Goal: Task Accomplishment & Management: Manage account settings

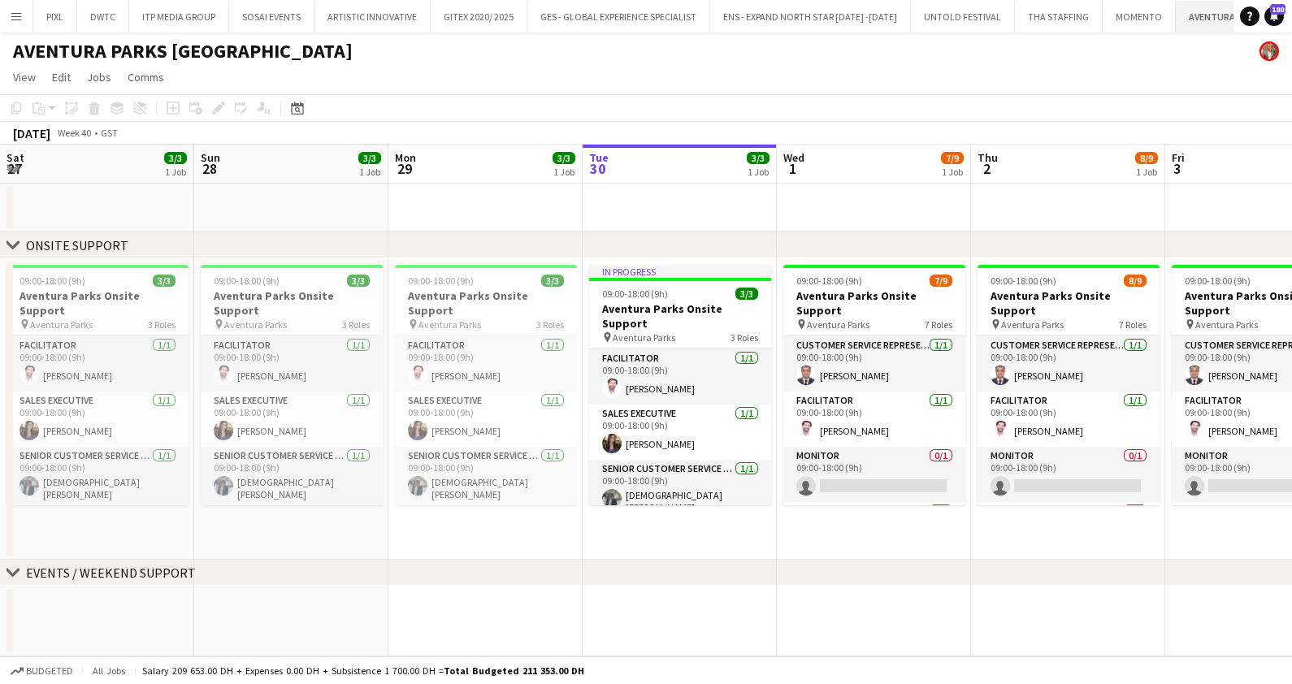
scroll to position [0, 388]
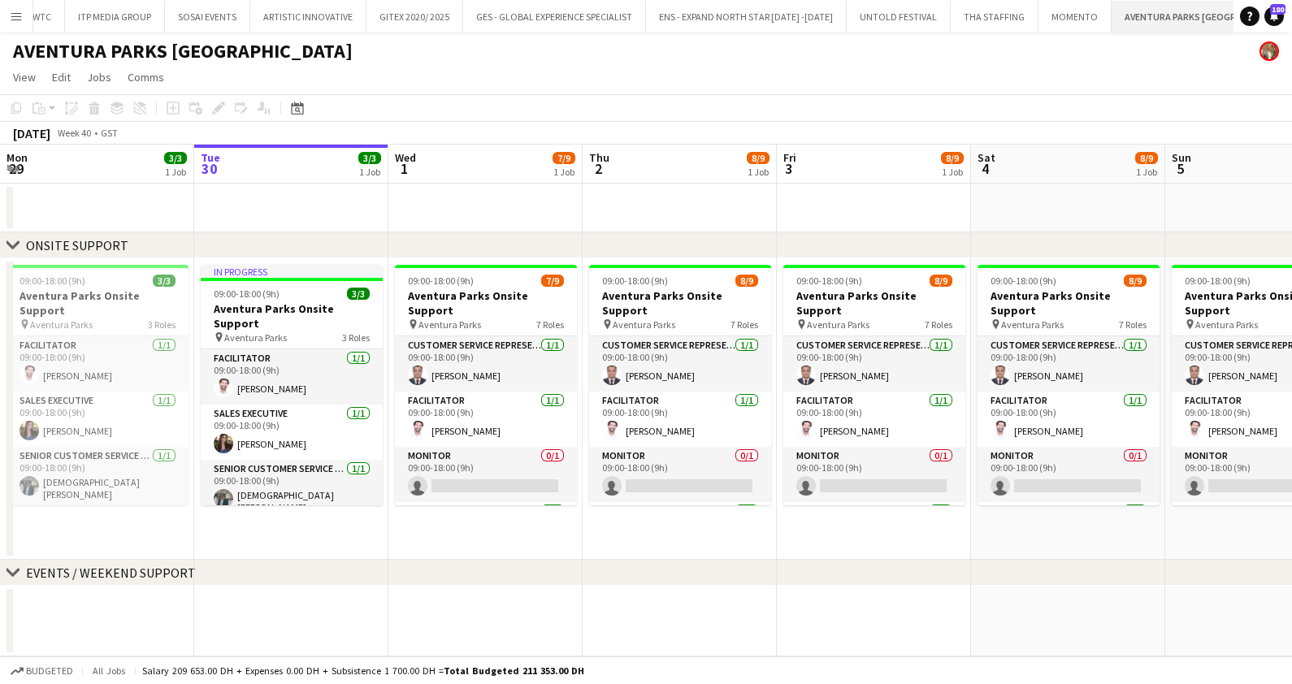
click at [1291, 6] on app-icon "Close" at bounding box center [1299, 7] width 6 height 6
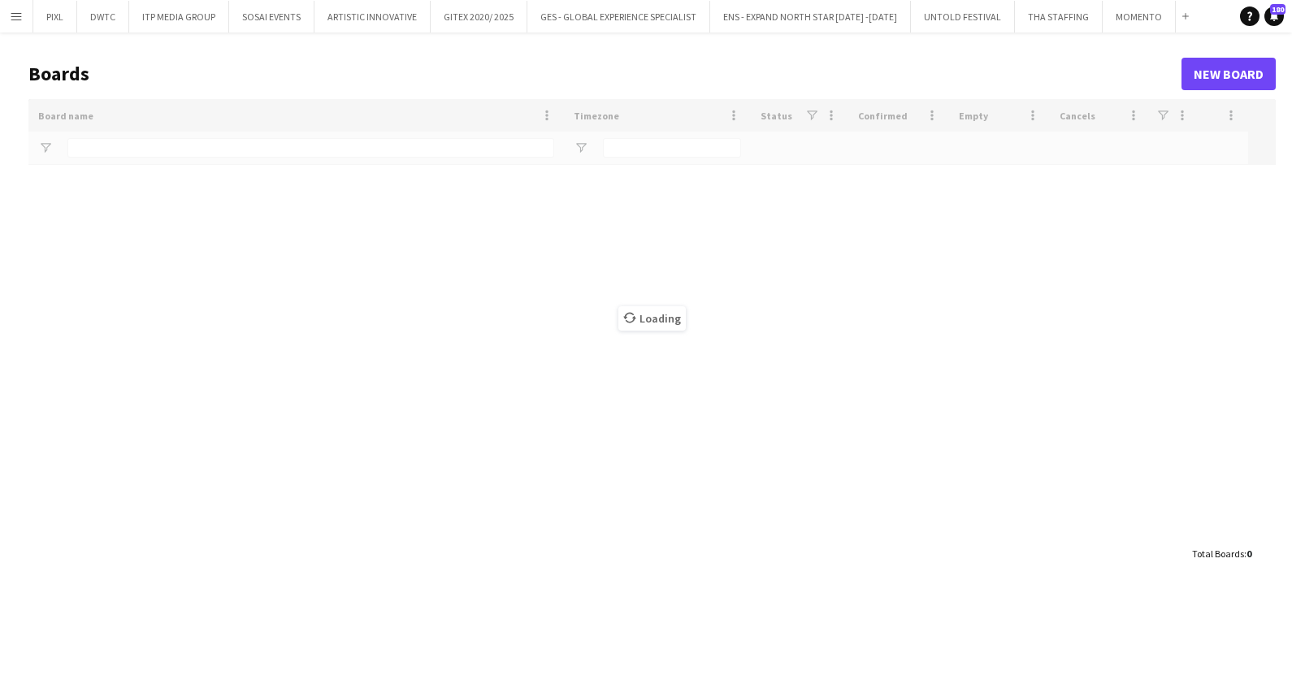
type input "********"
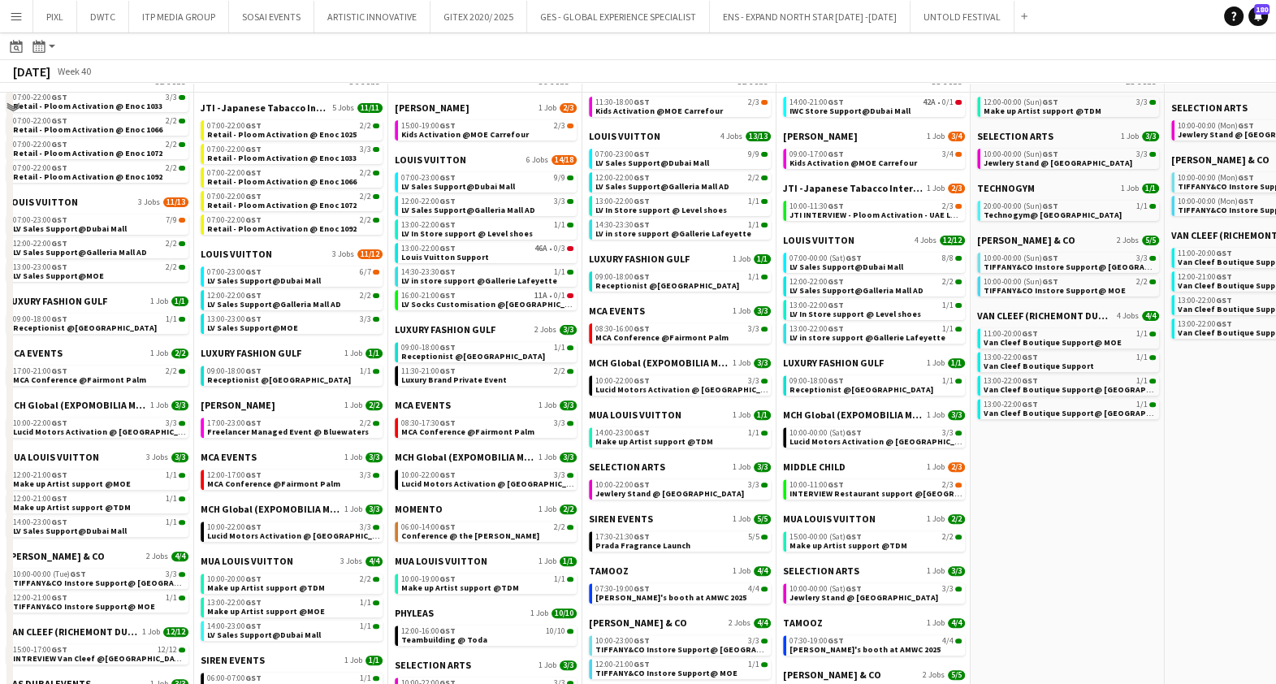
scroll to position [405, 0]
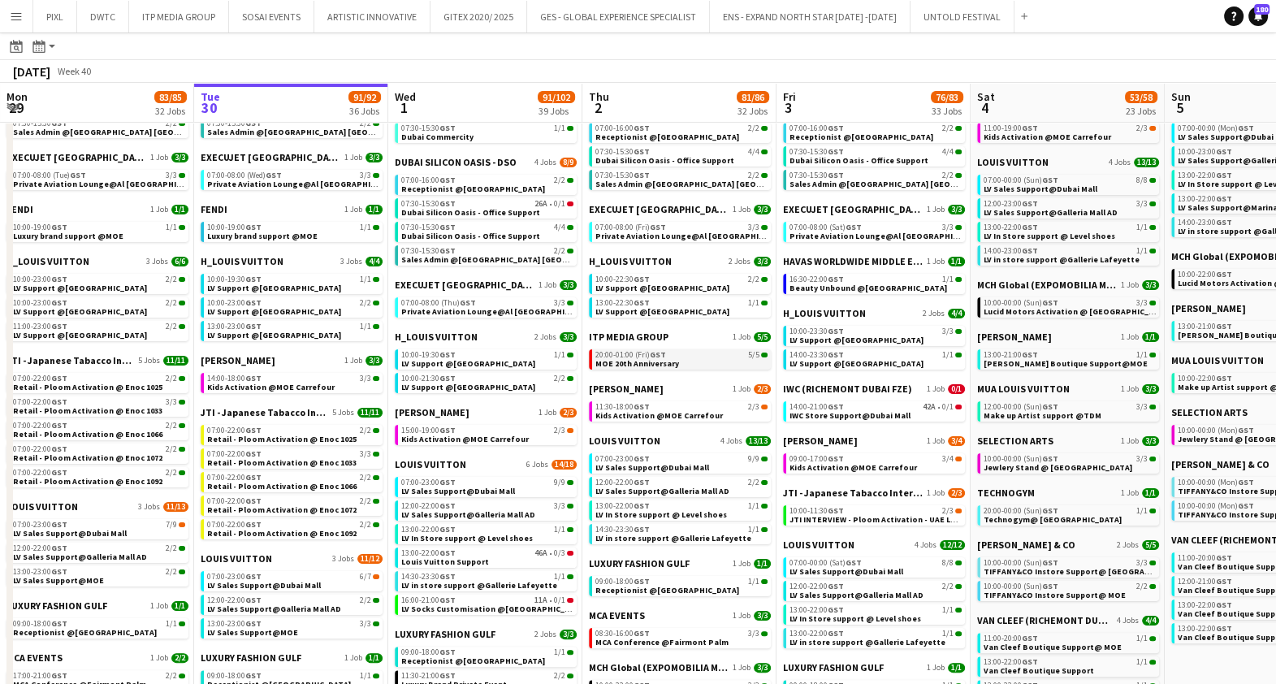
click at [643, 361] on span "MOE 20th Anniversary" at bounding box center [637, 363] width 84 height 11
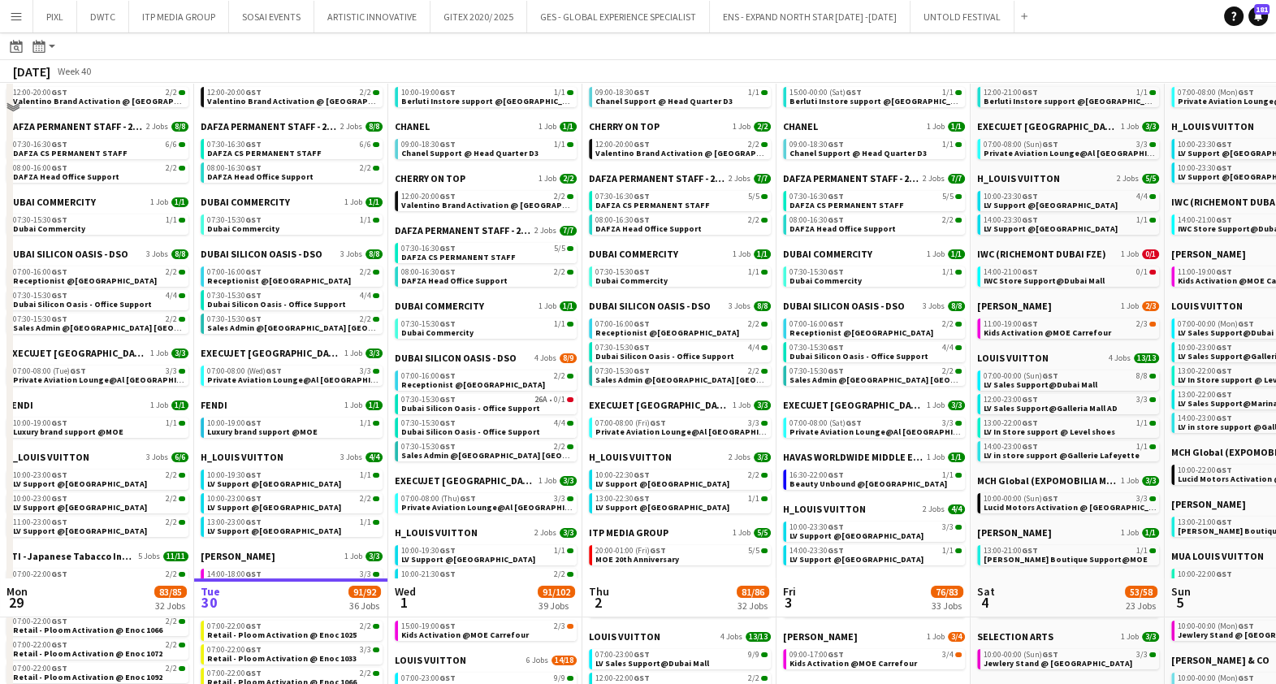
scroll to position [0, 0]
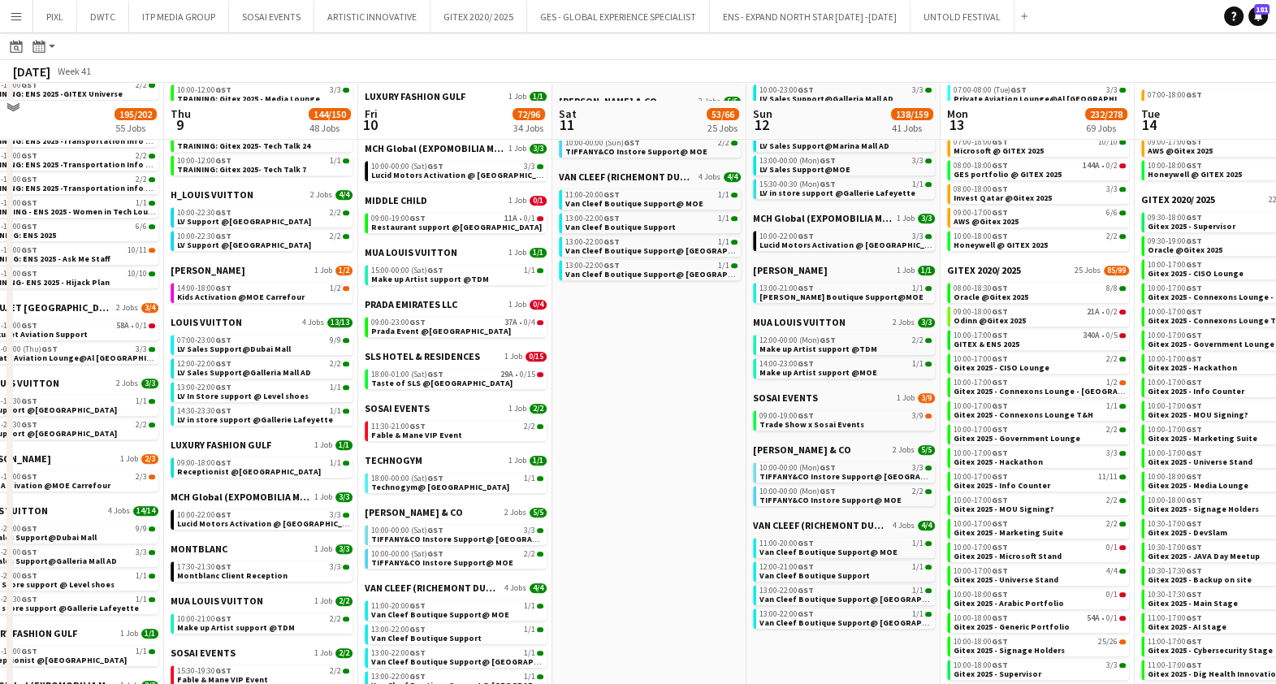
scroll to position [914, 0]
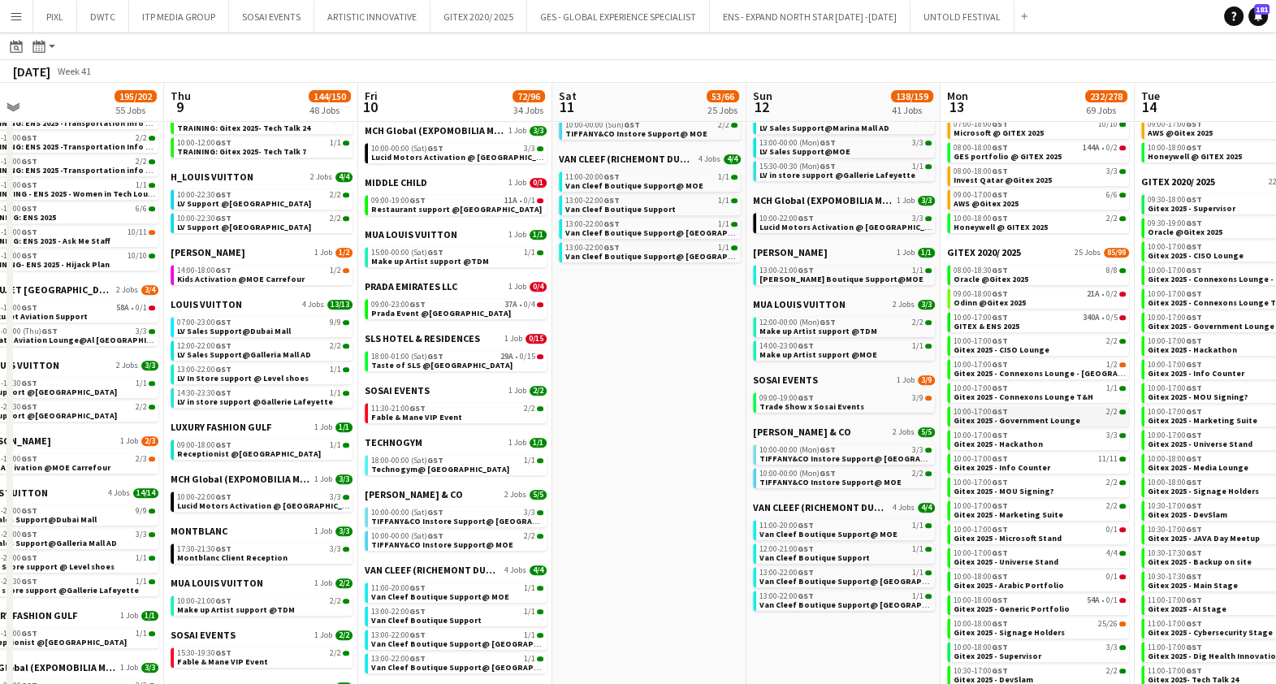
click at [971, 421] on span "Gitex 2025 - Government Lounge" at bounding box center [1017, 420] width 127 height 11
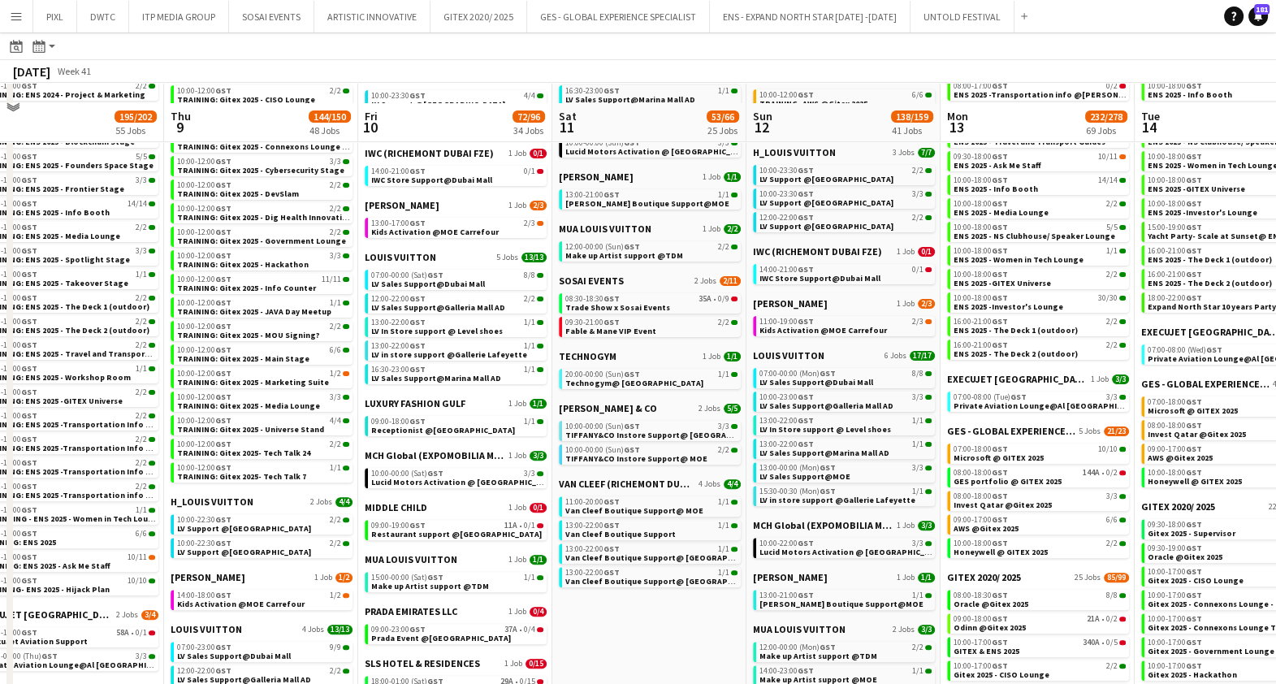
scroll to position [609, 0]
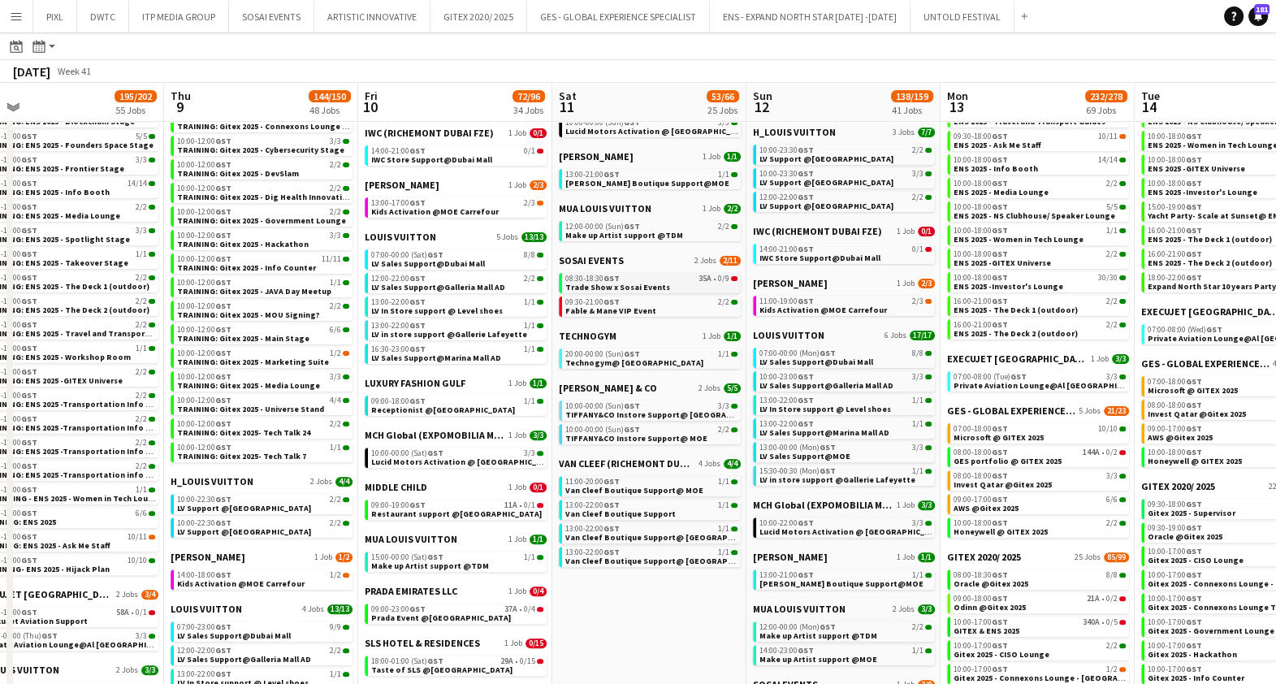
click at [652, 282] on span "Trade Show x Sosai Events" at bounding box center [617, 287] width 105 height 11
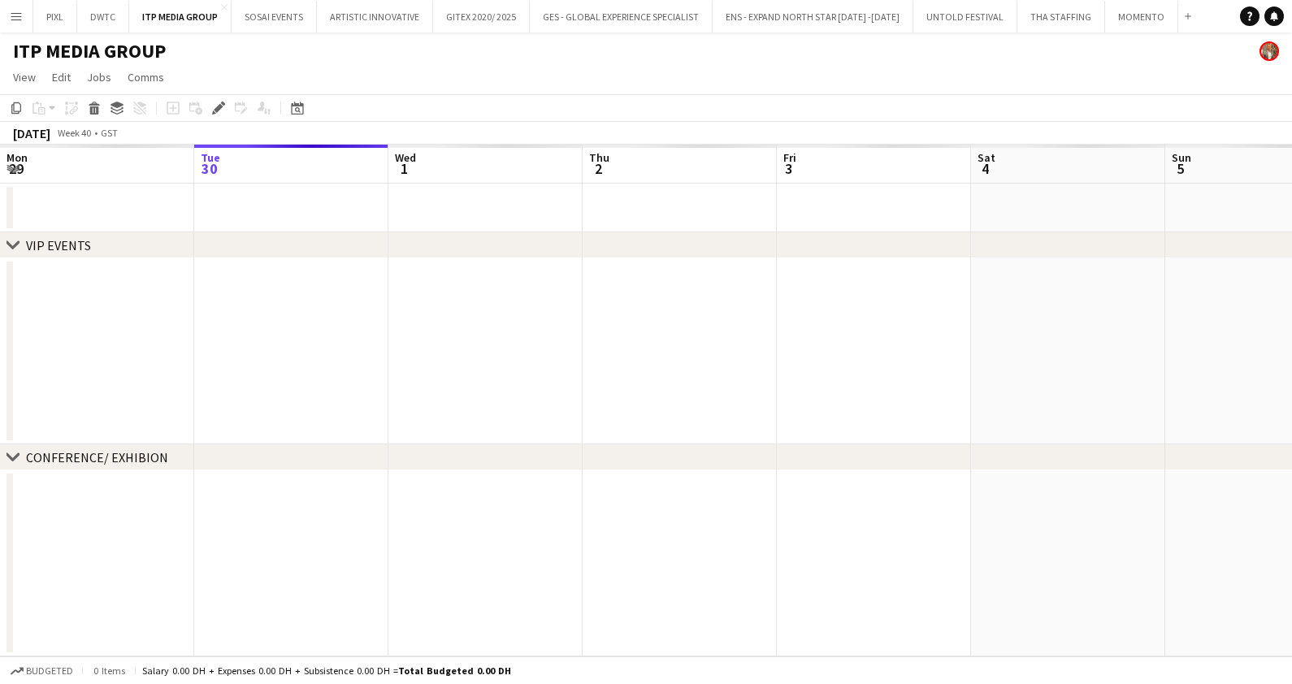
scroll to position [0, 558]
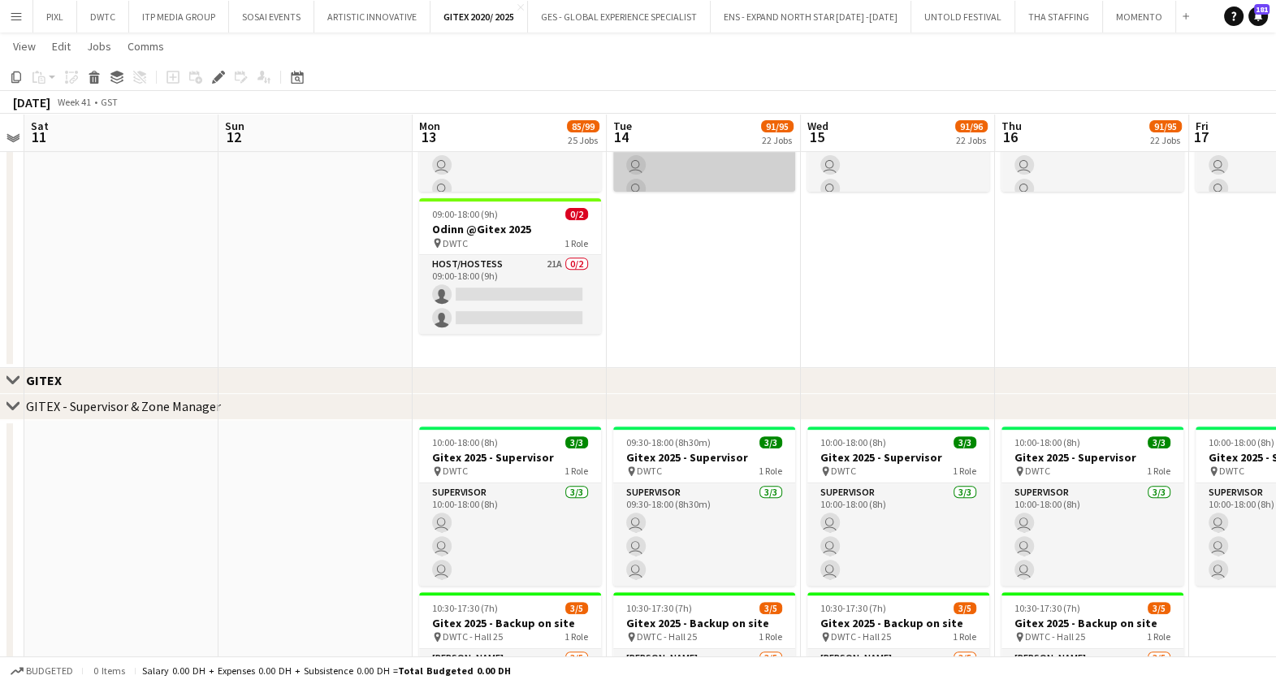
scroll to position [609, 0]
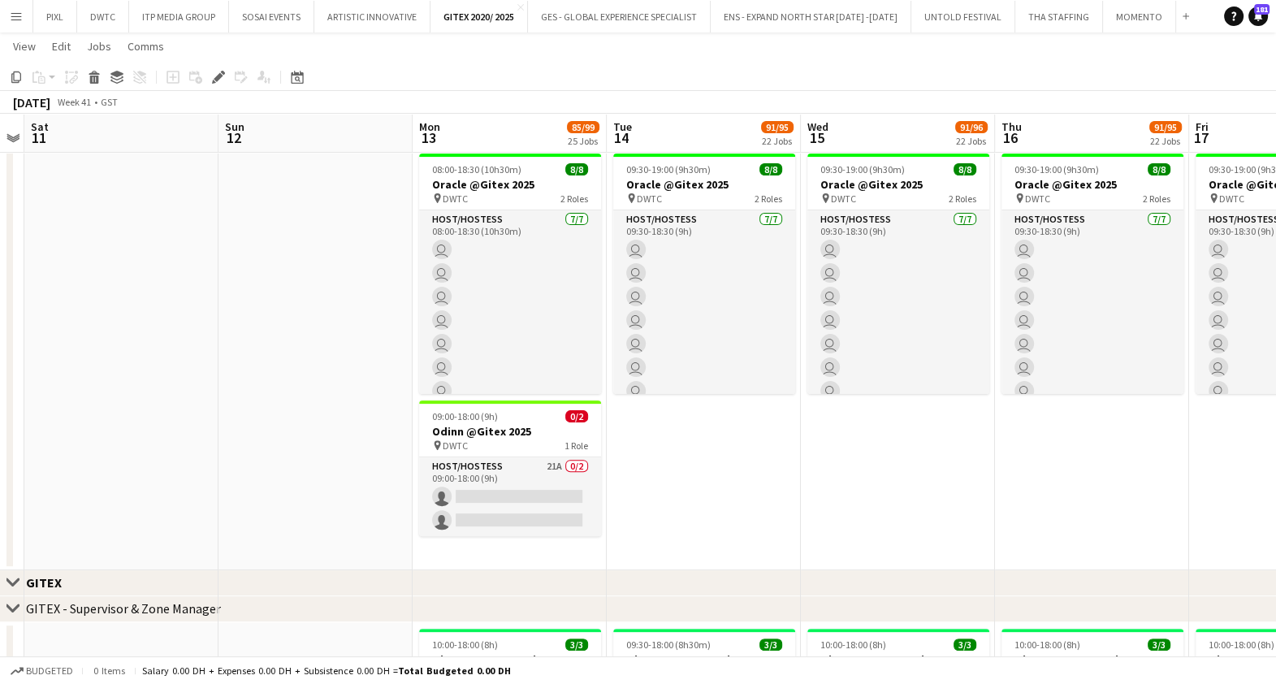
drag, startPoint x: 364, startPoint y: 291, endPoint x: 972, endPoint y: 331, distance: 609.8
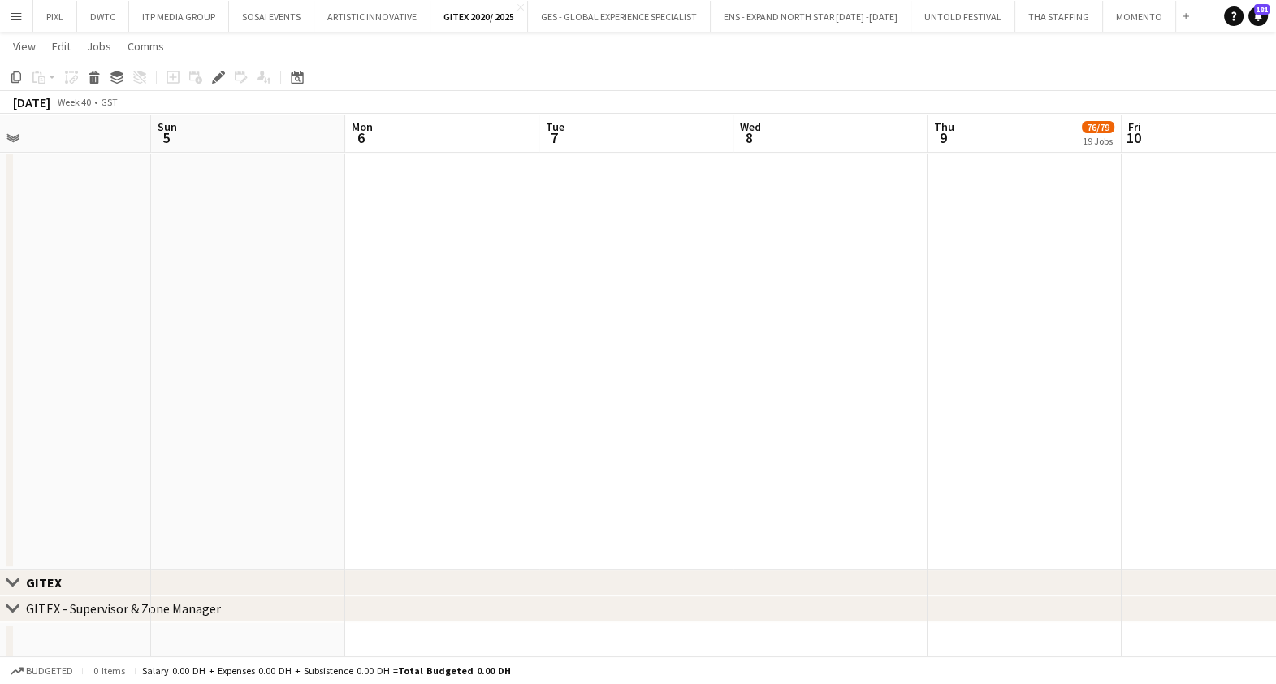
drag, startPoint x: 180, startPoint y: 238, endPoint x: 742, endPoint y: 305, distance: 566.1
drag, startPoint x: 396, startPoint y: 283, endPoint x: 551, endPoint y: 305, distance: 155.9
drag, startPoint x: 561, startPoint y: 305, endPoint x: 1162, endPoint y: 390, distance: 607.0
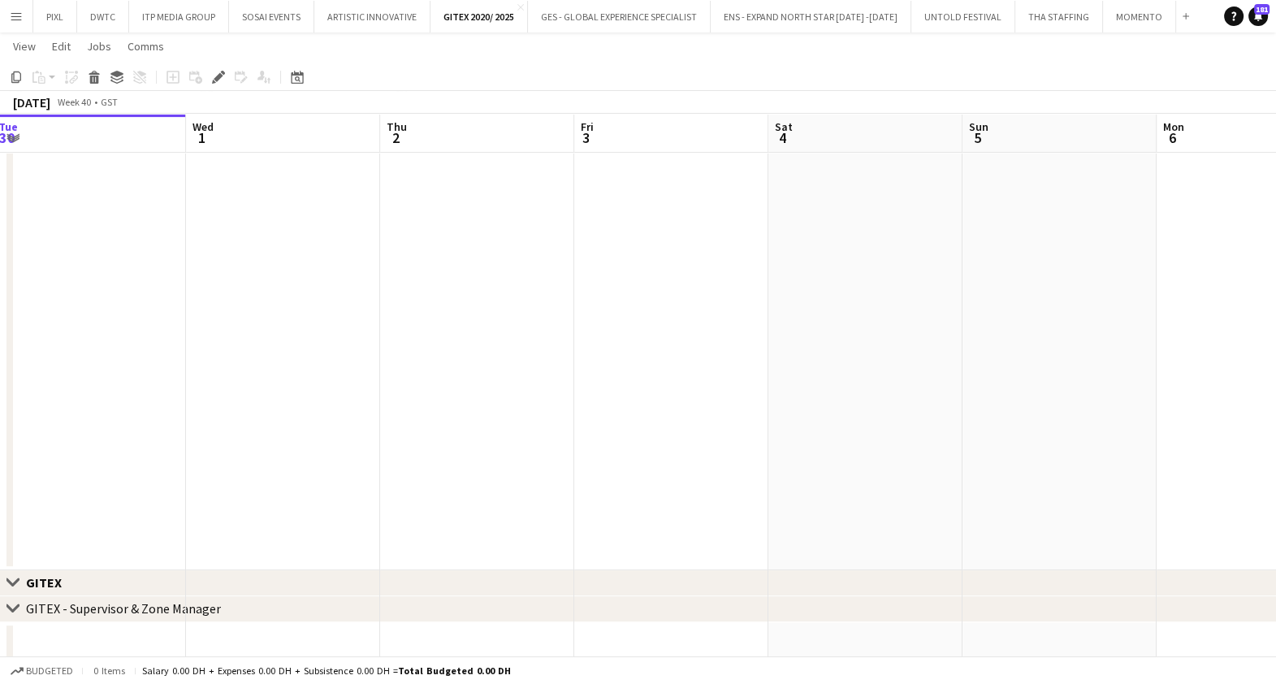
drag, startPoint x: 1068, startPoint y: 365, endPoint x: 599, endPoint y: 332, distance: 470.7
drag, startPoint x: 556, startPoint y: 331, endPoint x: 833, endPoint y: 357, distance: 278.3
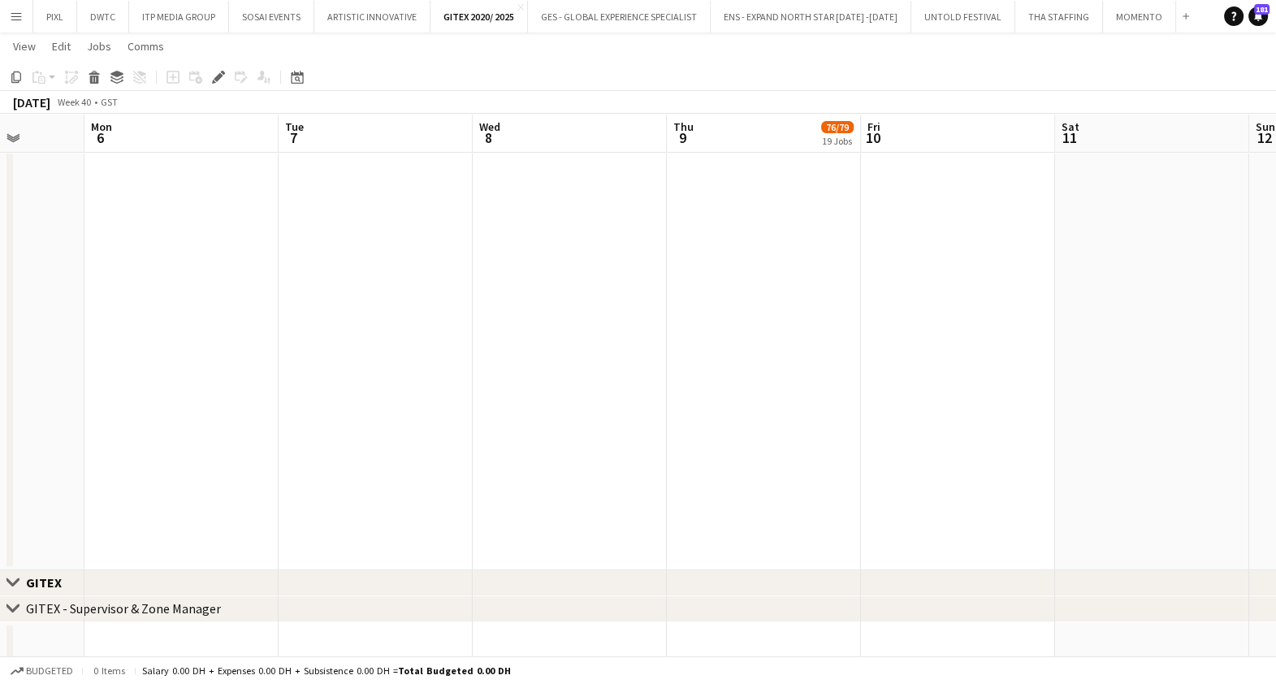
drag, startPoint x: 950, startPoint y: 353, endPoint x: 886, endPoint y: 361, distance: 64.7
drag, startPoint x: 886, startPoint y: 361, endPoint x: 516, endPoint y: 374, distance: 370.6
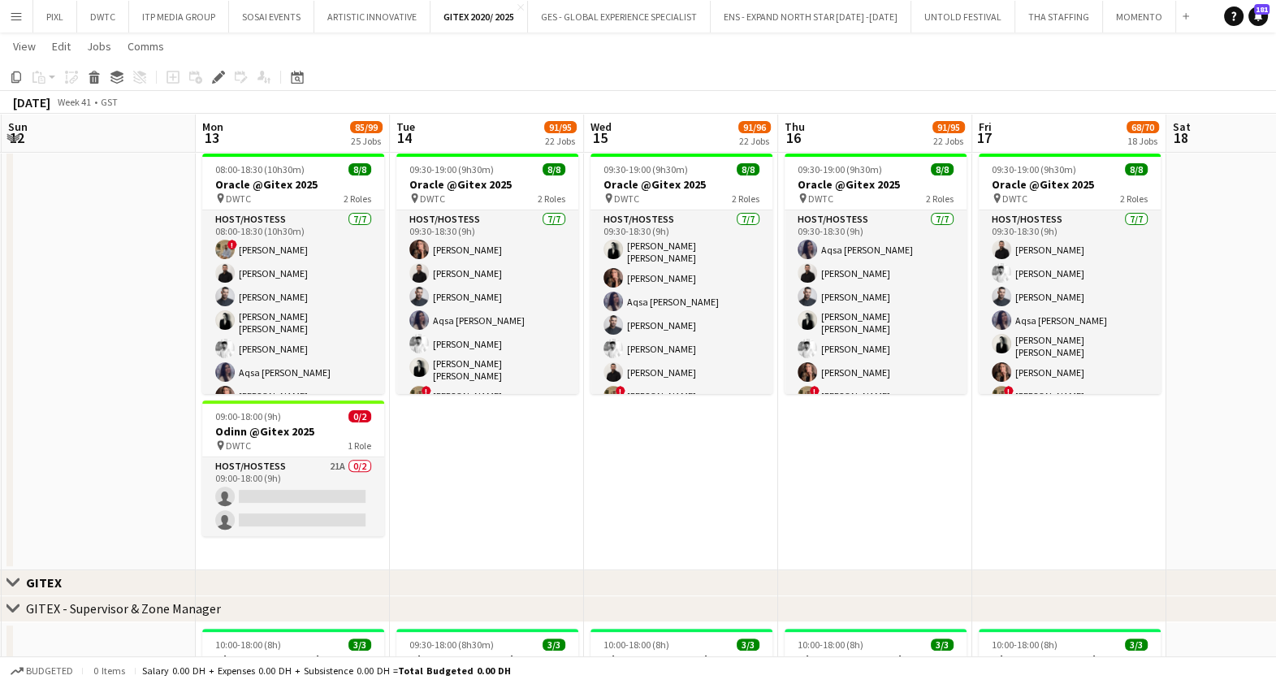
drag, startPoint x: 315, startPoint y: 386, endPoint x: 268, endPoint y: 379, distance: 47.6
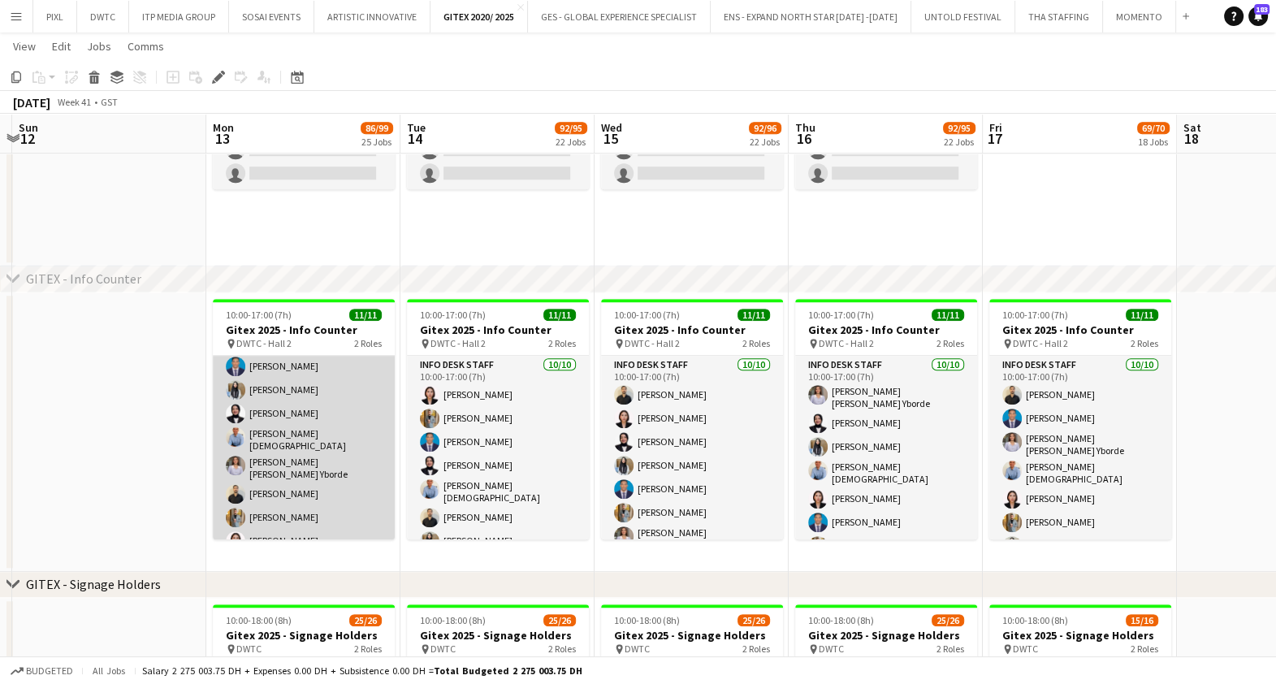
scroll to position [0, 0]
click at [332, 413] on app-card-role "Info desk staff 10/10 10:00-17:00 (7h) Benjamin Ofidi Aisha Inam Fotima Naimova…" at bounding box center [304, 494] width 182 height 277
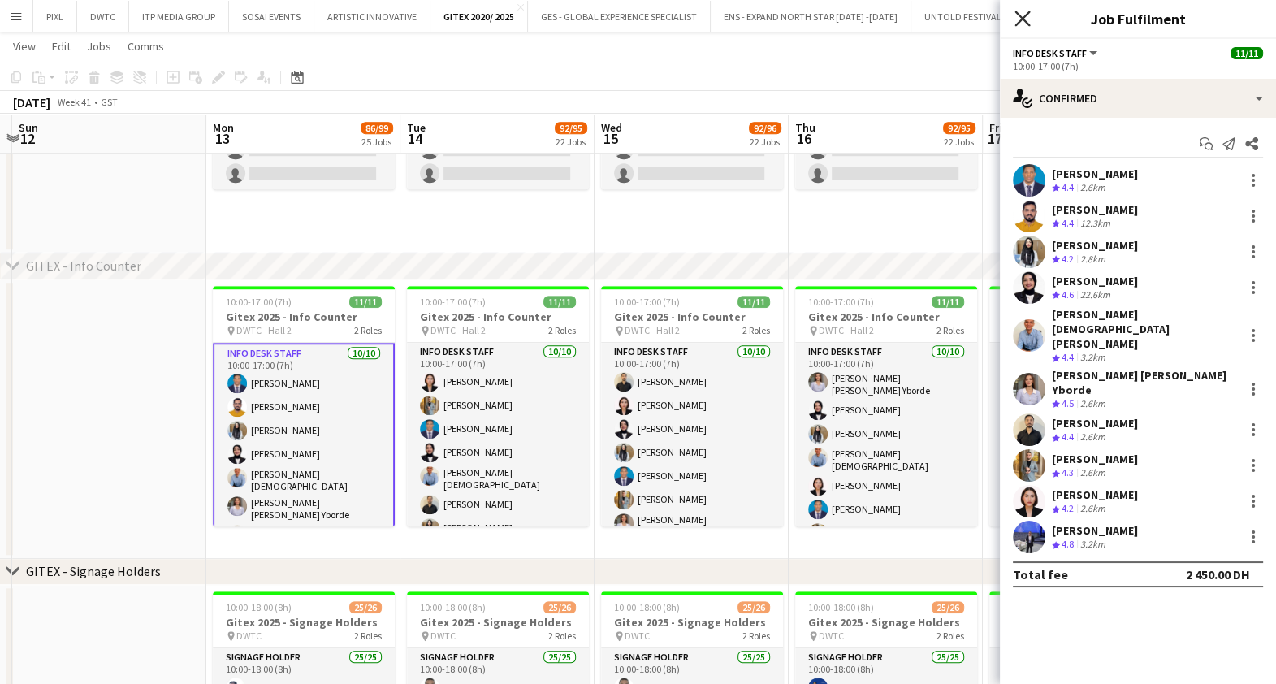
click at [1026, 19] on icon "Close pop-in" at bounding box center [1022, 18] width 15 height 15
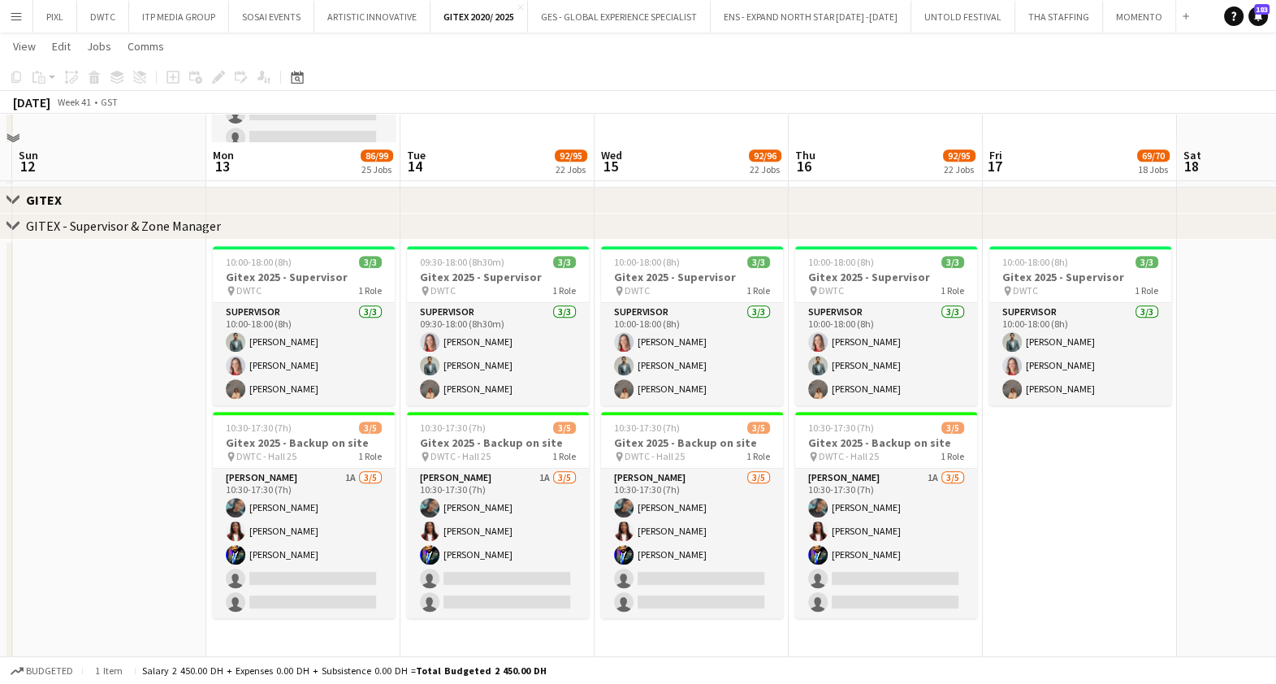
scroll to position [1117, 0]
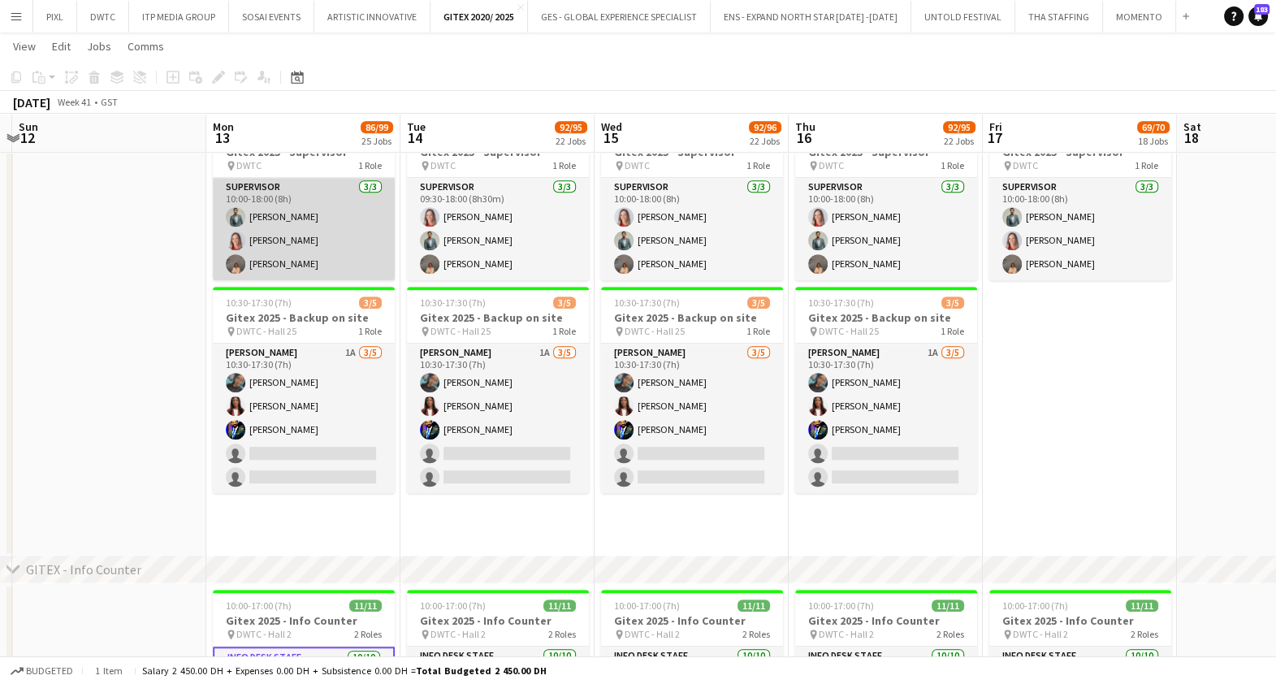
click at [271, 213] on app-card-role "Supervisor 3/3 10:00-18:00 (8h) Jefferson Manubay Nikolett Egresi Kristina Kukec" at bounding box center [304, 229] width 182 height 102
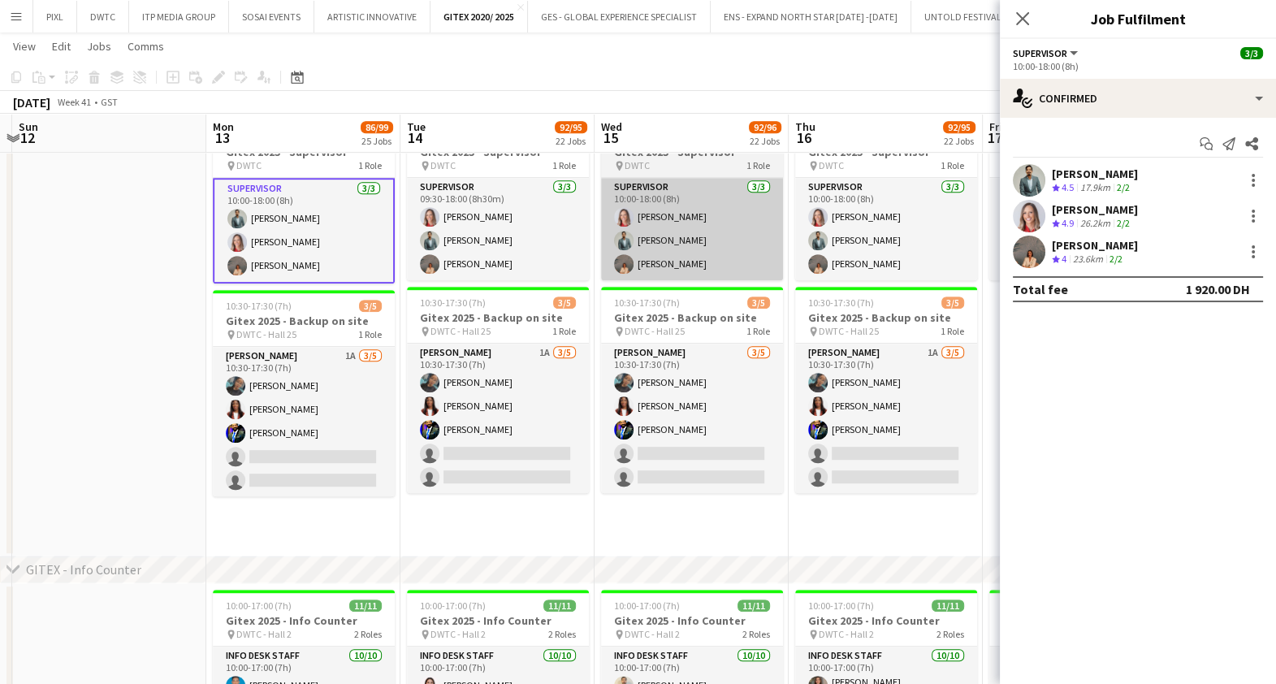
drag, startPoint x: 465, startPoint y: 233, endPoint x: 662, endPoint y: 232, distance: 196.6
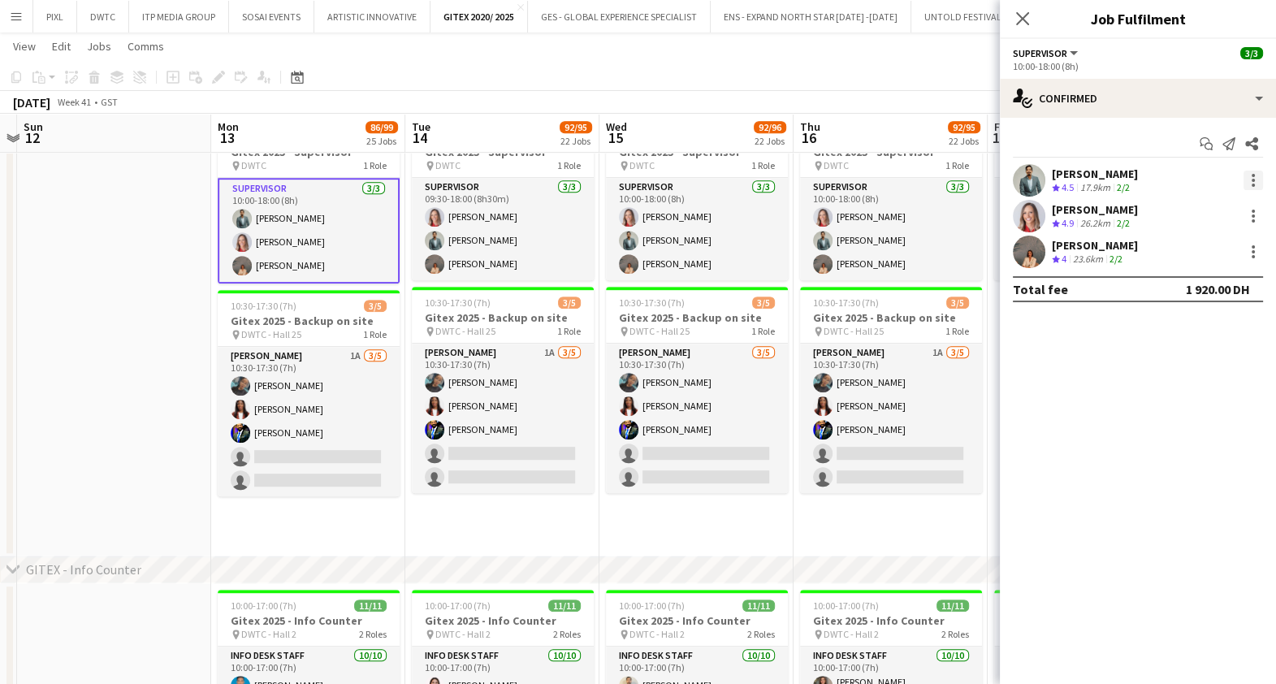
click at [1254, 183] on div at bounding box center [1253, 180] width 19 height 19
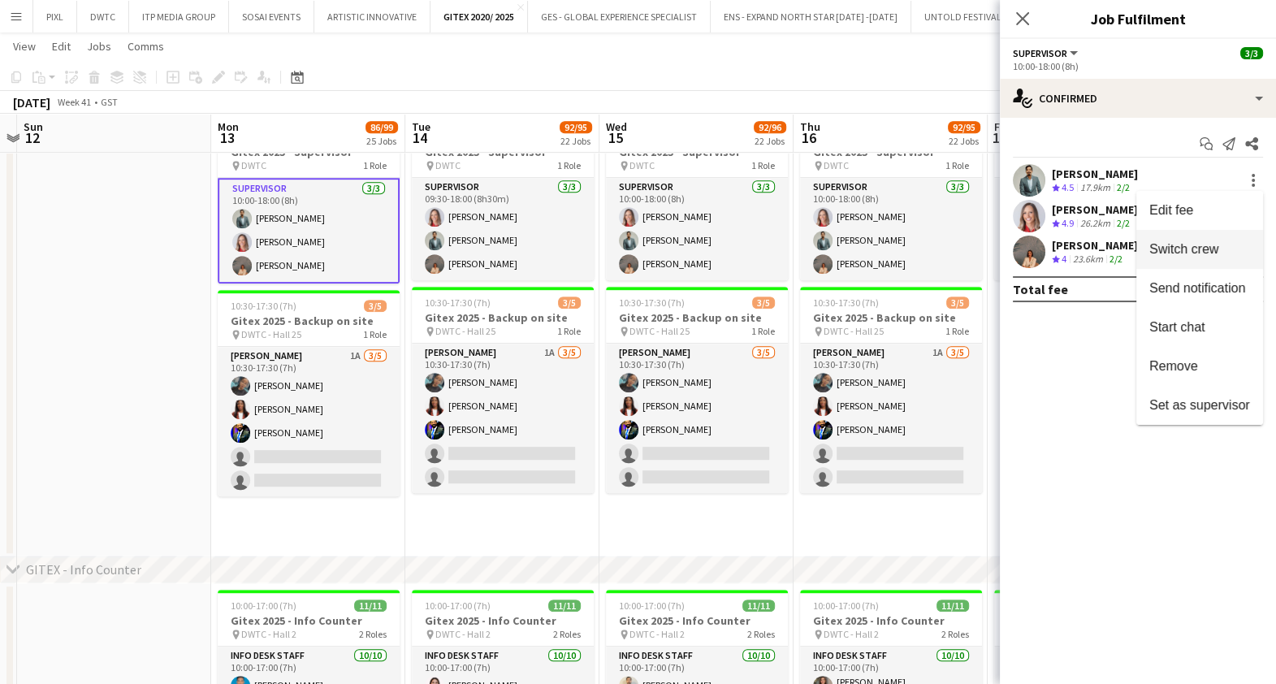
click at [1213, 249] on span "Switch crew" at bounding box center [1183, 249] width 69 height 14
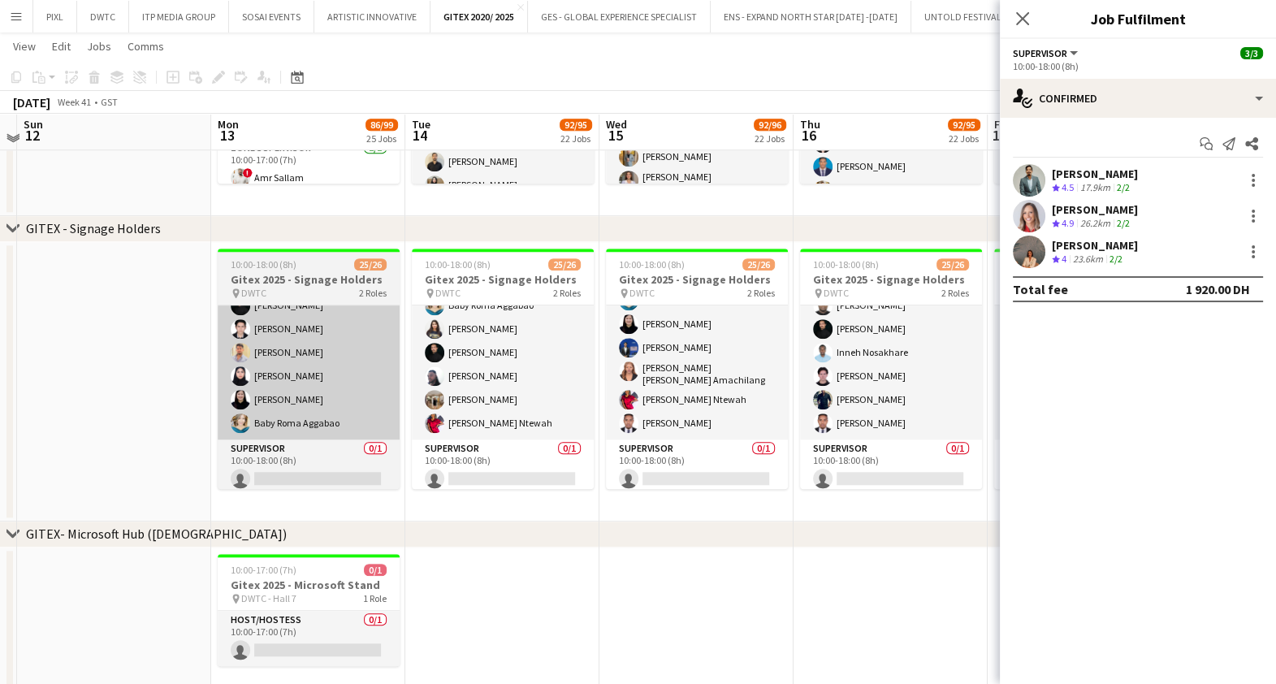
scroll to position [1828, 0]
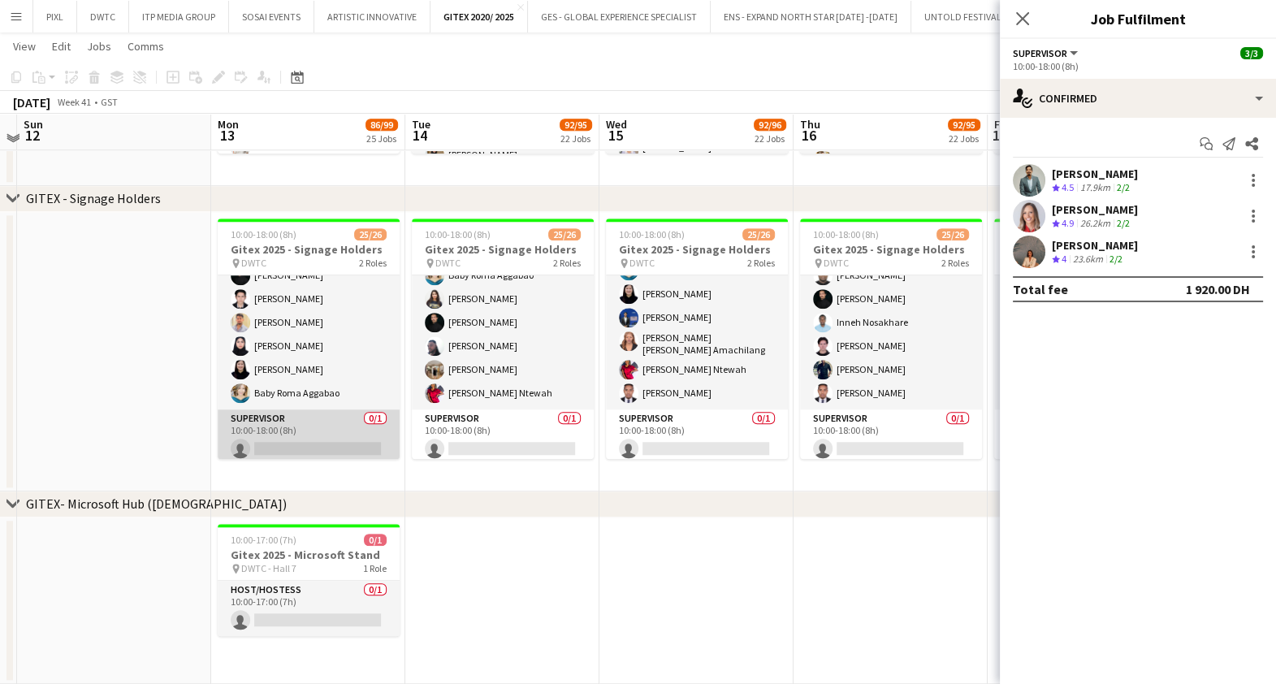
click at [299, 428] on app-card-role "Supervisor 0/1 10:00-18:00 (8h) single-neutral-actions" at bounding box center [309, 436] width 182 height 55
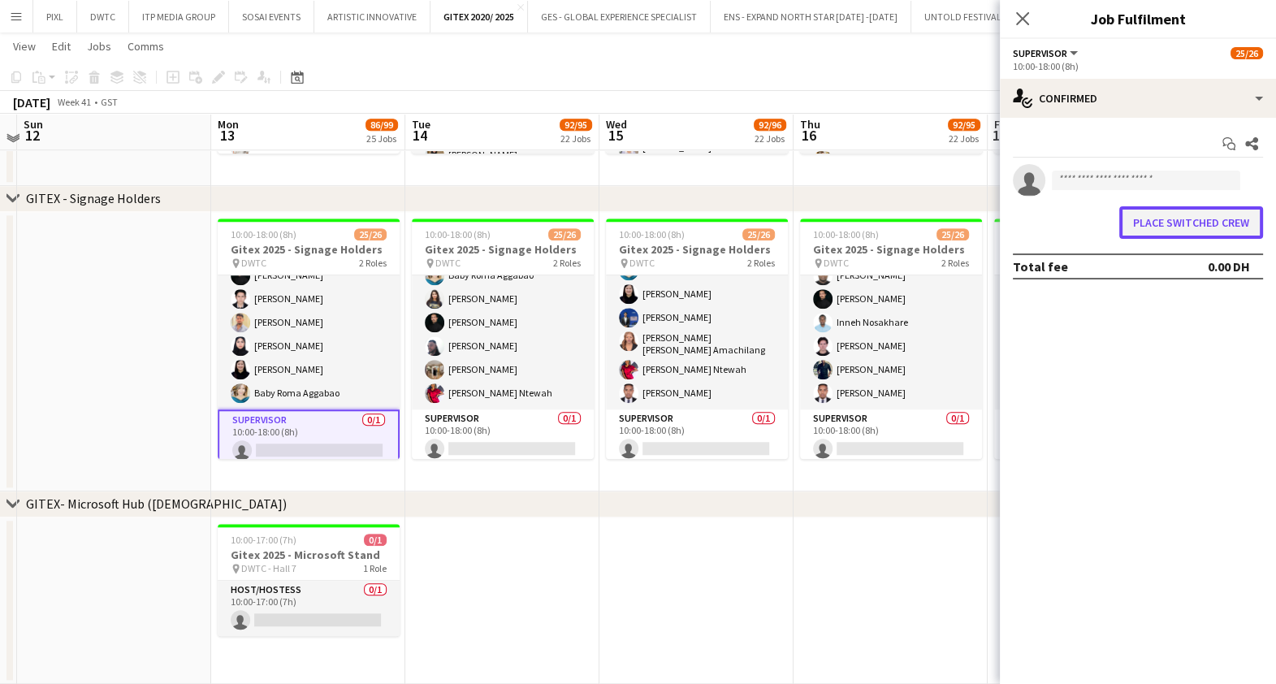
click at [1177, 233] on button "Place switched crew" at bounding box center [1191, 222] width 144 height 32
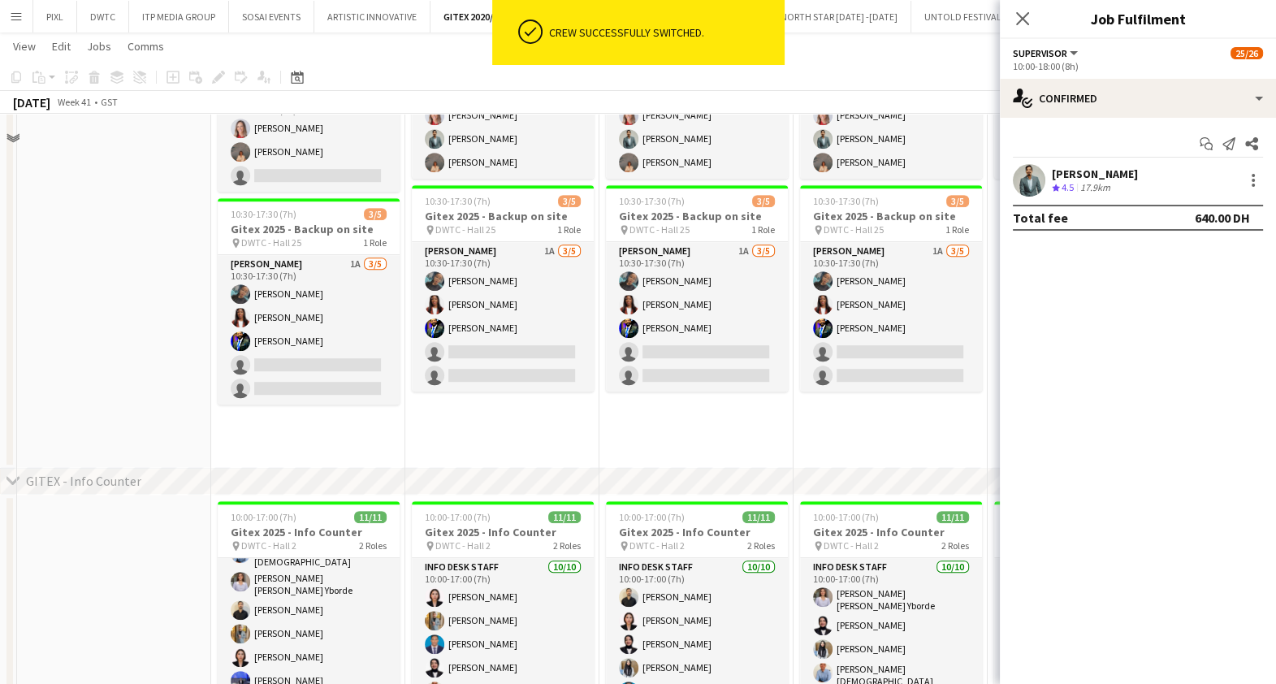
scroll to position [1015, 0]
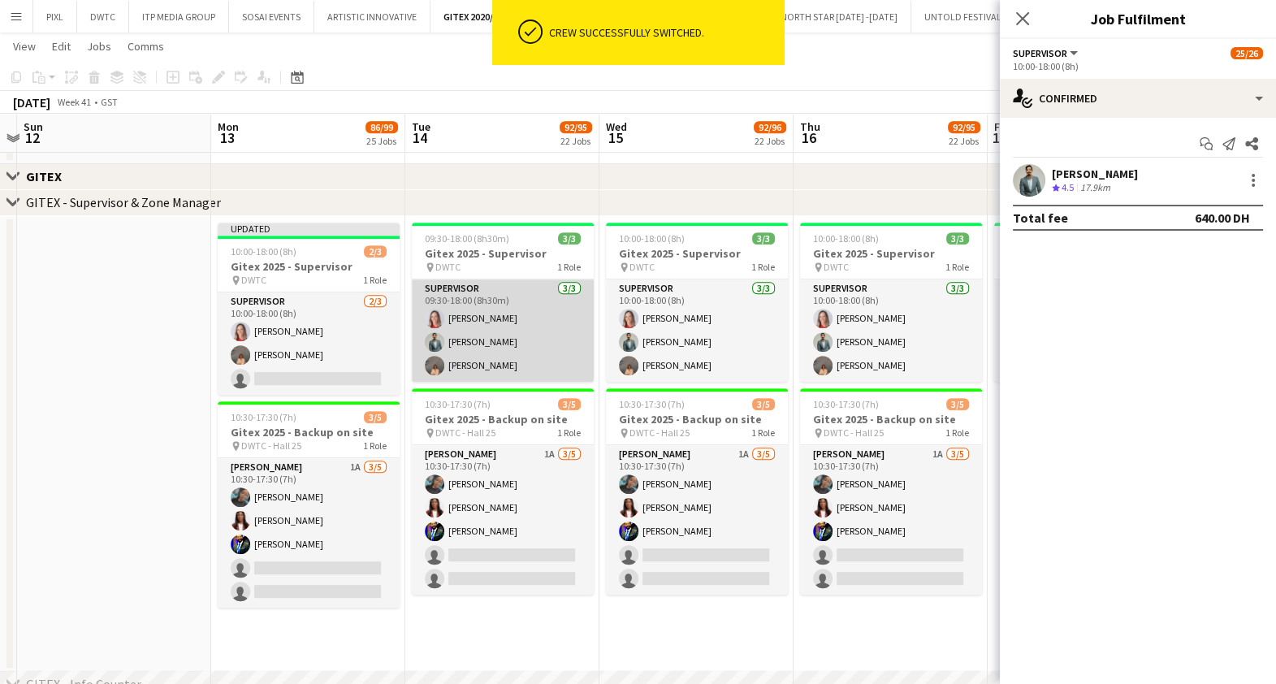
click at [501, 333] on app-card-role "Supervisor 3/3 09:30-18:00 (8h30m) Nikolett Egresi Jefferson Manubay Kristina K…" at bounding box center [503, 330] width 182 height 102
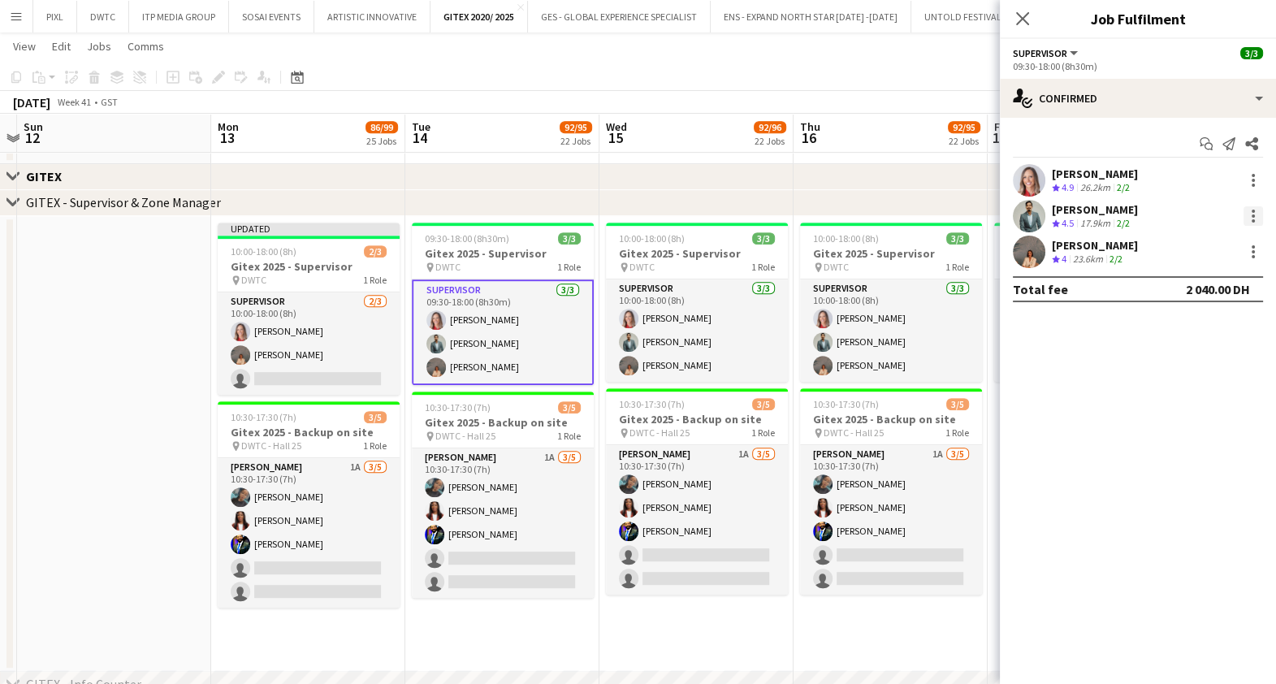
click at [1252, 217] on div at bounding box center [1253, 215] width 3 height 3
click at [1196, 280] on span "Switch crew" at bounding box center [1183, 285] width 69 height 14
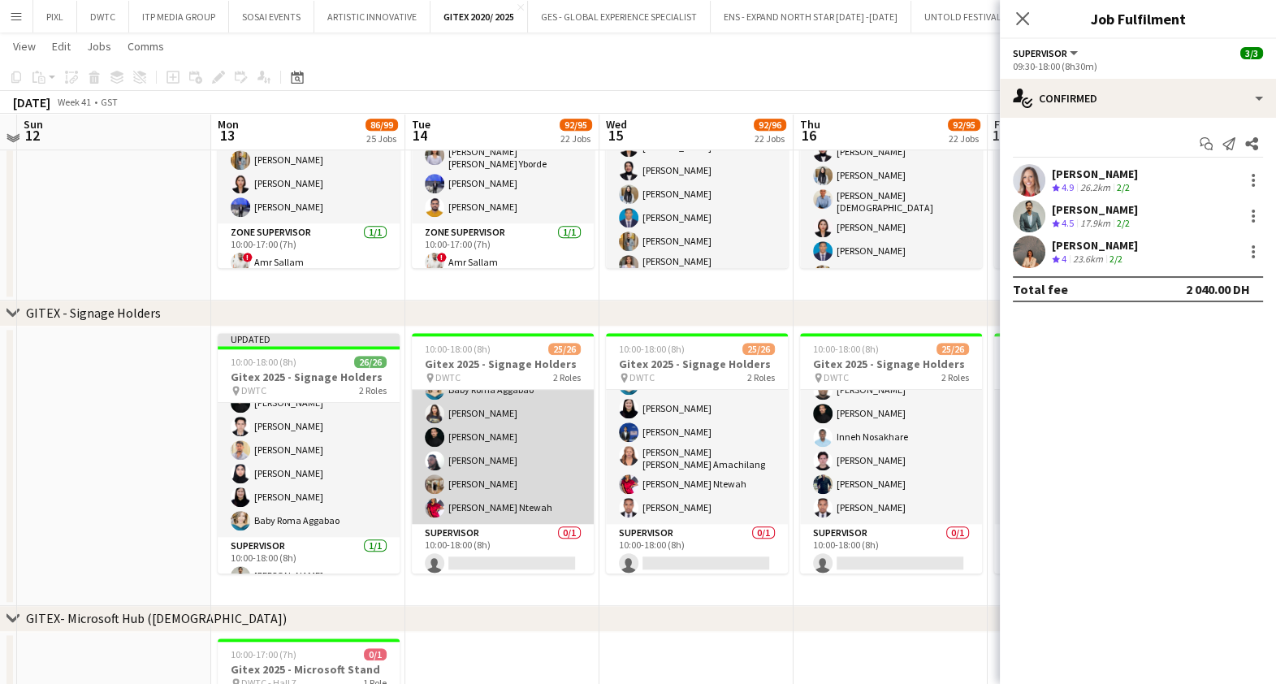
scroll to position [491, 0]
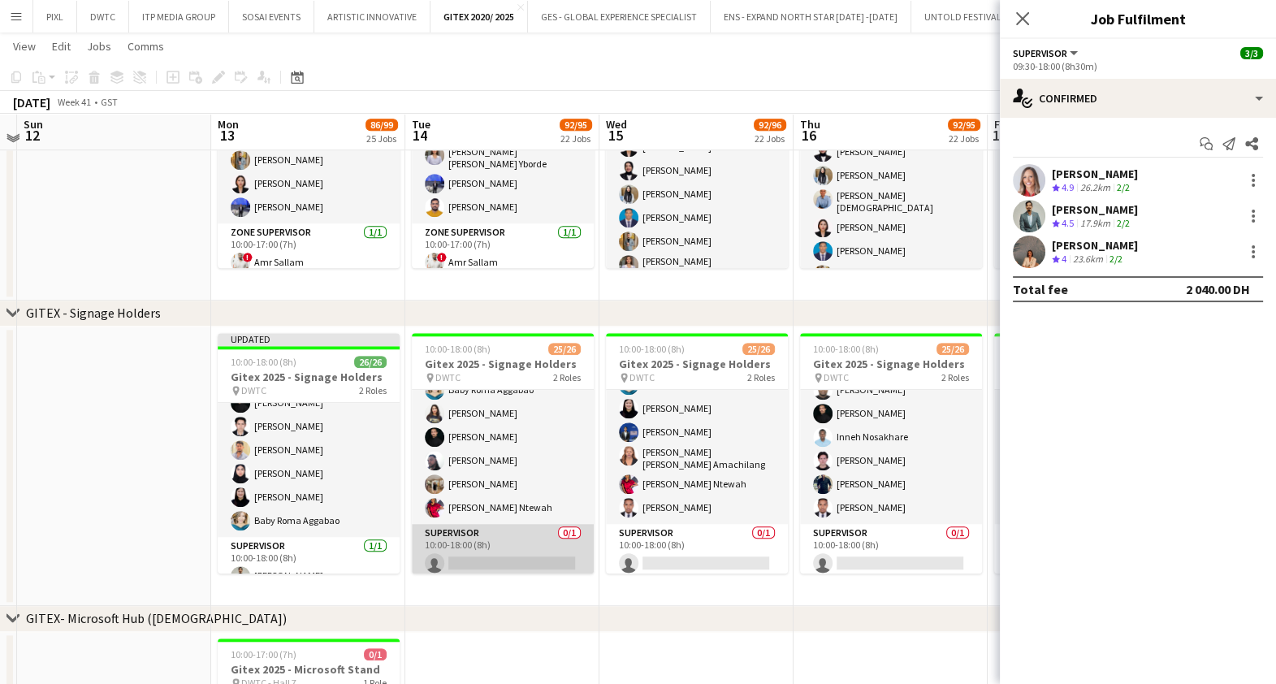
click at [498, 540] on app-card-role "Supervisor 0/1 10:00-18:00 (8h) single-neutral-actions" at bounding box center [503, 551] width 182 height 55
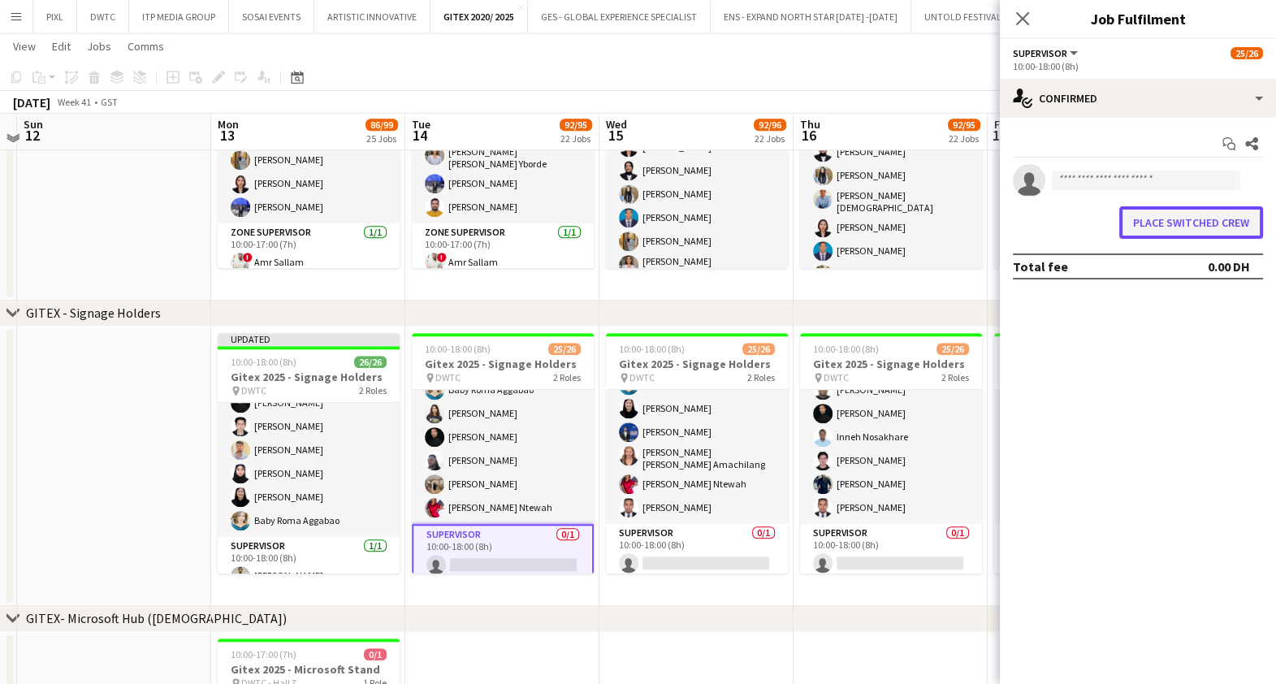
click at [1183, 220] on button "Place switched crew" at bounding box center [1191, 222] width 144 height 32
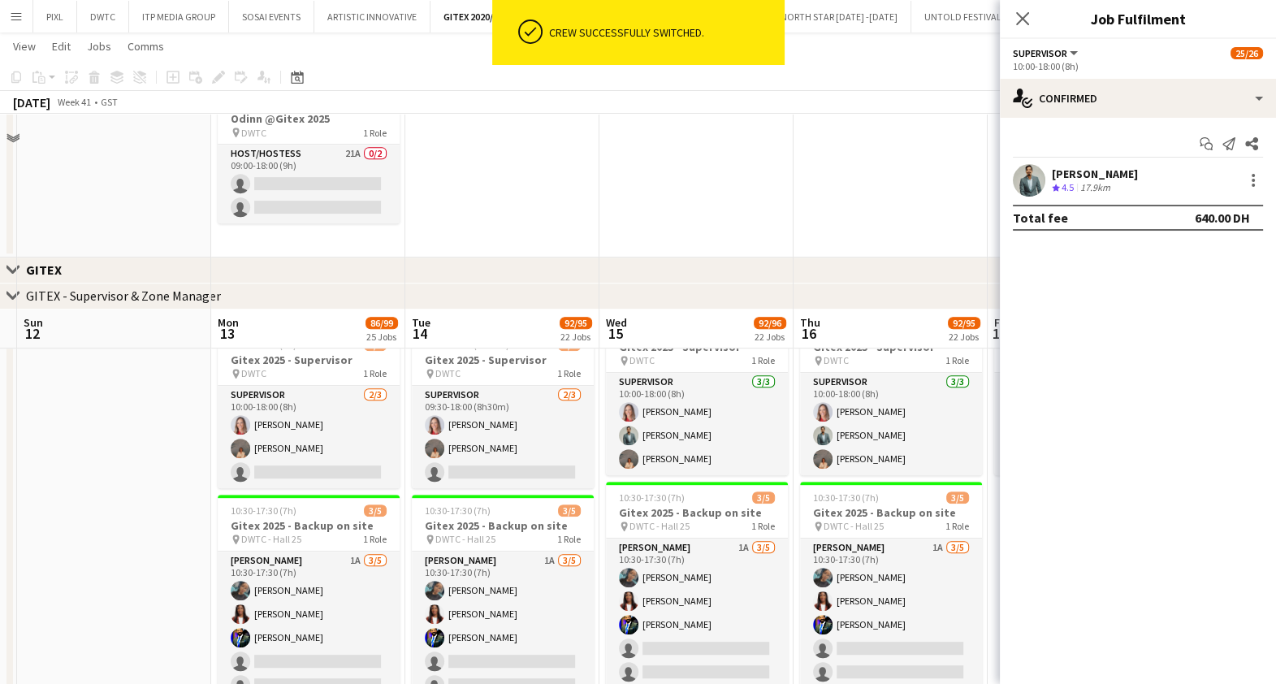
scroll to position [914, 0]
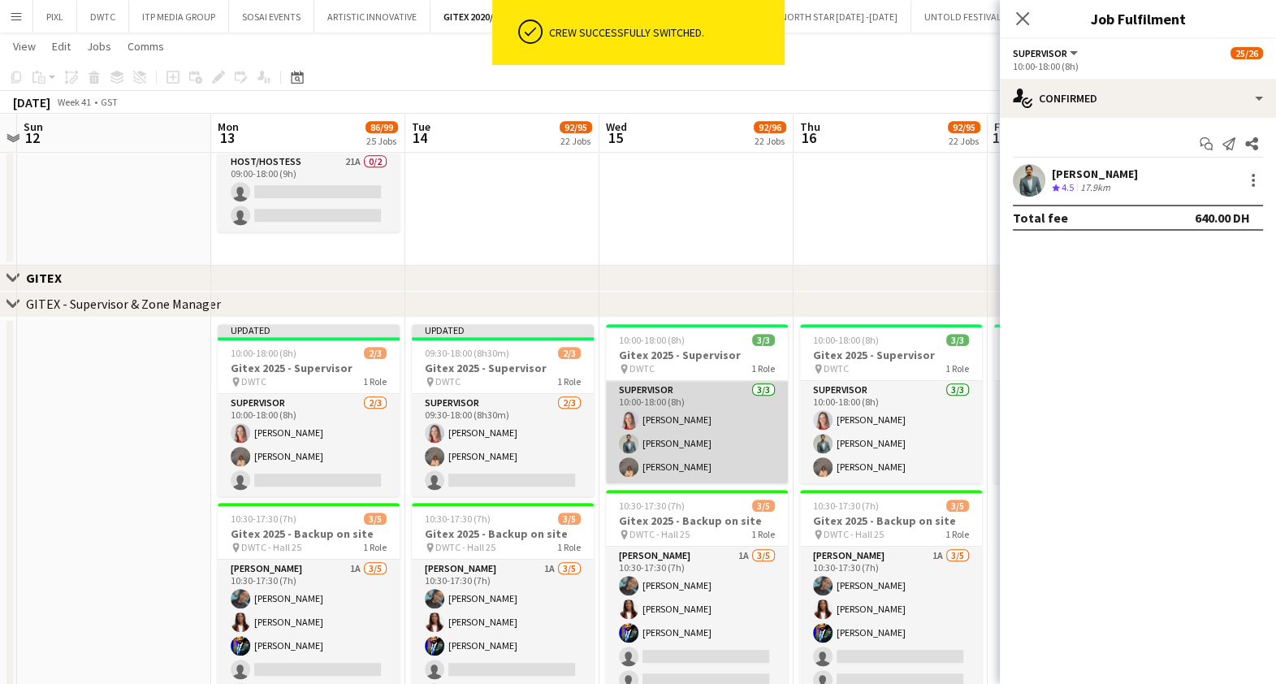
click at [691, 414] on app-card-role "Supervisor 3/3 10:00-18:00 (8h) Nikolett Egresi Jefferson Manubay Kristina Kukec" at bounding box center [697, 432] width 182 height 102
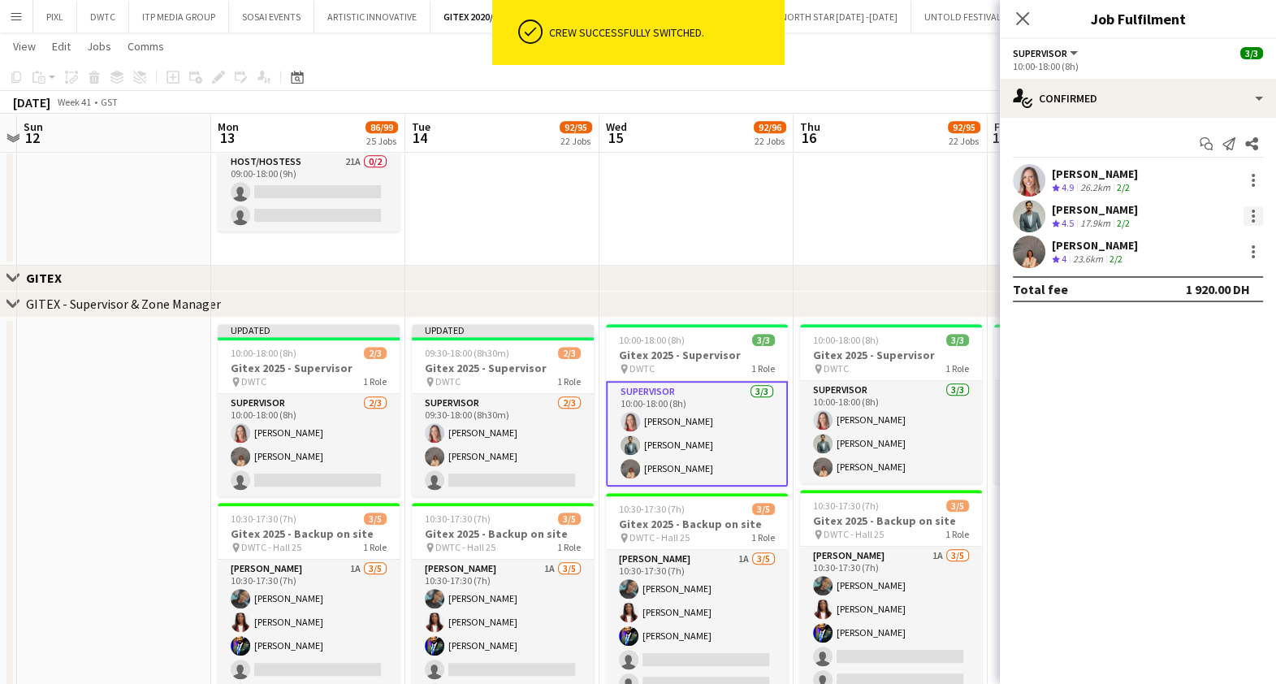
click at [1249, 216] on div at bounding box center [1253, 215] width 19 height 19
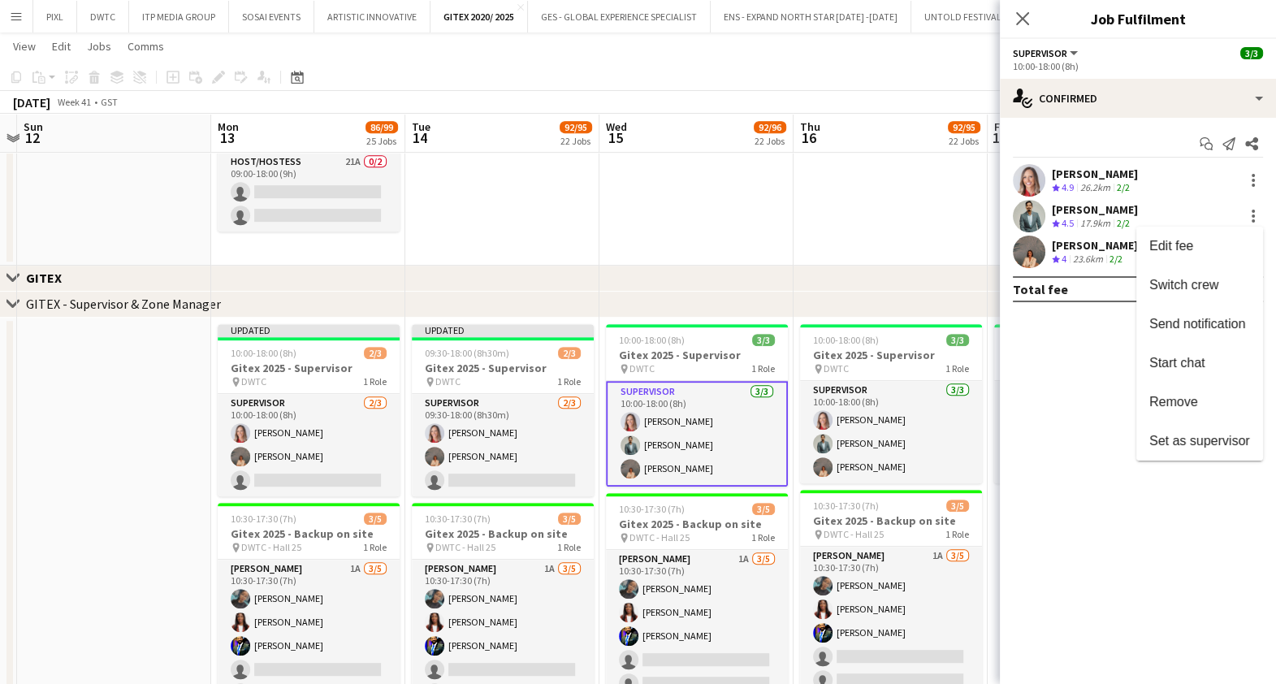
click at [1254, 211] on div at bounding box center [638, 342] width 1276 height 684
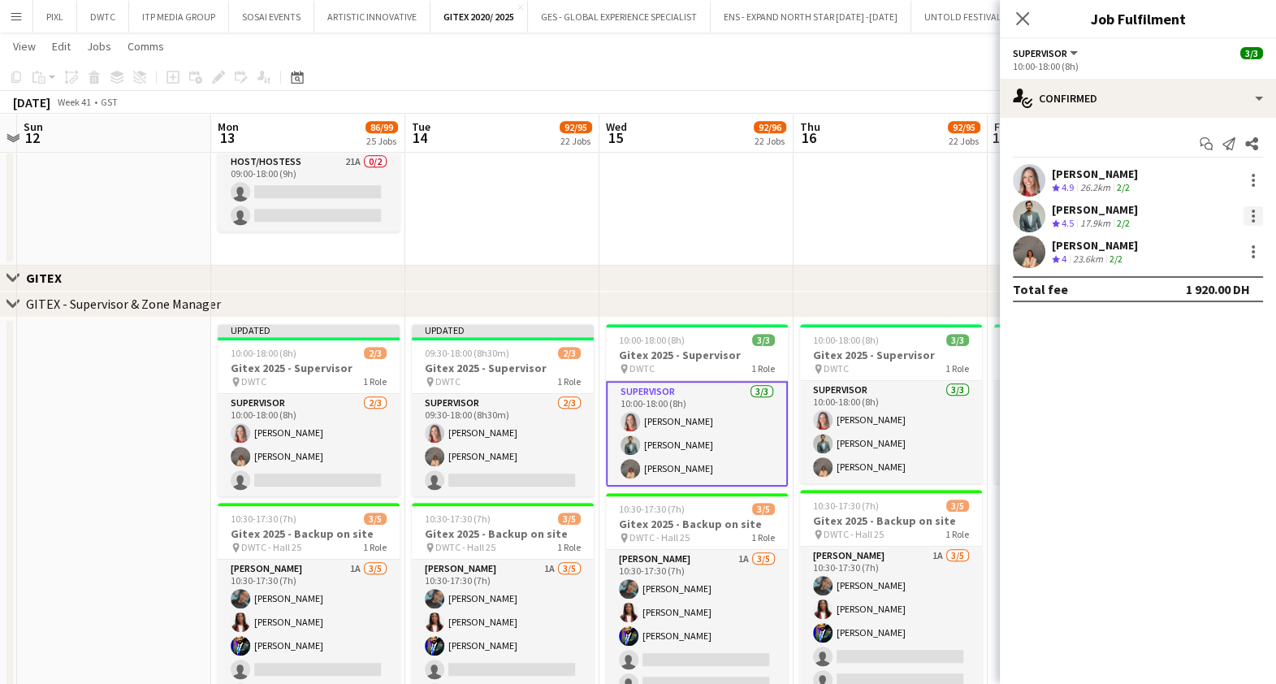
click at [1252, 211] on div at bounding box center [1253, 211] width 3 height 3
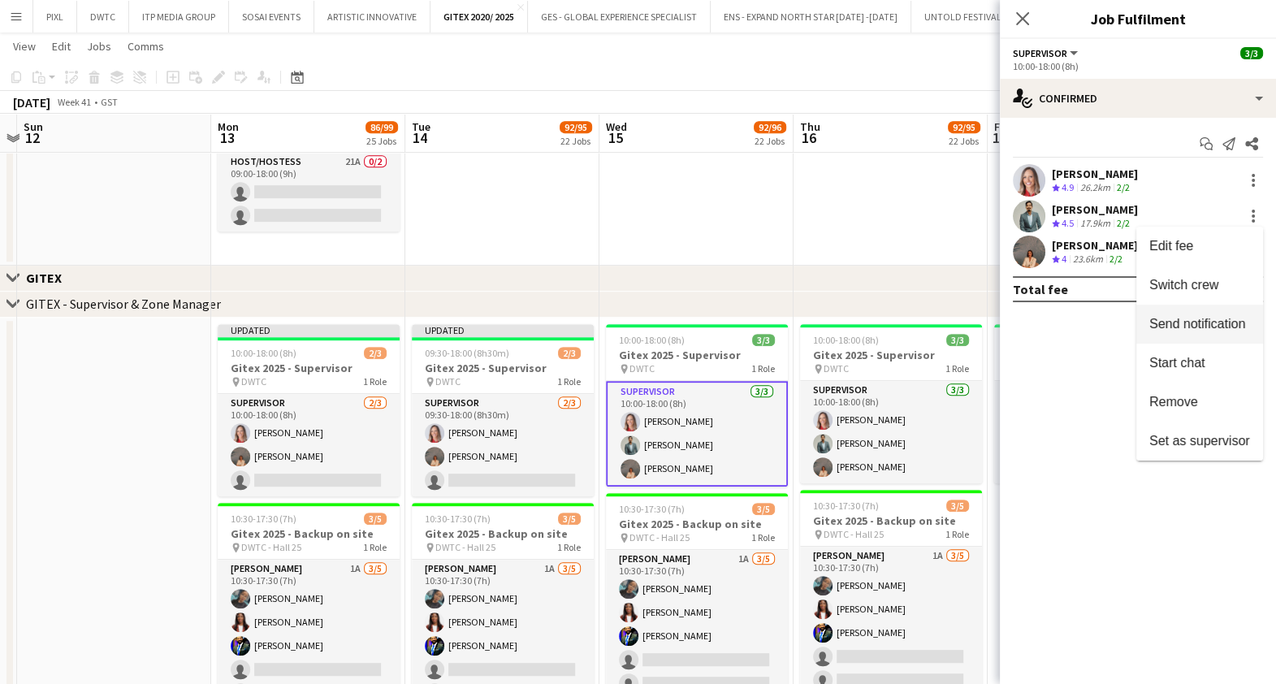
click at [1210, 276] on button "Switch crew" at bounding box center [1199, 285] width 127 height 39
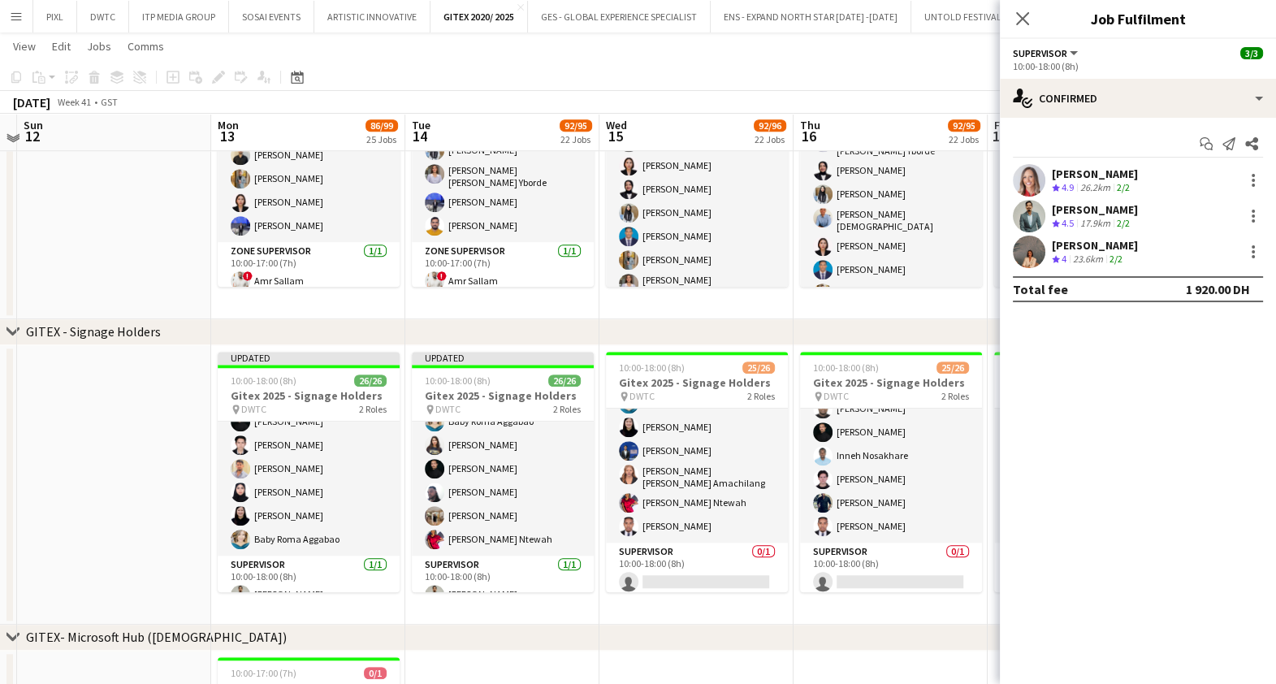
scroll to position [1726, 0]
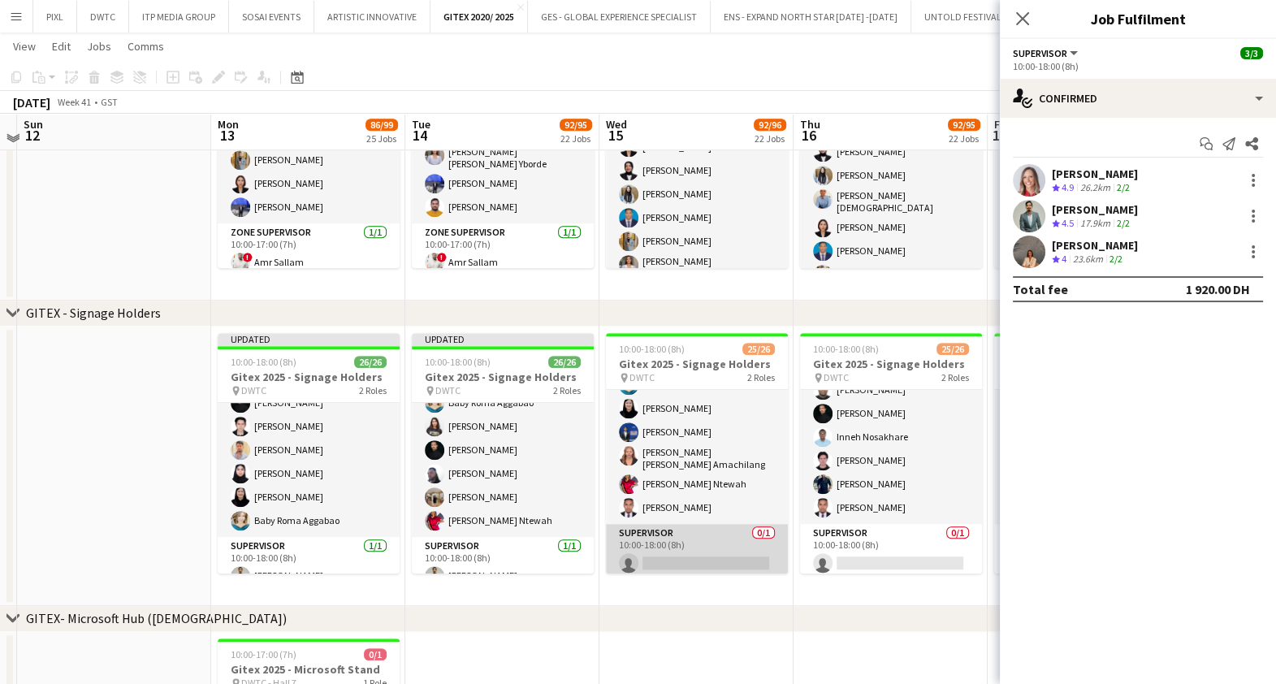
click at [675, 539] on app-card-role "Supervisor 0/1 10:00-18:00 (8h) single-neutral-actions" at bounding box center [697, 551] width 182 height 55
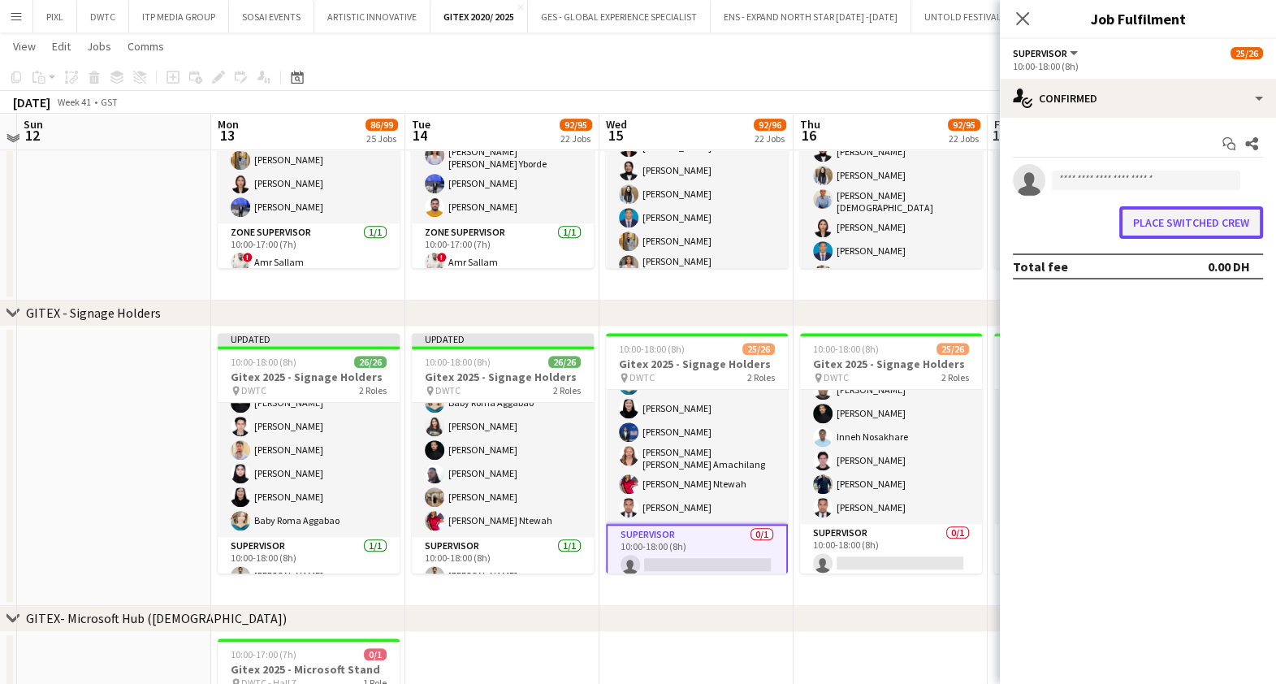
click at [1164, 217] on button "Place switched crew" at bounding box center [1191, 222] width 144 height 32
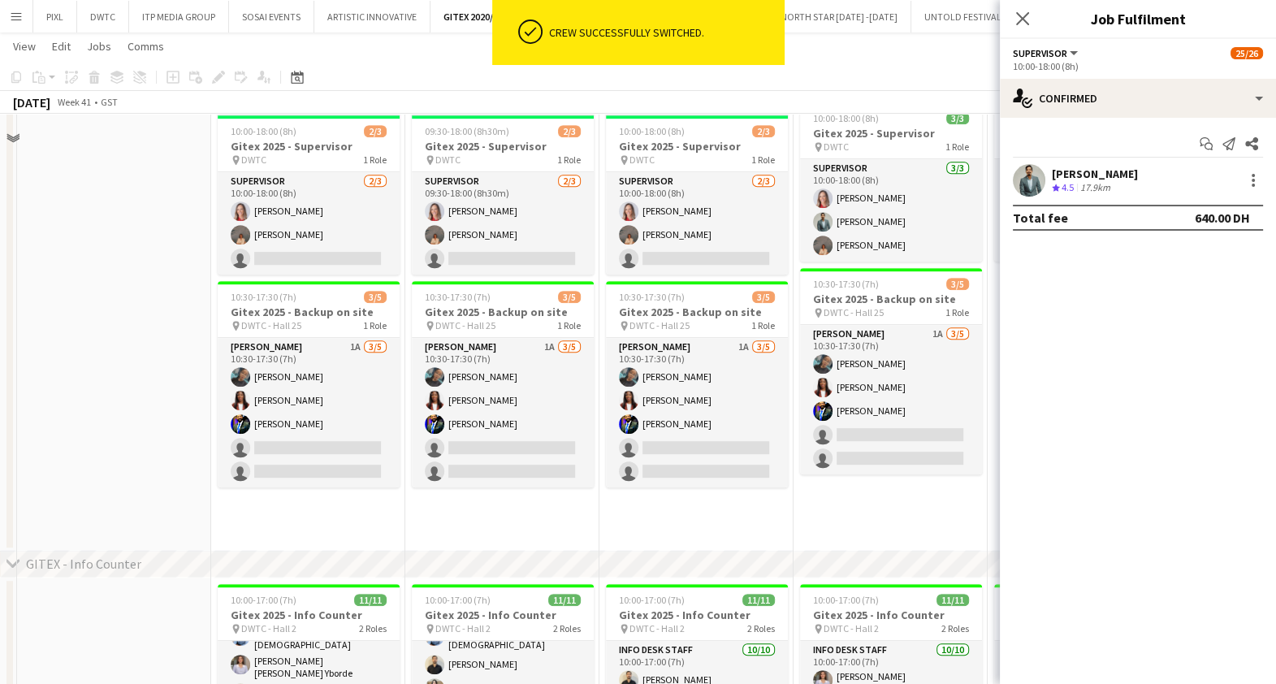
scroll to position [1015, 0]
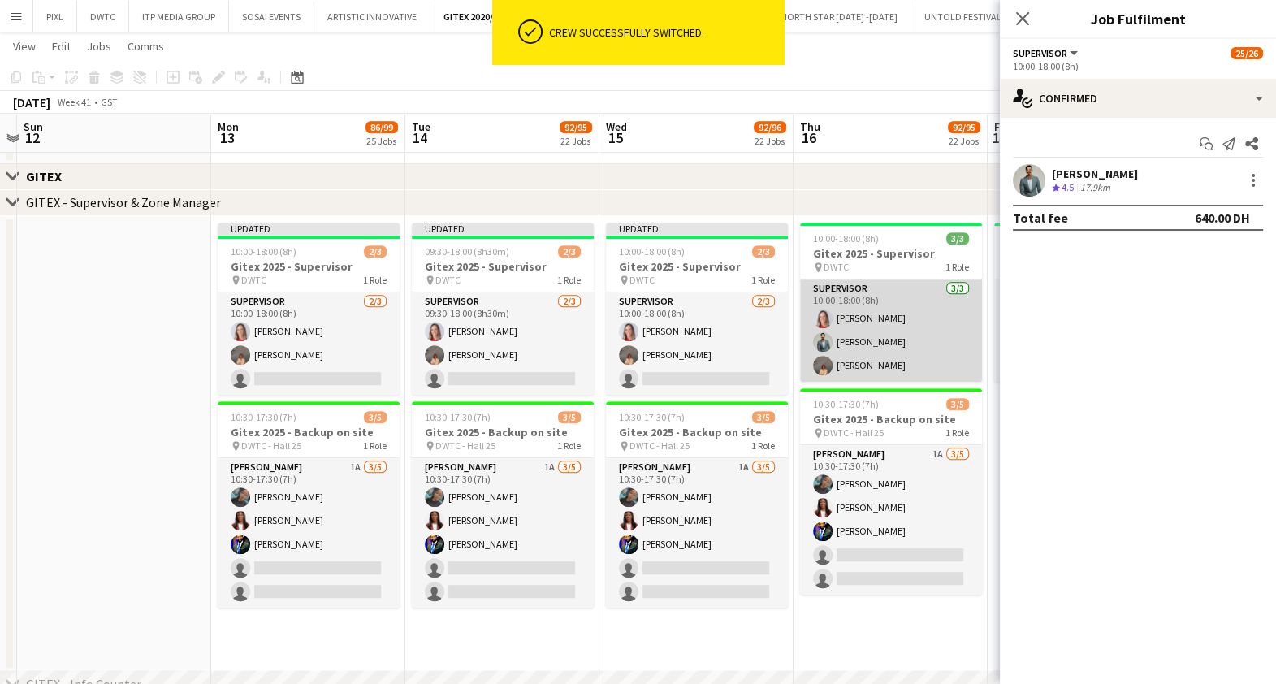
click at [902, 327] on app-card-role "Supervisor 3/3 10:00-18:00 (8h) Nikolett Egresi Jefferson Manubay Kristina Kukec" at bounding box center [891, 330] width 182 height 102
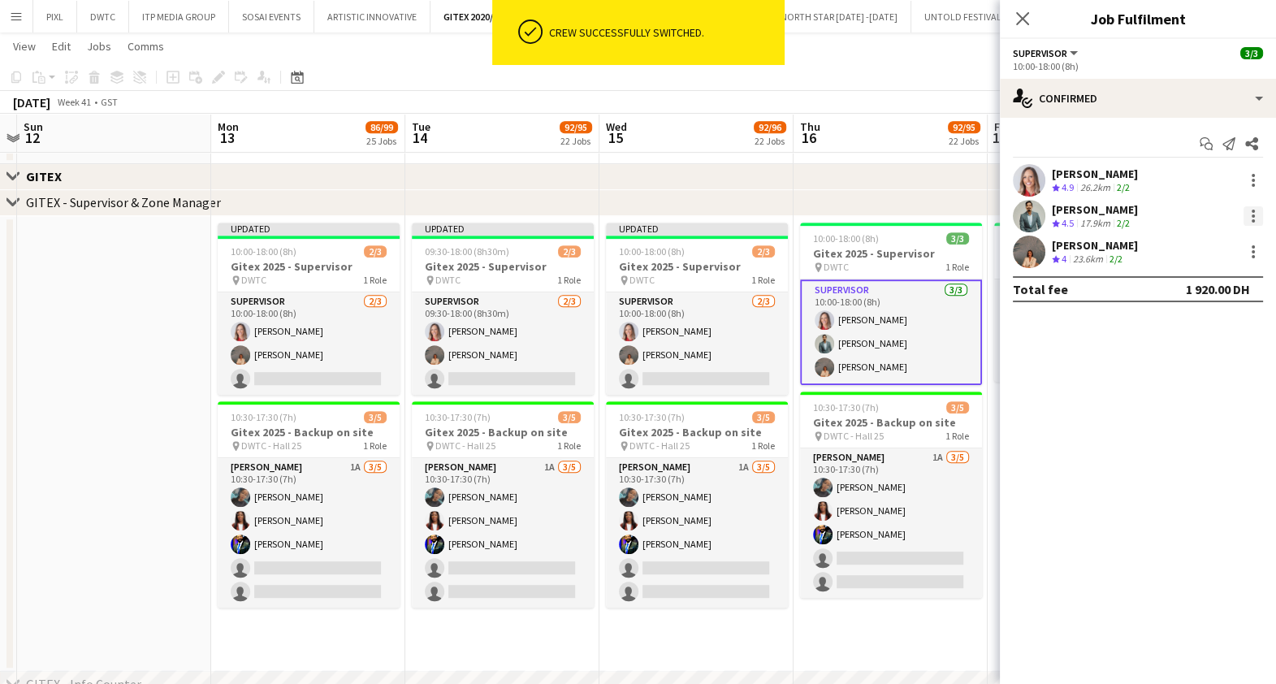
click at [1246, 214] on div at bounding box center [1253, 215] width 19 height 19
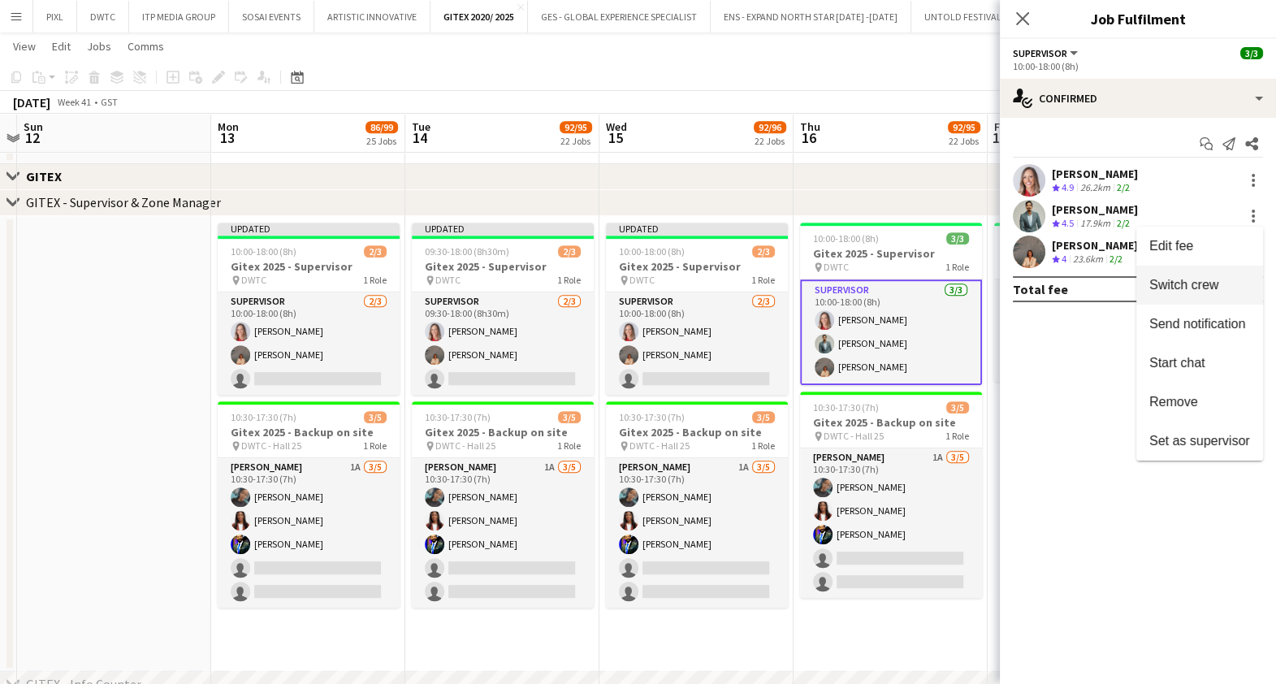
click at [1186, 279] on span "Switch crew" at bounding box center [1183, 285] width 69 height 14
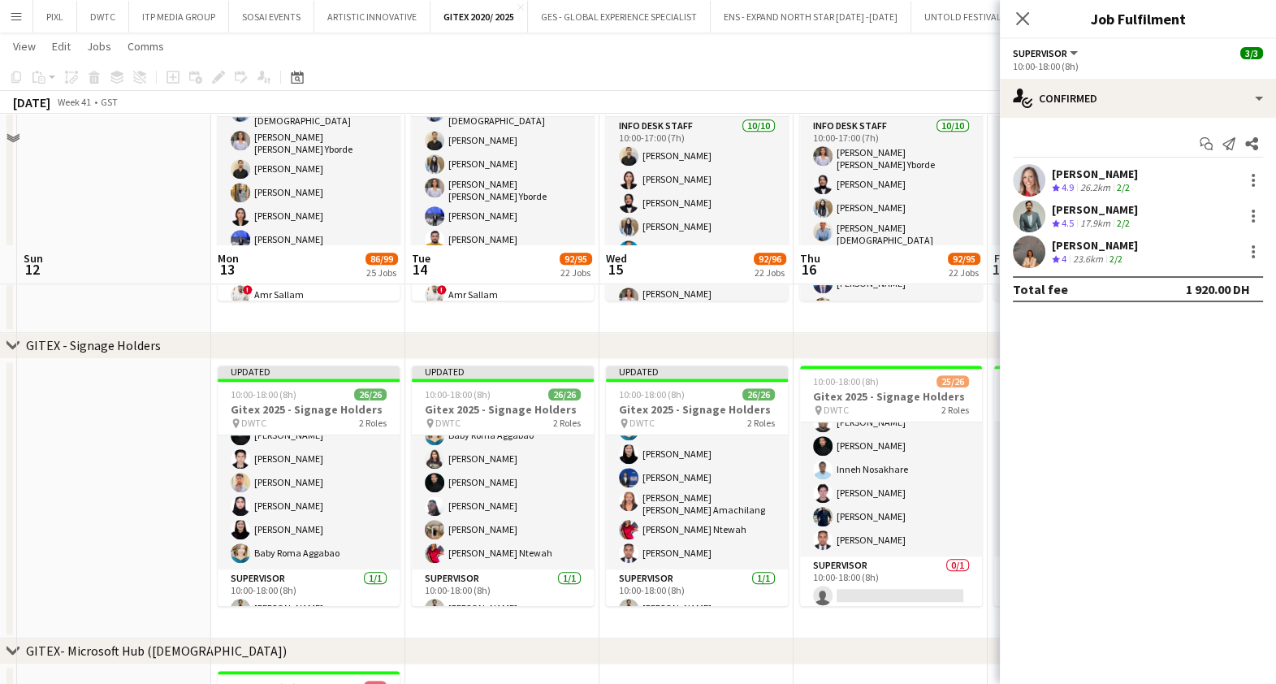
scroll to position [1828, 0]
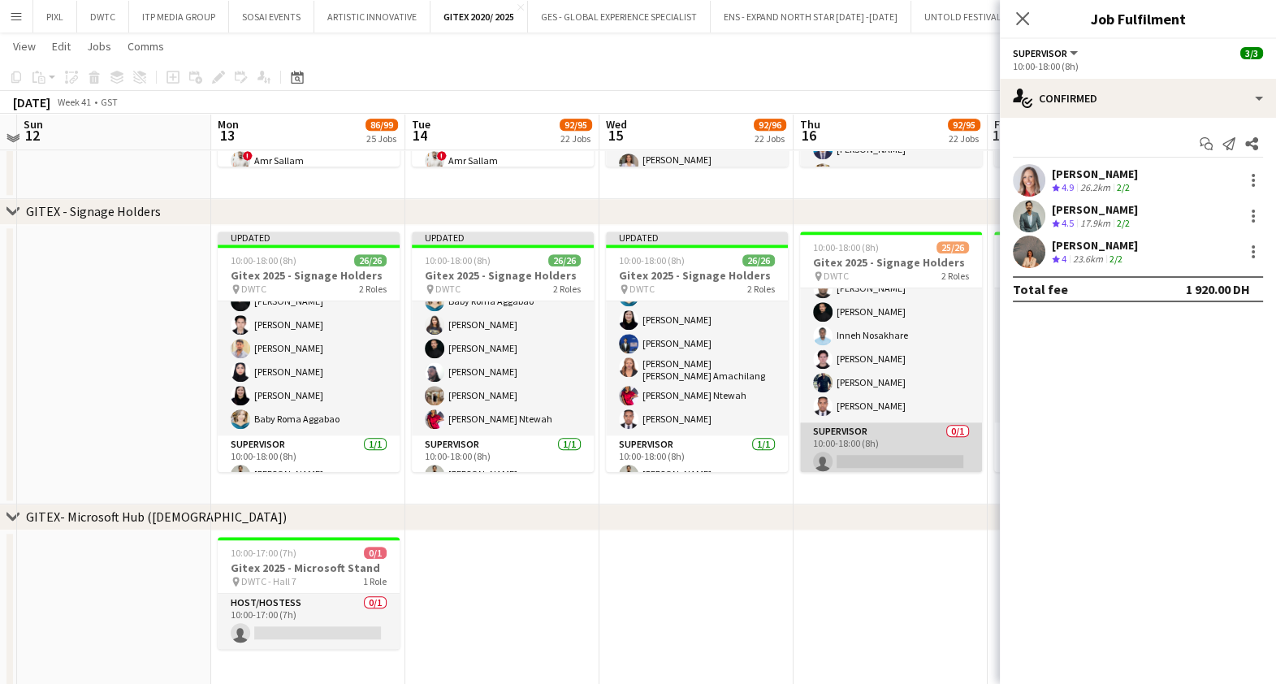
click at [890, 445] on app-card-role "Supervisor 0/1 10:00-18:00 (8h) single-neutral-actions" at bounding box center [891, 449] width 182 height 55
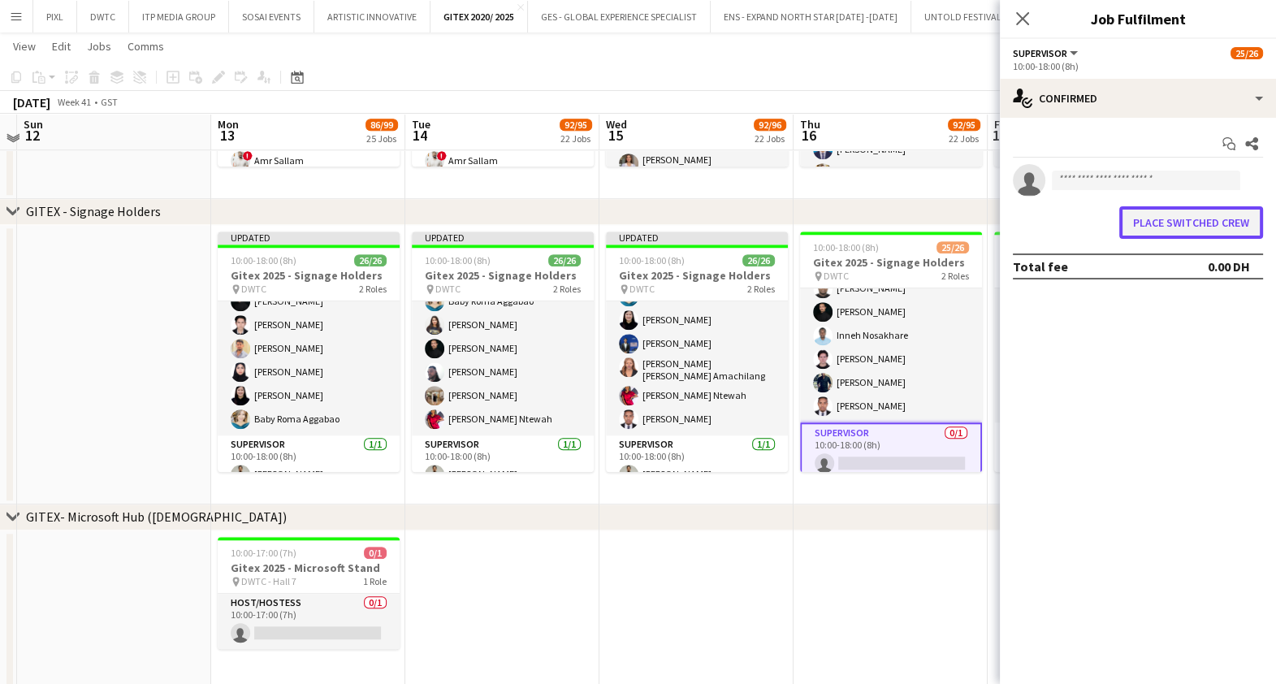
click at [1178, 223] on button "Place switched crew" at bounding box center [1191, 222] width 144 height 32
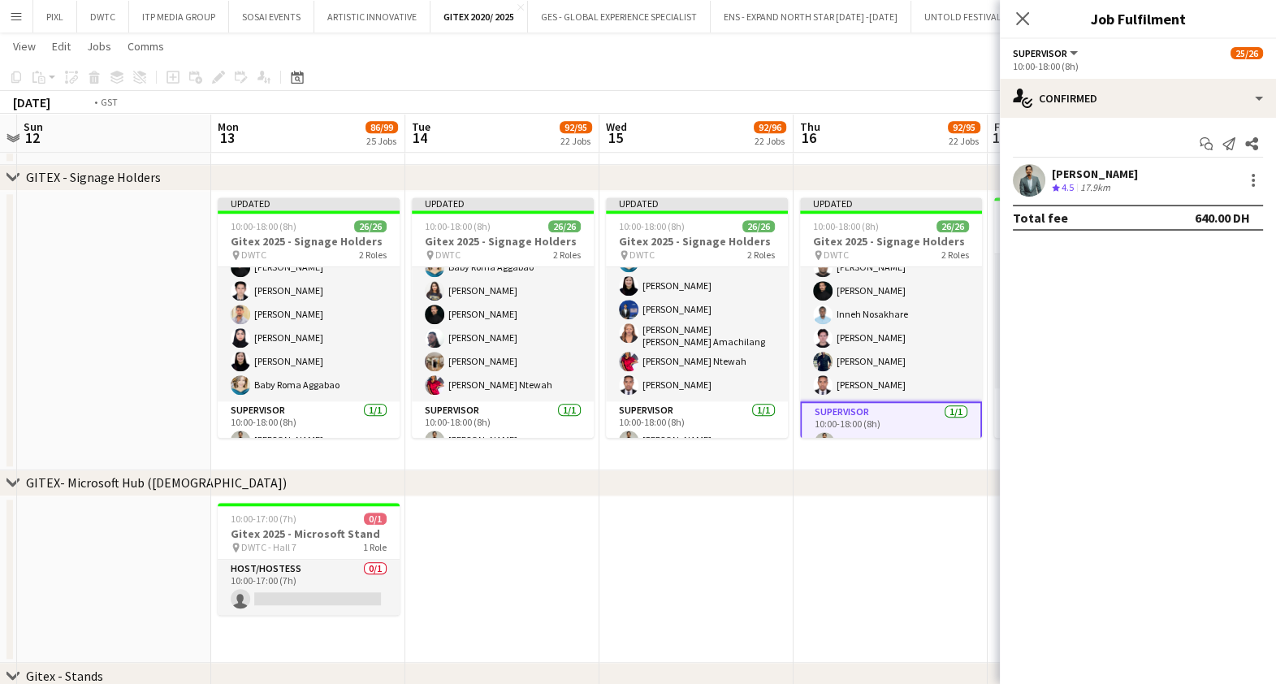
scroll to position [0, 465]
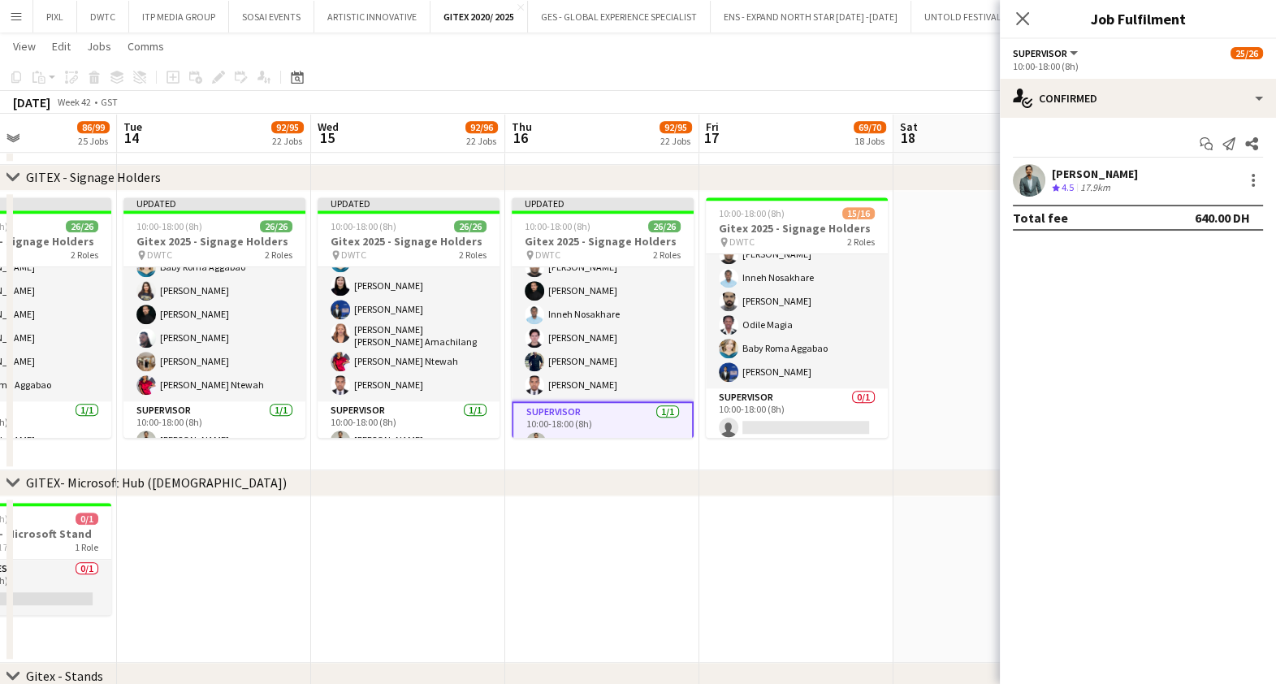
drag, startPoint x: 907, startPoint y: 463, endPoint x: 618, endPoint y: 450, distance: 288.7
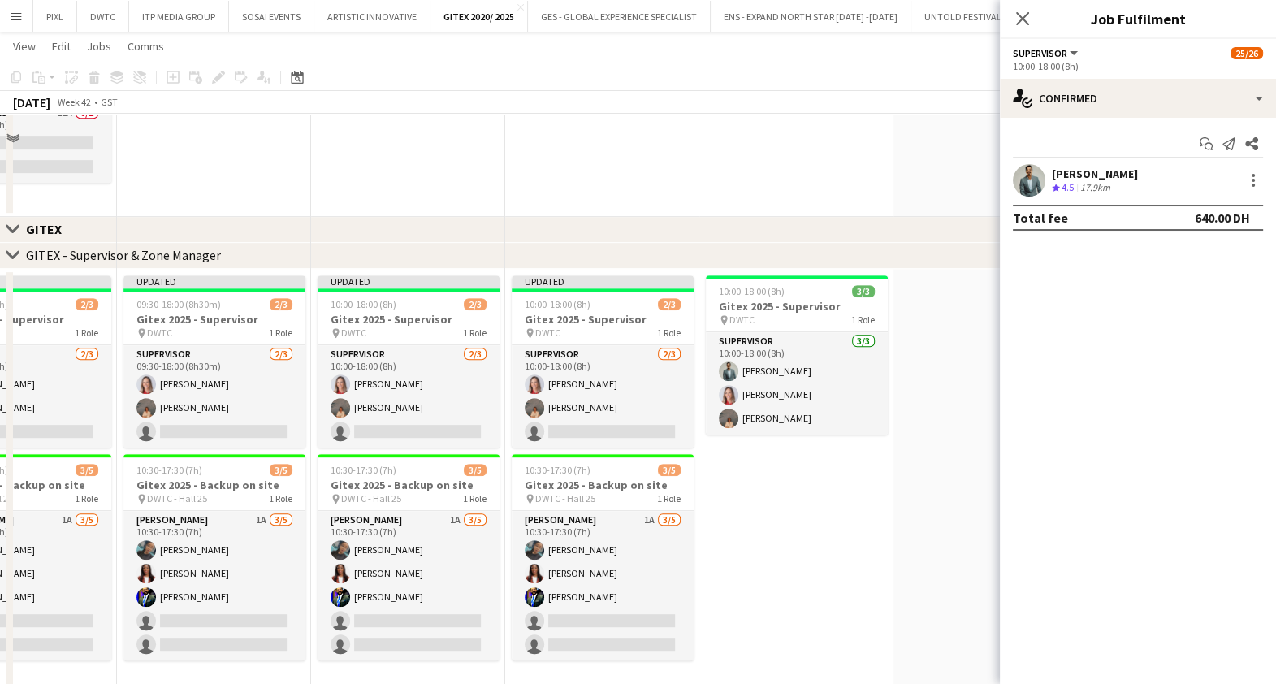
scroll to position [914, 0]
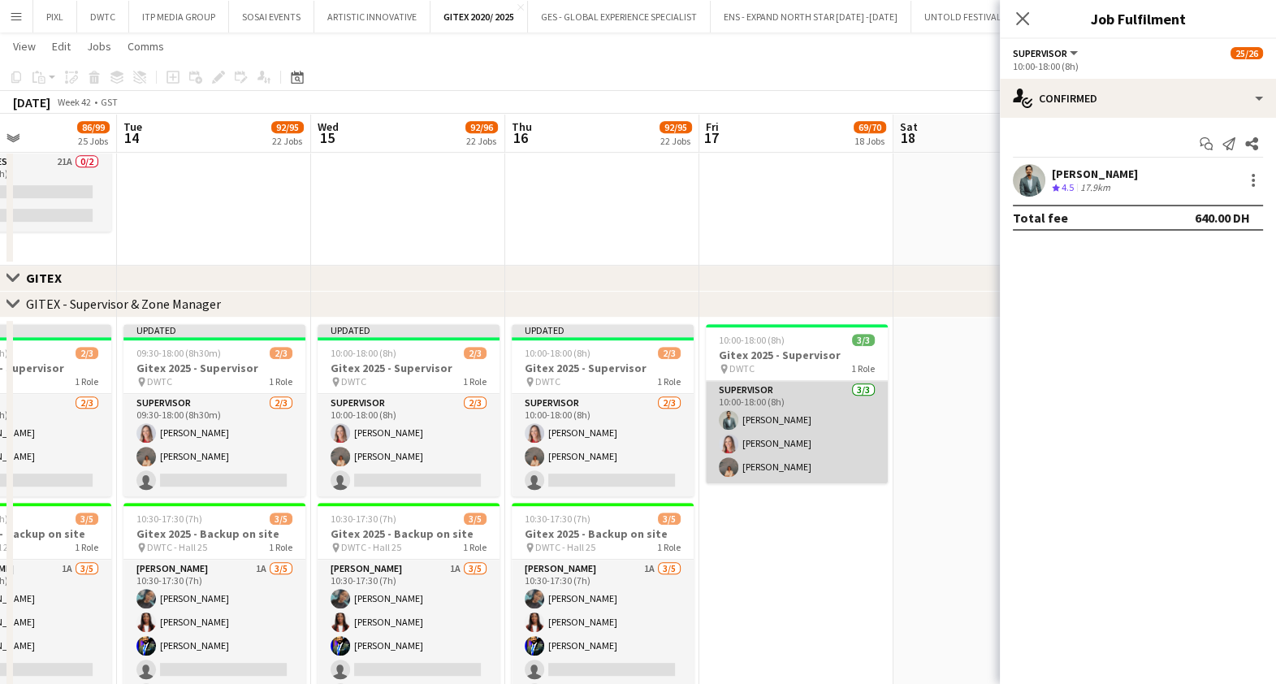
click at [796, 439] on app-card-role "Supervisor 3/3 10:00-18:00 (8h) Jefferson Manubay Nikolett Egresi Kristina Kukec" at bounding box center [797, 432] width 182 height 102
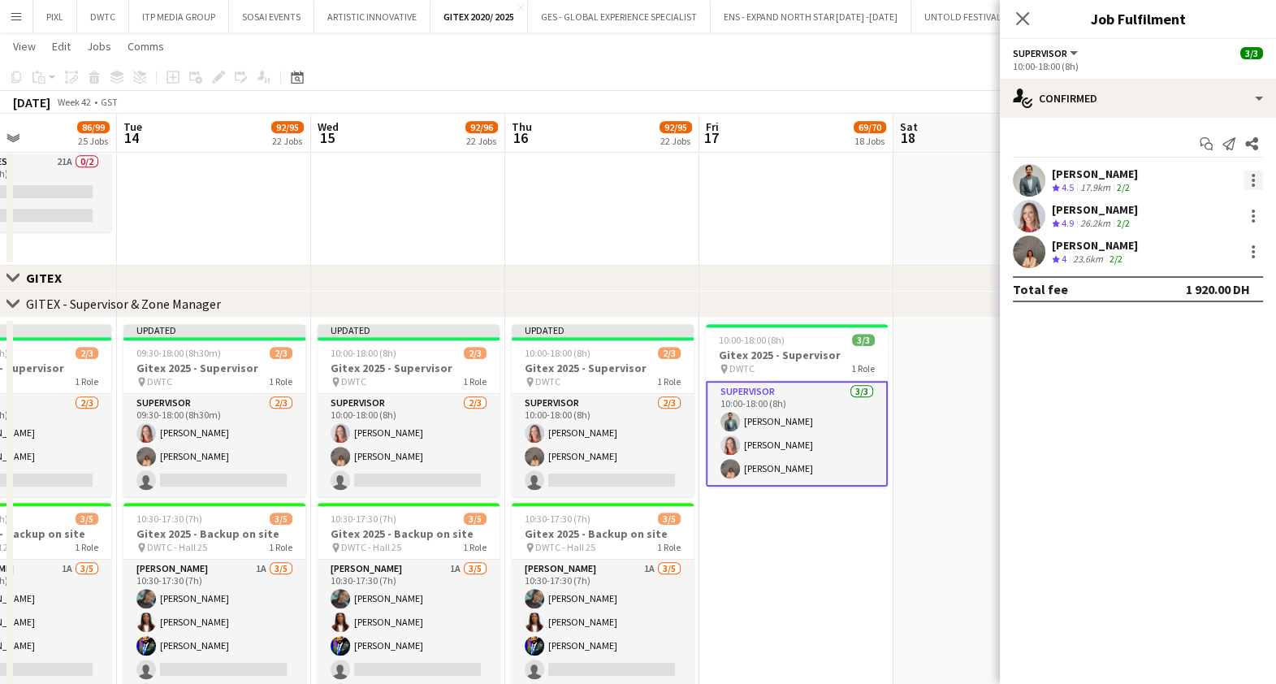
click at [1256, 176] on div at bounding box center [1253, 180] width 19 height 19
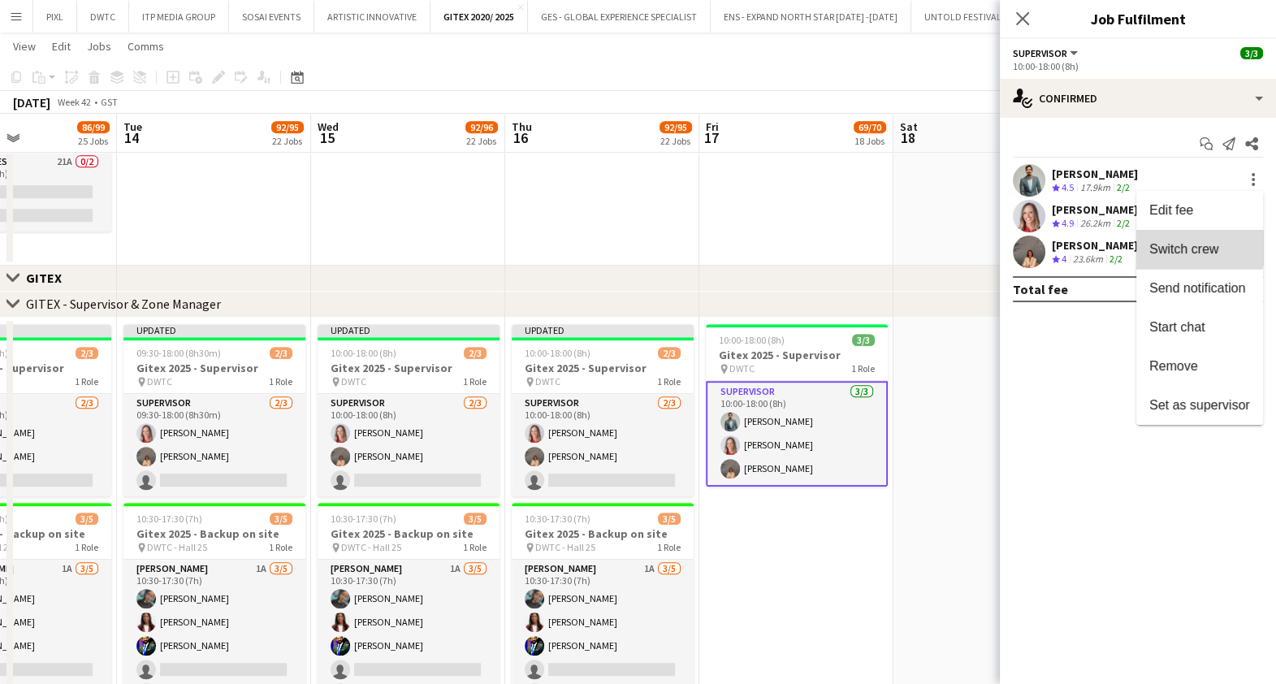
click at [1188, 248] on span "Switch crew" at bounding box center [1183, 249] width 69 height 14
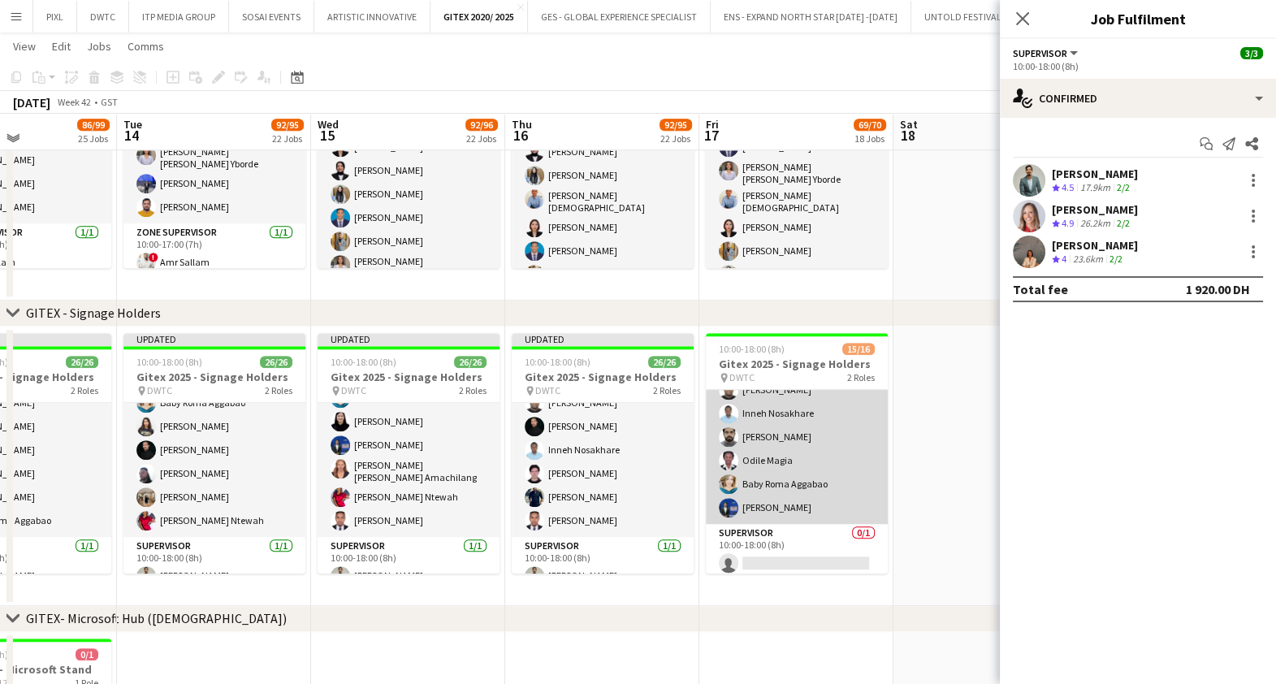
scroll to position [256, 0]
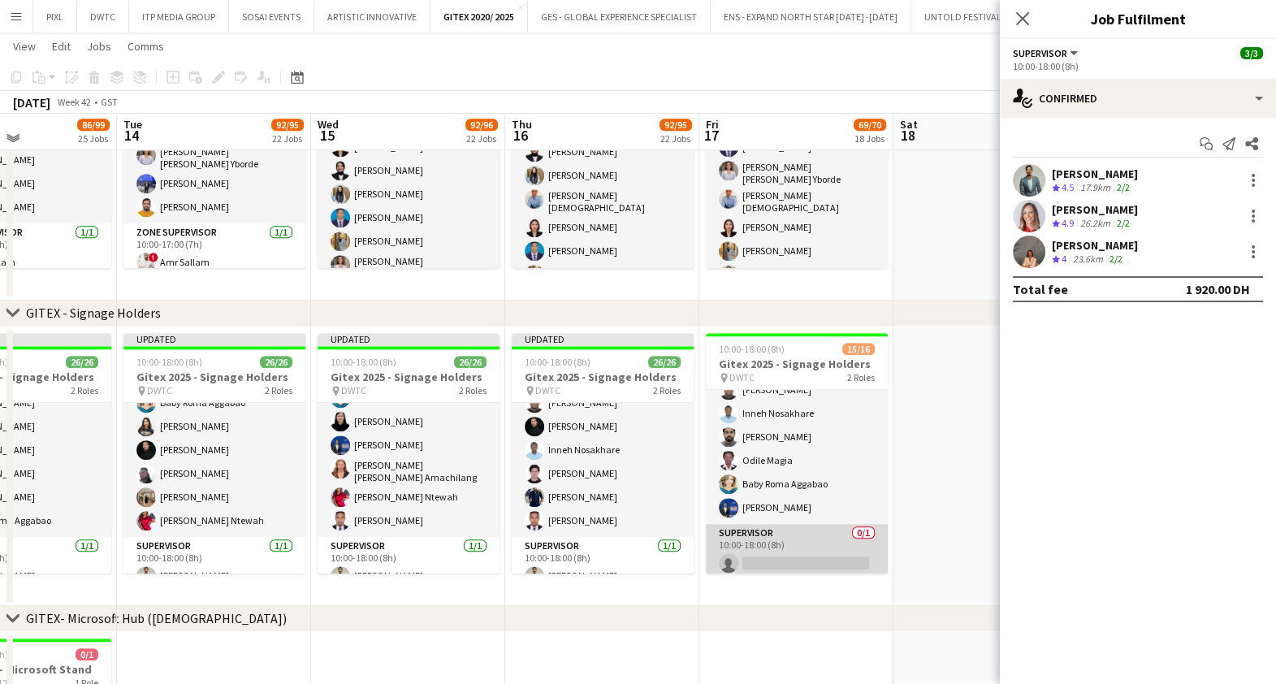
click at [782, 543] on app-card-role "Supervisor 0/1 10:00-18:00 (8h) single-neutral-actions" at bounding box center [797, 551] width 182 height 55
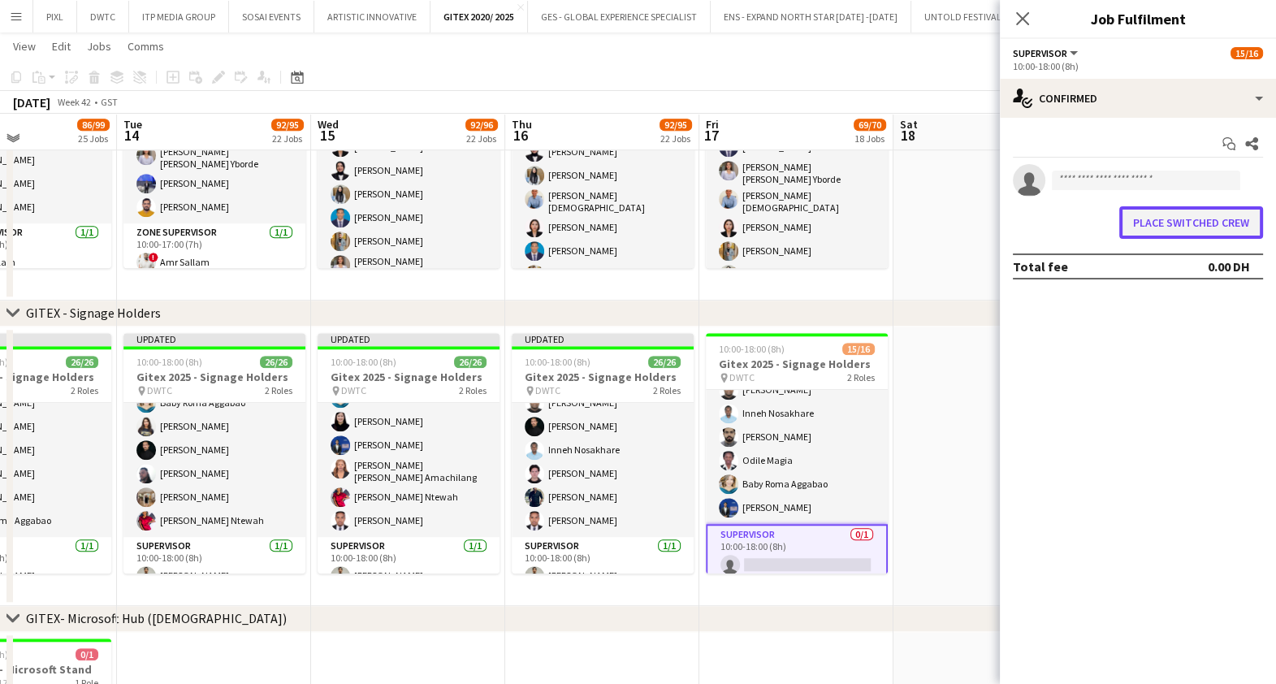
click at [1166, 231] on button "Place switched crew" at bounding box center [1191, 222] width 144 height 32
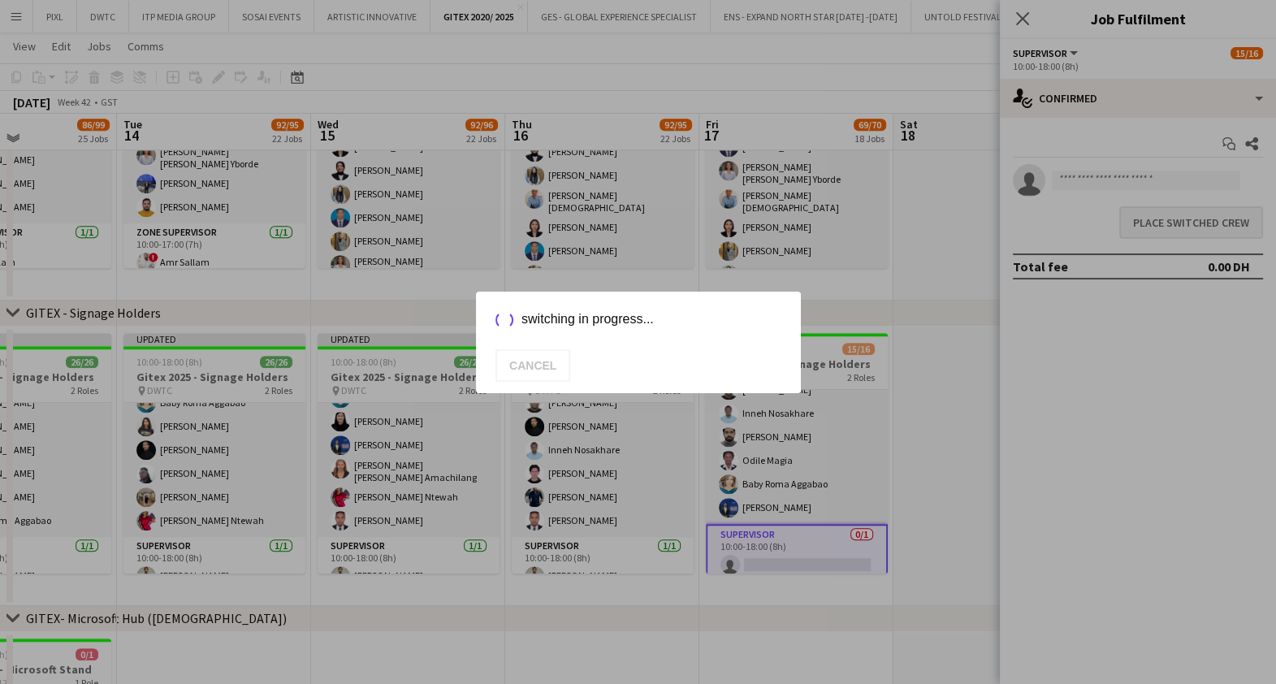
scroll to position [1726, 0]
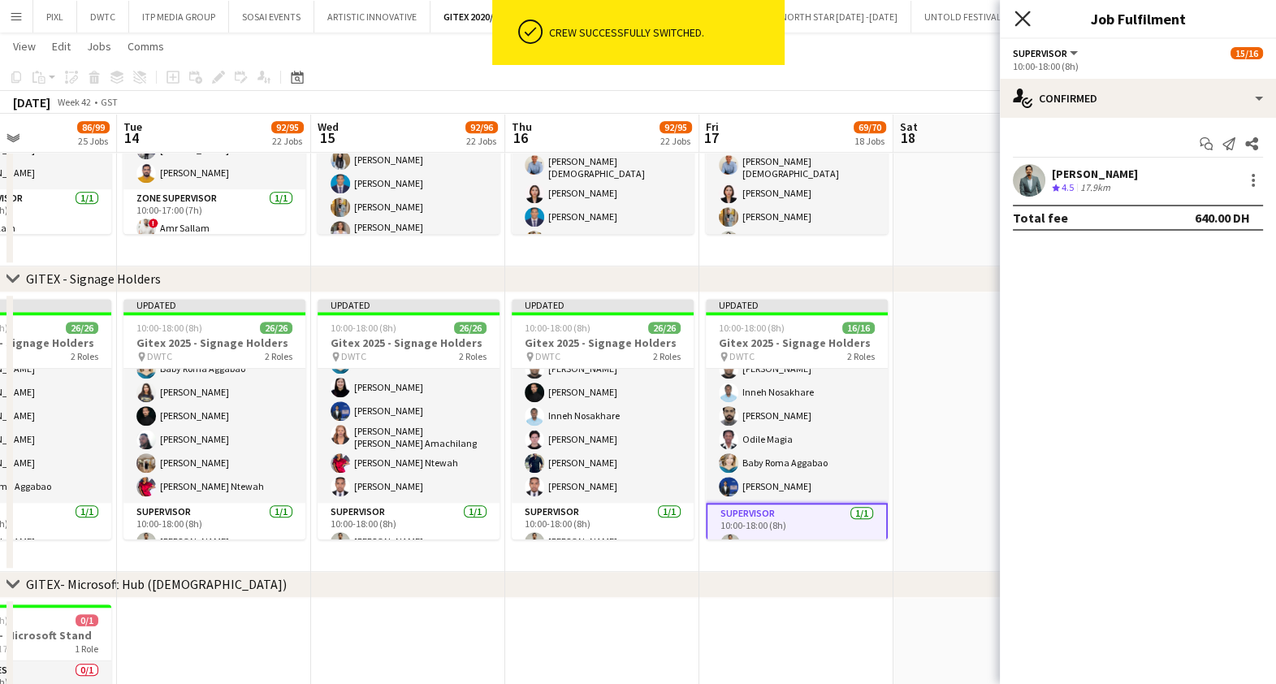
click at [1018, 18] on icon "Close pop-in" at bounding box center [1022, 18] width 15 height 15
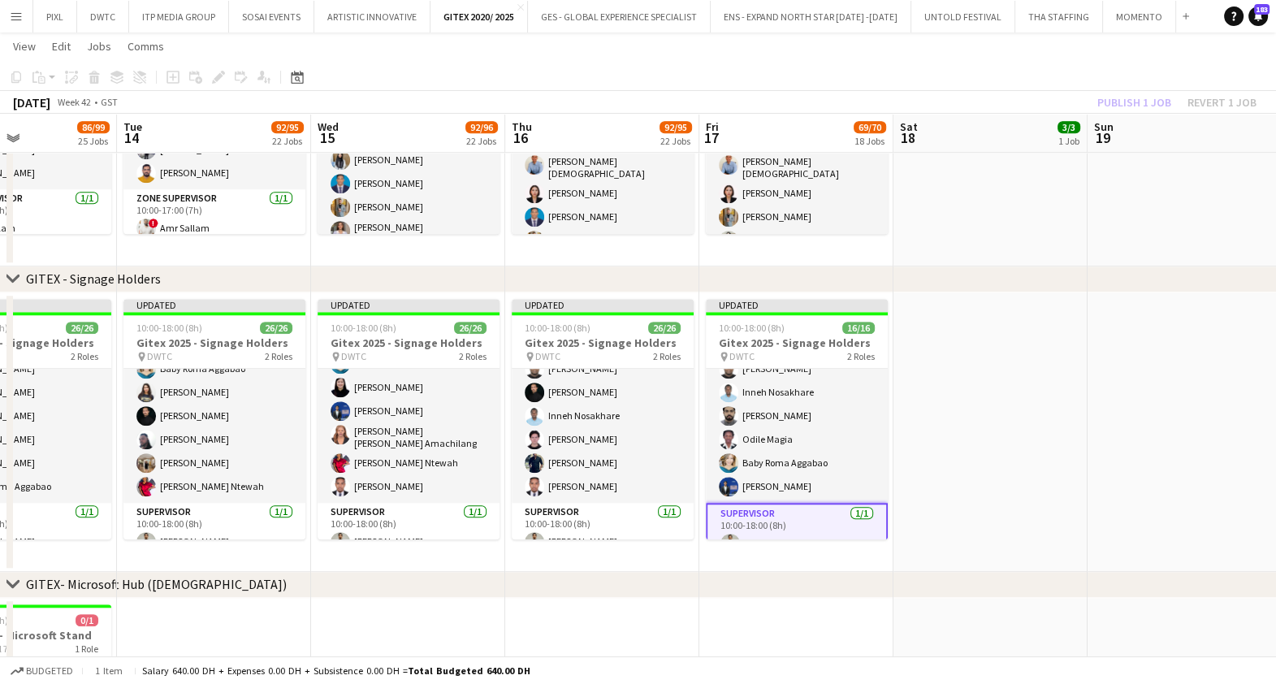
click at [1129, 105] on div "Publish 1 job Revert 1 job" at bounding box center [1177, 102] width 198 height 21
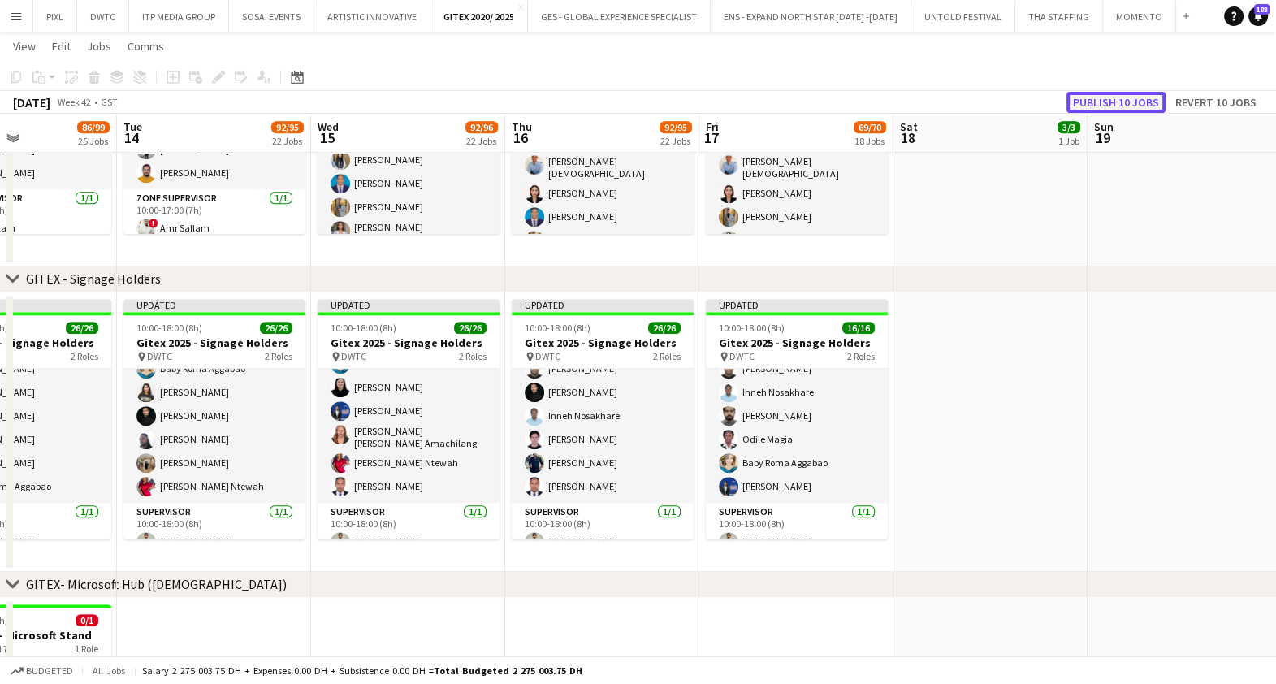
click at [1128, 103] on button "Publish 10 jobs" at bounding box center [1116, 102] width 99 height 21
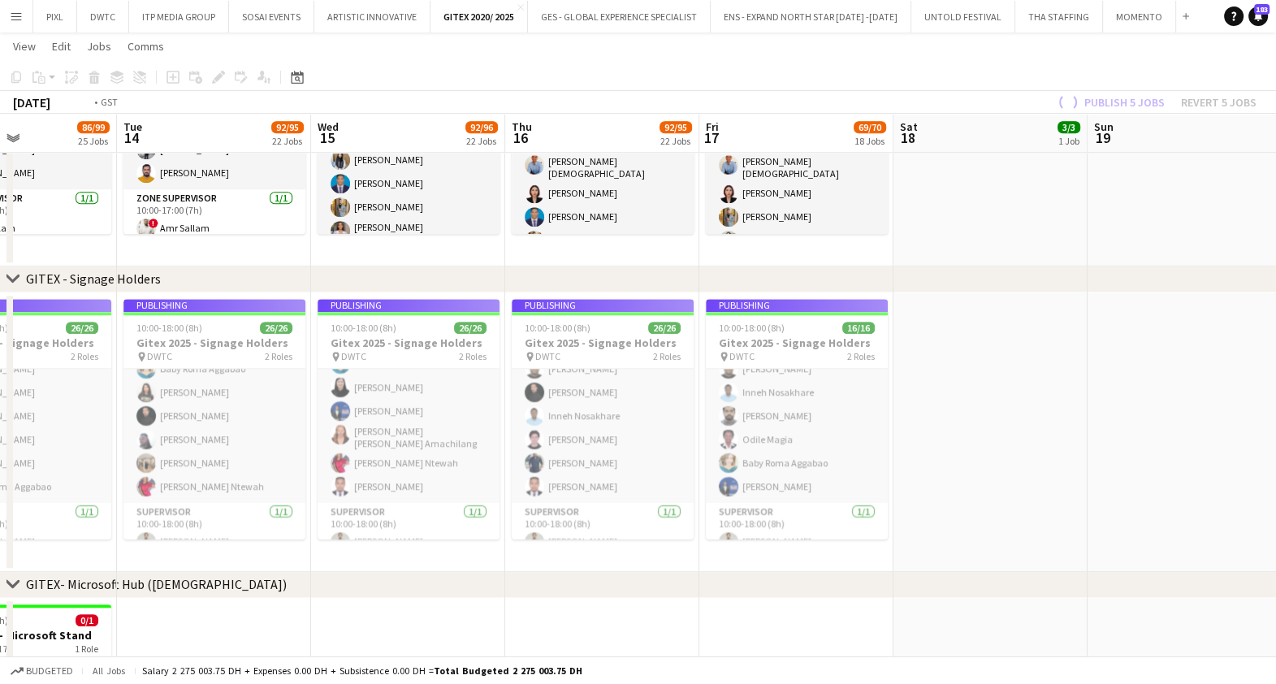
scroll to position [0, 426]
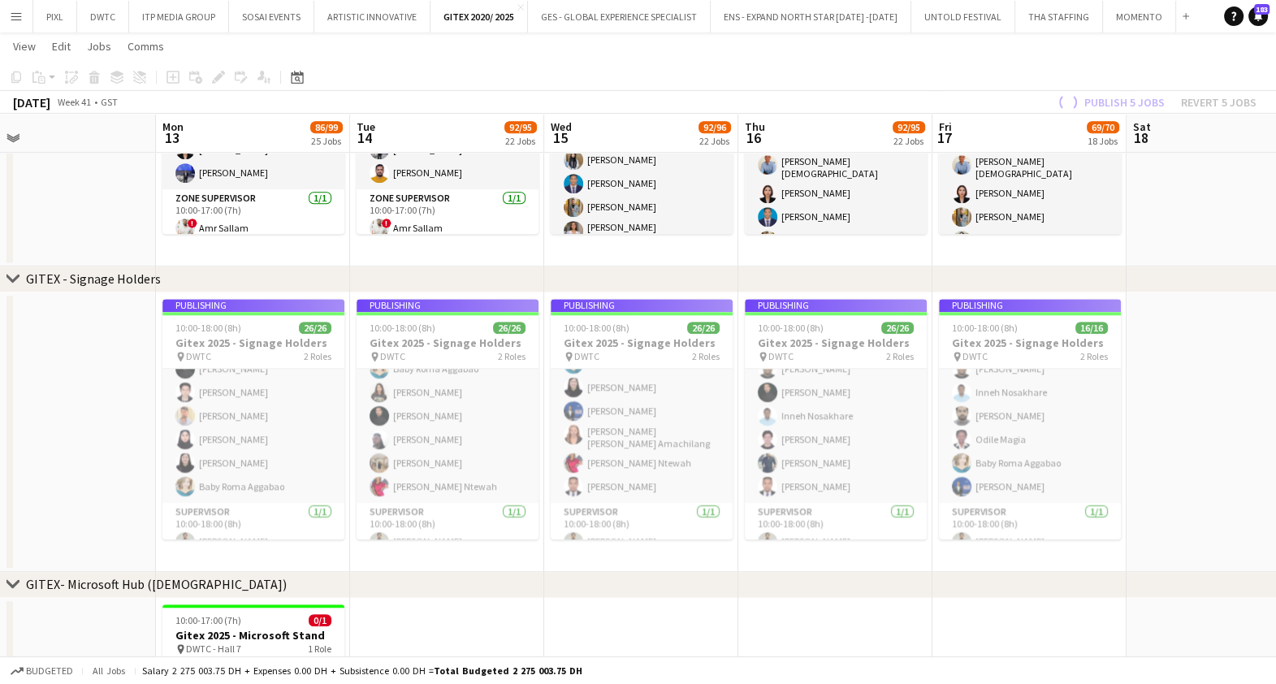
drag, startPoint x: 1083, startPoint y: 448, endPoint x: 1208, endPoint y: 448, distance: 125.1
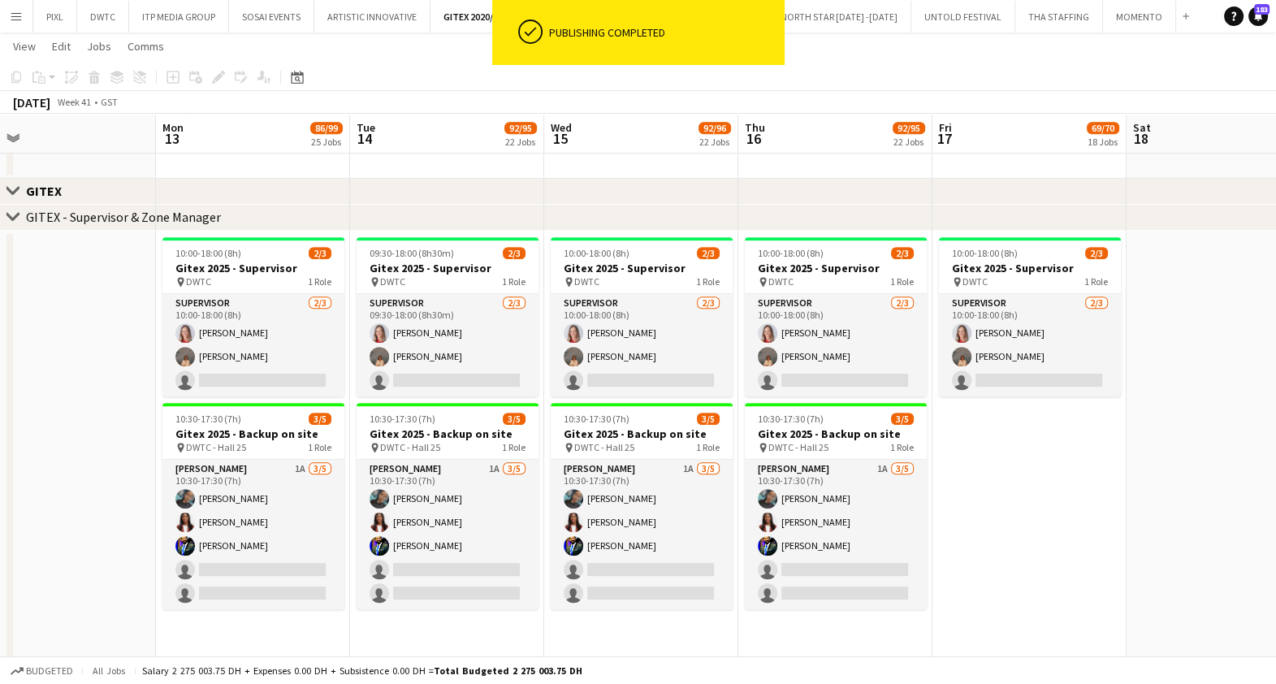
scroll to position [914, 0]
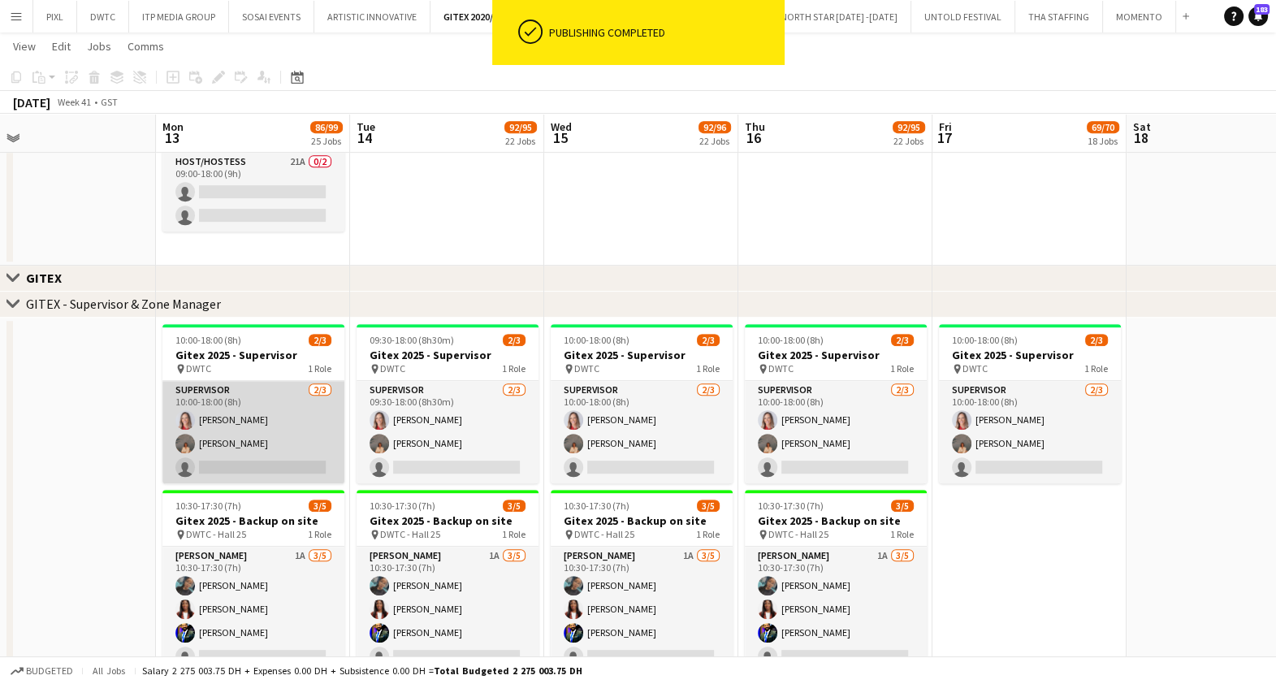
click at [262, 418] on app-card-role "Supervisor 2/3 10:00-18:00 (8h) Nikolett Egresi Kristina Kukec single-neutral-a…" at bounding box center [253, 432] width 182 height 102
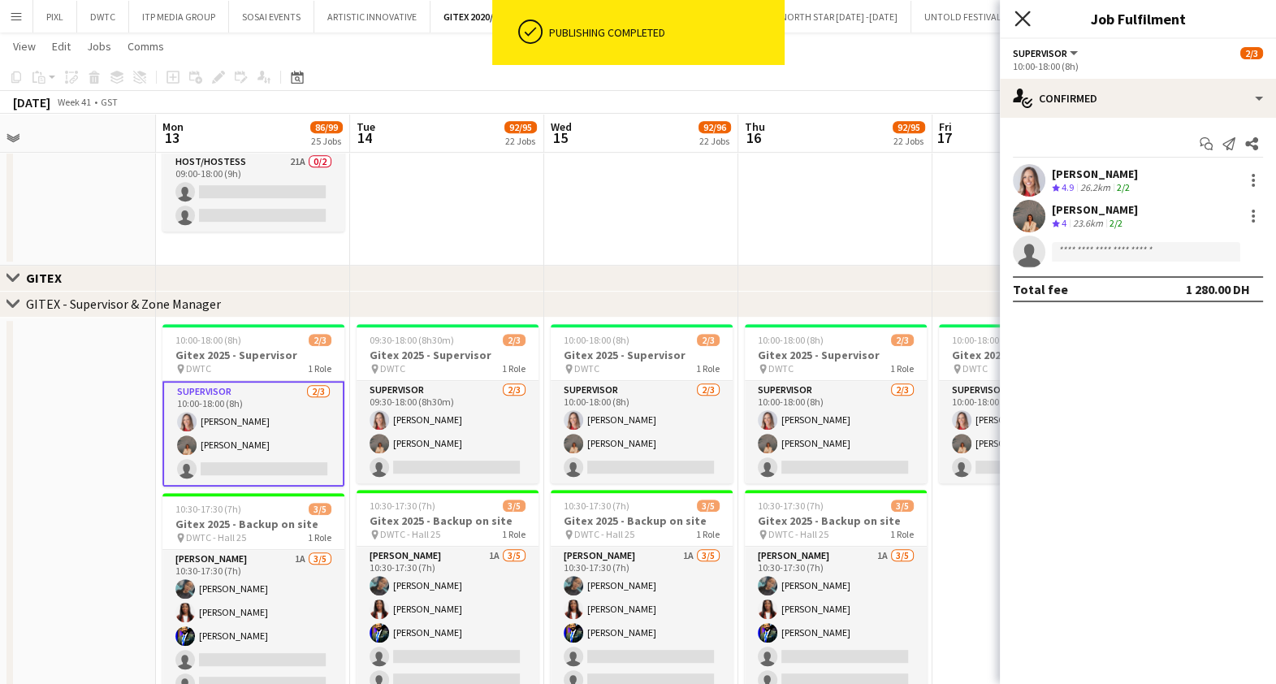
click at [1019, 14] on icon at bounding box center [1022, 18] width 15 height 15
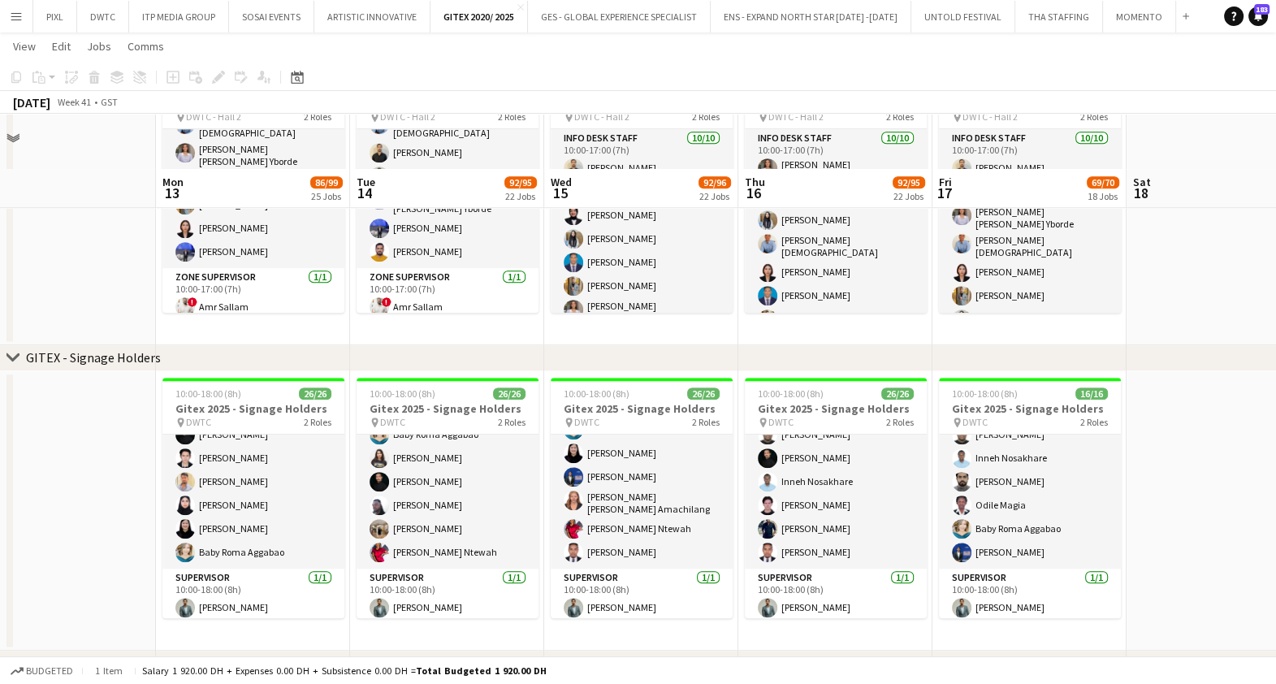
scroll to position [1726, 0]
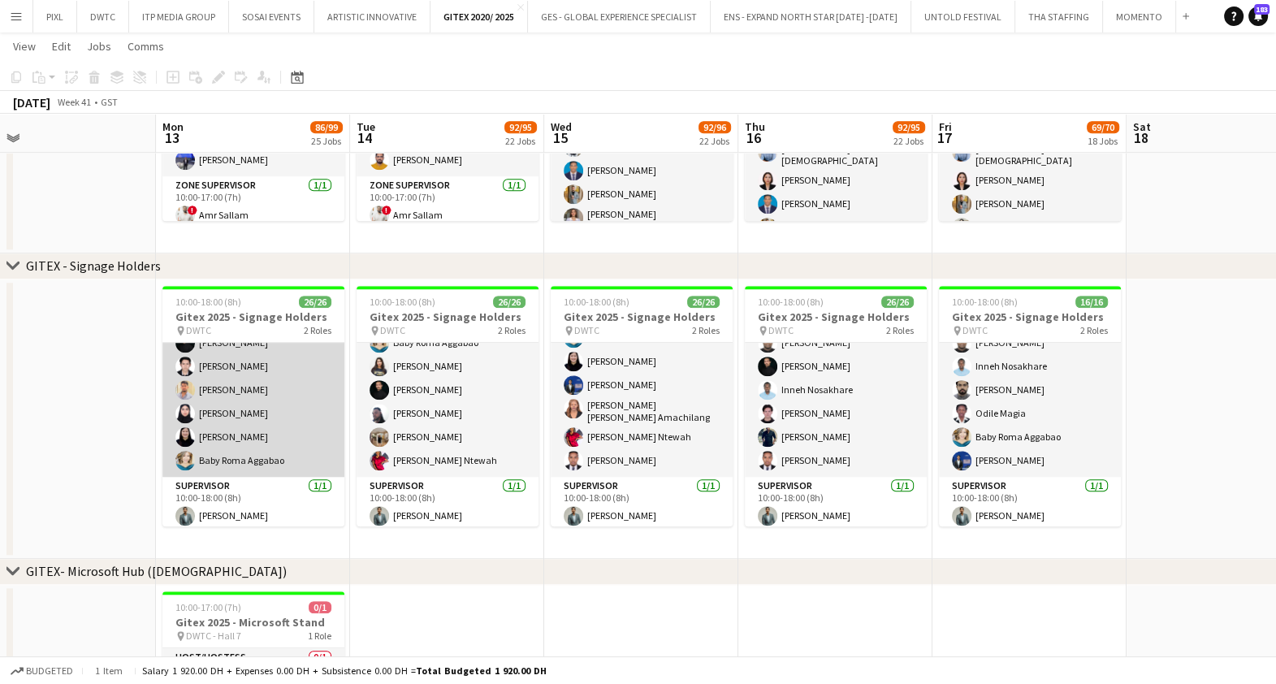
click at [284, 409] on app-card-role "Signage Holder 25/25 10:00-18:00 (8h) [PERSON_NAME] [PERSON_NAME] Ntewah [PERSO…" at bounding box center [253, 163] width 182 height 625
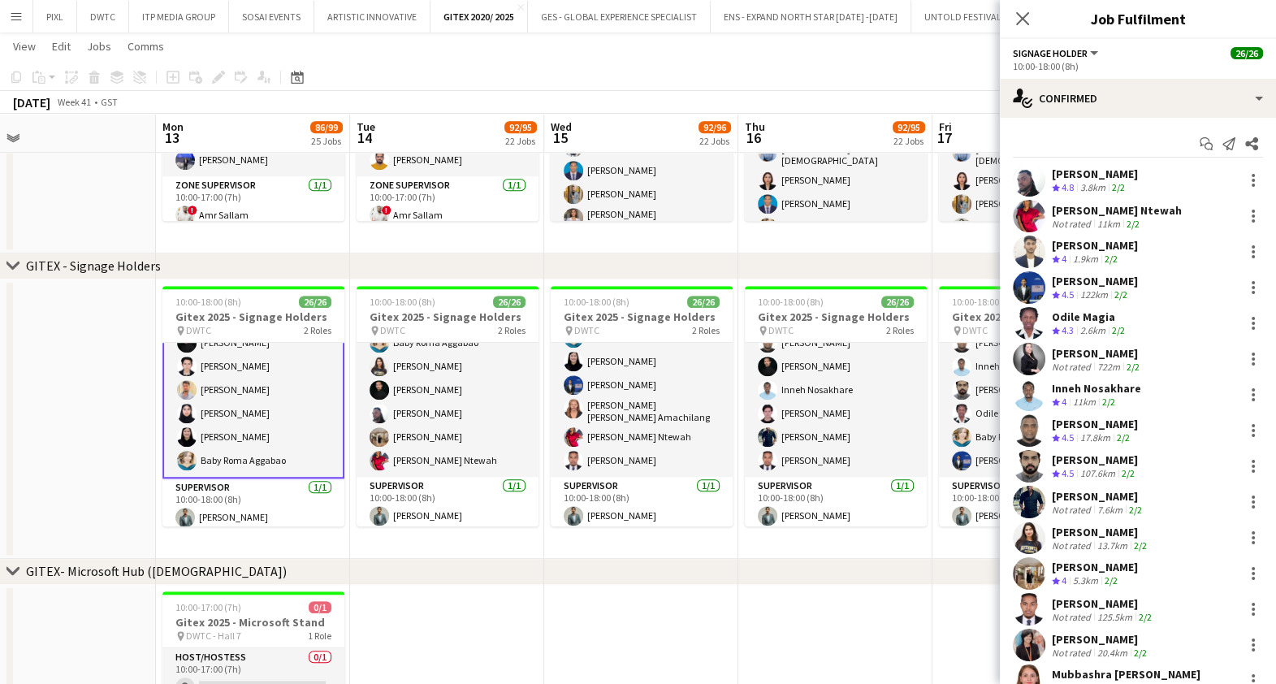
scroll to position [0, 519]
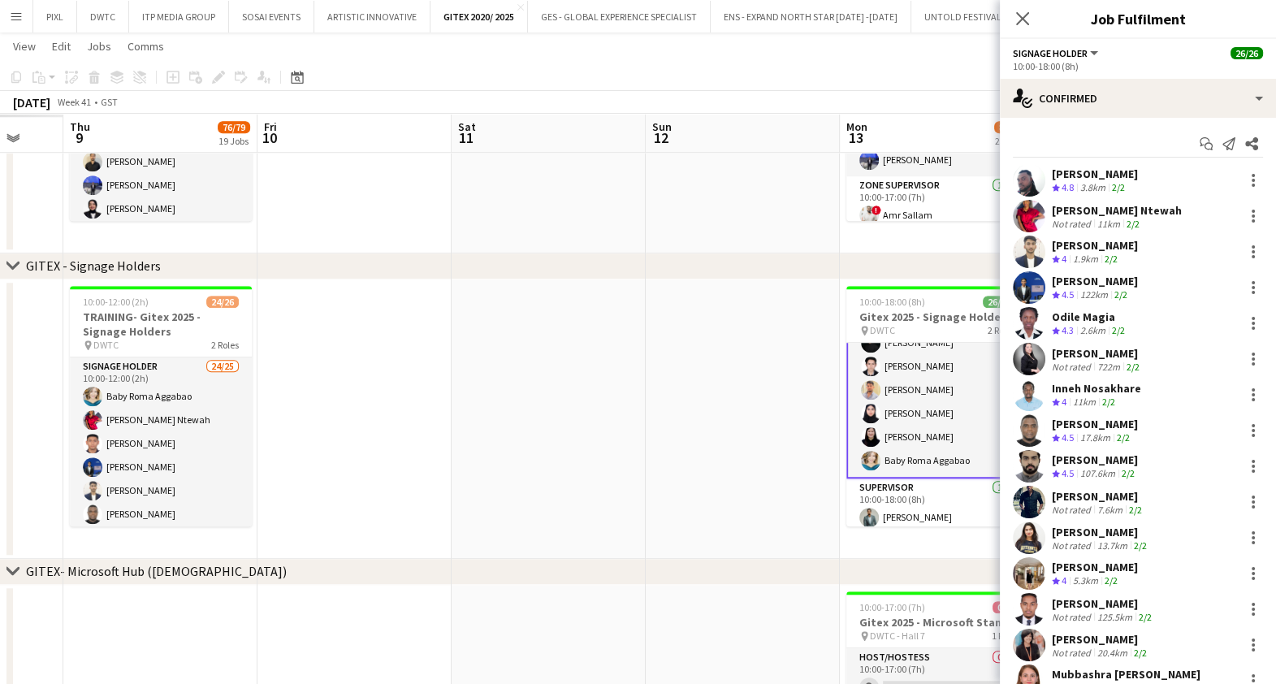
drag, startPoint x: 259, startPoint y: 413, endPoint x: 943, endPoint y: 400, distance: 684.1
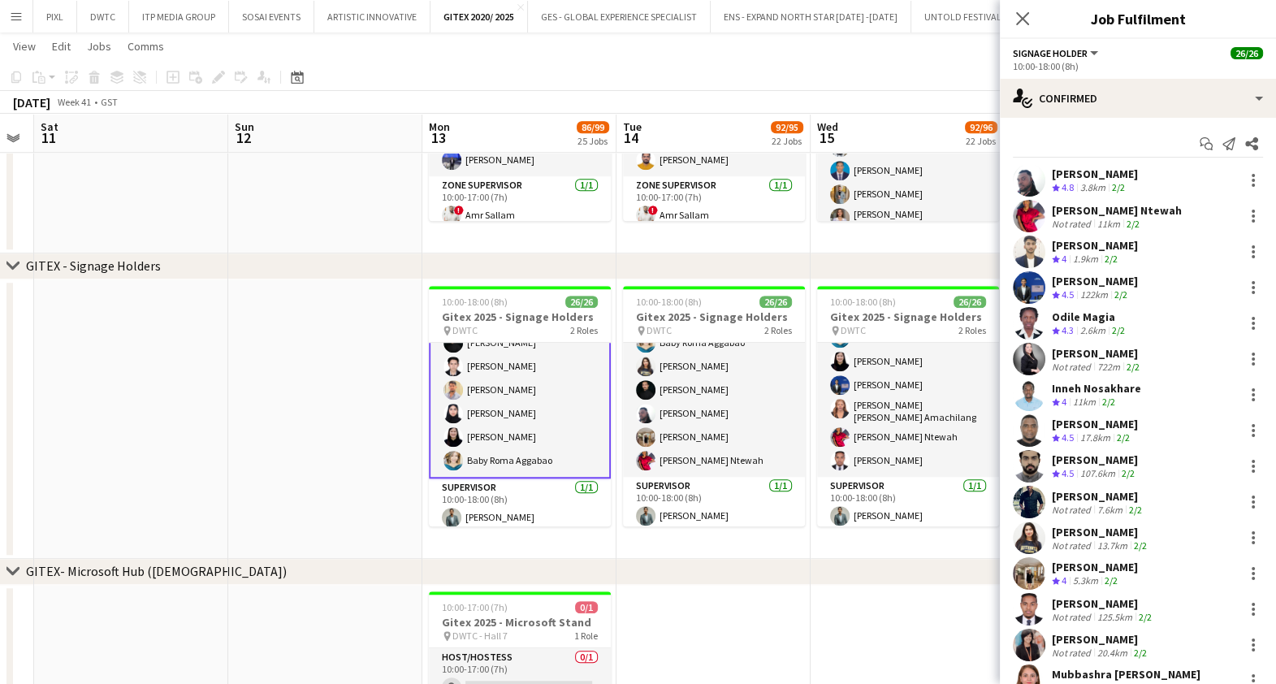
scroll to position [0, 581]
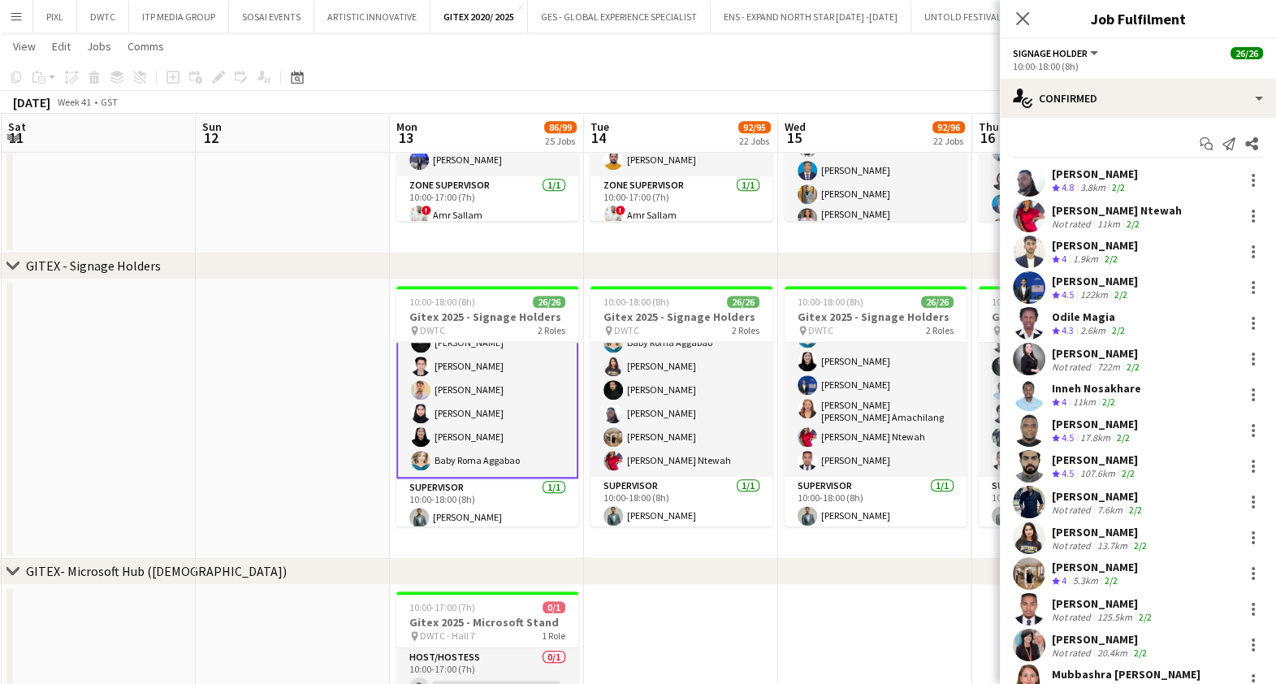
drag, startPoint x: 707, startPoint y: 401, endPoint x: 256, endPoint y: 410, distance: 450.9
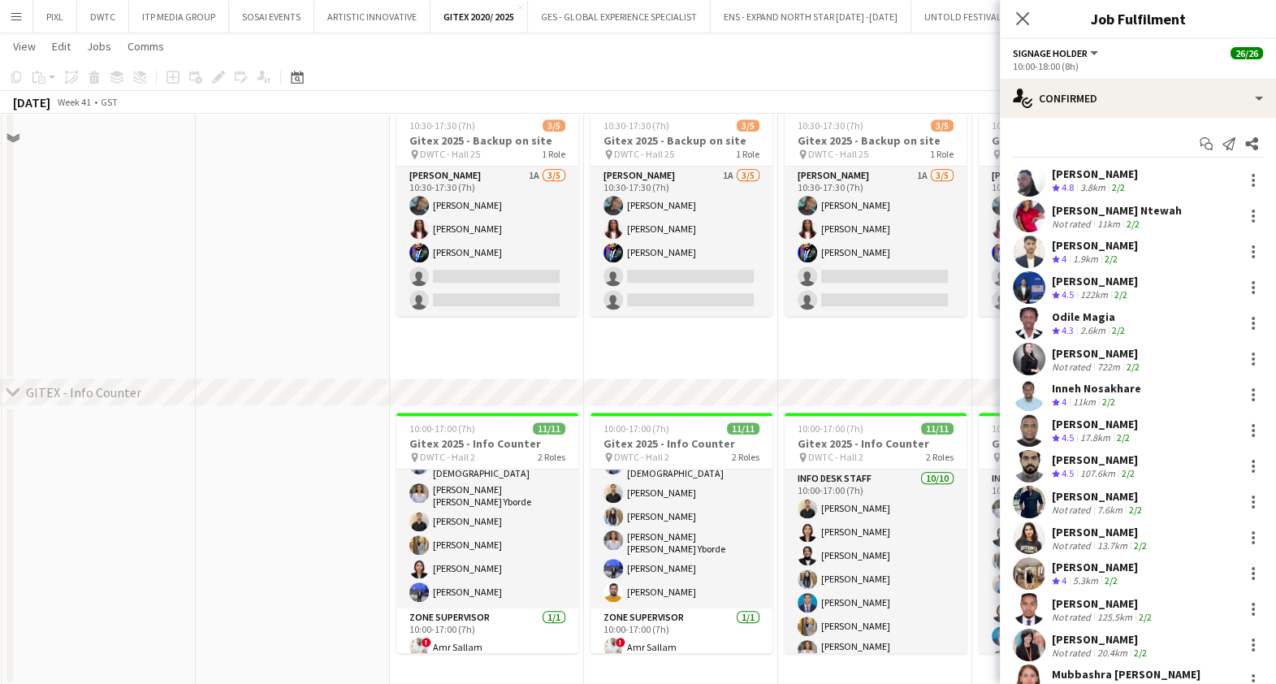
scroll to position [1117, 0]
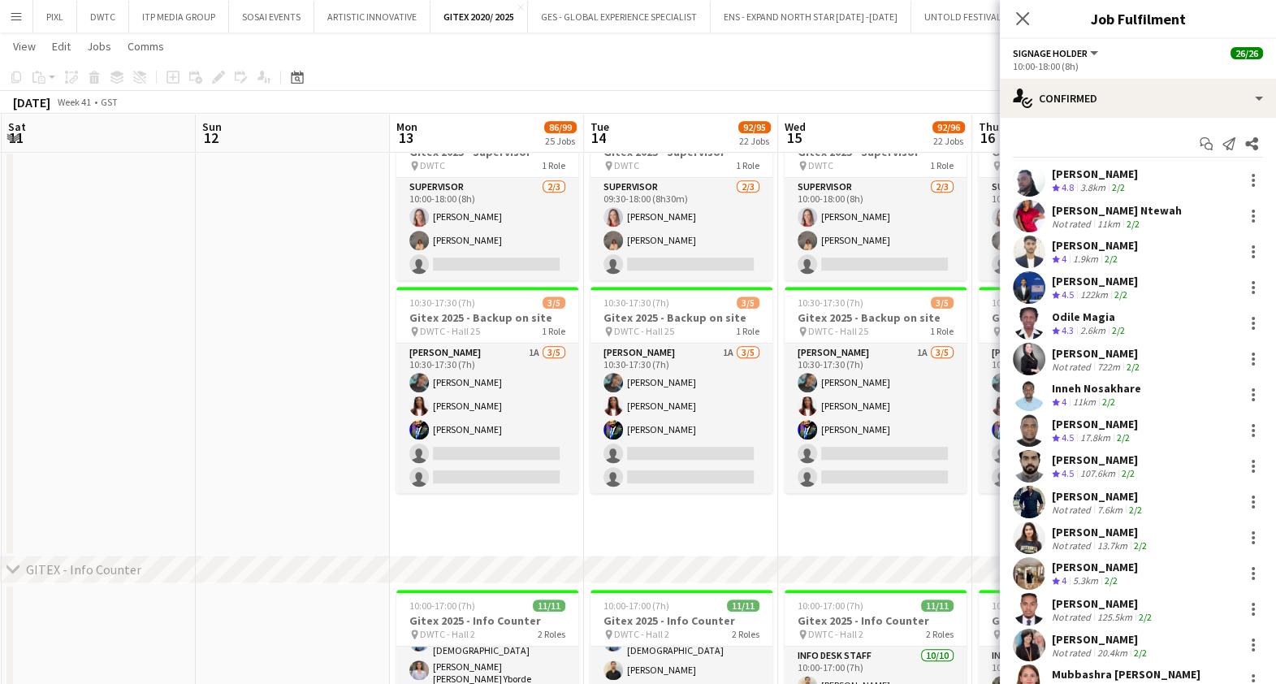
click at [1102, 324] on div "2.6km" at bounding box center [1093, 331] width 32 height 14
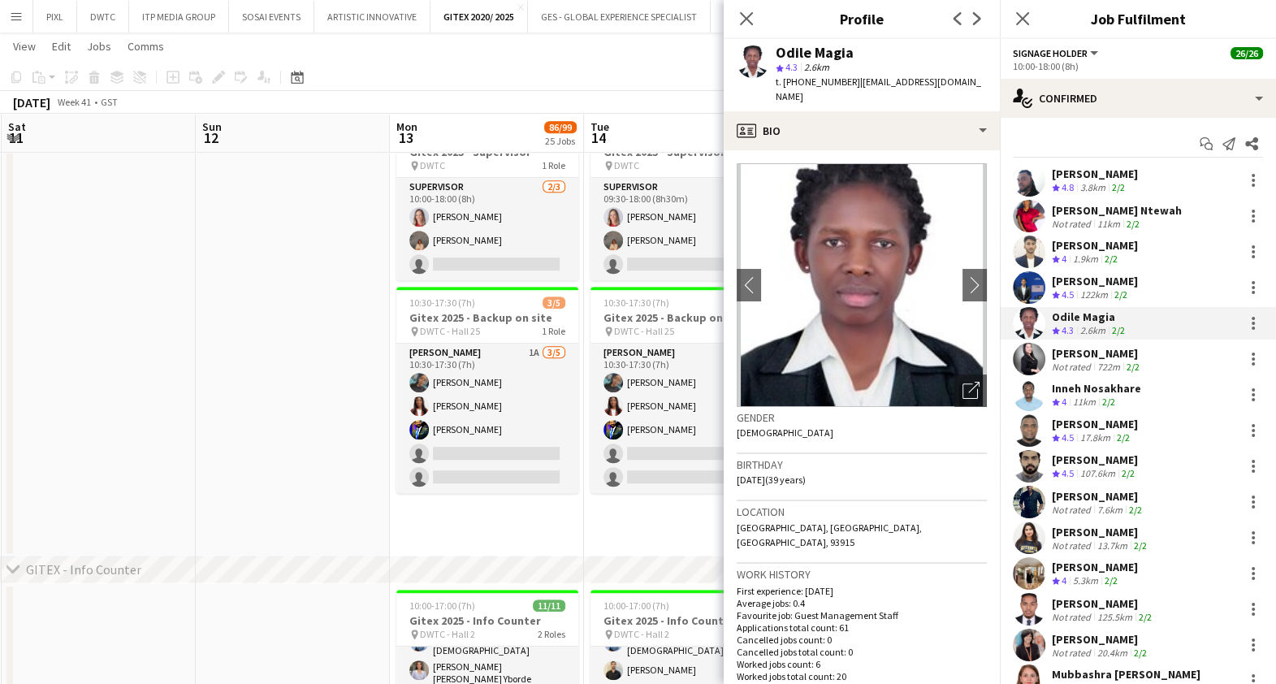
click at [1086, 361] on div "Not rated" at bounding box center [1073, 367] width 42 height 12
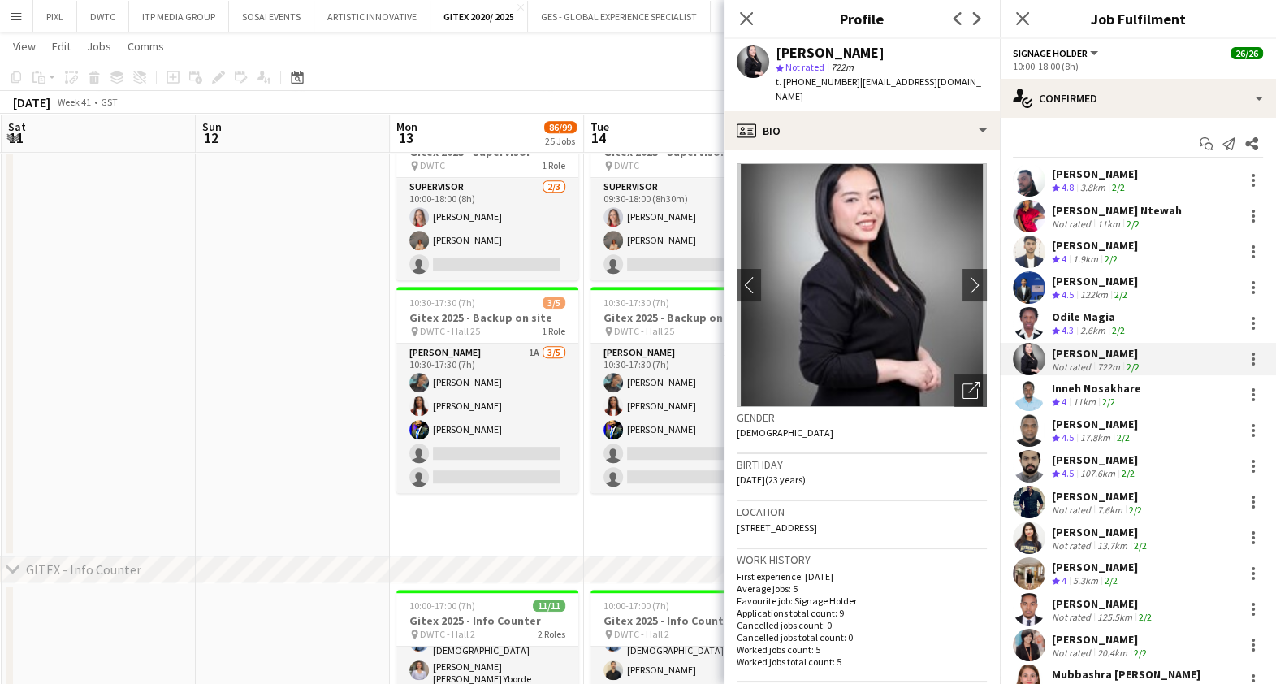
click at [1090, 313] on div "Odile Magia" at bounding box center [1090, 316] width 76 height 15
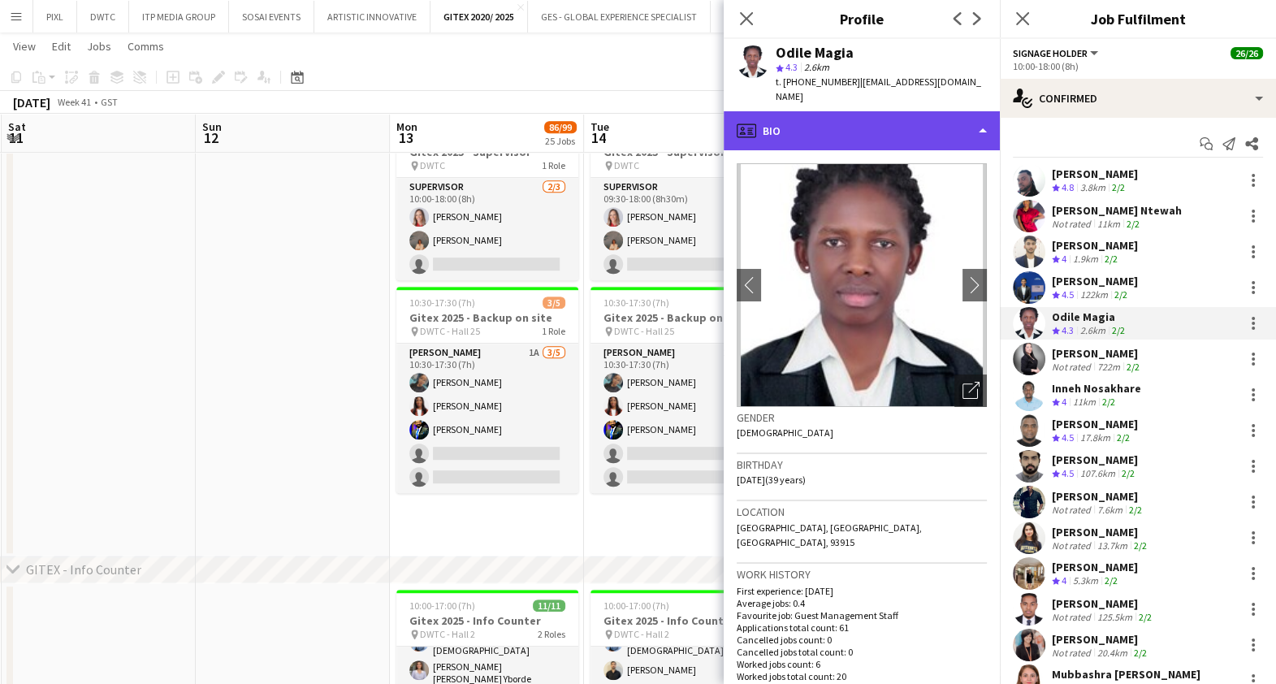
click at [851, 122] on div "profile Bio" at bounding box center [862, 130] width 276 height 39
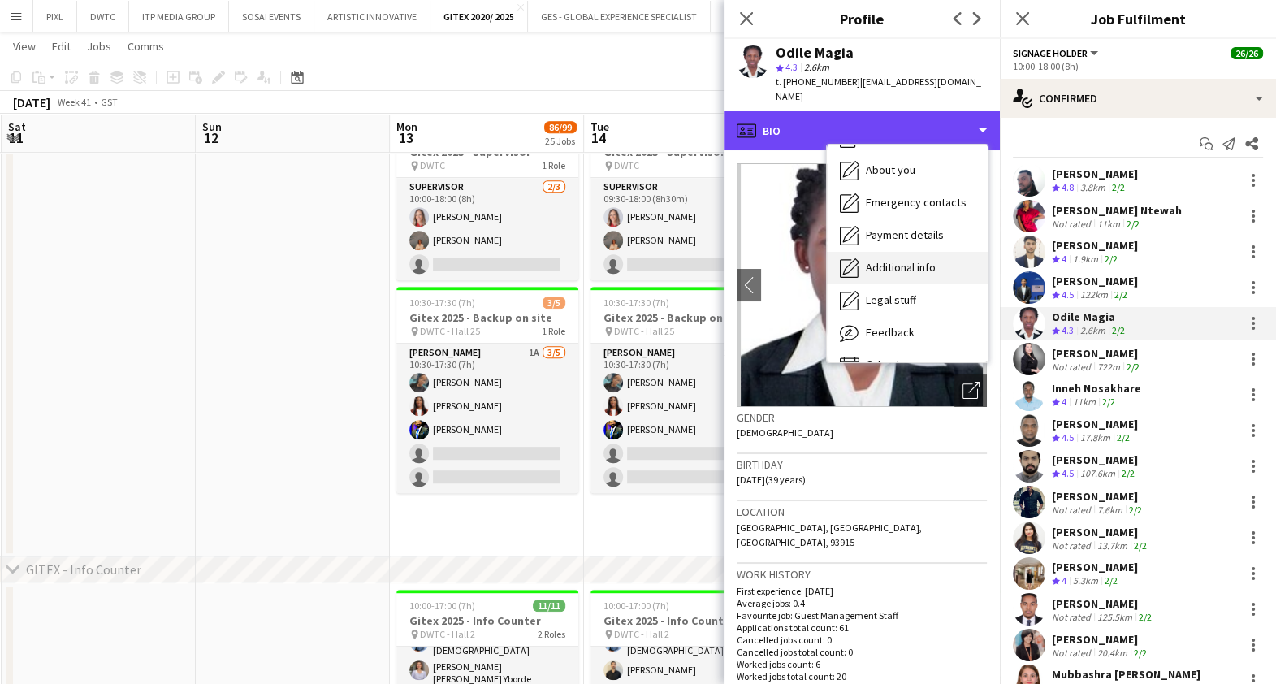
scroll to position [87, 0]
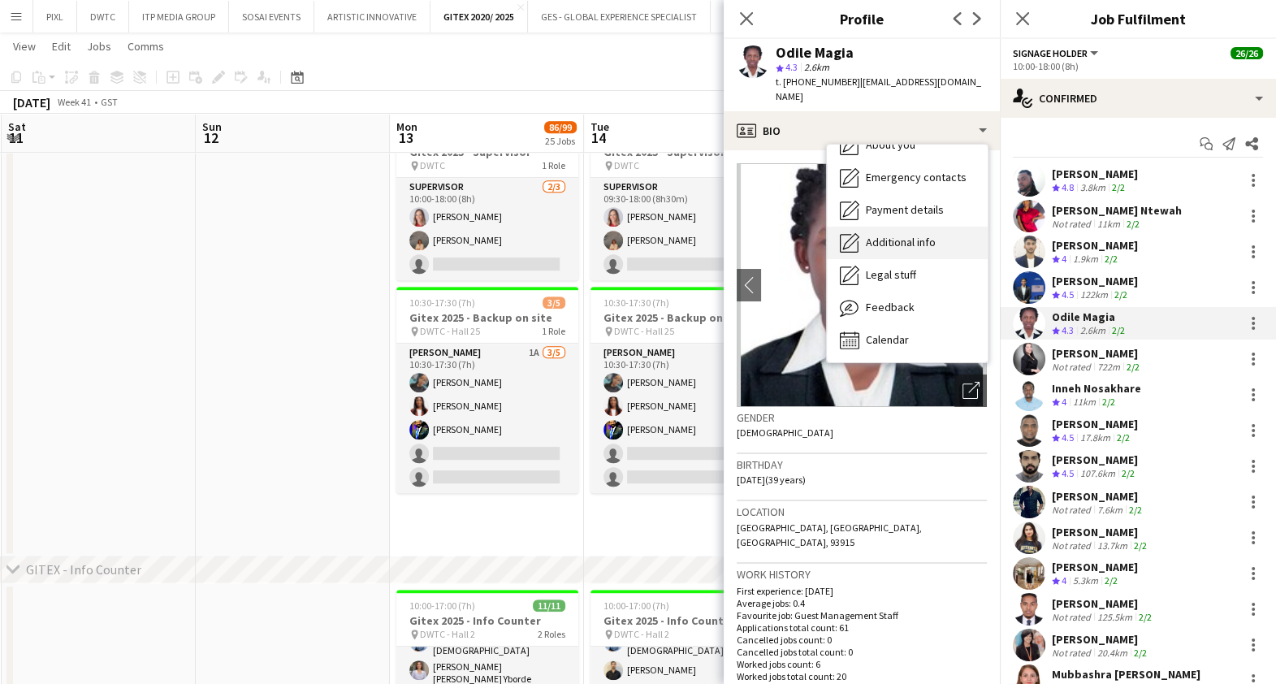
click at [908, 235] on span "Additional info" at bounding box center [901, 242] width 70 height 15
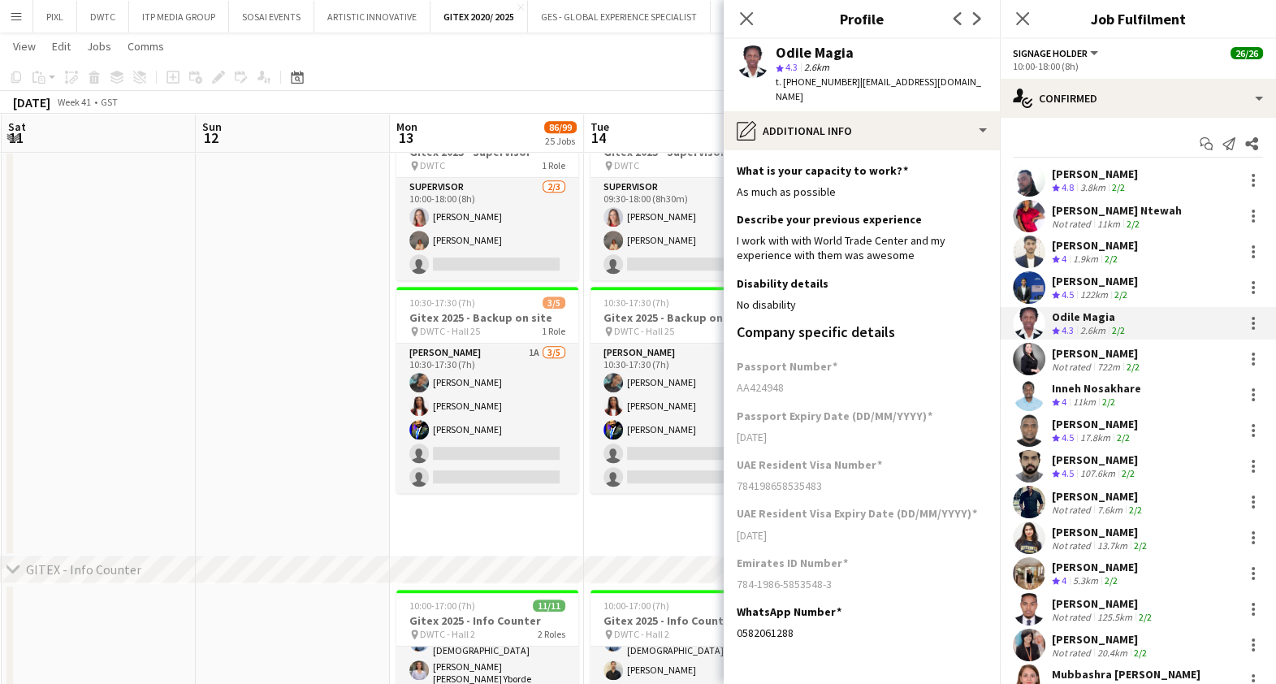
click at [1115, 355] on div "[PERSON_NAME]" at bounding box center [1097, 353] width 91 height 15
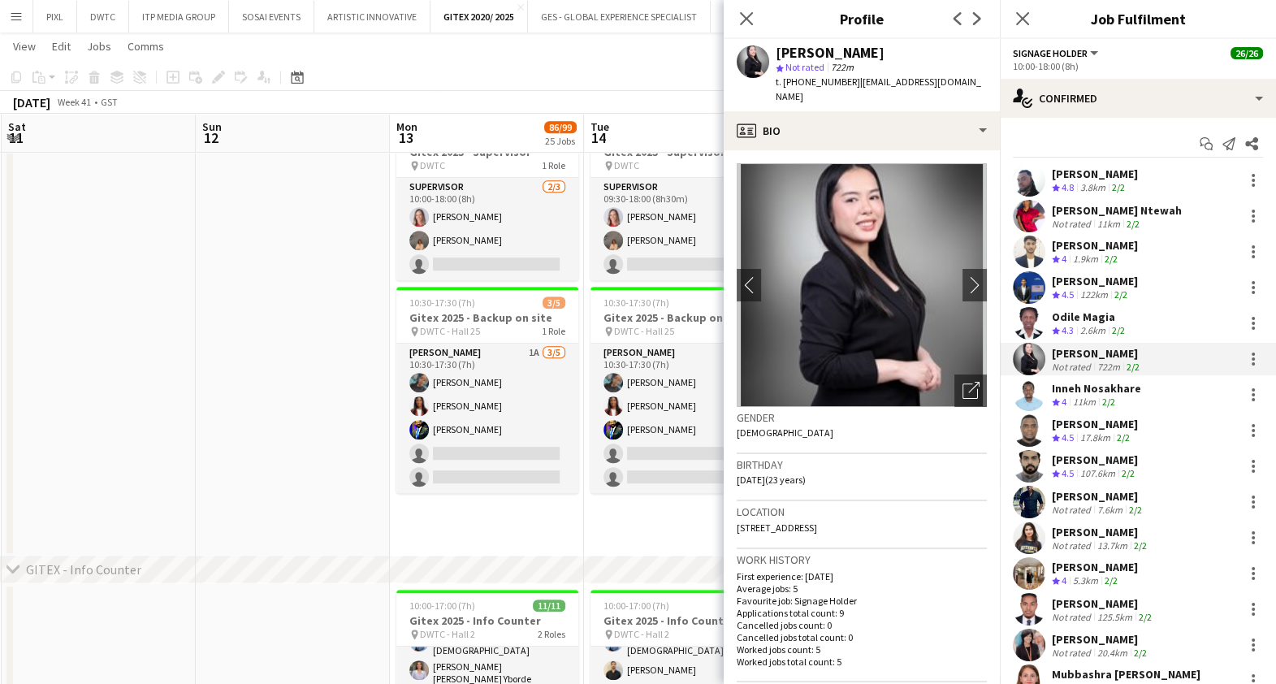
click at [1097, 393] on div "Inneh Nosakhare" at bounding box center [1096, 388] width 89 height 15
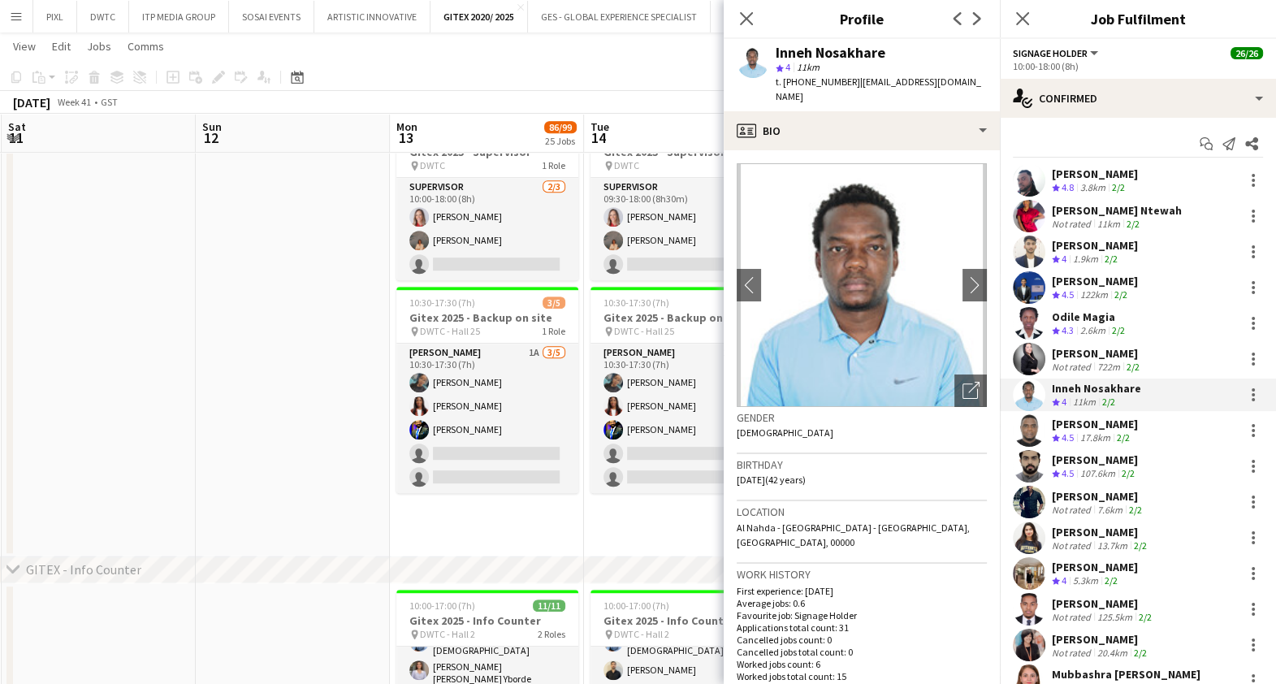
click at [1096, 537] on div "[PERSON_NAME]" at bounding box center [1101, 532] width 98 height 15
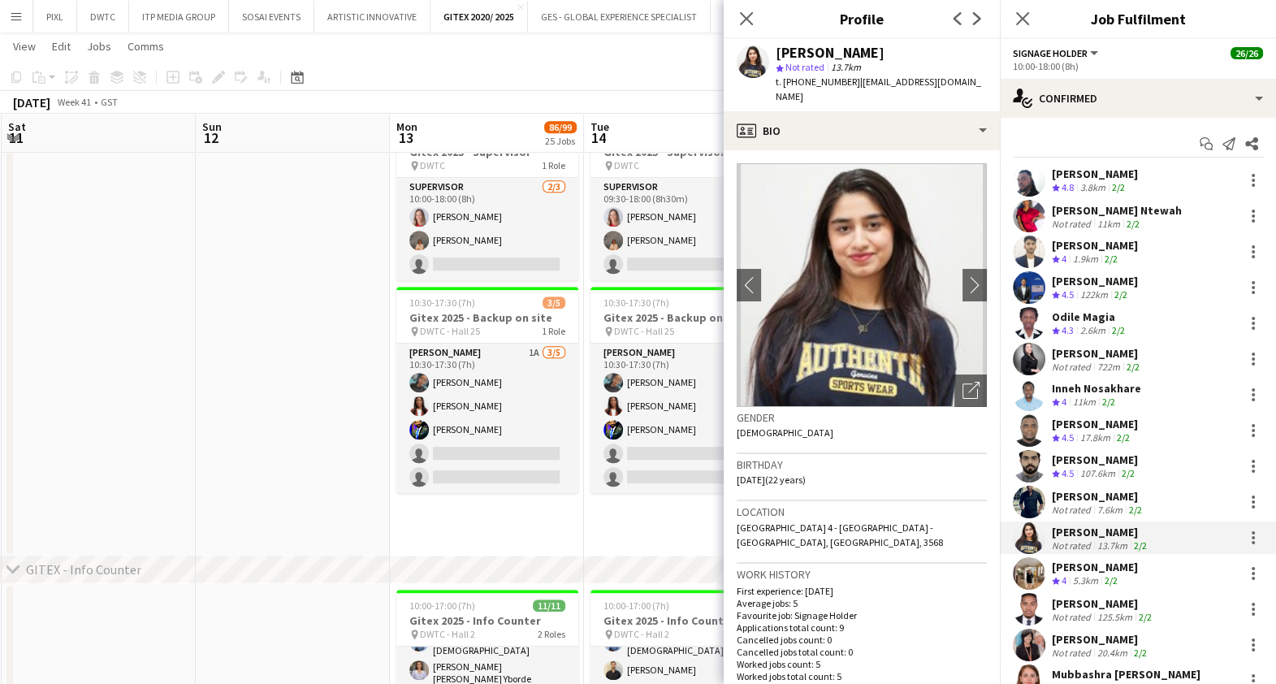
click at [1099, 565] on div "[PERSON_NAME]" at bounding box center [1095, 567] width 86 height 15
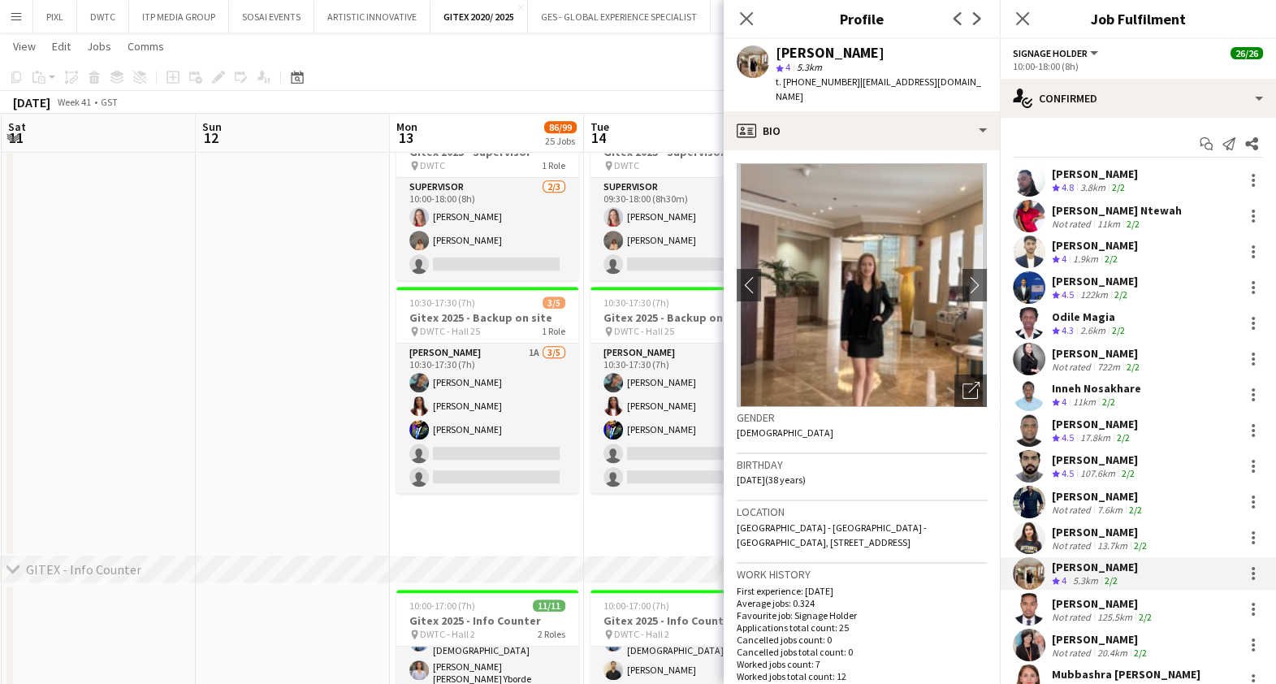
click at [1084, 612] on div "Not rated" at bounding box center [1073, 617] width 42 height 12
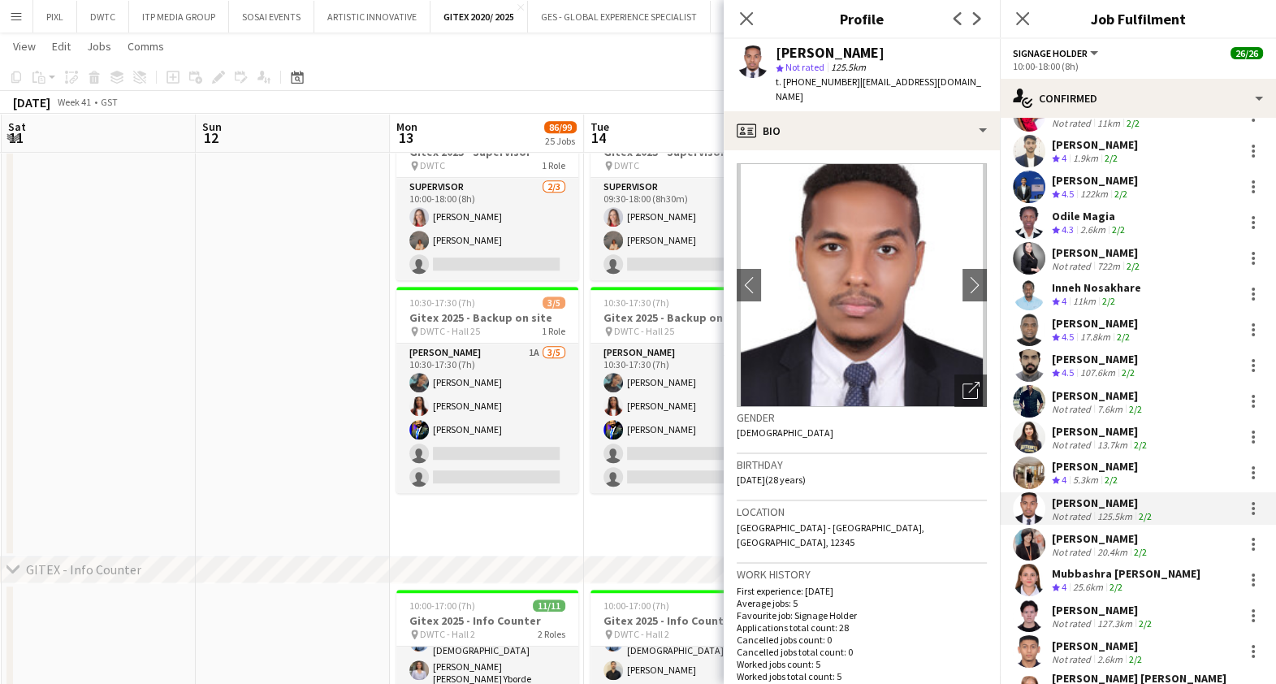
scroll to position [202, 0]
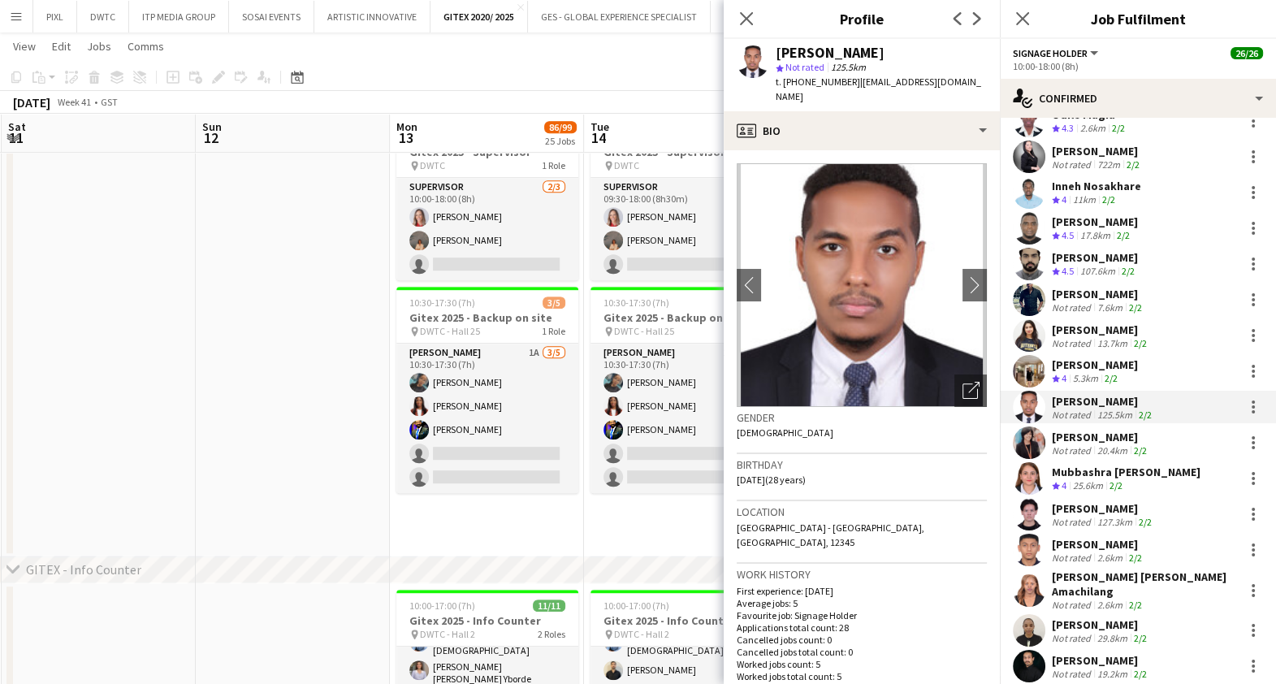
click at [1102, 471] on div "Mubbashra [PERSON_NAME]" at bounding box center [1126, 472] width 149 height 15
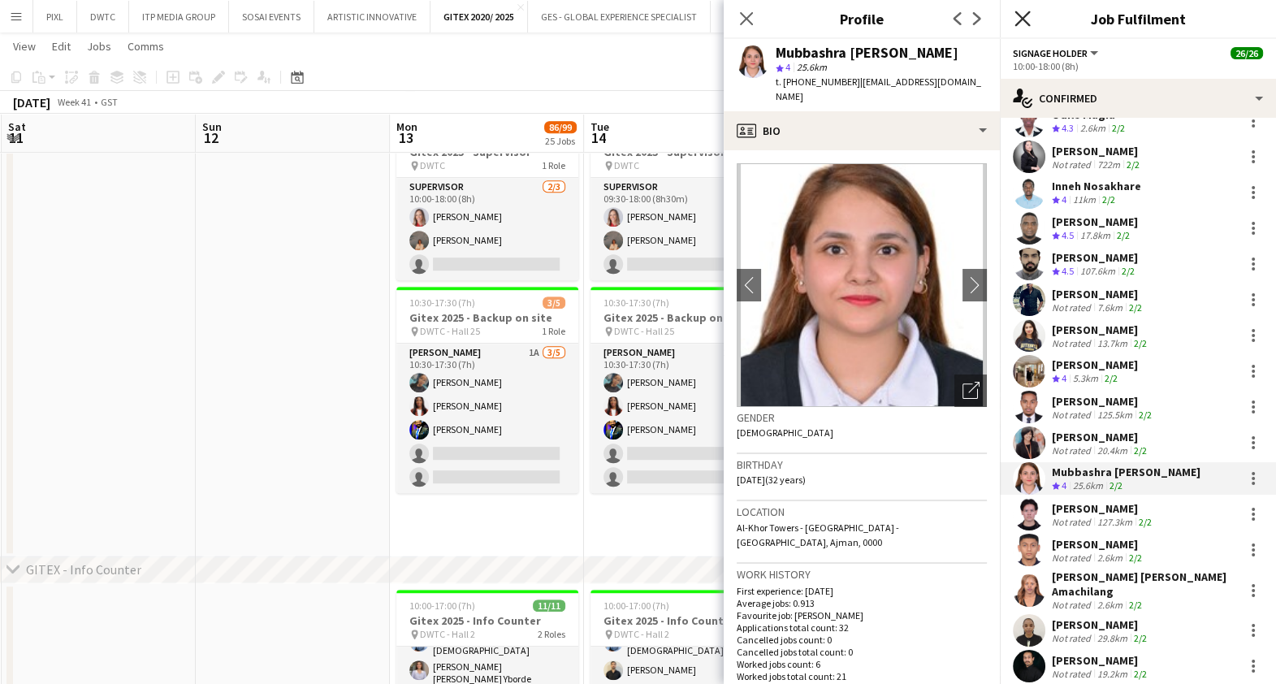
click at [1022, 11] on icon "Close pop-in" at bounding box center [1022, 18] width 15 height 15
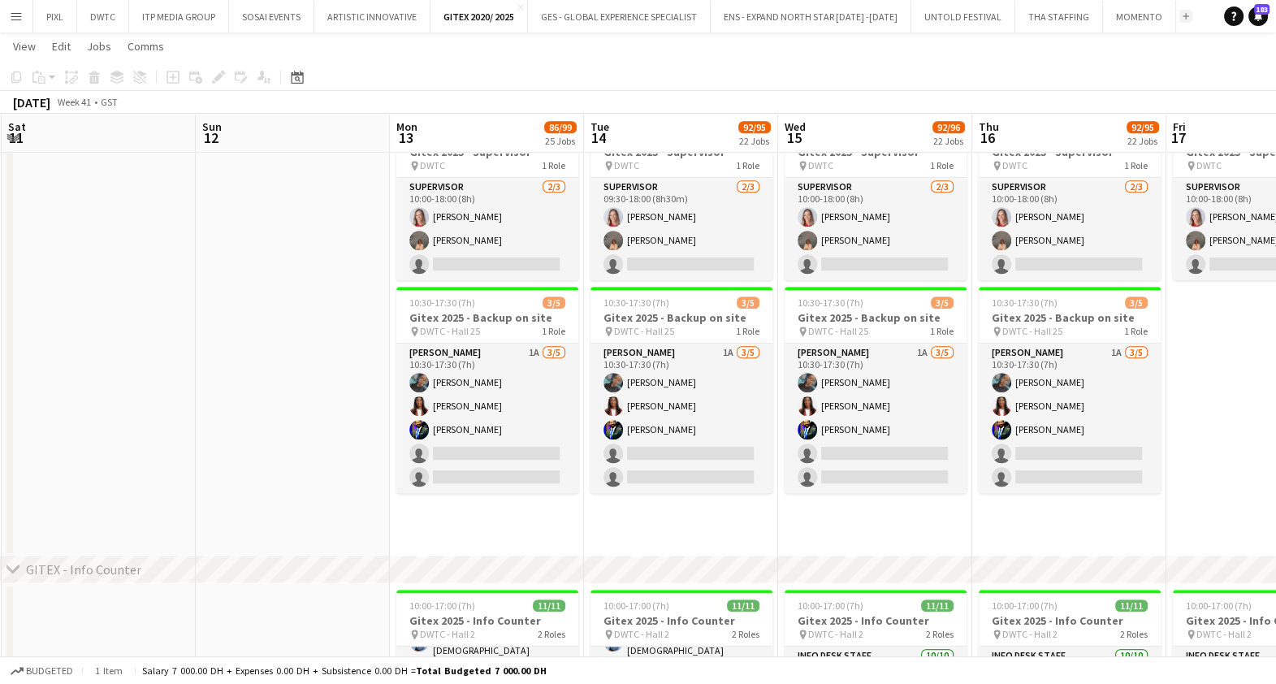
click at [1183, 13] on app-icon "Add" at bounding box center [1186, 16] width 6 height 6
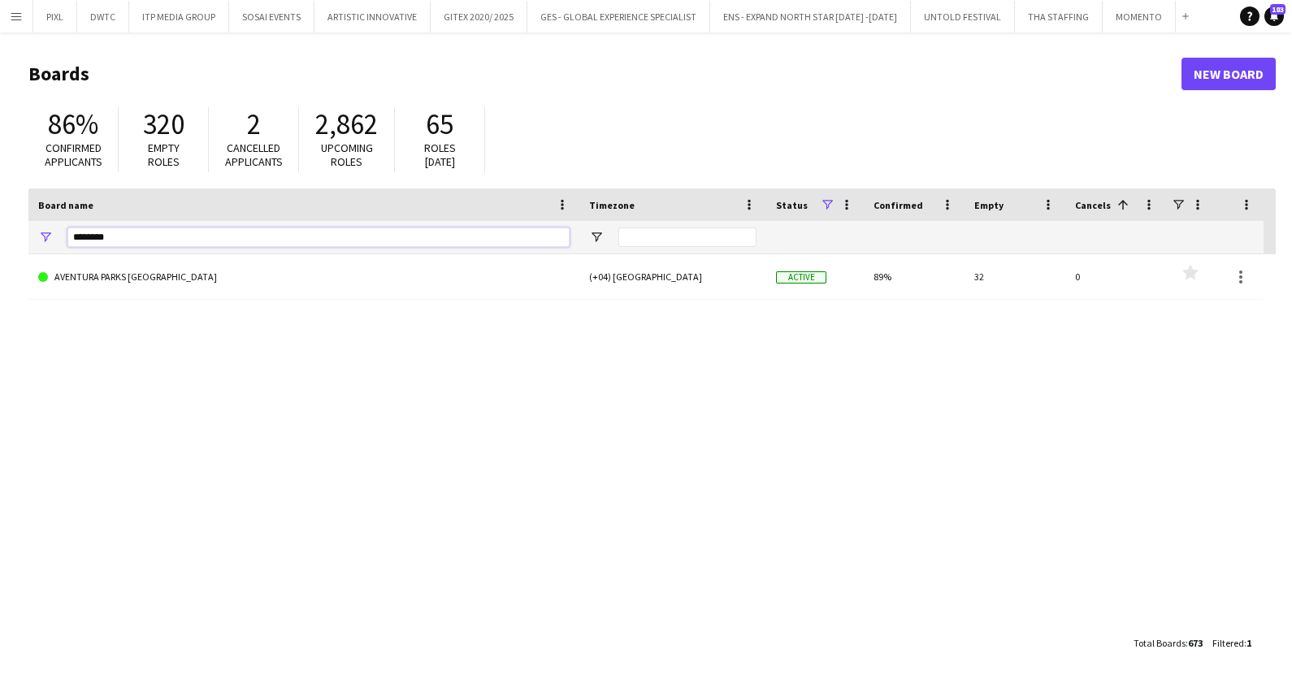
drag, startPoint x: 159, startPoint y: 242, endPoint x: 42, endPoint y: 239, distance: 117.0
click at [42, 239] on div "********" at bounding box center [303, 237] width 551 height 32
click at [82, 236] on input "*******" at bounding box center [318, 236] width 502 height 19
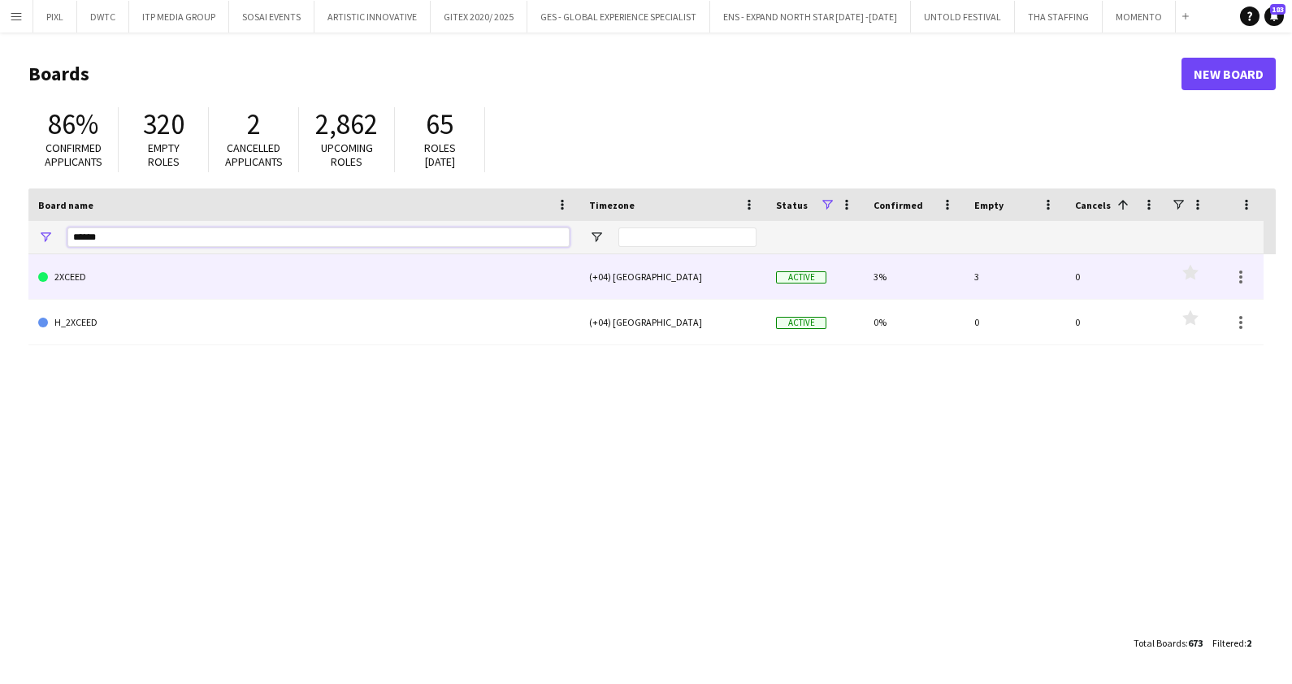
type input "******"
click at [101, 270] on link "2XCEED" at bounding box center [303, 276] width 531 height 45
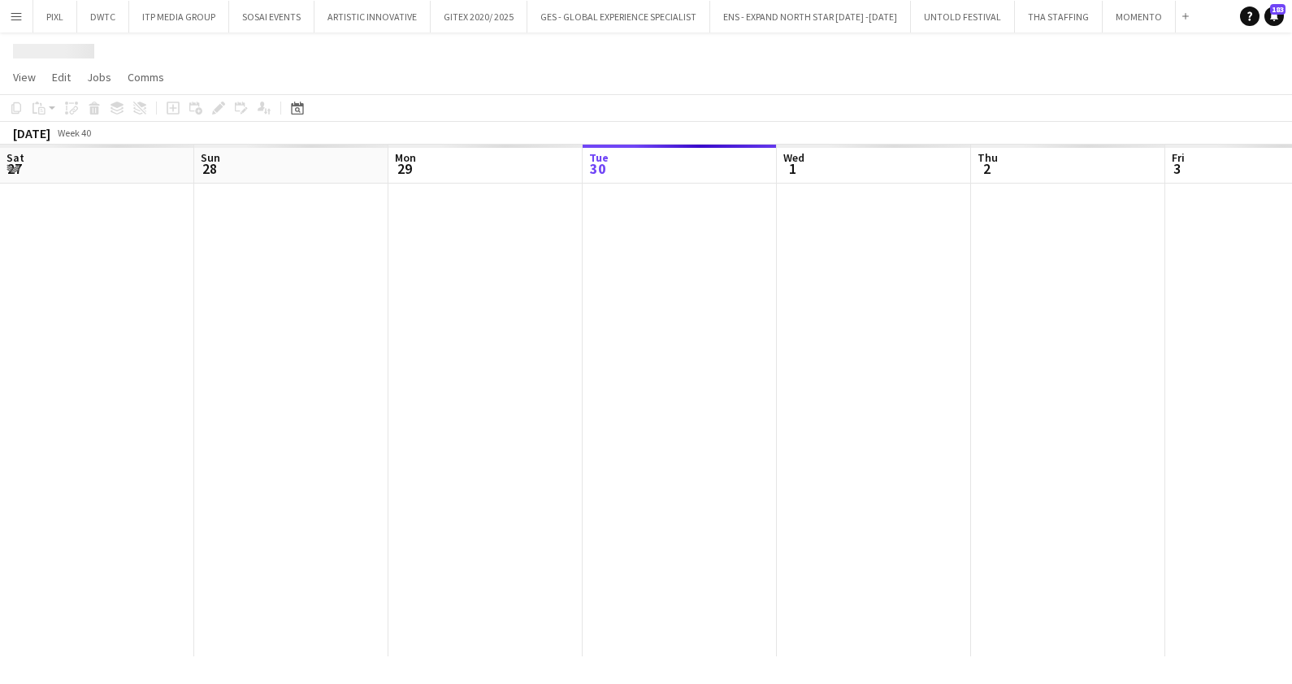
scroll to position [0, 388]
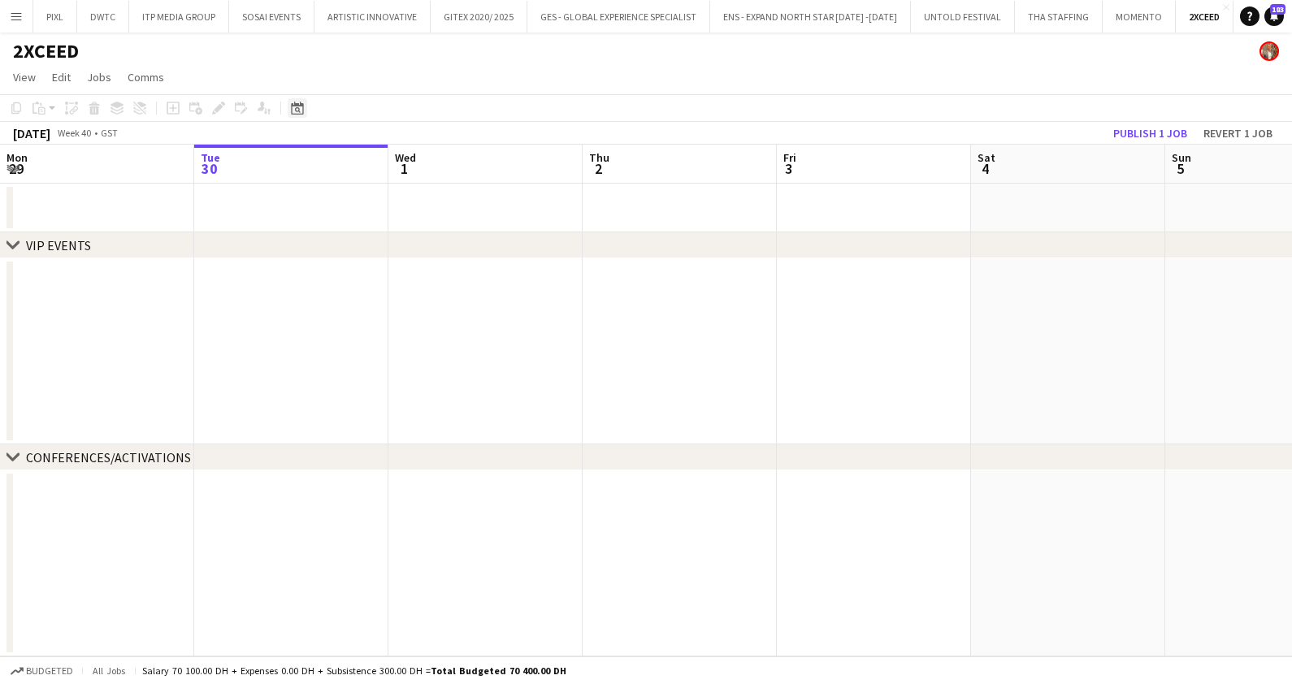
click at [301, 109] on icon "Date picker" at bounding box center [297, 108] width 13 height 13
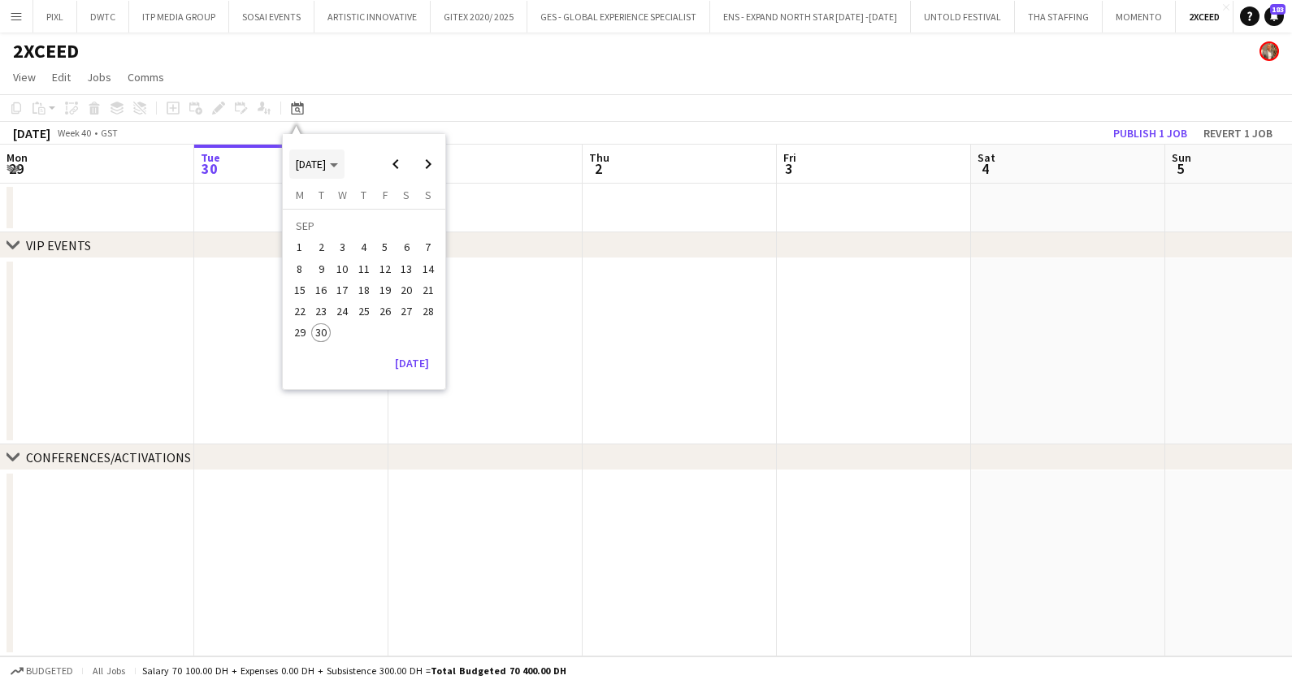
click at [326, 165] on span "[DATE]" at bounding box center [311, 164] width 30 height 15
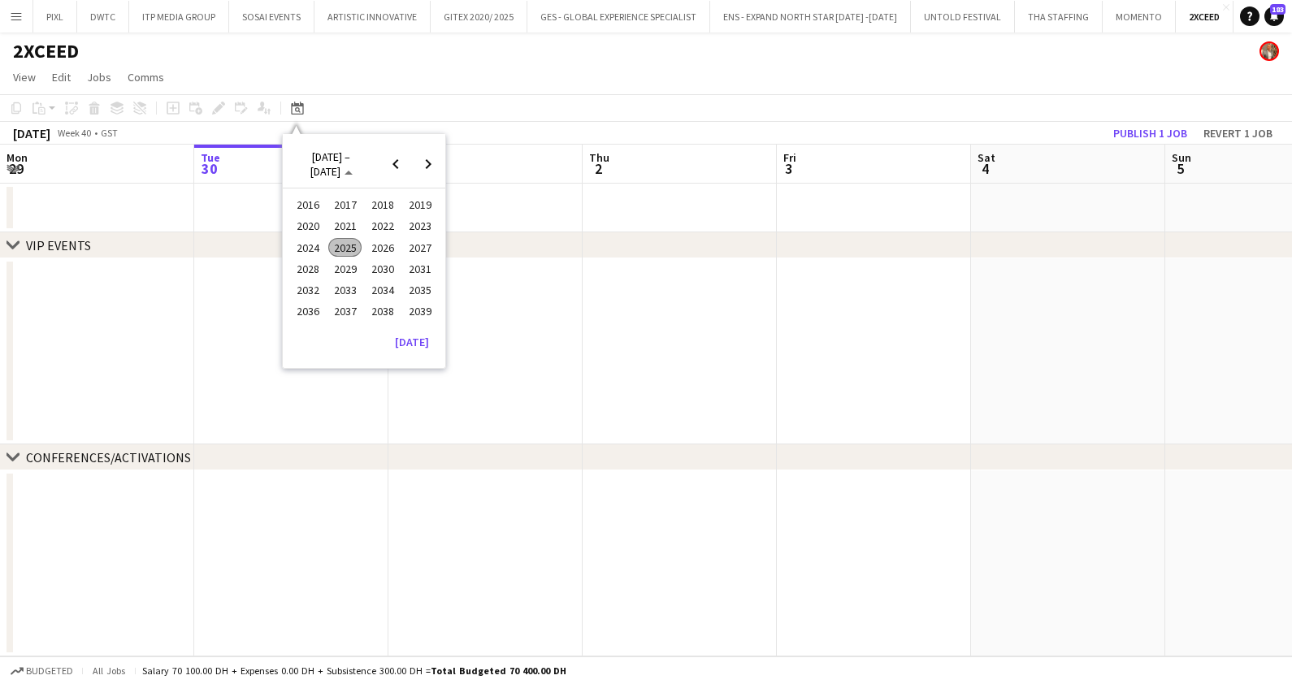
click at [418, 225] on span "2023" at bounding box center [419, 226] width 33 height 19
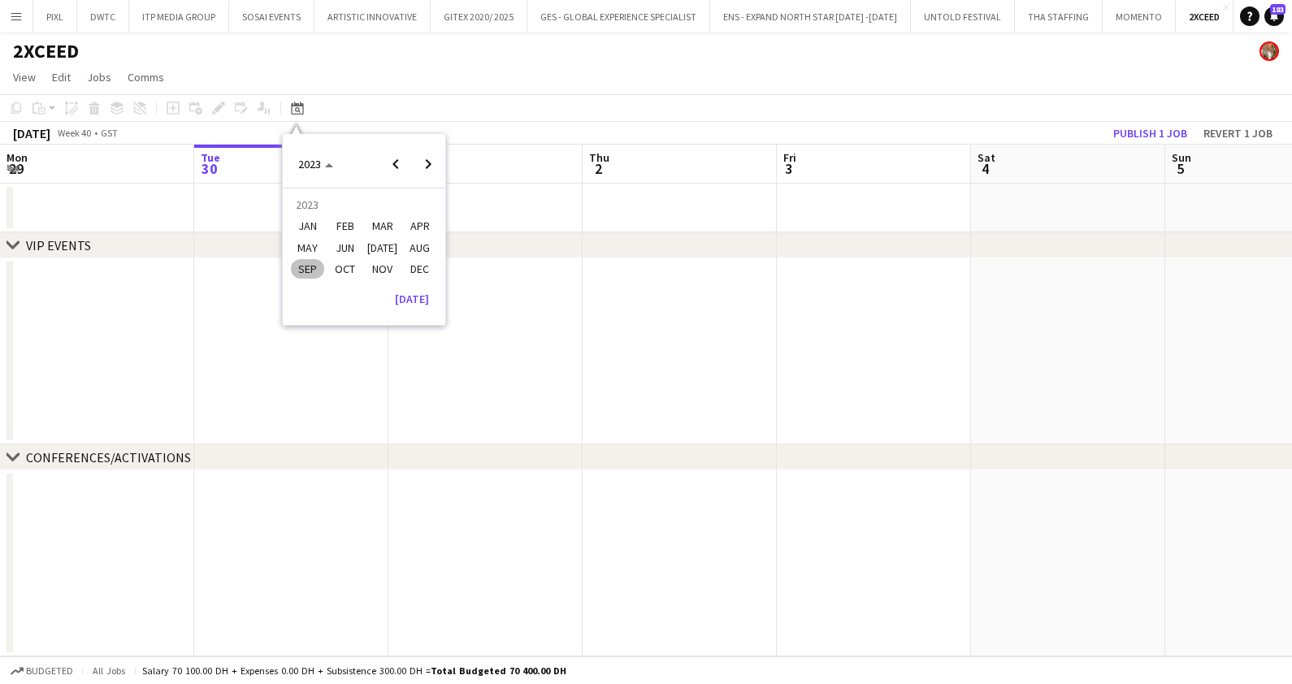
click at [348, 266] on span "OCT" at bounding box center [344, 268] width 33 height 19
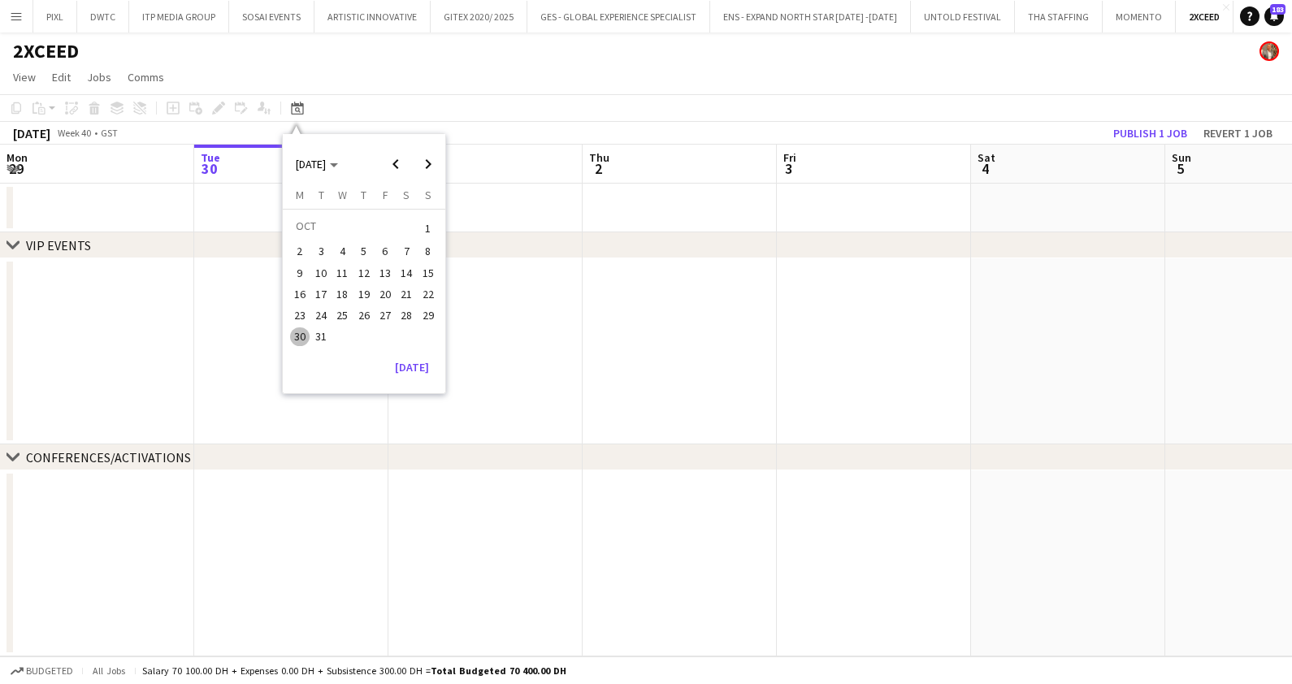
click at [294, 335] on span "30" at bounding box center [299, 336] width 19 height 19
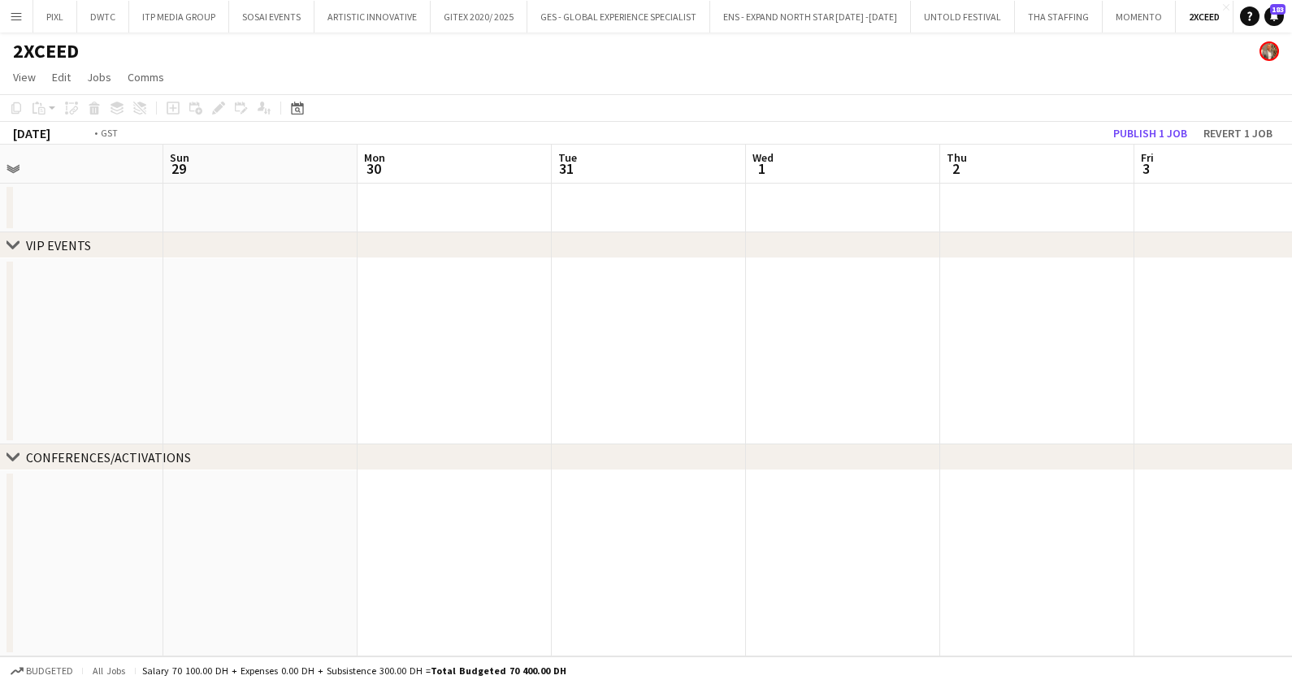
drag, startPoint x: 1025, startPoint y: 341, endPoint x: 272, endPoint y: 357, distance: 753.2
click at [193, 379] on app-calendar-viewport "Wed 25 Thu 26 Fri 27 Sat 28 Sun 29 Mon 30 Tue 31 Wed 1 Thu 2 Fri 3 Sat 4 Sun 5" at bounding box center [646, 401] width 1292 height 512
drag, startPoint x: 418, startPoint y: 307, endPoint x: 1093, endPoint y: 321, distance: 675.2
click at [413, 305] on app-calendar-viewport "Thu 2 Fri 3 Sat 4 Sun 5 Mon 6 Tue 7 Wed 8 Thu 9 Fri 10 Sat 11 Sun 12 Mon 13" at bounding box center [646, 401] width 1292 height 512
drag, startPoint x: 773, startPoint y: 321, endPoint x: 1002, endPoint y: 314, distance: 229.2
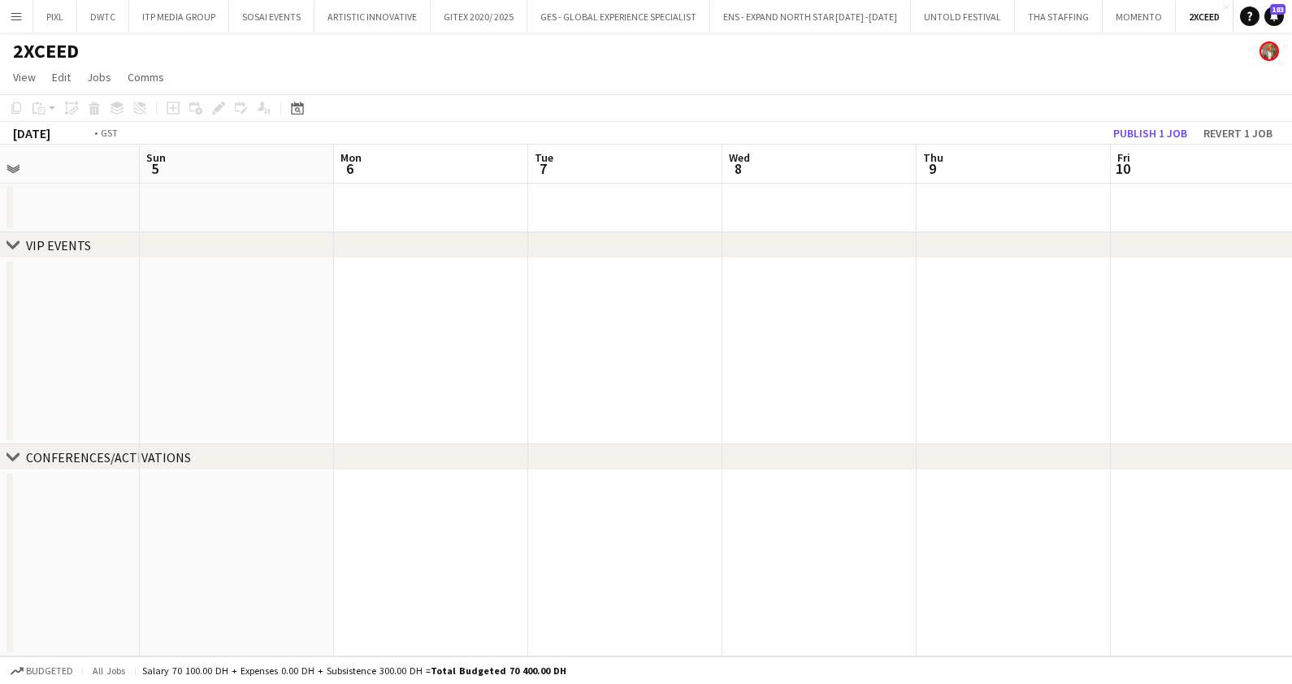
click at [313, 318] on app-calendar-viewport "Thu 2 Fri 3 Sat 4 Sun 5 Mon 6 Tue 7 Wed 8 Thu 9 Fri 10 Sat 11 Sun 12 Mon 13" at bounding box center [646, 401] width 1292 height 512
drag, startPoint x: 1002, startPoint y: 314, endPoint x: 544, endPoint y: 316, distance: 457.3
click at [421, 318] on app-calendar-viewport "Mon 6 Tue 7 Wed 8 Thu 9 Fri 10 Sat 11 Sun 12 Mon 13 Tue 14 Wed 15 Thu 16 Fri 17" at bounding box center [646, 401] width 1292 height 512
drag, startPoint x: 865, startPoint y: 328, endPoint x: 973, endPoint y: 326, distance: 108.1
click at [353, 331] on app-calendar-viewport "Thu 9 Fri 10 Sat 11 Sun 12 Mon 13 Tue 14 Wed 15 Thu 16 Fri 17 Sat 18 Sun 19 Mon…" at bounding box center [646, 401] width 1292 height 512
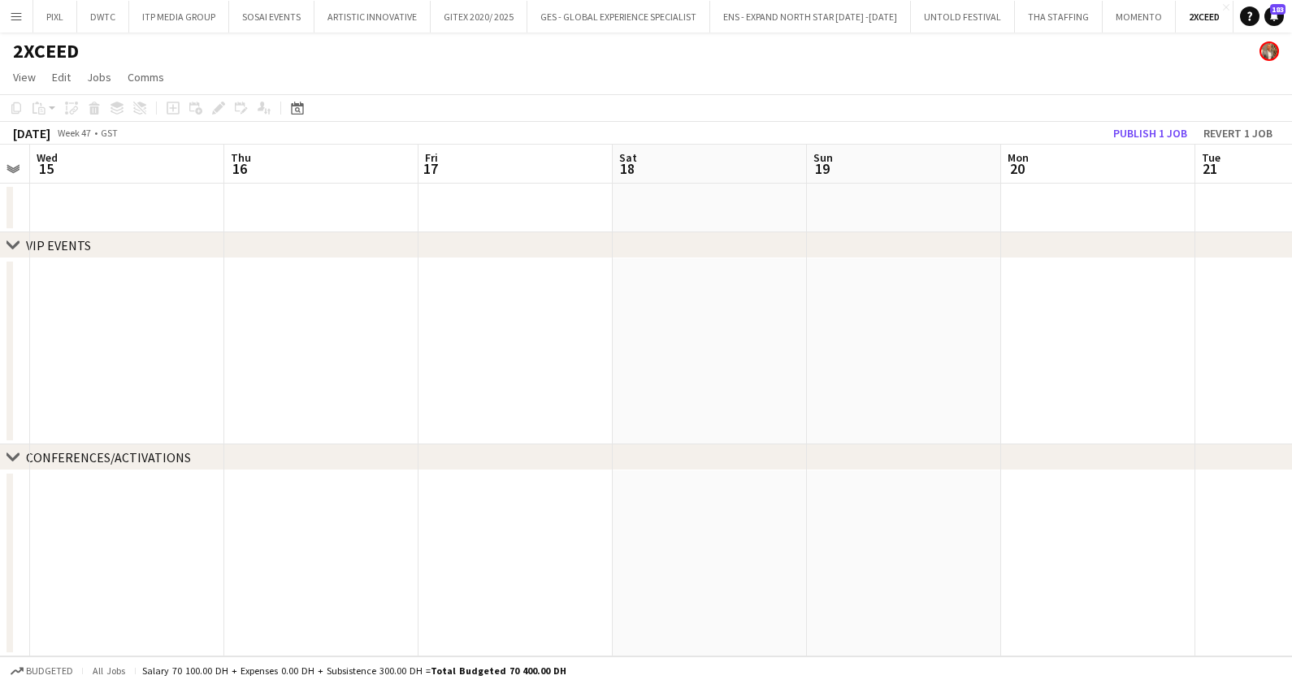
drag, startPoint x: 973, startPoint y: 326, endPoint x: 652, endPoint y: 313, distance: 321.1
click at [301, 329] on app-calendar-viewport "Sun 12 Mon 13 Tue 14 Wed 15 Thu 16 Fri 17 Sat 18 Sun 19 Mon 20 Tue 21 Wed 22 Th…" at bounding box center [646, 401] width 1292 height 512
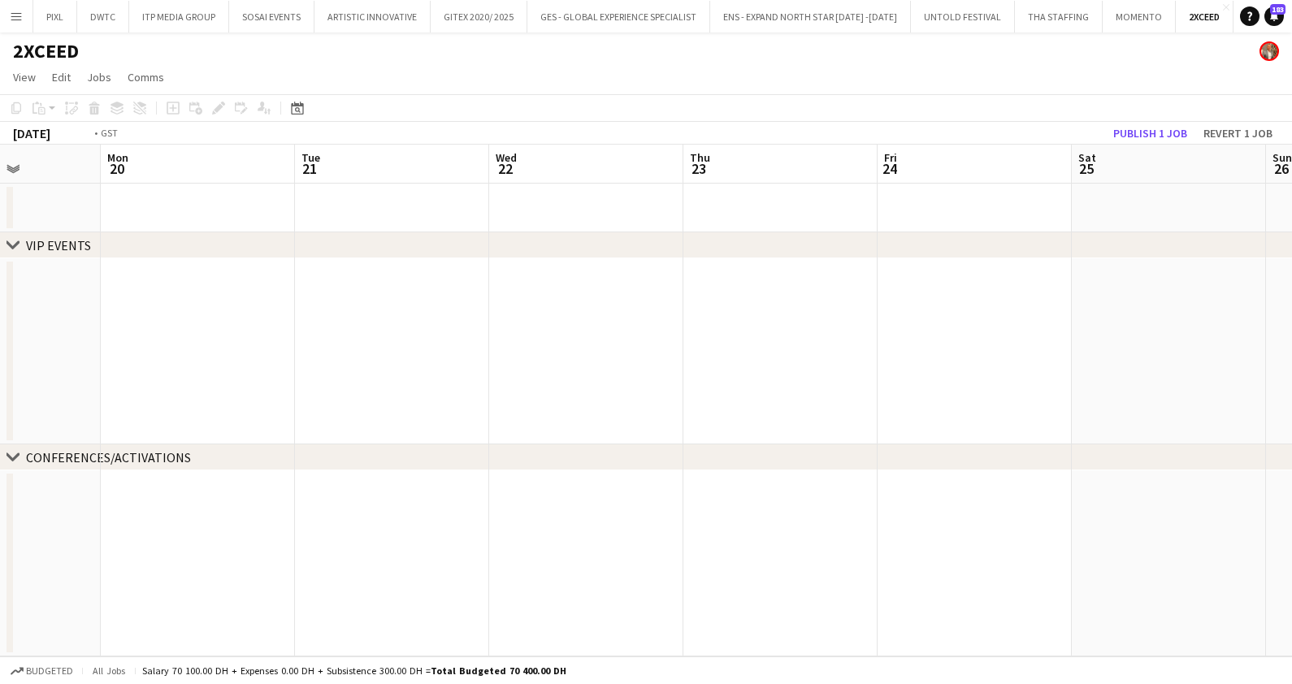
drag, startPoint x: 646, startPoint y: 314, endPoint x: 910, endPoint y: 318, distance: 264.0
click at [277, 305] on app-calendar-viewport "Thu 16 Fri 17 Sat 18 Sun 19 Mon 20 Tue 21 Wed 22 Thu 23 Fri 24 Sat 25 Sun 26 Mo…" at bounding box center [646, 401] width 1292 height 512
drag, startPoint x: 825, startPoint y: 318, endPoint x: 604, endPoint y: 317, distance: 220.1
click at [456, 321] on app-calendar-viewport "Sun 19 Mon 20 Tue 21 Wed 22 Thu 23 Fri 24 Sat 25 Sun 26 Mon 27 Tue 28 Wed 29 Th…" at bounding box center [646, 401] width 1292 height 512
drag, startPoint x: 770, startPoint y: 360, endPoint x: 1111, endPoint y: 348, distance: 341.4
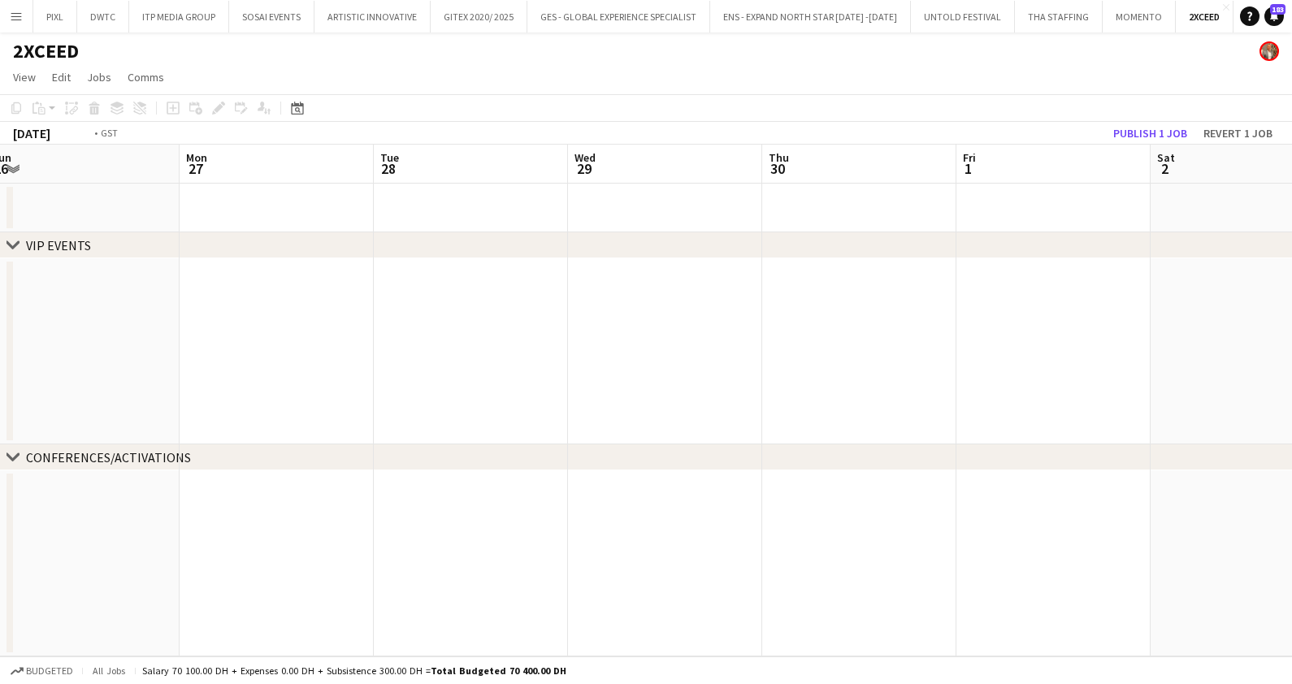
click at [409, 349] on app-calendar-viewport "Thu 23 Fri 24 Sat 25 Sun 26 Mon 27 Tue 28 Wed 29 Thu 30 Fri 1 Sat 2 Sun 3 Mon 4" at bounding box center [646, 401] width 1292 height 512
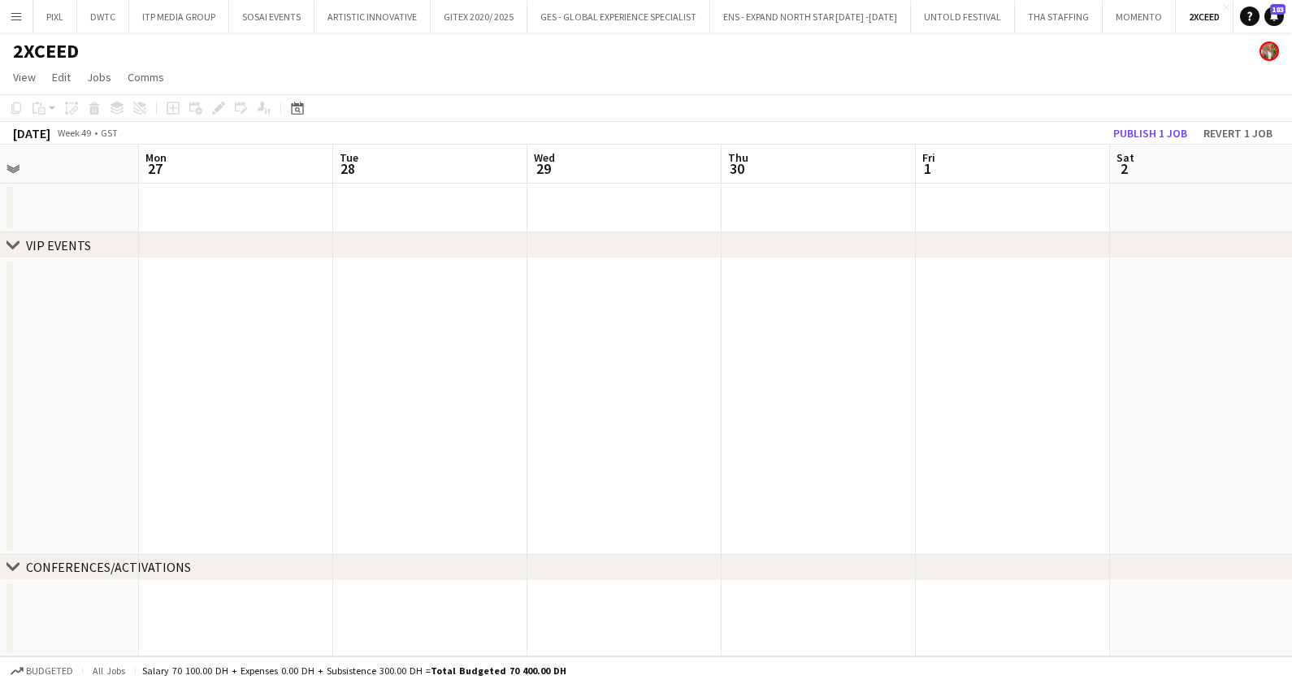
drag, startPoint x: 1111, startPoint y: 348, endPoint x: 451, endPoint y: 322, distance: 661.0
click at [418, 328] on app-calendar-viewport "Fri 24 Sat 25 Sun 26 Mon 27 Tue 28 Wed 29 Thu 30 Fri 1 Sat 2 Sun 3 4/4 1 Job Mo…" at bounding box center [646, 401] width 1292 height 512
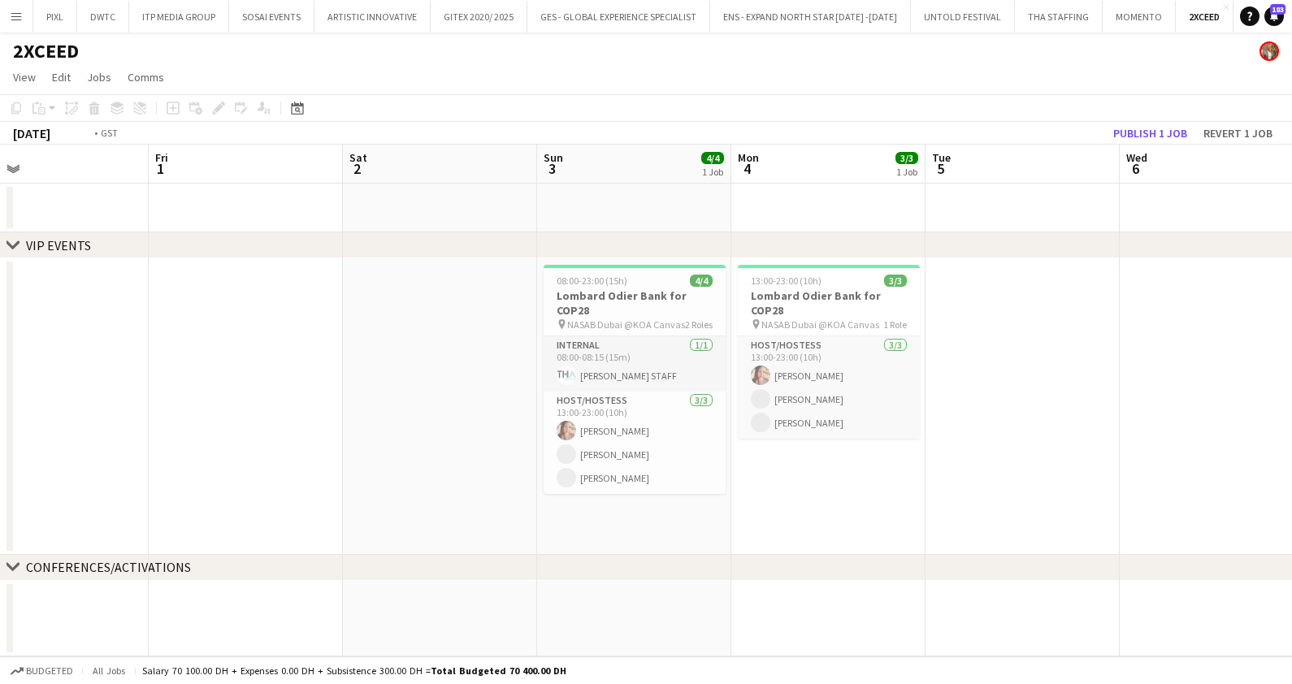
drag, startPoint x: 1075, startPoint y: 353, endPoint x: 71, endPoint y: 364, distance: 1003.3
click at [11, 375] on div "chevron-right VIP EVENTS chevron-right CONFERENCES/ACTIVATIONS Tue 28 Wed 29 Th…" at bounding box center [646, 401] width 1292 height 512
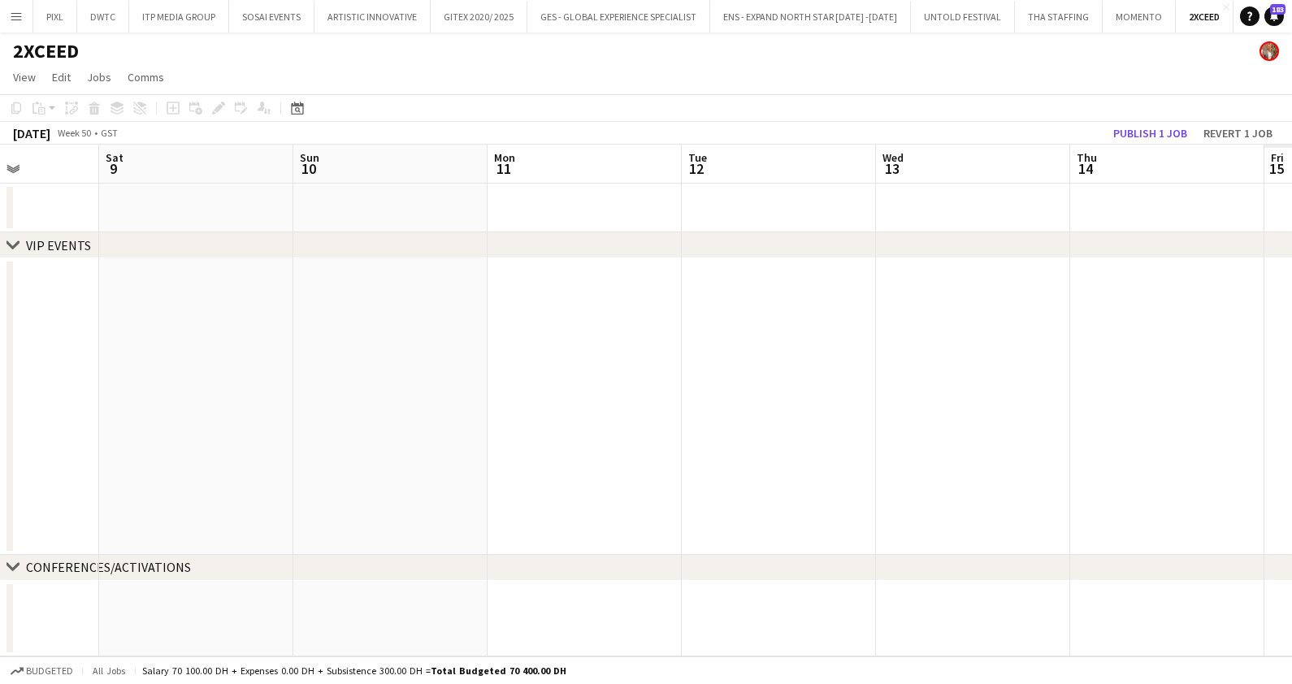
drag, startPoint x: 382, startPoint y: 394, endPoint x: 390, endPoint y: 380, distance: 16.0
click at [349, 392] on app-calendar-viewport "Tue 5 Wed 6 Thu 7 Fri 8 Sat 9 Sun 10 Mon 11 Tue 12 Wed 13 Thu 14 Fri 15 Sat 16" at bounding box center [646, 401] width 1292 height 512
drag, startPoint x: 382, startPoint y: 380, endPoint x: 829, endPoint y: 422, distance: 448.8
click at [1198, 420] on app-calendar-viewport "Tue 5 Wed 6 Thu 7 Fri 8 Sat 9 Sun 10 Mon 11 Tue 12 Wed 13 Thu 14 Fri 15 Sat 16" at bounding box center [646, 401] width 1292 height 512
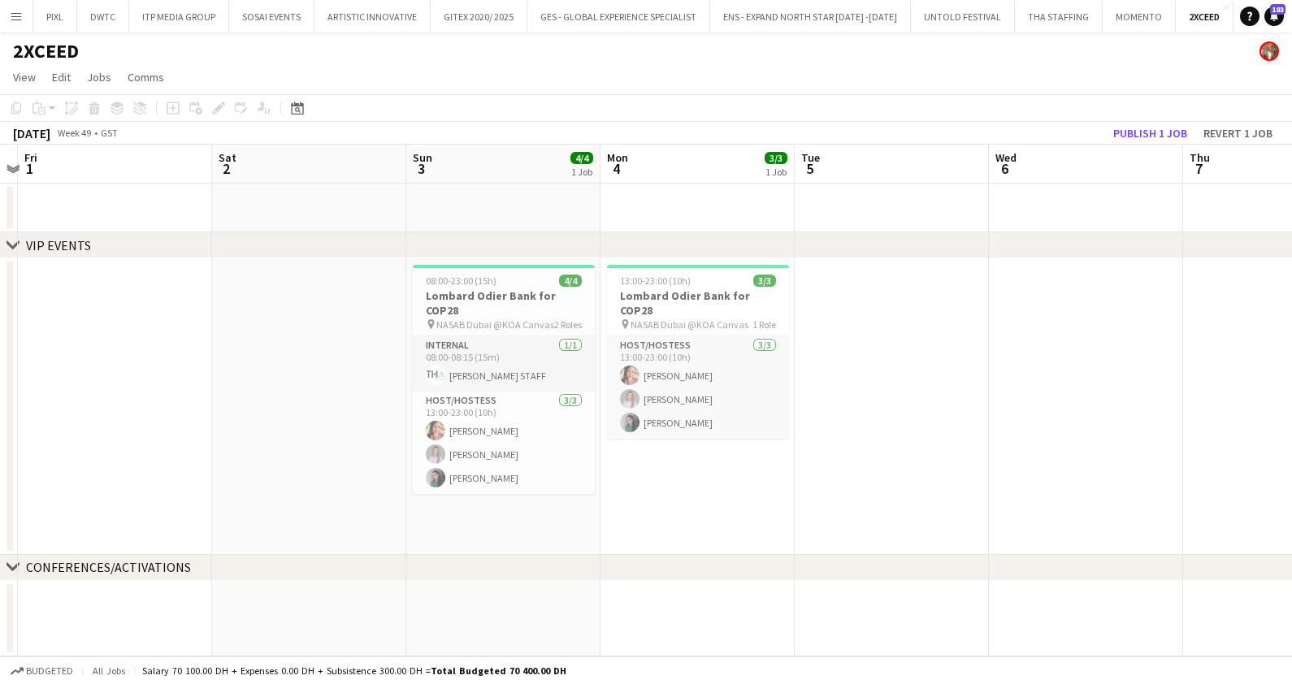
drag, startPoint x: 772, startPoint y: 442, endPoint x: 1015, endPoint y: 439, distance: 243.7
click at [1020, 442] on app-calendar-viewport "Wed 29 Thu 30 Fri 1 Sat 2 Sun 3 4/4 1 Job Mon 4 3/3 1 Job Tue 5 Wed 6 Thu 7 Fri…" at bounding box center [646, 401] width 1292 height 512
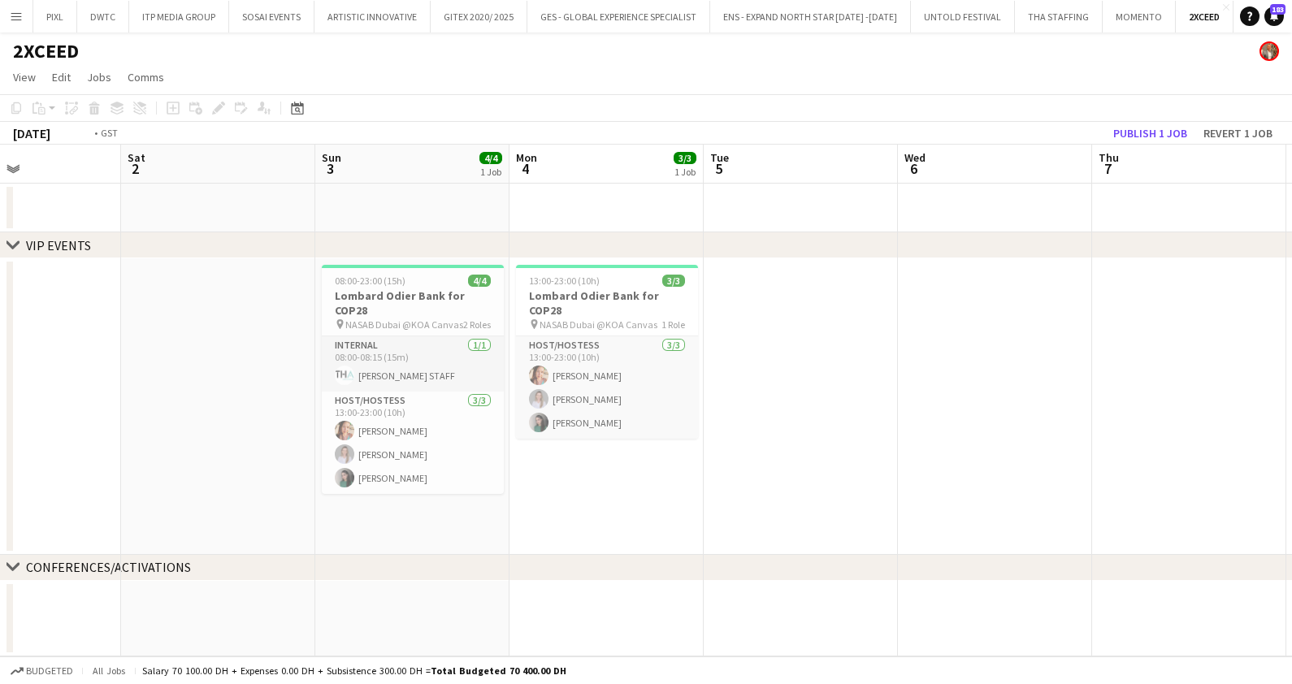
drag, startPoint x: 1015, startPoint y: 394, endPoint x: 714, endPoint y: 386, distance: 300.7
click at [331, 408] on app-calendar-viewport "Wed 29 Thu 30 Fri 1 Sat 2 Sun 3 4/4 1 Job Mon 4 3/3 1 Job Tue 5 Wed 6 Thu 7 Fri…" at bounding box center [646, 401] width 1292 height 512
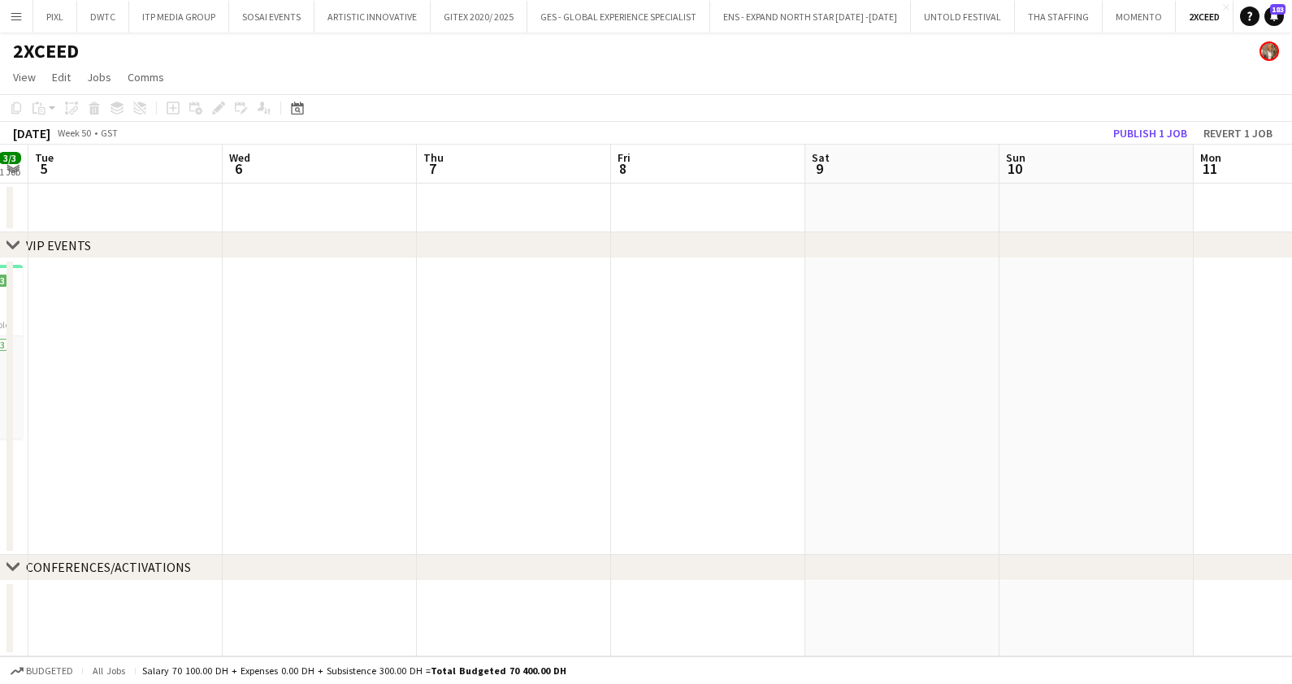
drag, startPoint x: 1015, startPoint y: 384, endPoint x: 755, endPoint y: 394, distance: 260.1
click at [330, 396] on app-calendar-viewport "Sat 2 Sun 3 4/4 1 Job Mon 4 3/3 1 Job Tue 5 Wed 6 Thu 7 Fri 8 Sat 9 Sun 10 Mon …" at bounding box center [646, 401] width 1292 height 512
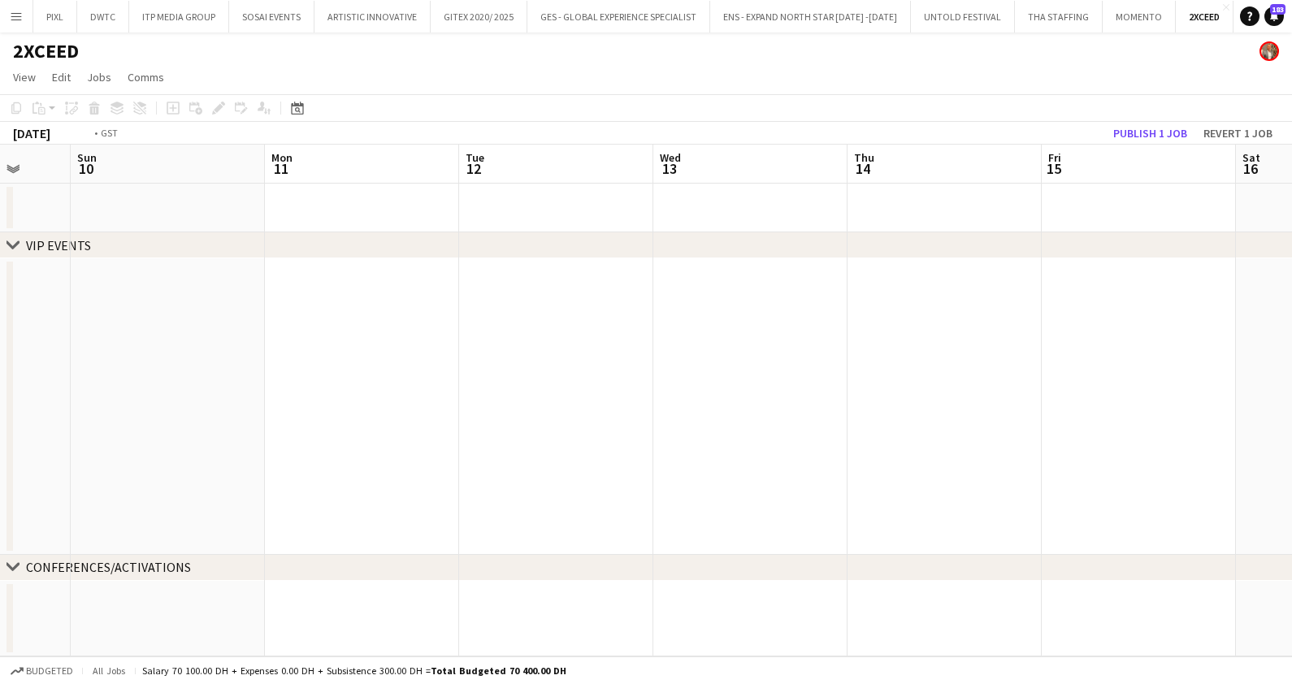
drag, startPoint x: 786, startPoint y: 437, endPoint x: 539, endPoint y: 431, distance: 247.8
click at [526, 439] on app-calendar-viewport "Wed 6 Thu 7 Fri 8 Sat 9 Sun 10 Mon 11 Tue 12 Wed 13 Thu 14 Fri 15 Sat 16 Sun 17" at bounding box center [646, 401] width 1292 height 512
drag, startPoint x: 511, startPoint y: 431, endPoint x: 366, endPoint y: 418, distance: 145.9
click at [366, 418] on app-calendar-viewport "Fri 8 Sat 9 Sun 10 Mon 11 Tue 12 Wed 13 Thu 14 Fri 15 Sat 16 Sun 17 Mon 18 Tue …" at bounding box center [646, 401] width 1292 height 512
drag, startPoint x: 295, startPoint y: 418, endPoint x: 984, endPoint y: 431, distance: 689.0
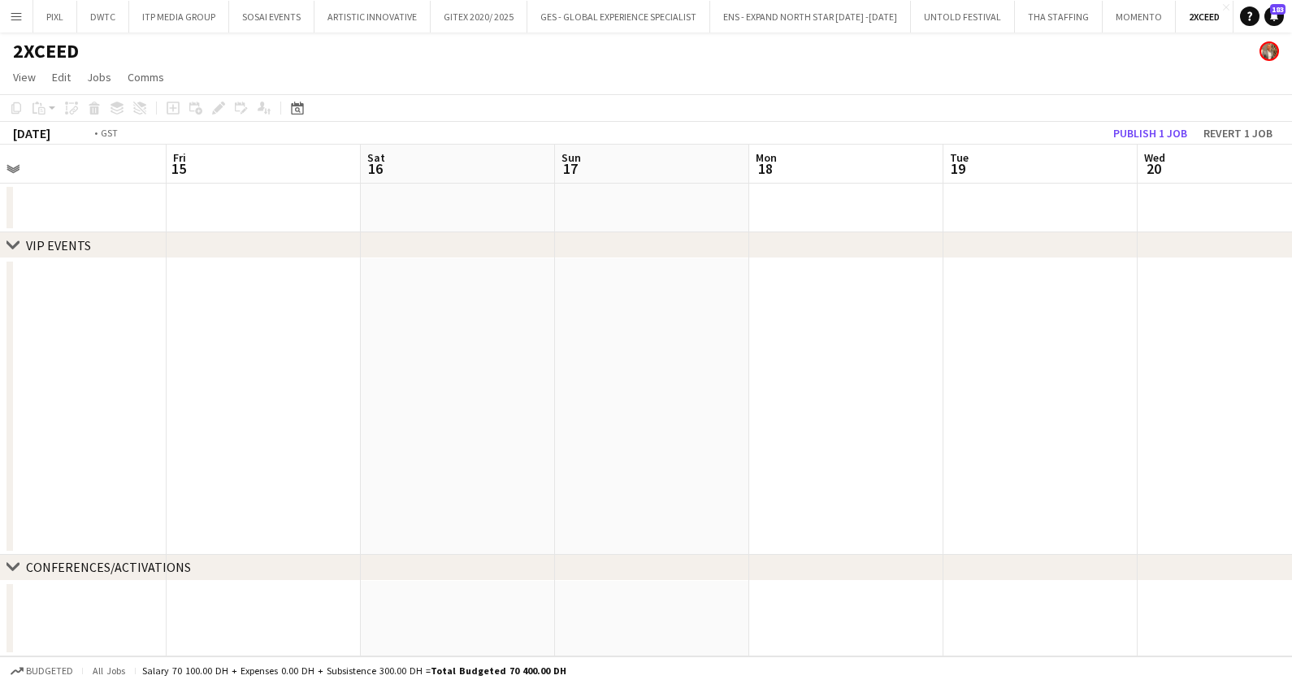
click at [1291, 457] on app-calendar-viewport "Tue 12 Wed 13 Thu 14 Fri 15 Sat 16 Sun 17 Mon 18 Tue 19 Wed 20 Thu 21 Fri 22 Sa…" at bounding box center [646, 401] width 1292 height 512
drag, startPoint x: 677, startPoint y: 461, endPoint x: 1058, endPoint y: 516, distance: 385.7
click at [1277, 541] on app-calendar-viewport "Fri 8 Sat 9 Sun 10 Mon 11 Tue 12 Wed 13 Thu 14 Fri 15 Sat 16 Sun 17 Mon 18 Tue …" at bounding box center [646, 401] width 1292 height 512
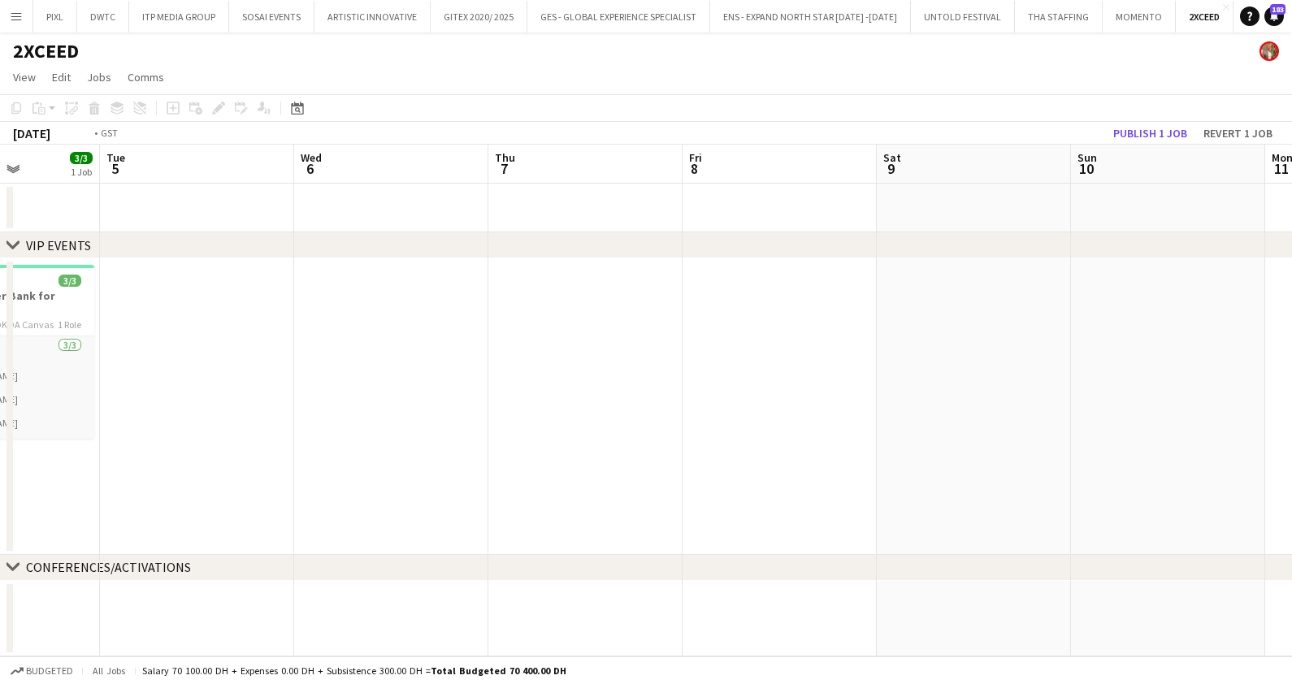
drag, startPoint x: 720, startPoint y: 487, endPoint x: 894, endPoint y: 499, distance: 174.3
click at [894, 499] on app-calendar-viewport "Sun 3 4/4 1 Job Mon 4 3/3 1 Job Tue 5 Wed 6 Thu 7 Fri 8 Sat 9 Sun 10 Mon 11 Tue…" at bounding box center [646, 401] width 1292 height 512
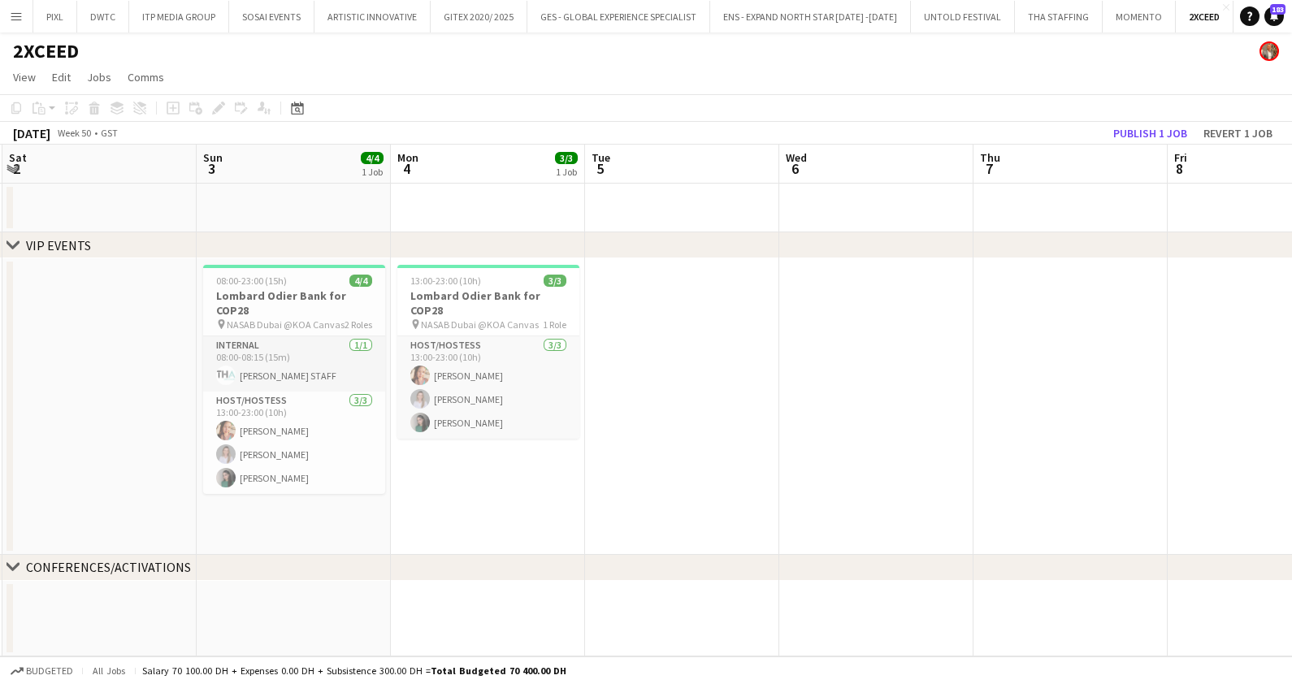
drag, startPoint x: 457, startPoint y: 447, endPoint x: 935, endPoint y: 521, distance: 484.1
click at [935, 521] on app-calendar-viewport "Thu 30 Fri 1 Sat 2 Sun 3 4/4 1 Job Mon 4 3/3 1 Job Tue 5 Wed 6 Thu 7 Fri 8 Sat …" at bounding box center [646, 401] width 1292 height 512
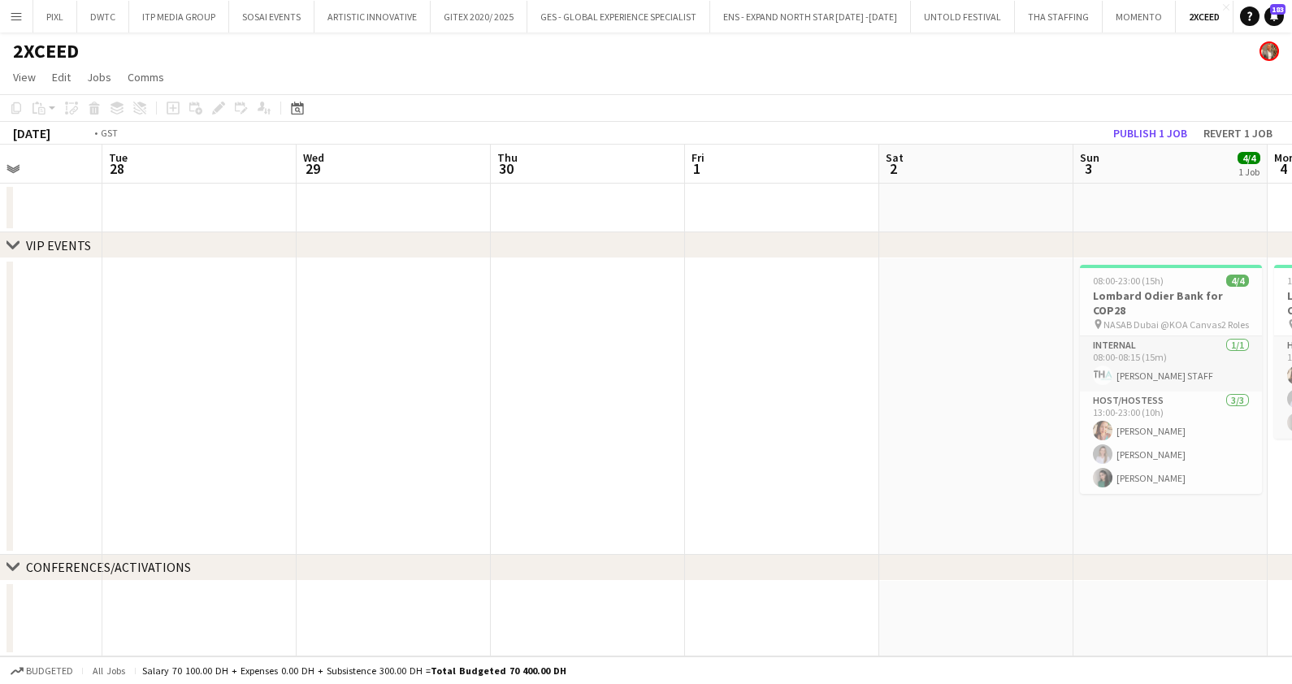
drag, startPoint x: 378, startPoint y: 451, endPoint x: 856, endPoint y: 487, distance: 479.9
click at [1032, 523] on app-calendar-viewport "Sat 25 Sun 26 Mon 27 Tue 28 Wed 29 Thu 30 Fri 1 Sat 2 Sun 3 4/4 1 Job Mon 4 3/3…" at bounding box center [646, 401] width 1292 height 512
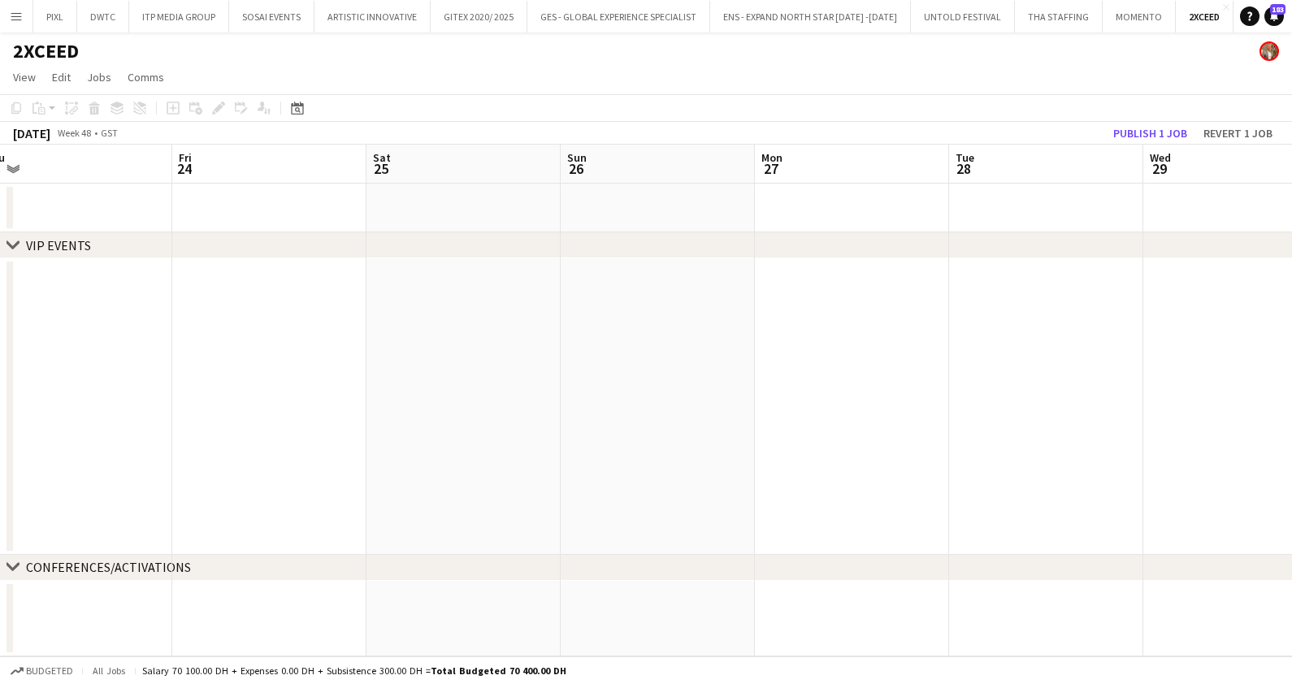
drag, startPoint x: 482, startPoint y: 439, endPoint x: 1037, endPoint y: 508, distance: 559.8
click at [1037, 508] on app-calendar-viewport "Tue 21 Wed 22 Thu 23 Fri 24 Sat 25 Sun 26 Mon 27 Tue 28 Wed 29 Thu 30 Fri 1 Sat…" at bounding box center [646, 401] width 1292 height 512
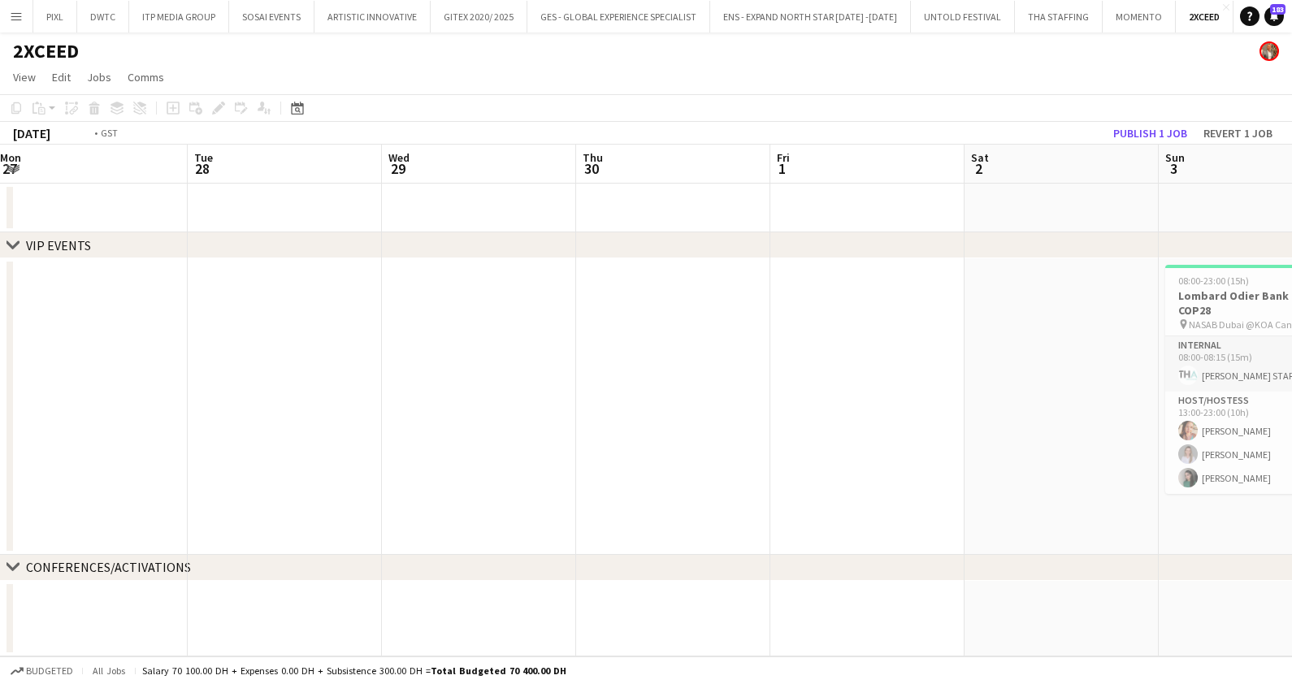
drag, startPoint x: 561, startPoint y: 456, endPoint x: 406, endPoint y: 447, distance: 154.6
click at [262, 452] on app-calendar-viewport "Fri 24 Sat 25 Sun 26 Mon 27 Tue 28 Wed 29 Thu 30 Fri 1 Sat 2 Sun 3 4/4 1 Job Mo…" at bounding box center [646, 401] width 1292 height 512
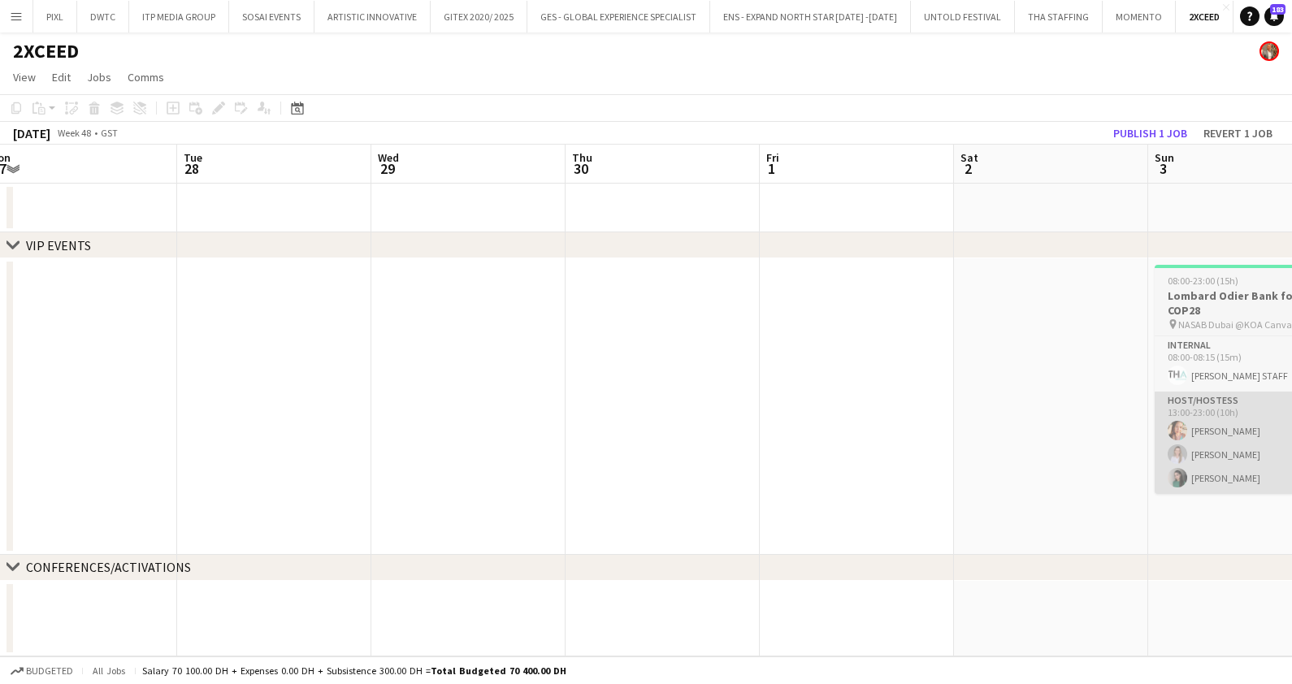
drag, startPoint x: 988, startPoint y: 428, endPoint x: 630, endPoint y: 428, distance: 358.2
click at [465, 432] on app-calendar-viewport "Fri 24 Sat 25 Sun 26 Mon 27 Tue 28 Wed 29 Thu 30 Fri 1 Sat 2 Sun 3 4/4 1 Job Mo…" at bounding box center [646, 401] width 1292 height 512
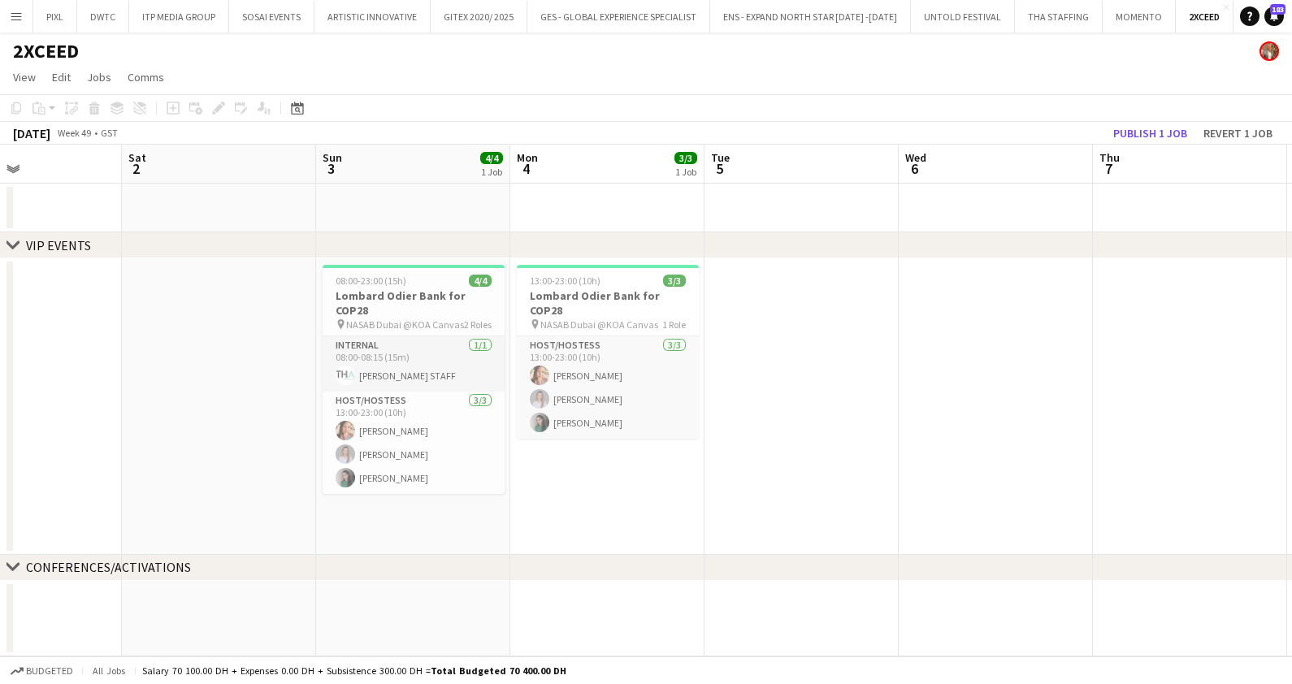
scroll to position [0, 475]
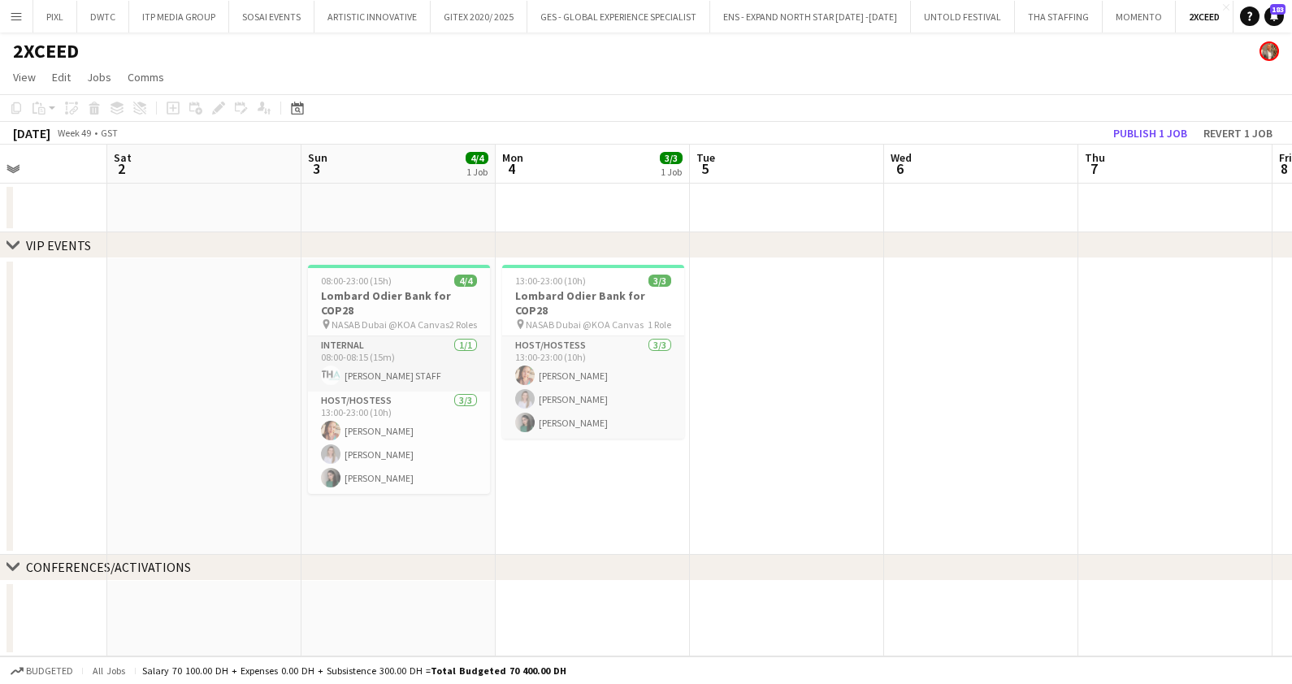
drag, startPoint x: 710, startPoint y: 430, endPoint x: 422, endPoint y: 418, distance: 287.8
click at [422, 418] on app-calendar-viewport "Wed 29 Thu 30 Fri 1 Sat 2 Sun 3 4/4 1 Job Mon 4 3/3 1 Job Tue 5 Wed 6 Thu 7 Fri…" at bounding box center [646, 401] width 1292 height 512
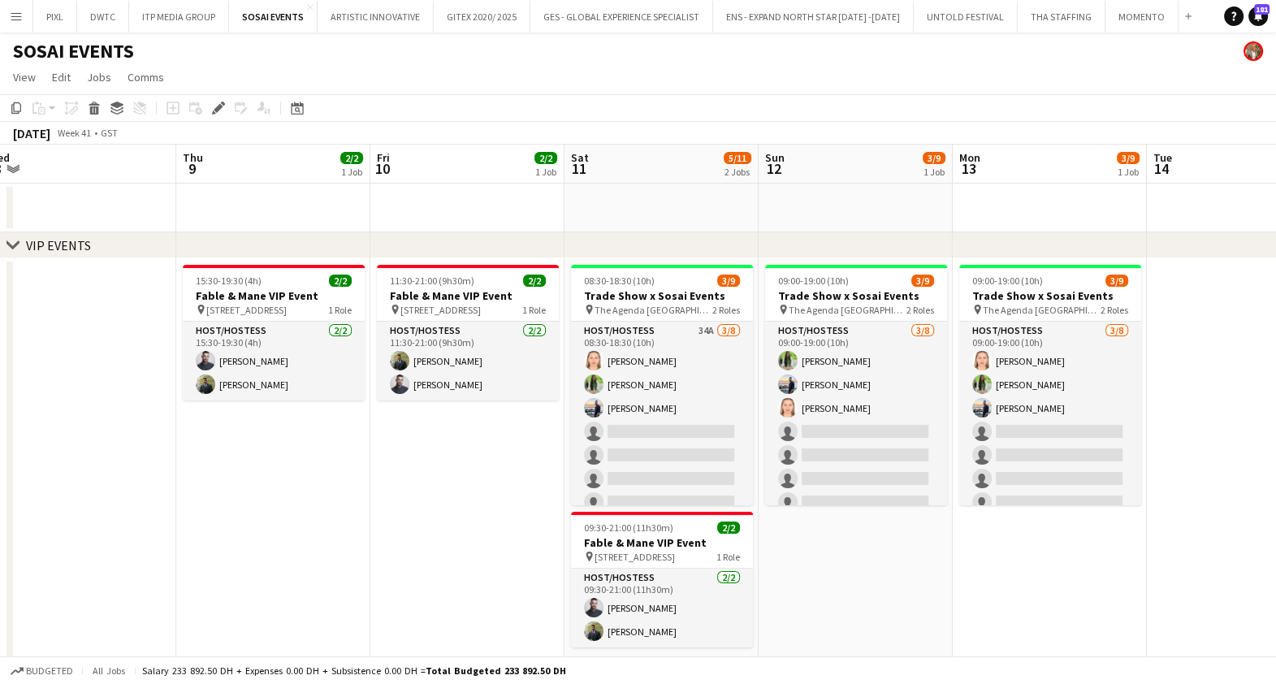
drag, startPoint x: 429, startPoint y: 509, endPoint x: 461, endPoint y: 509, distance: 32.5
click at [461, 509] on app-calendar-viewport "Mon 6 Tue 7 Wed 8 Thu 9 2/2 1 Job Fri 10 2/2 1 Job Sat 11 5/11 2 Jobs Sun 12 3/…" at bounding box center [638, 495] width 1276 height 701
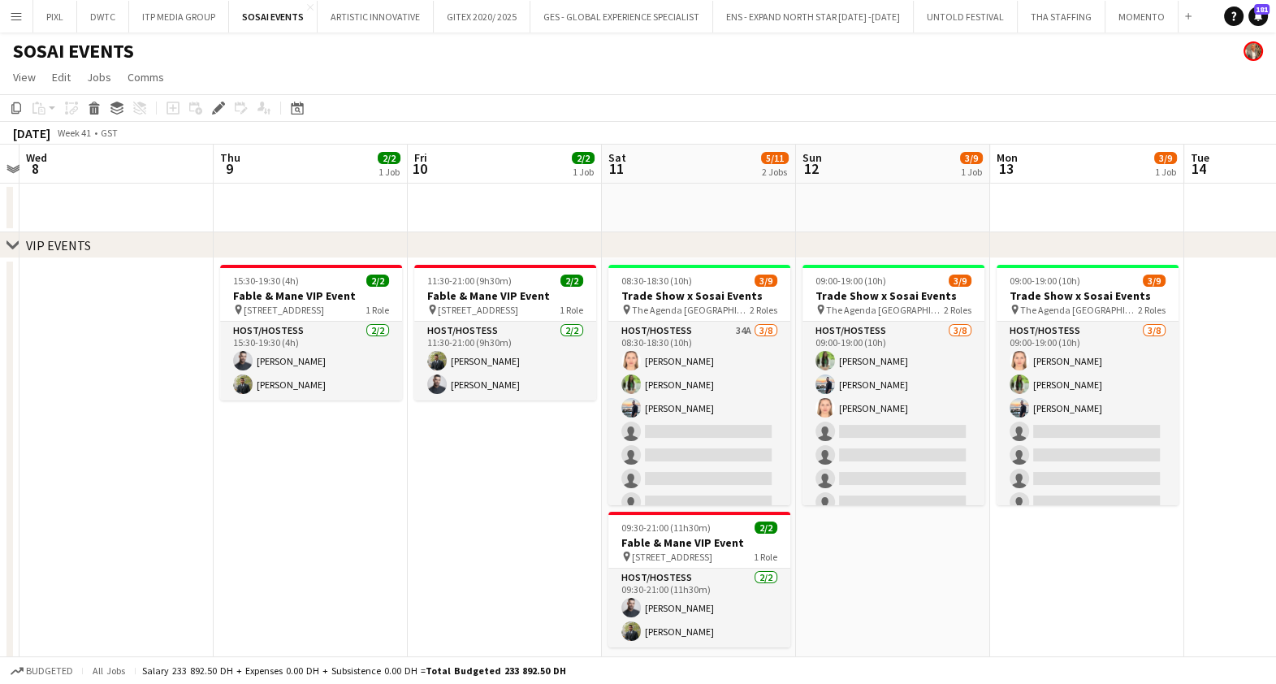
scroll to position [0, 348]
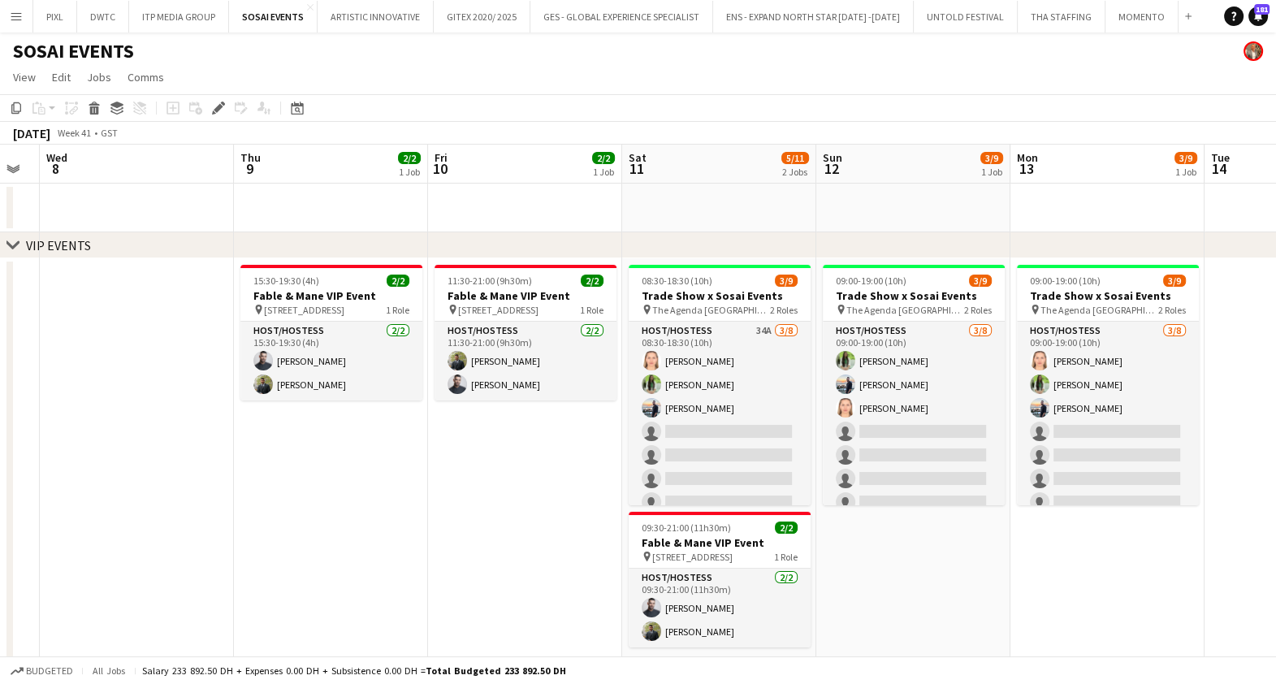
drag, startPoint x: 451, startPoint y: 493, endPoint x: 504, endPoint y: 483, distance: 54.5
click at [509, 487] on app-calendar-viewport "Mon 6 Tue 7 Wed 8 Thu 9 2/2 1 Job Fri 10 2/2 1 Job Sat 11 5/11 2 Jobs Sun 12 3/…" at bounding box center [638, 495] width 1276 height 701
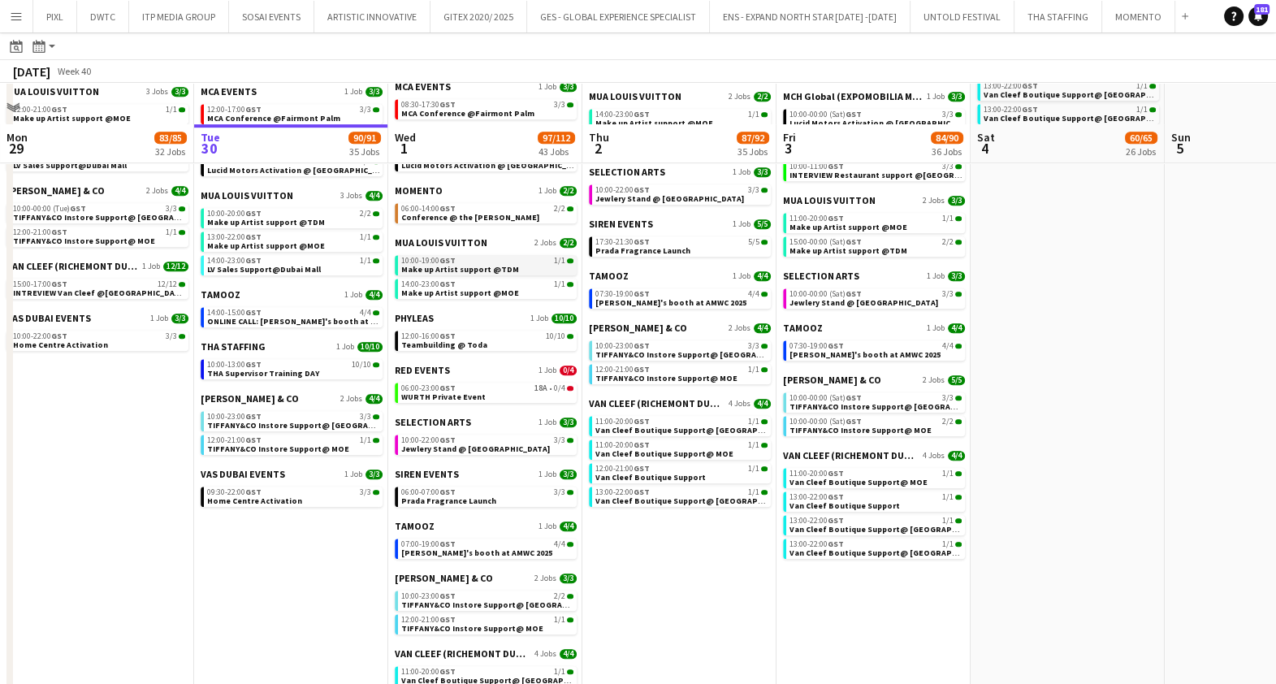
scroll to position [1117, 0]
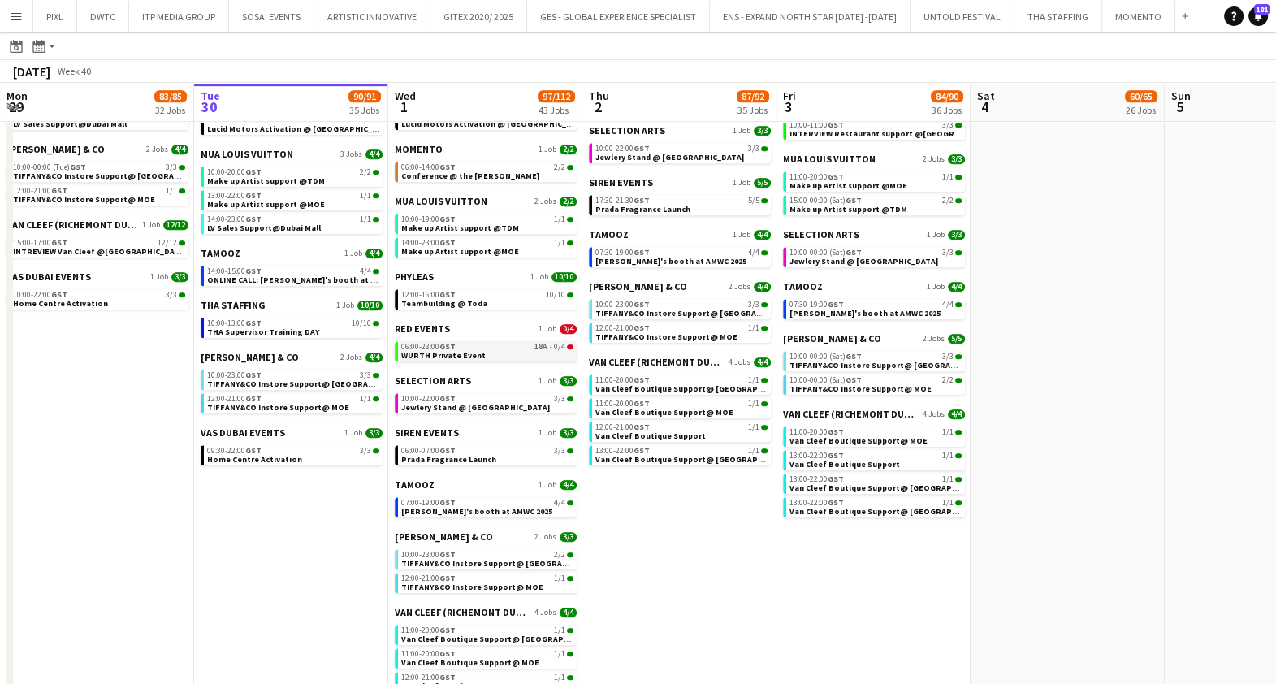
click at [471, 348] on div "06:00-23:00 GST 18A • 0/4" at bounding box center [487, 347] width 172 height 8
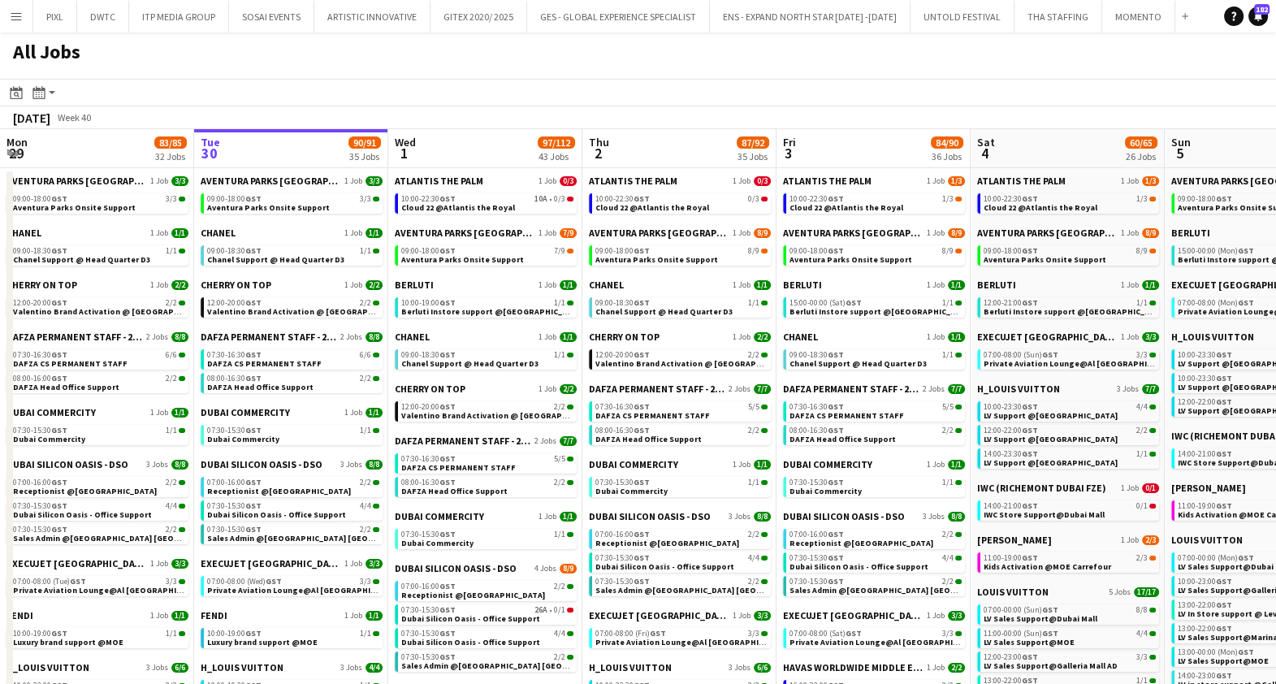
scroll to position [0, 0]
drag, startPoint x: 174, startPoint y: 331, endPoint x: 127, endPoint y: 351, distance: 51.0
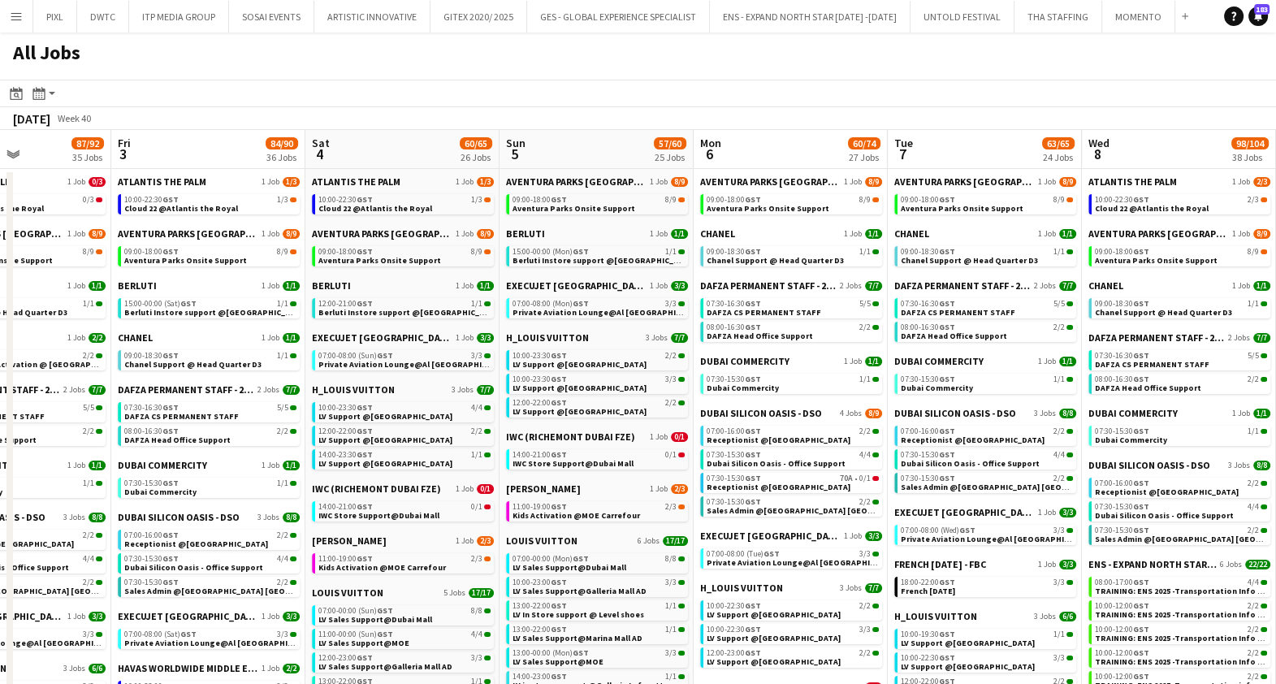
scroll to position [0, 471]
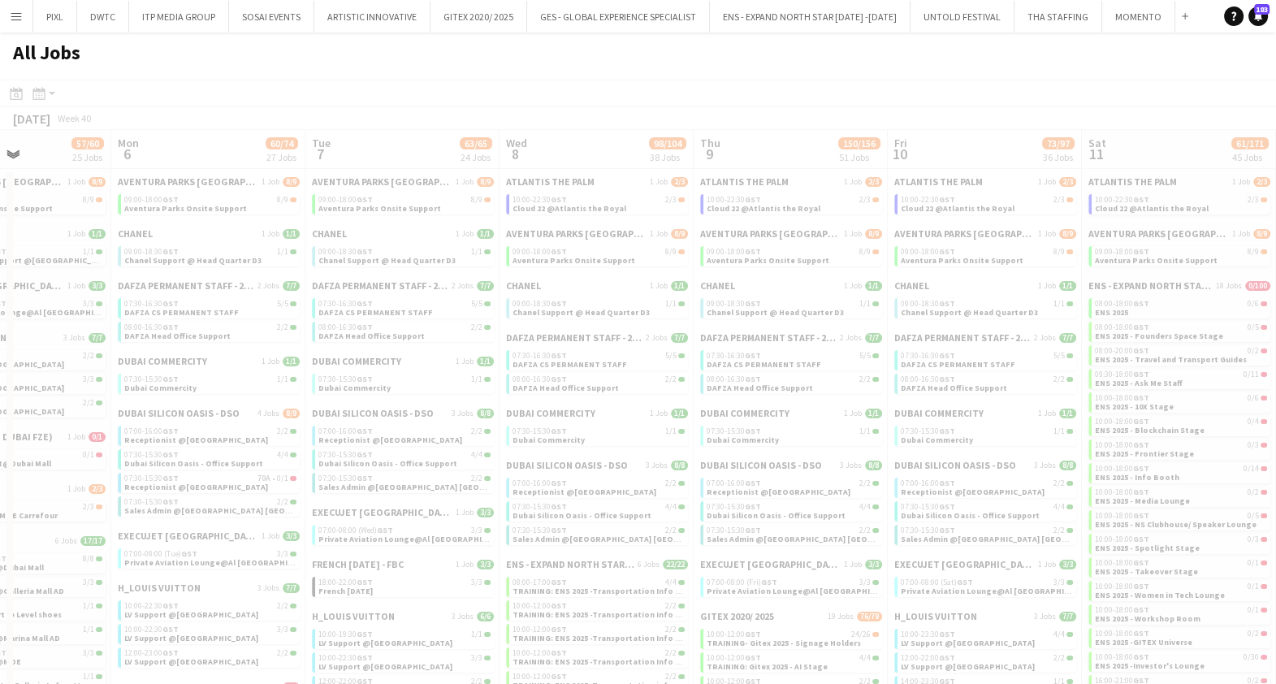
drag, startPoint x: 902, startPoint y: 471, endPoint x: 234, endPoint y: 441, distance: 668.4
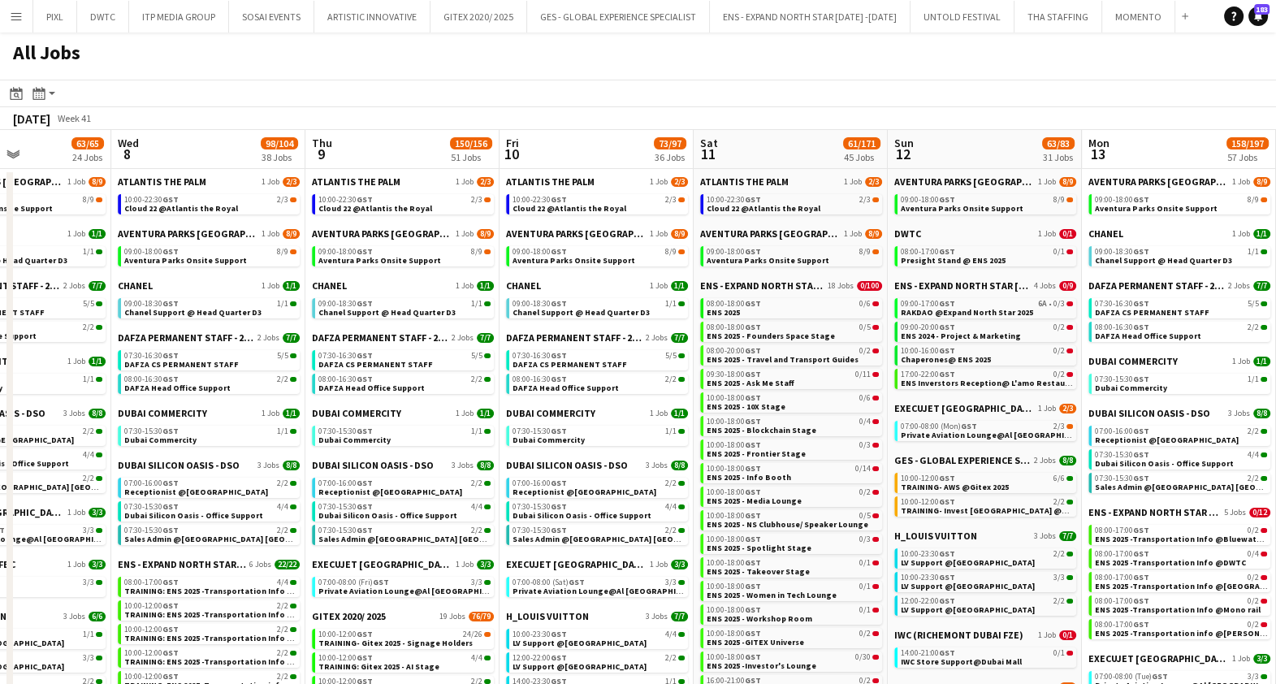
scroll to position [0, 465]
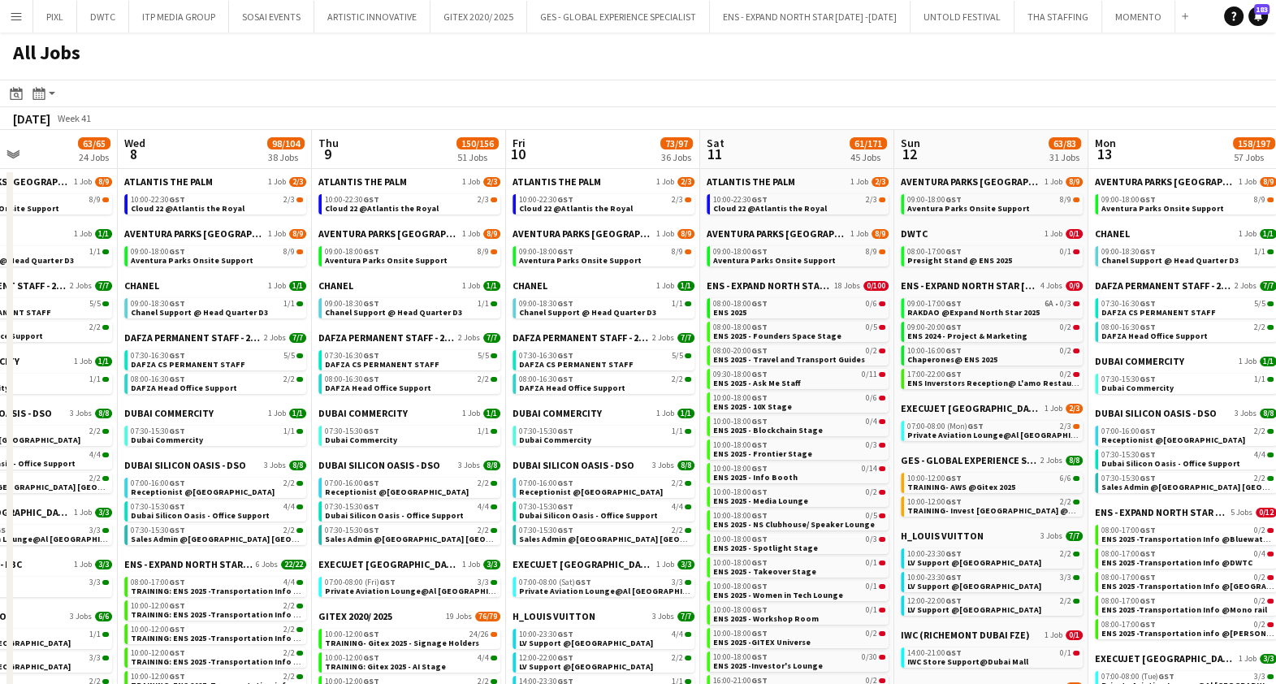
drag, startPoint x: 1195, startPoint y: 335, endPoint x: -4, endPoint y: 349, distance: 1199.1
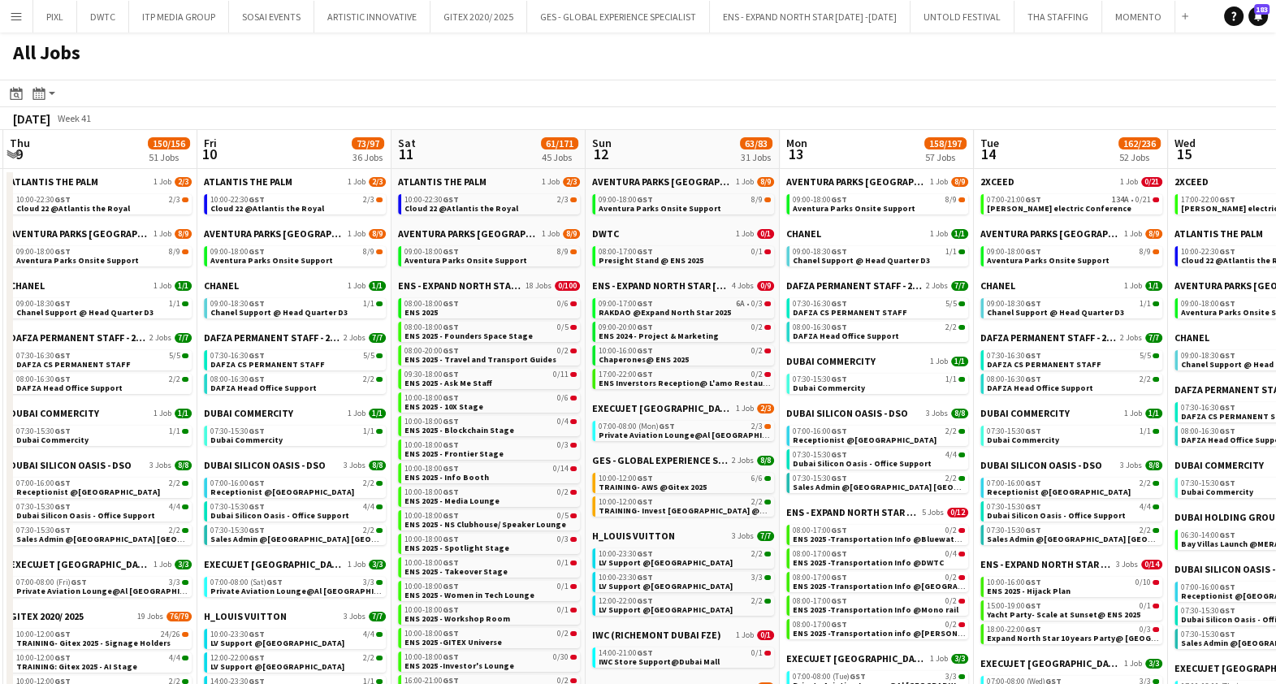
drag, startPoint x: 611, startPoint y: 296, endPoint x: 437, endPoint y: 311, distance: 174.5
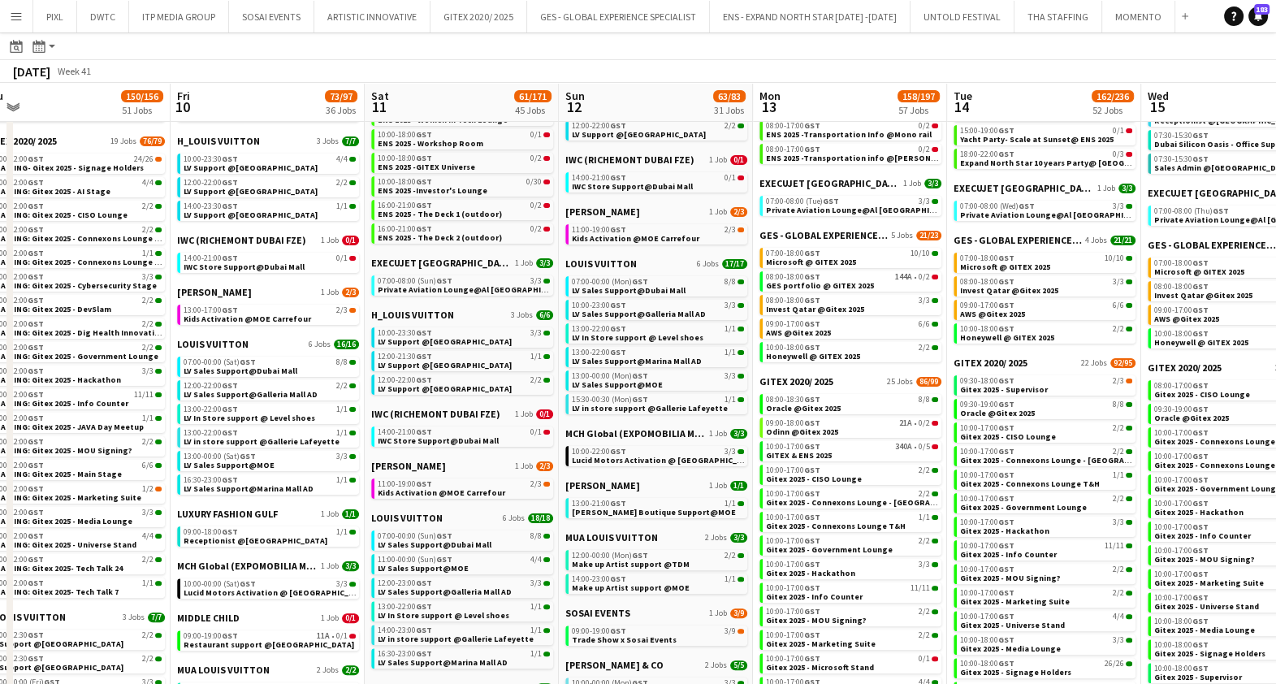
scroll to position [508, 0]
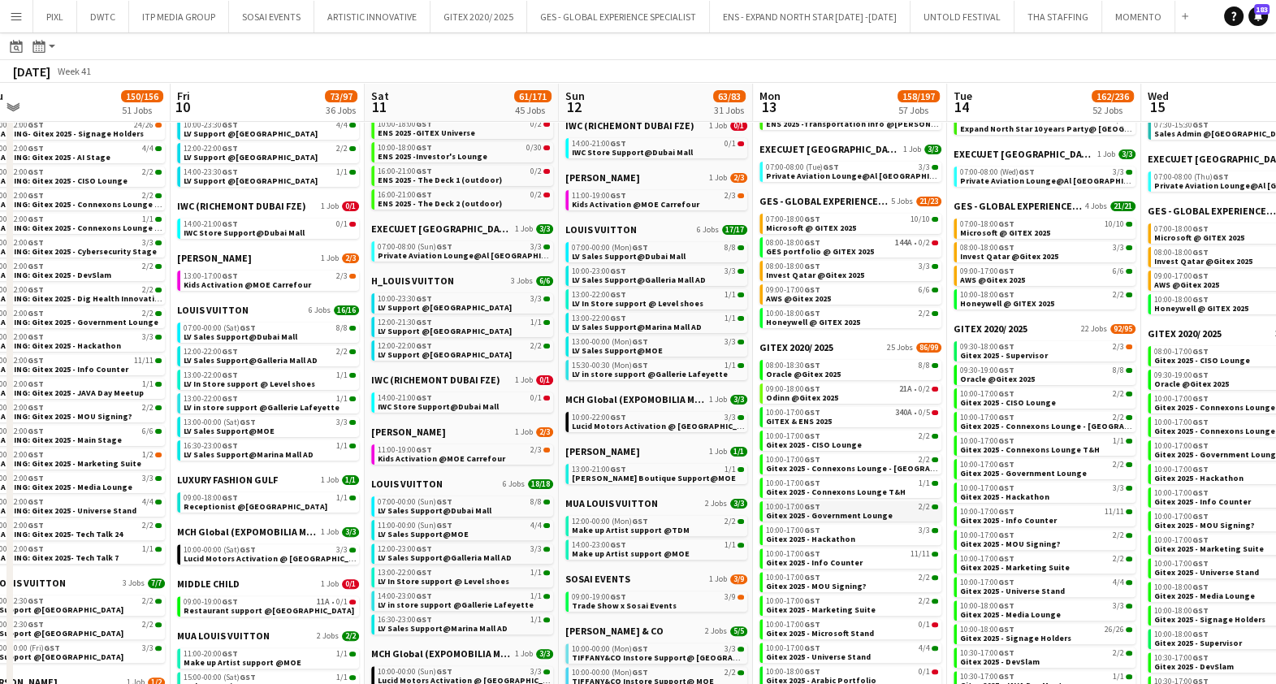
click at [835, 517] on span "Gitex 2025 - Government Lounge" at bounding box center [829, 515] width 127 height 11
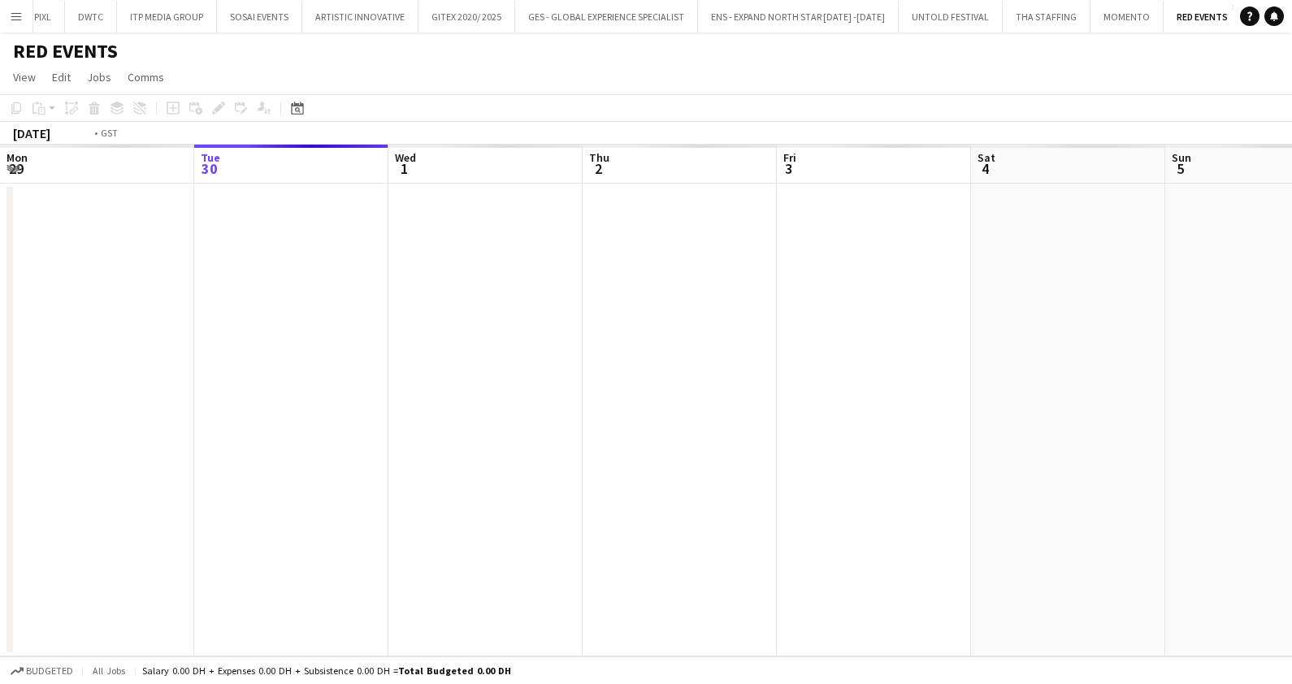
scroll to position [0, 558]
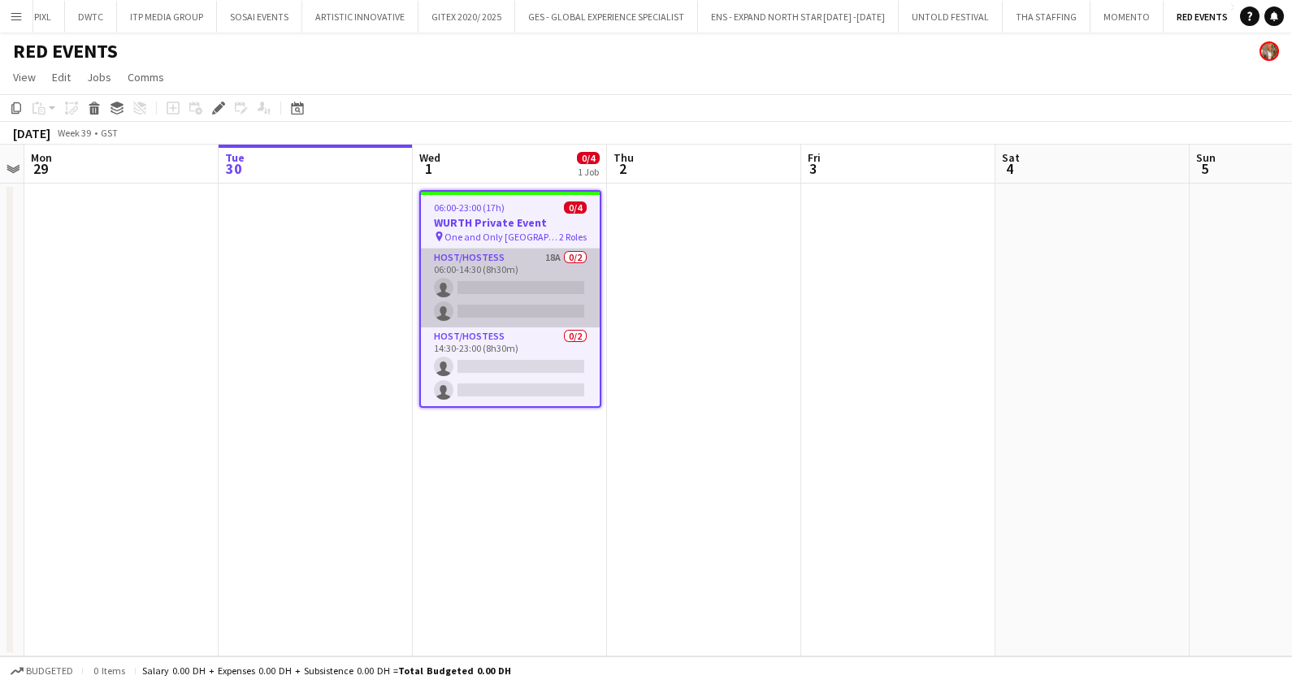
click at [516, 268] on app-card-role "Host/Hostess 18A 0/2 06:00-14:30 (8h30m) single-neutral-actions single-neutral-…" at bounding box center [510, 288] width 179 height 79
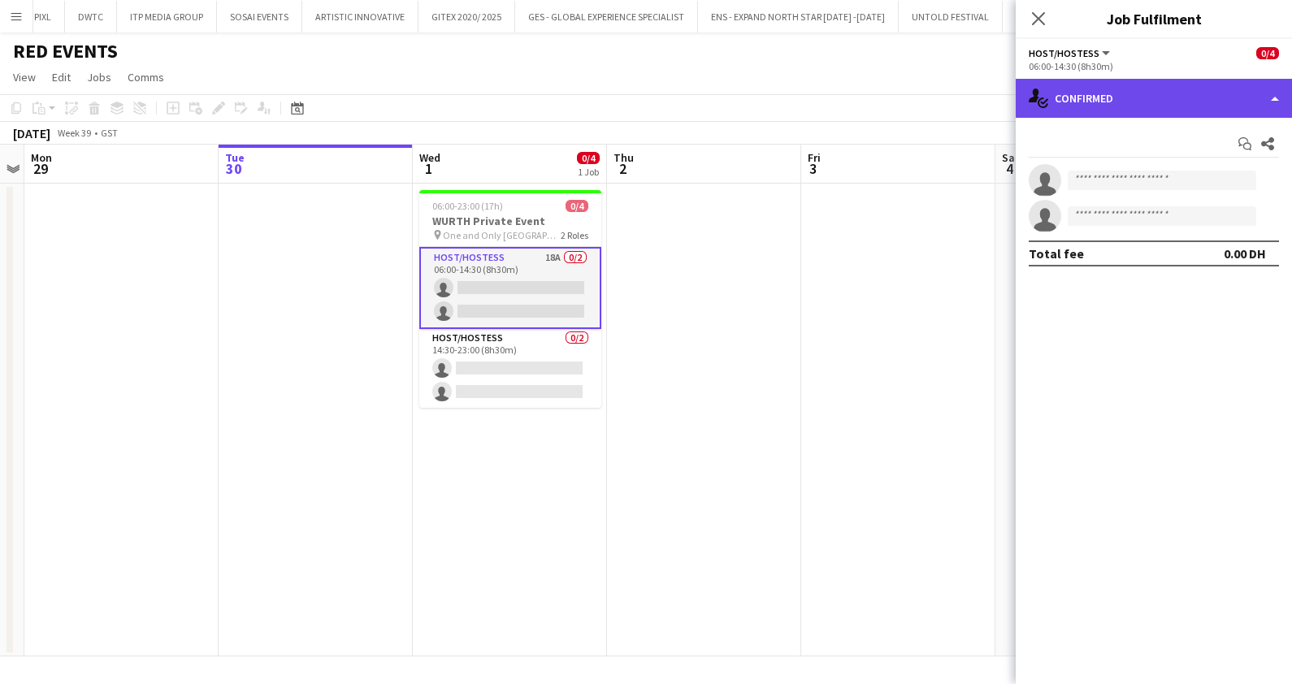
click at [1115, 95] on div "single-neutral-actions-check-2 Confirmed" at bounding box center [1153, 98] width 276 height 39
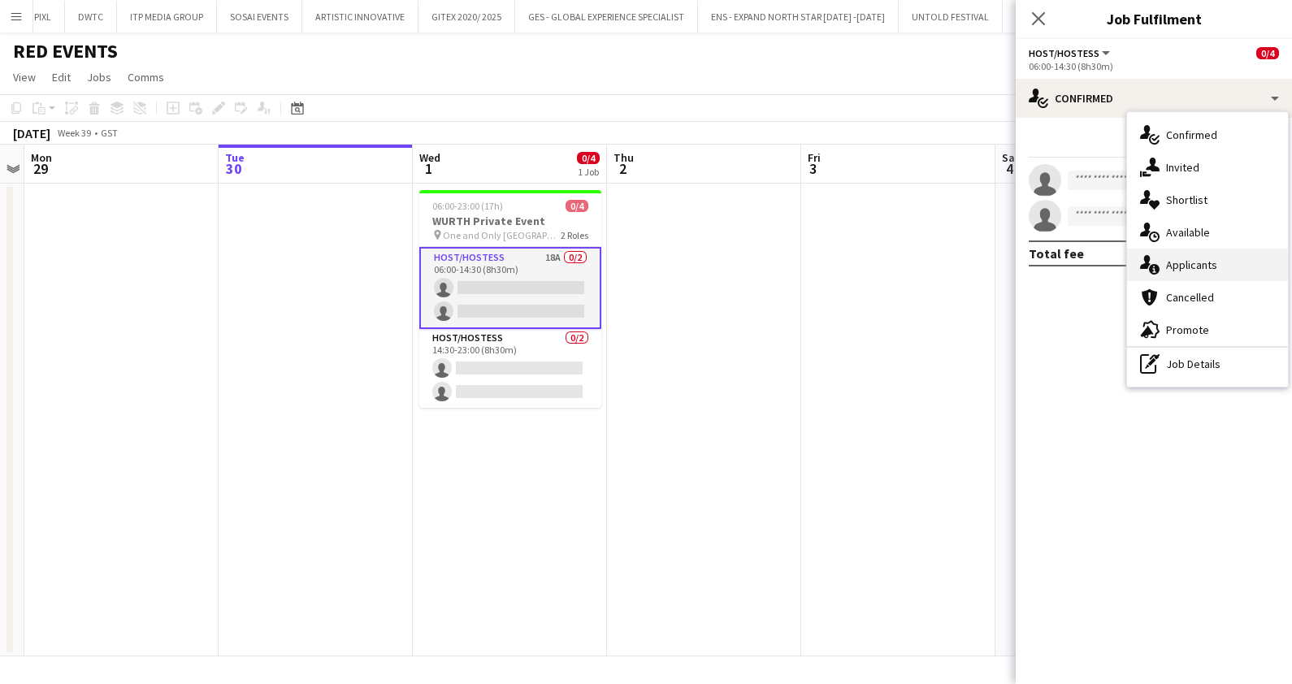
click at [1182, 264] on span "Applicants" at bounding box center [1191, 265] width 51 height 15
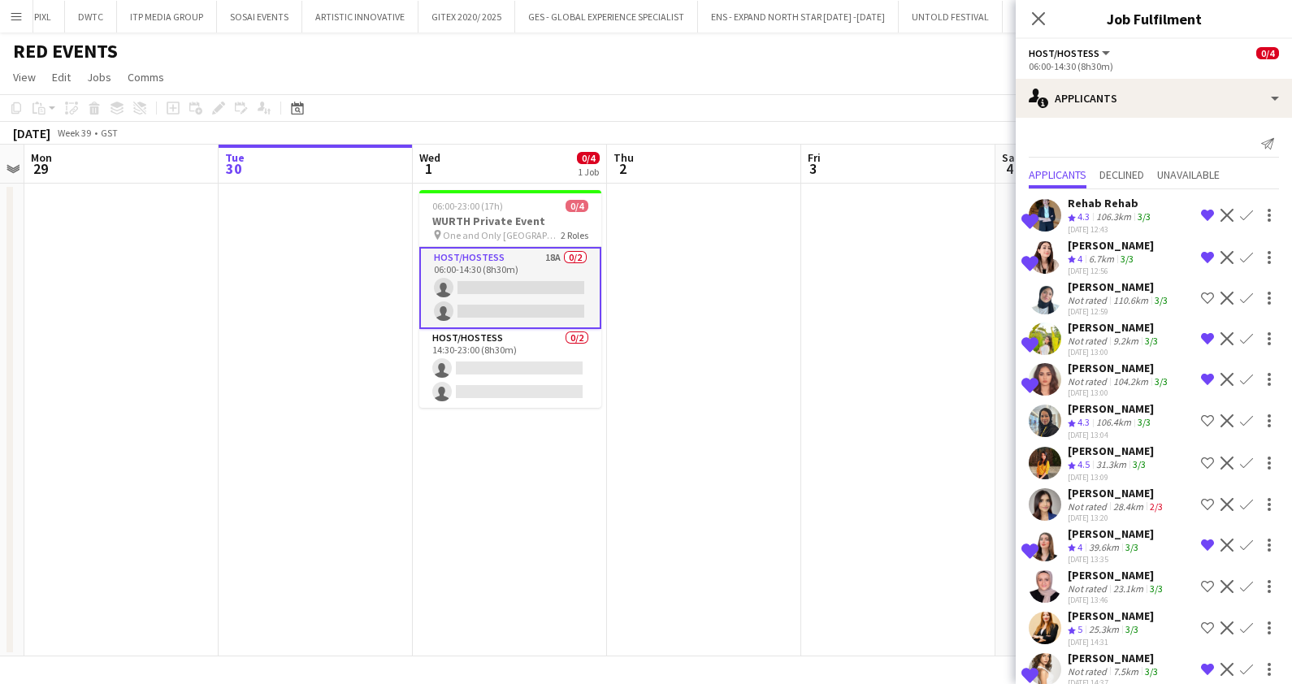
click at [1097, 335] on div "Not rated" at bounding box center [1088, 341] width 42 height 12
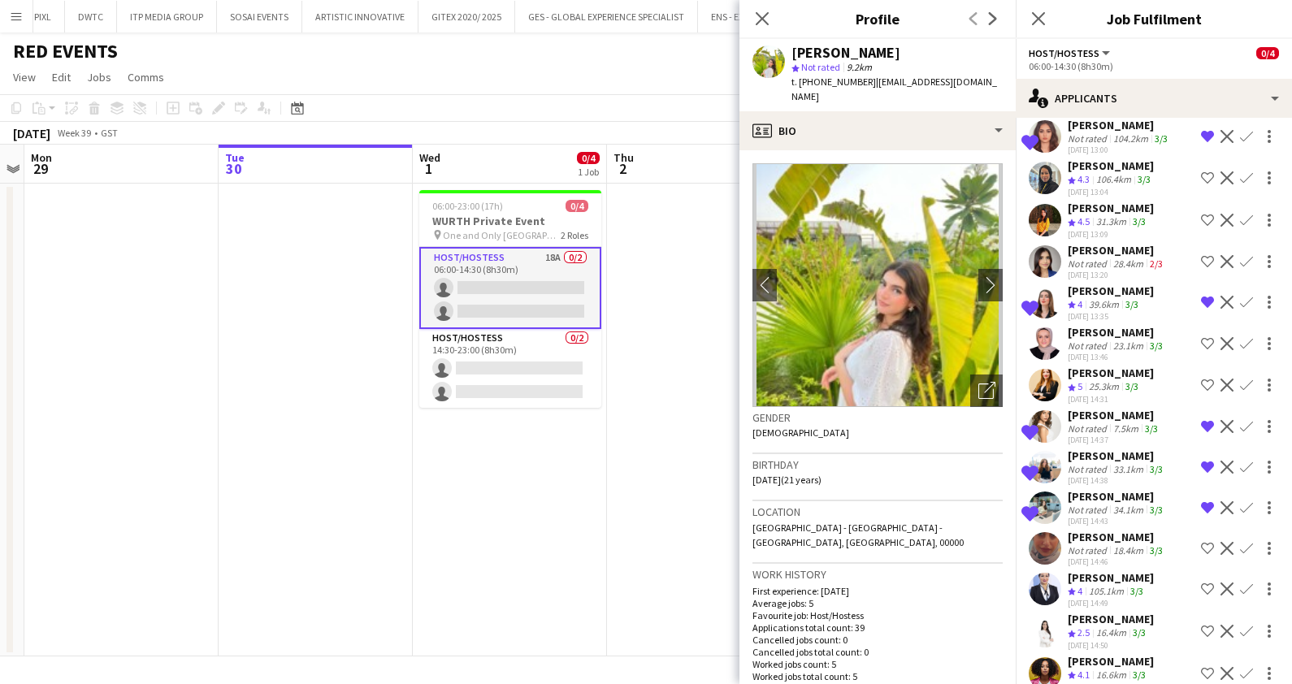
scroll to position [264, 0]
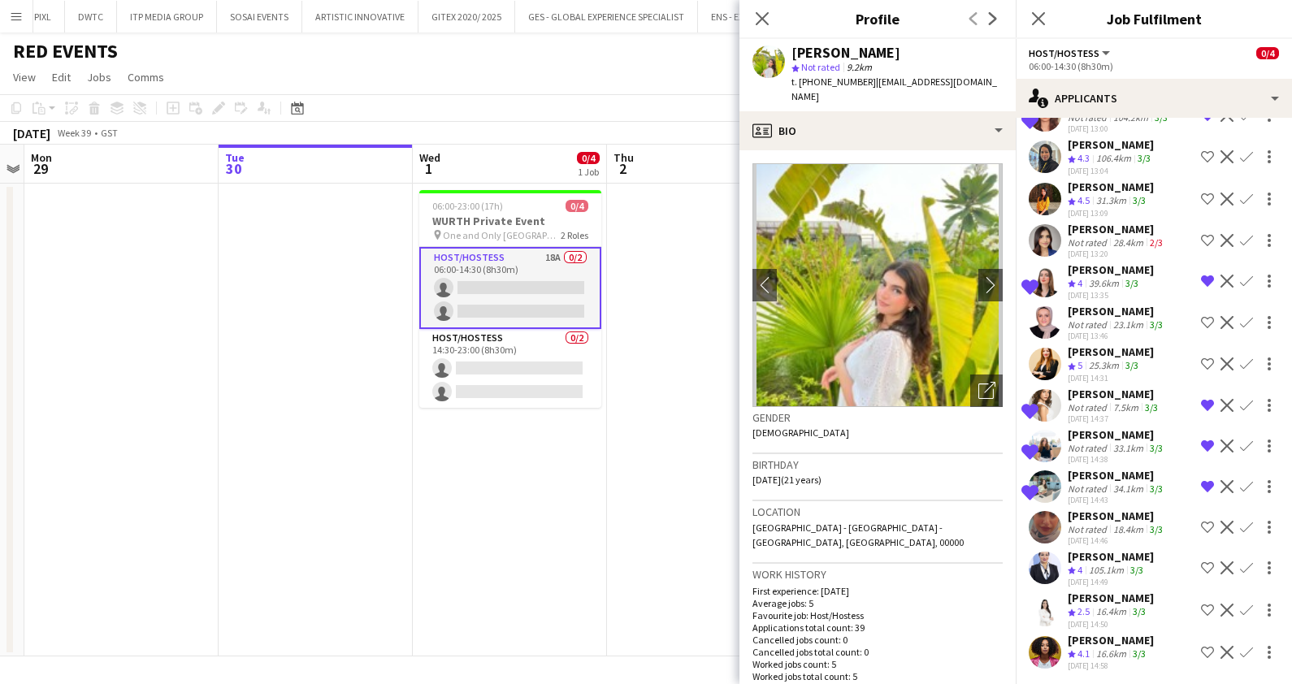
click at [1104, 597] on div "[PERSON_NAME]" at bounding box center [1110, 598] width 86 height 15
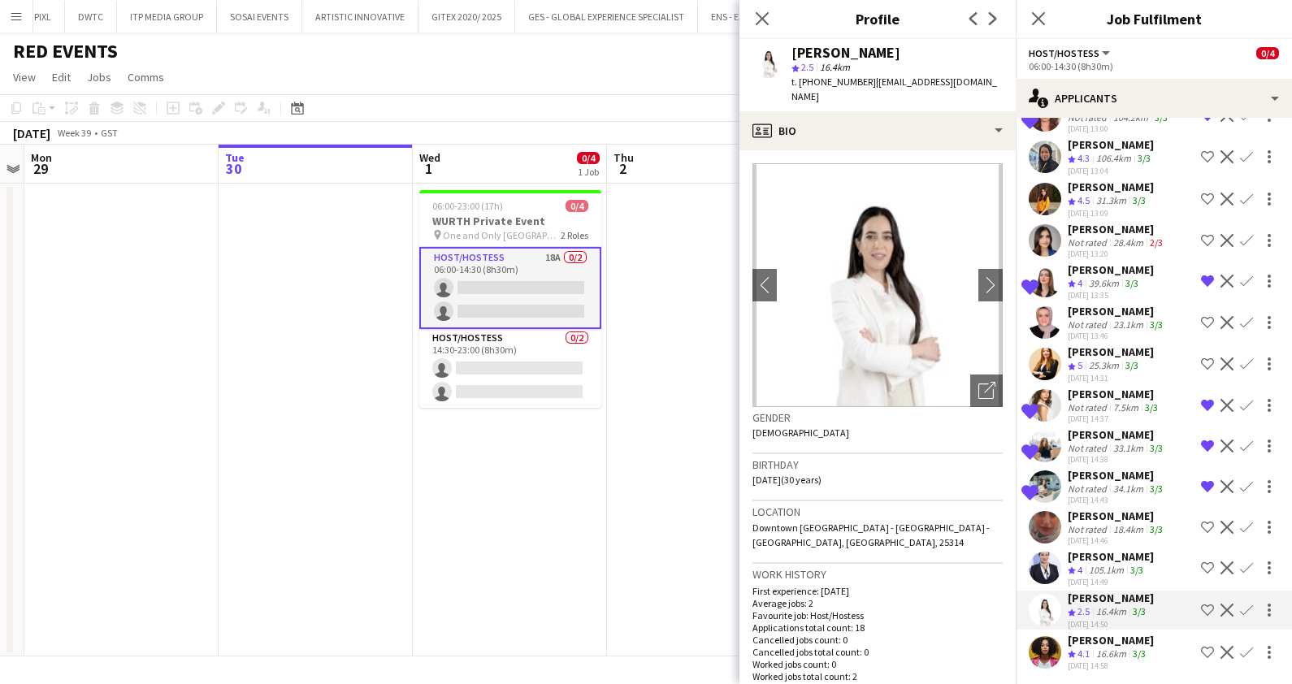
click at [1103, 641] on div "[PERSON_NAME]" at bounding box center [1110, 640] width 86 height 15
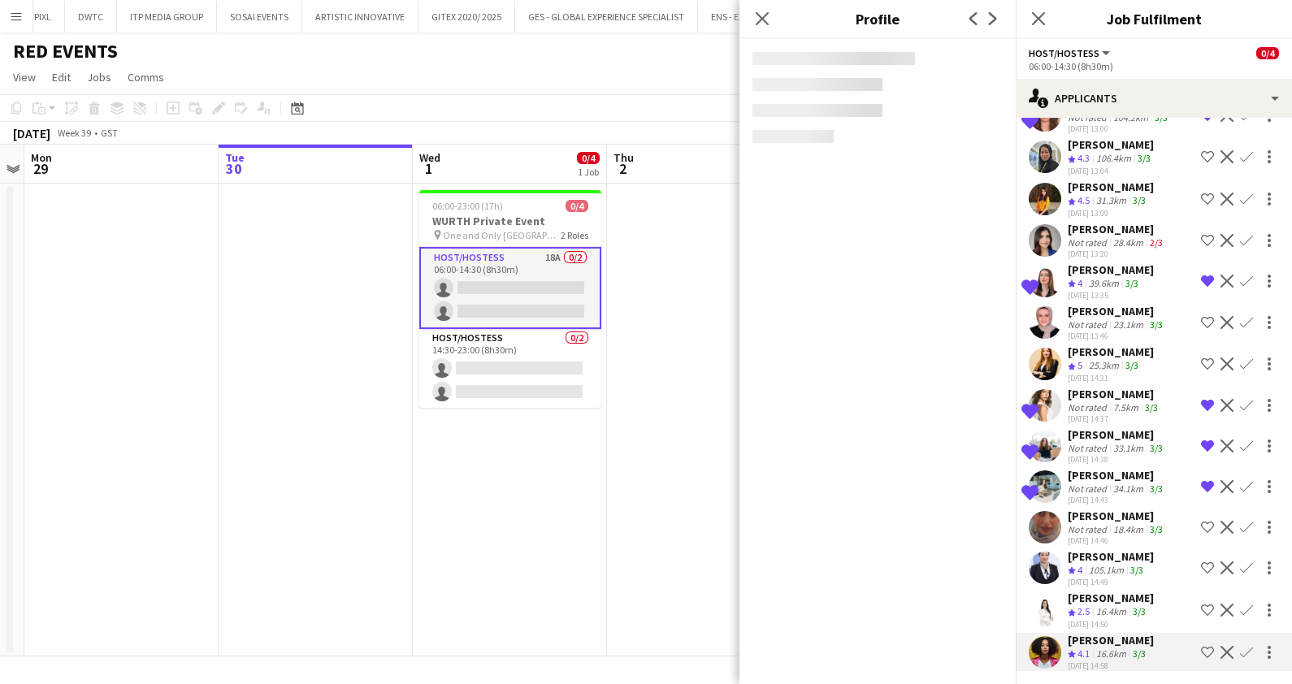
click at [1093, 605] on div "16.4km" at bounding box center [1111, 612] width 37 height 14
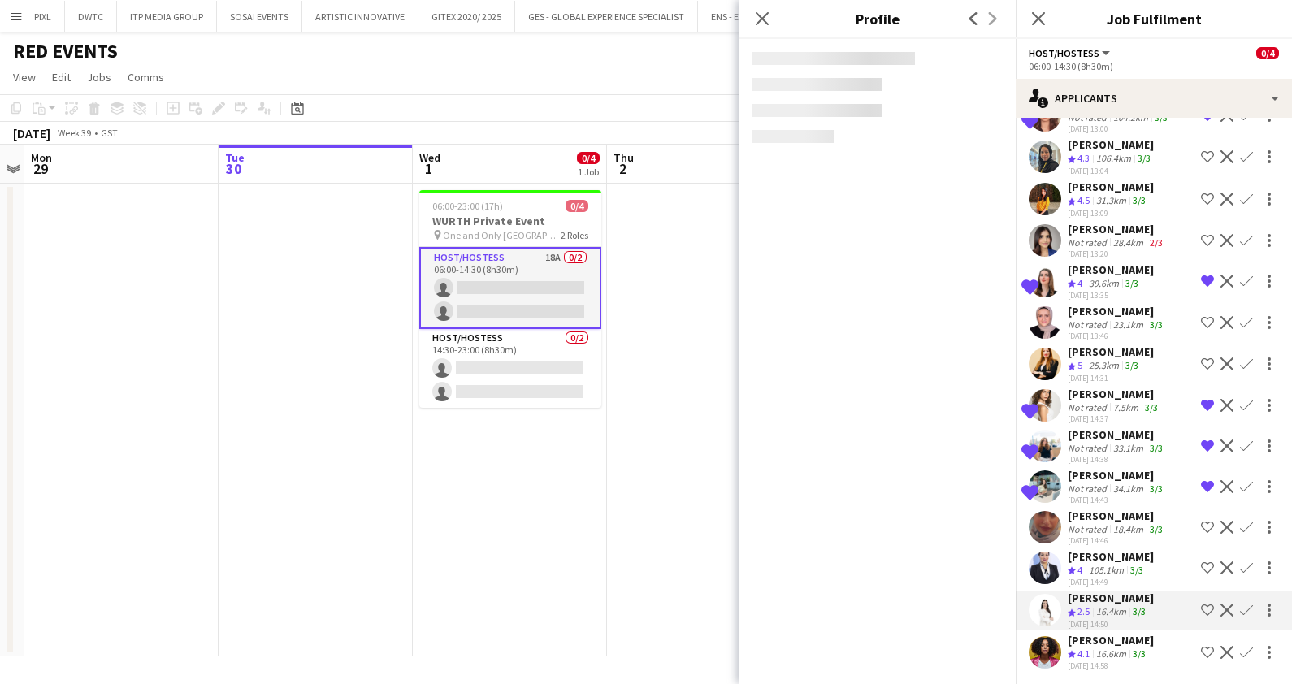
click at [1097, 556] on div "[PERSON_NAME]" at bounding box center [1110, 556] width 86 height 15
click at [1093, 523] on div "Not rated" at bounding box center [1088, 529] width 42 height 12
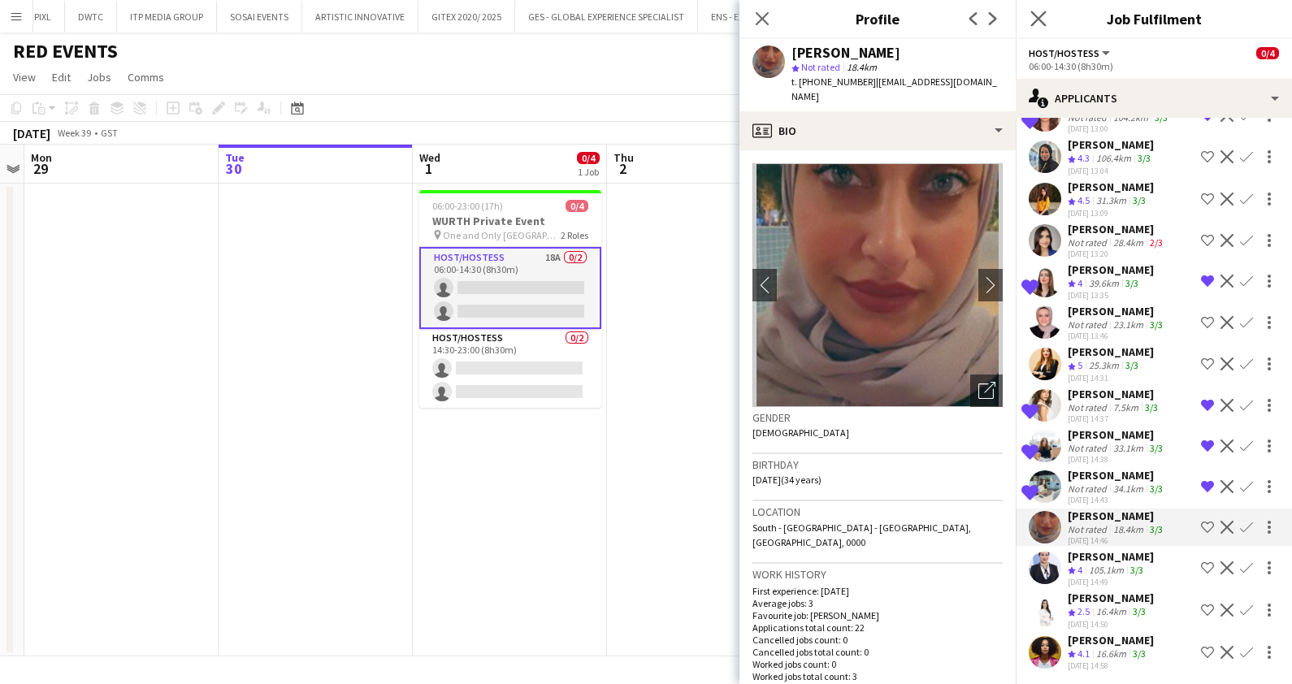
click at [1041, 9] on app-icon "Close pop-in" at bounding box center [1039, 19] width 24 height 24
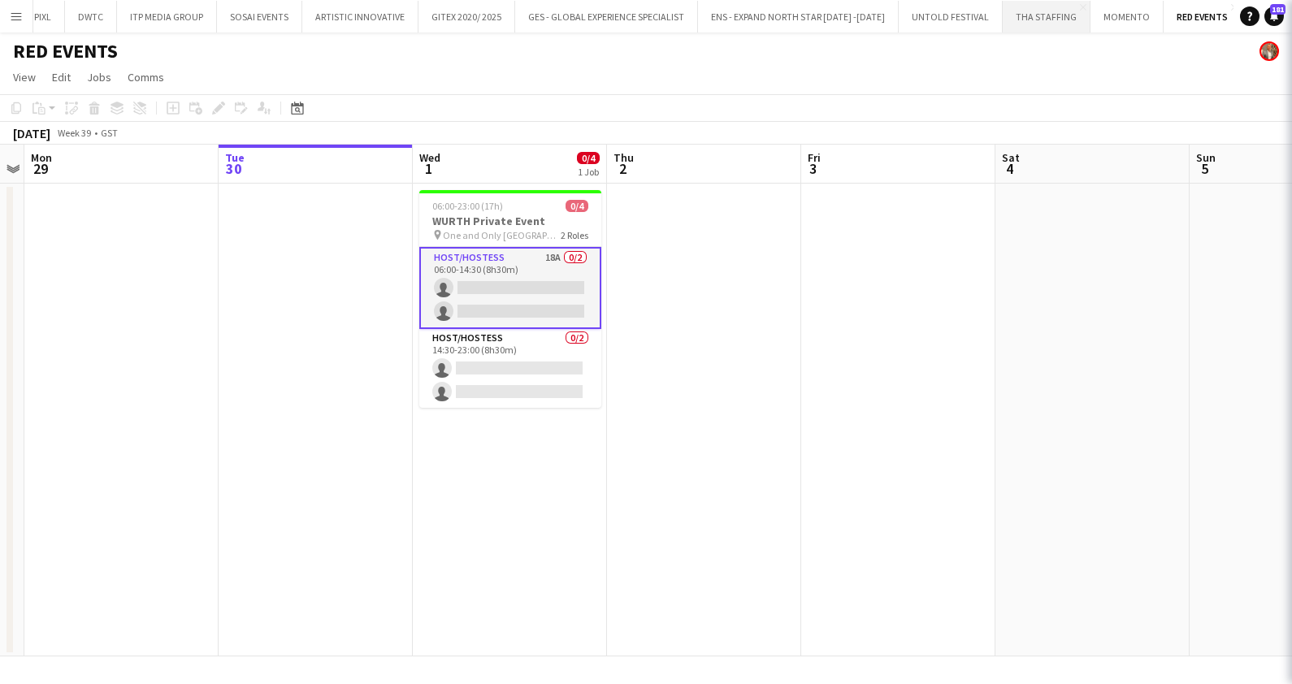
scroll to position [0, 0]
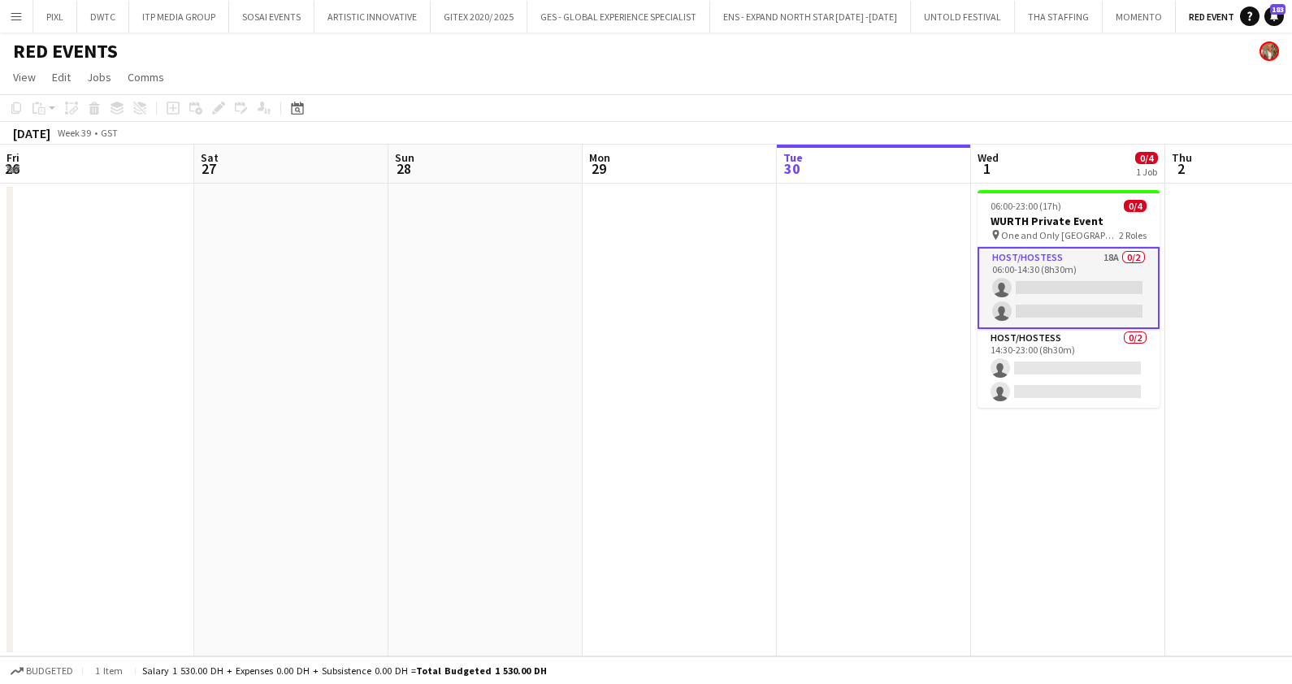
scroll to position [0, 558]
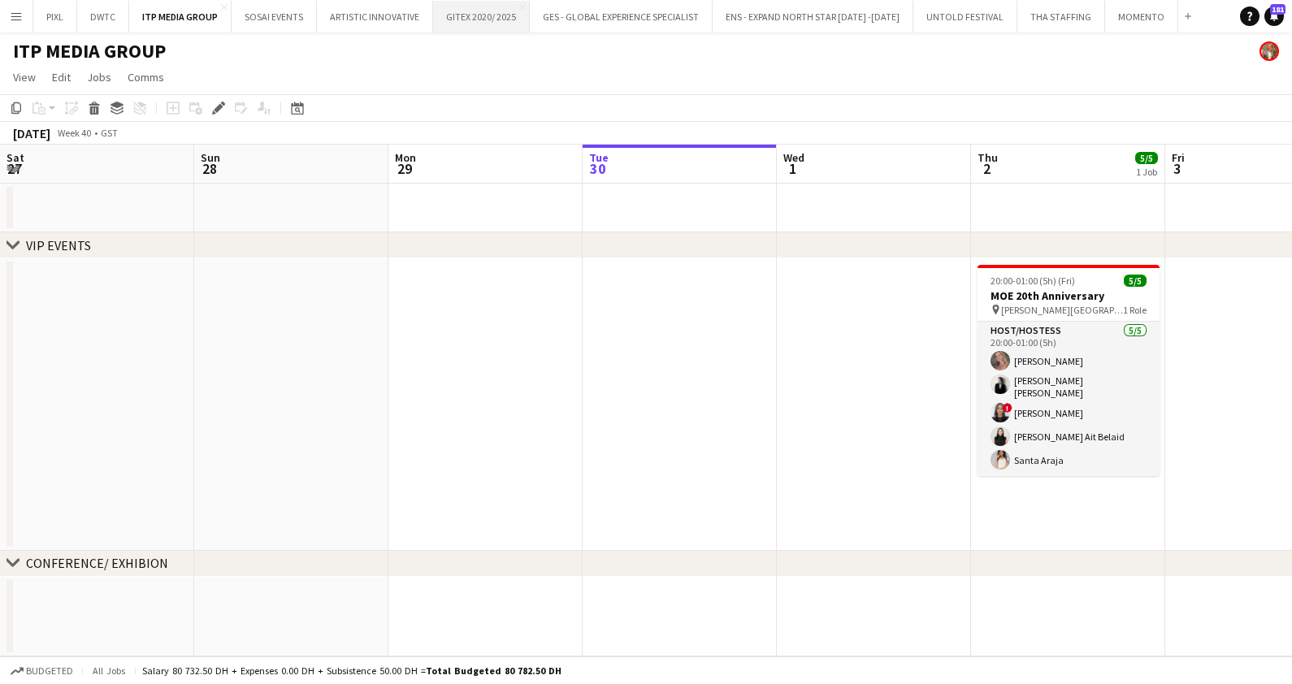
scroll to position [0, 558]
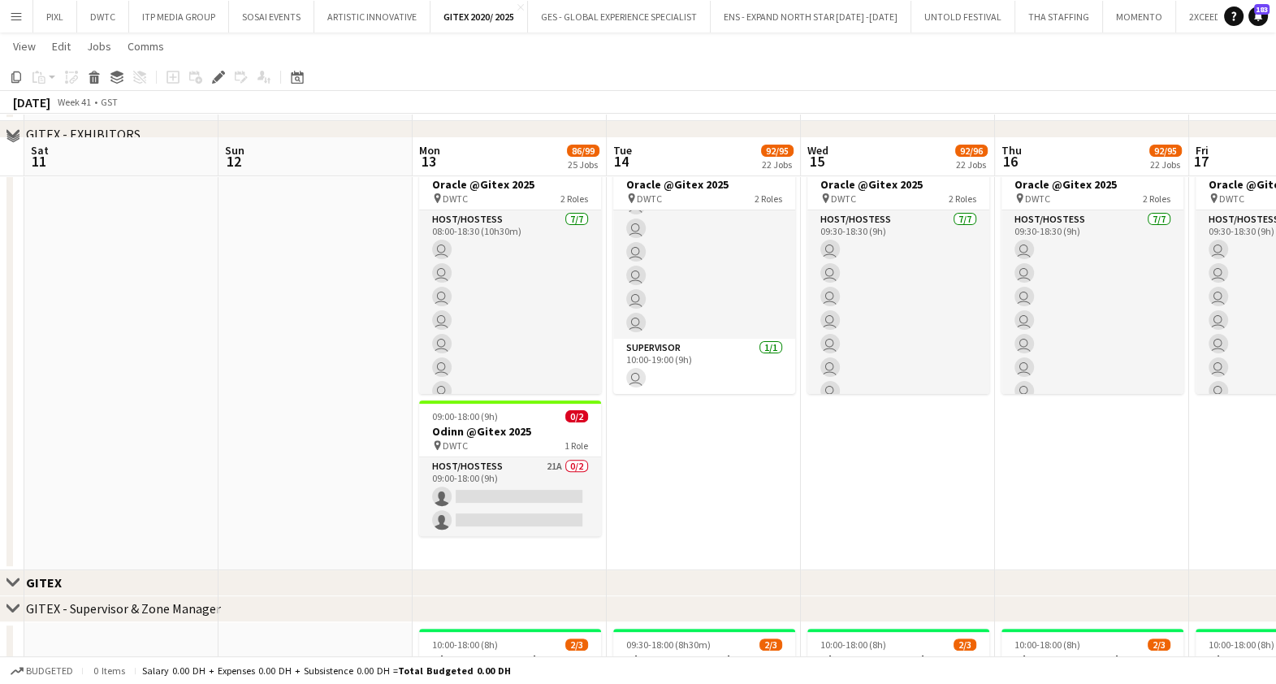
scroll to position [1015, 0]
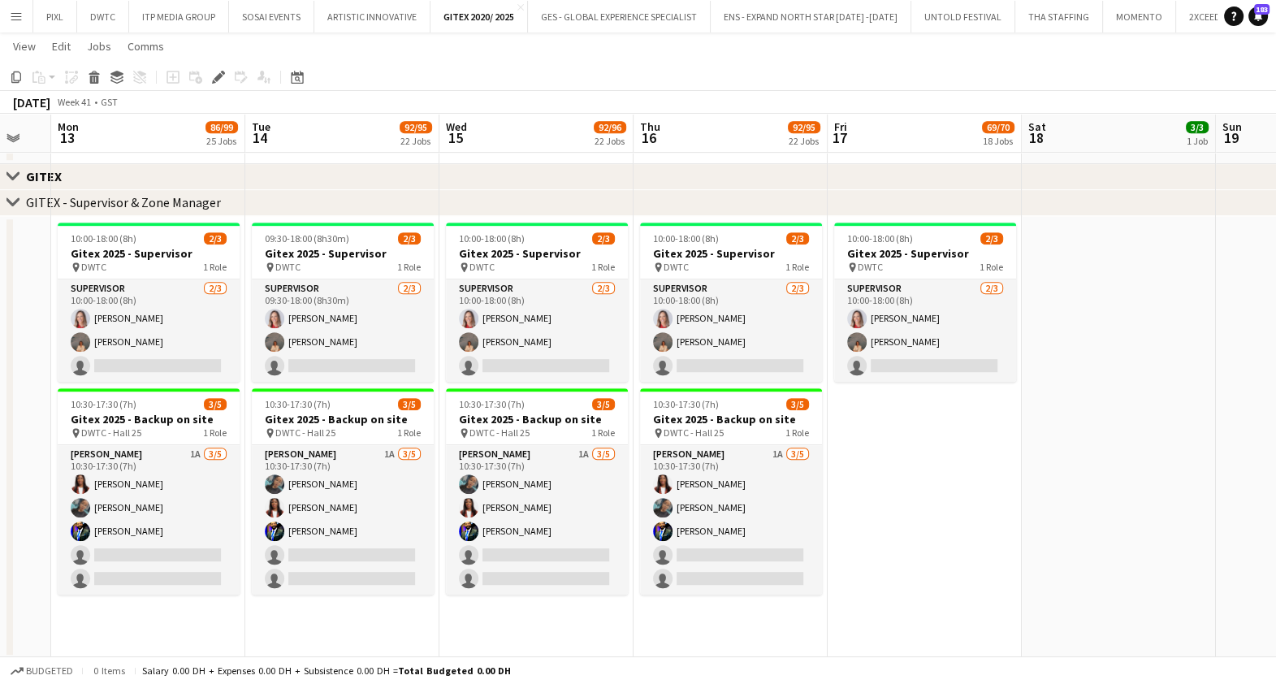
drag, startPoint x: 719, startPoint y: 490, endPoint x: 868, endPoint y: 487, distance: 149.5
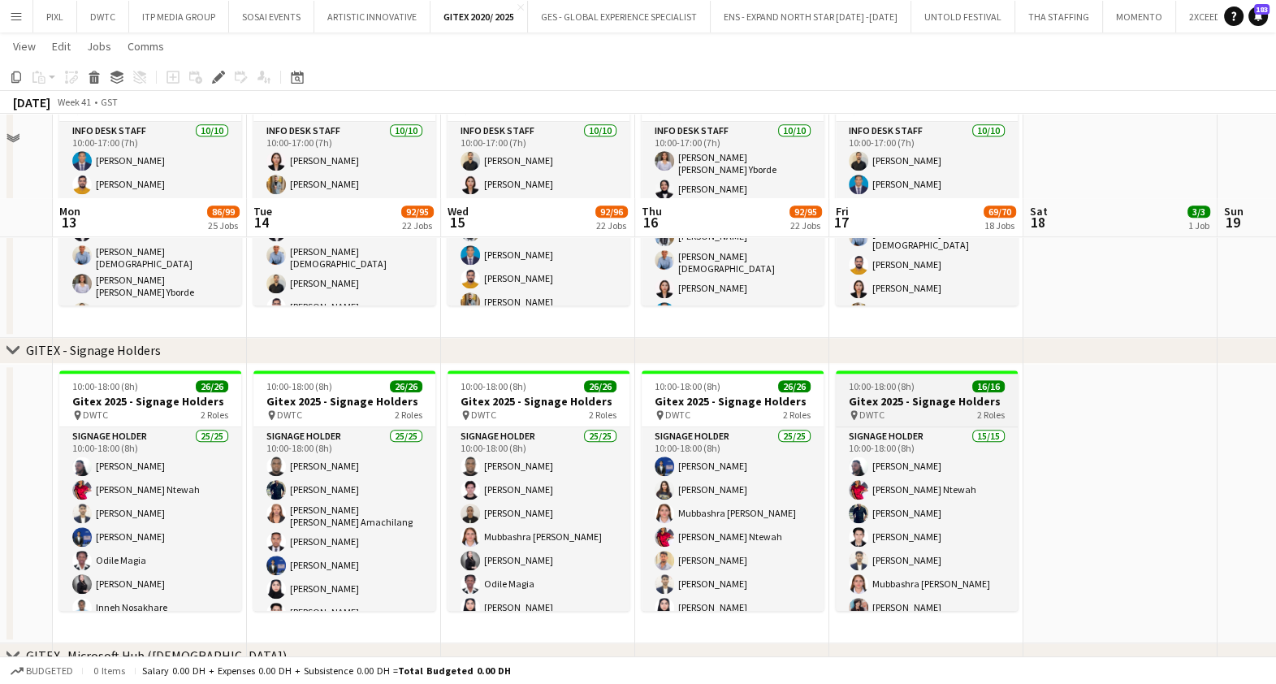
scroll to position [1726, 0]
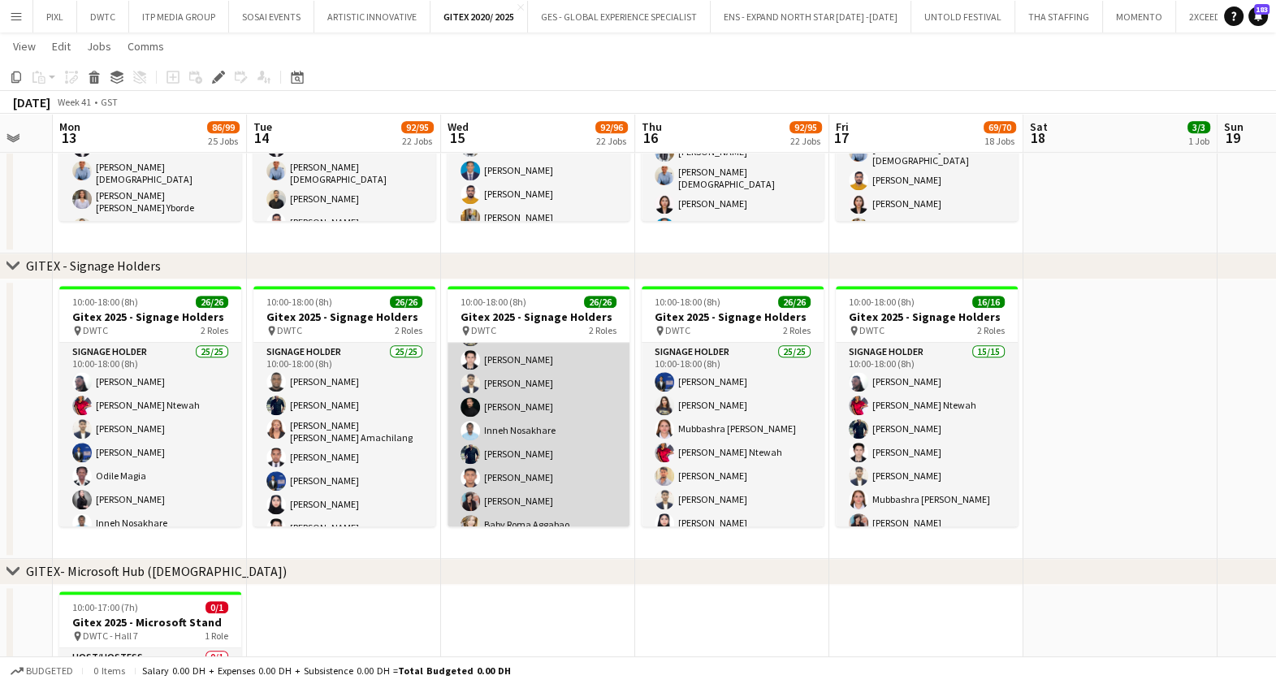
click at [548, 390] on app-card-role "Signage Holder 25/25 10:00-18:00 (8h) [PERSON_NAME] [PERSON_NAME] [PERSON_NAME]…" at bounding box center [539, 350] width 182 height 625
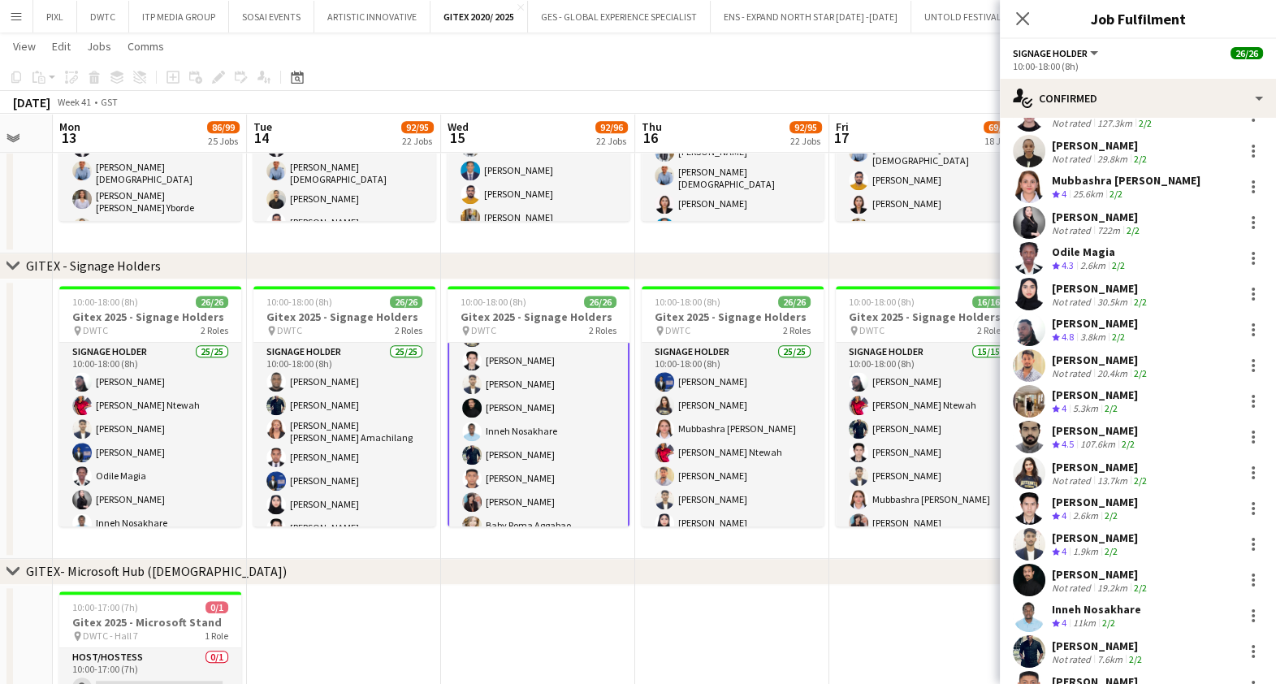
scroll to position [0, 0]
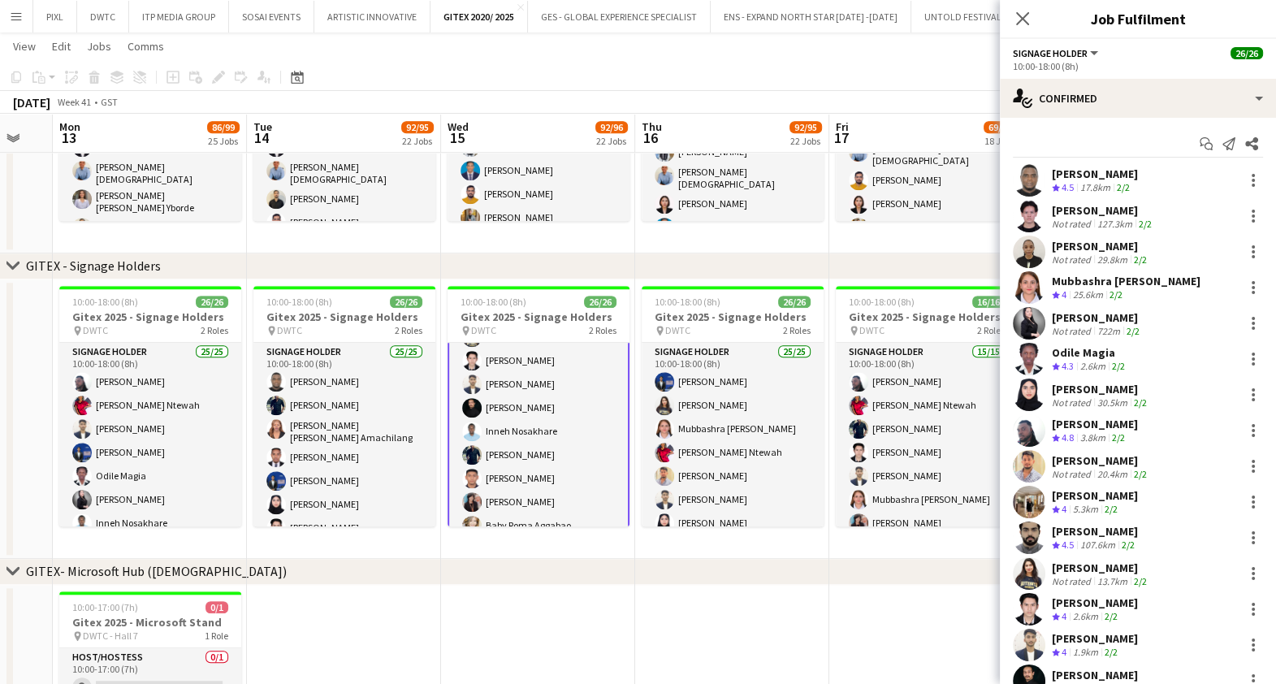
click at [1100, 278] on div "Mubbashra [PERSON_NAME]" at bounding box center [1126, 281] width 149 height 15
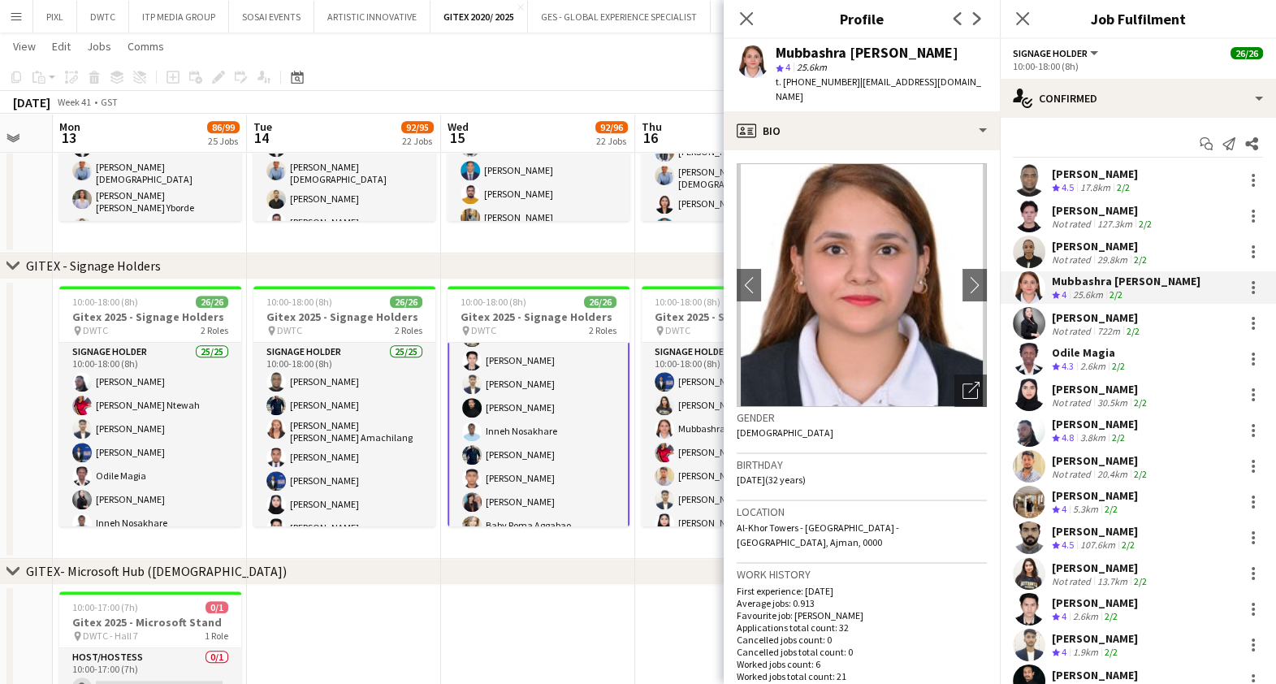
click at [1106, 317] on div "[PERSON_NAME]" at bounding box center [1097, 317] width 91 height 15
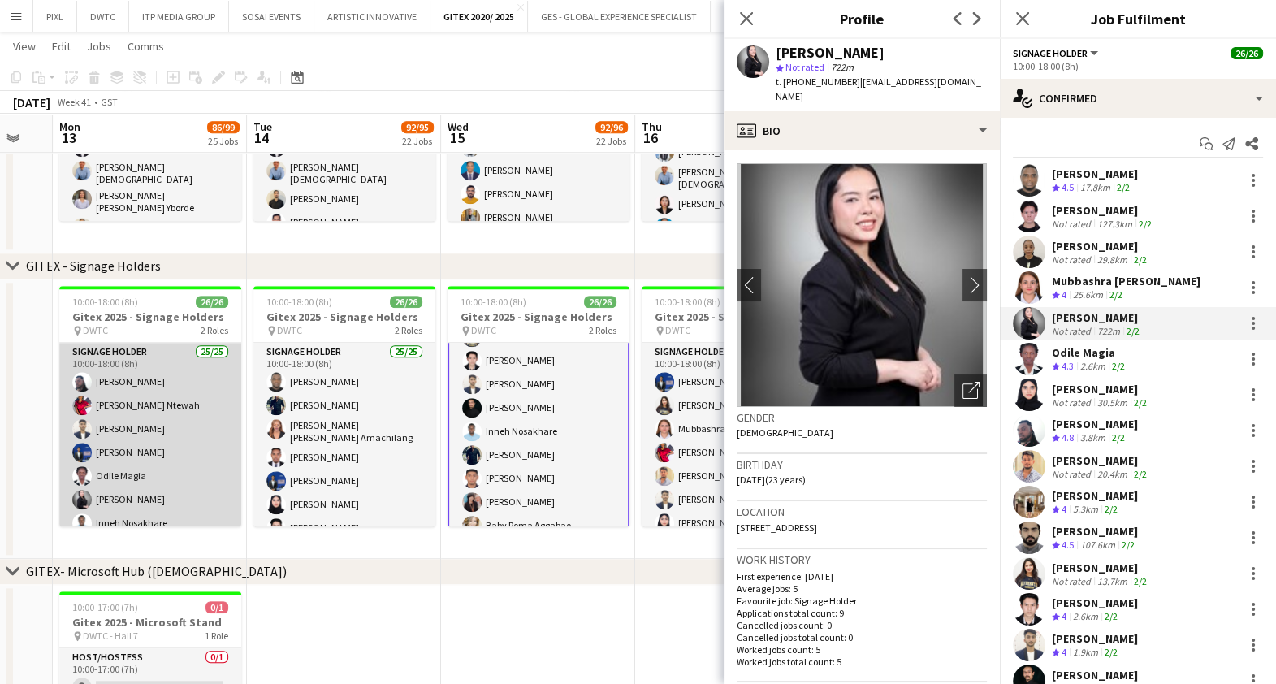
click at [123, 437] on app-card-role "Signage Holder 25/25 10:00-18:00 (8h) [PERSON_NAME] [PERSON_NAME] Ntewah [PERSO…" at bounding box center [150, 655] width 182 height 625
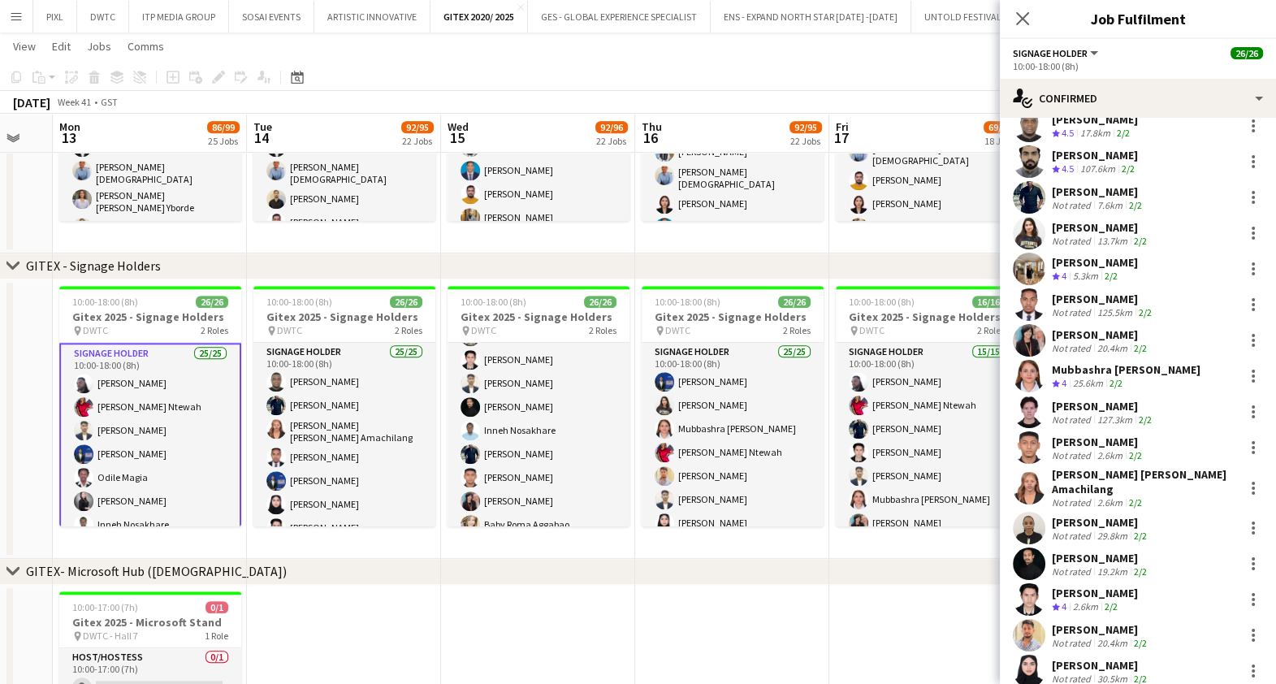
scroll to position [405, 0]
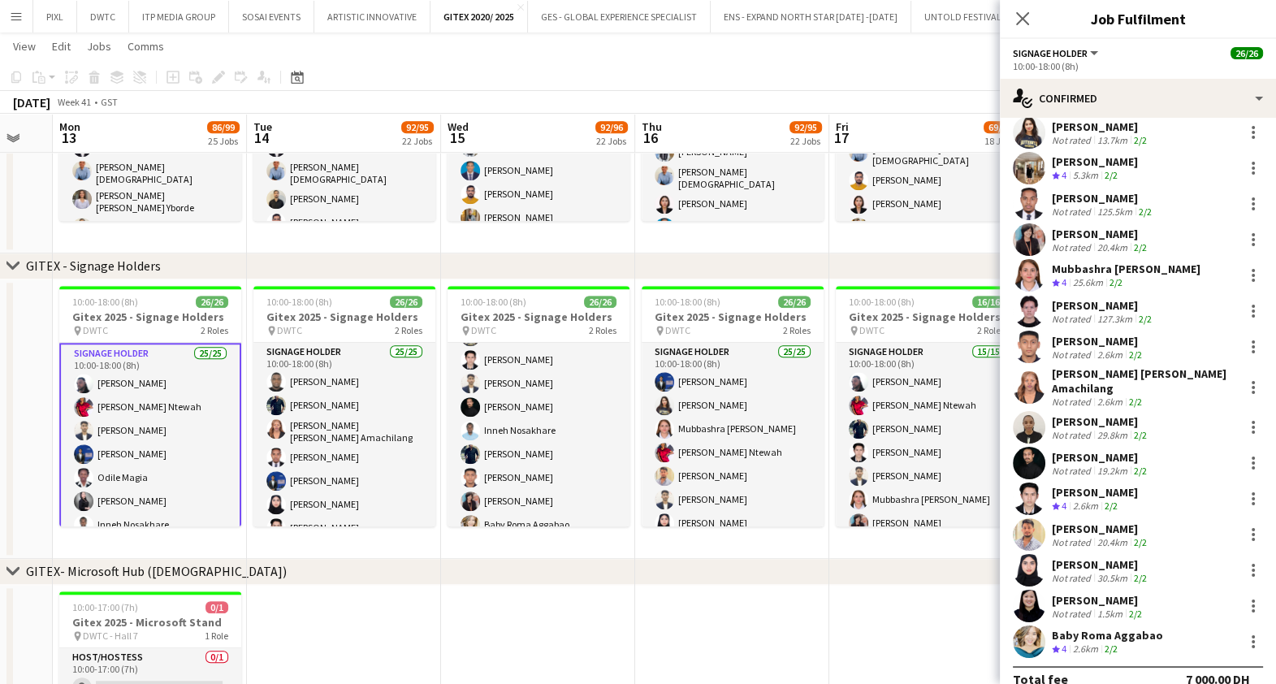
click at [1112, 305] on div "[PERSON_NAME]" at bounding box center [1103, 305] width 103 height 15
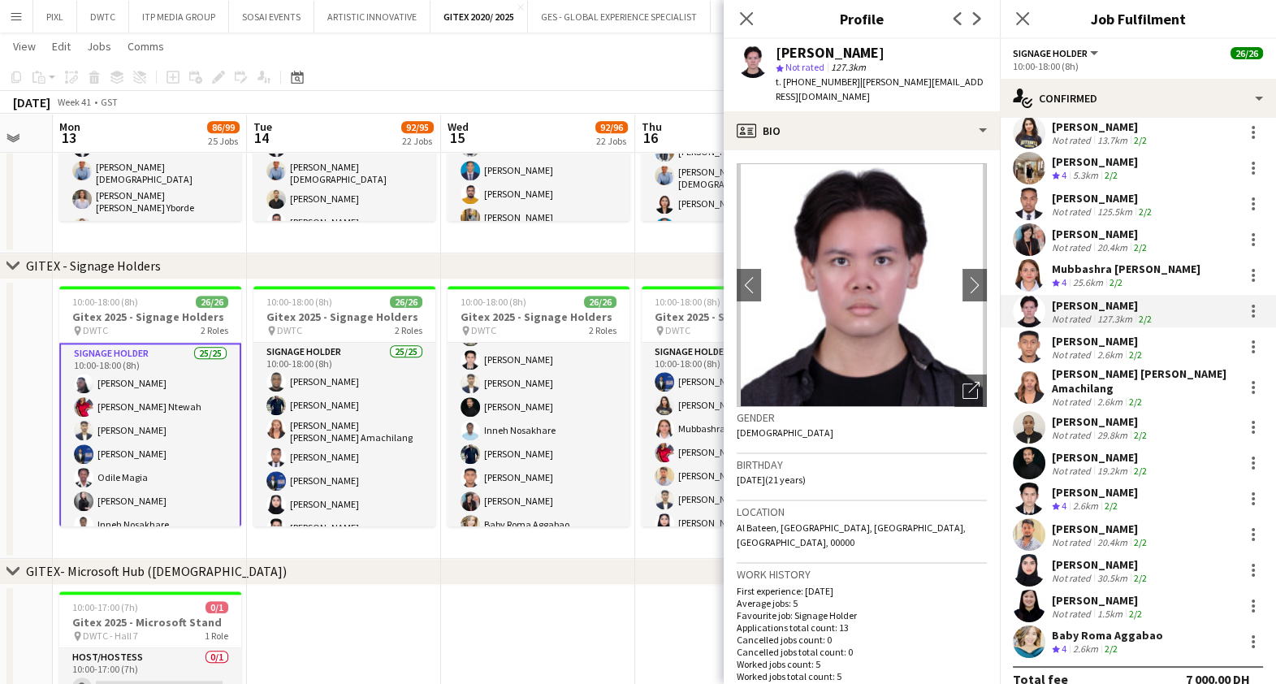
click at [1120, 344] on div "[PERSON_NAME]" at bounding box center [1098, 341] width 93 height 15
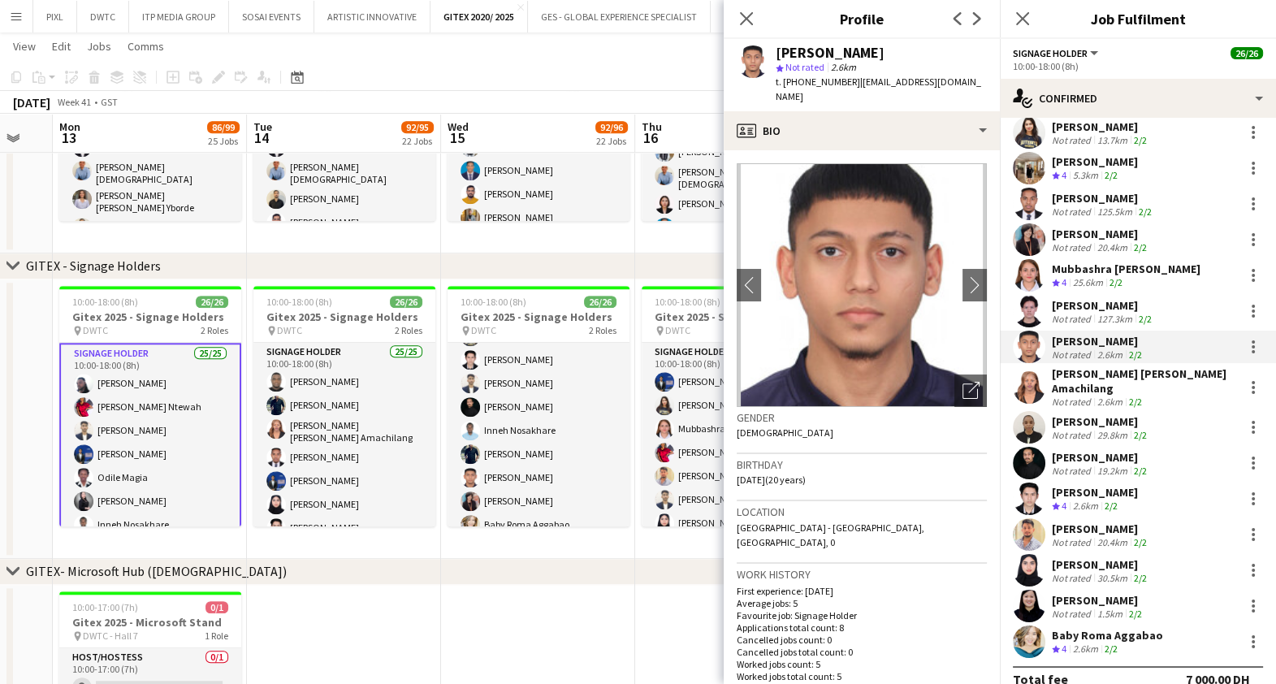
click at [1120, 367] on div "[PERSON_NAME] [PERSON_NAME] Amachilang" at bounding box center [1144, 380] width 185 height 29
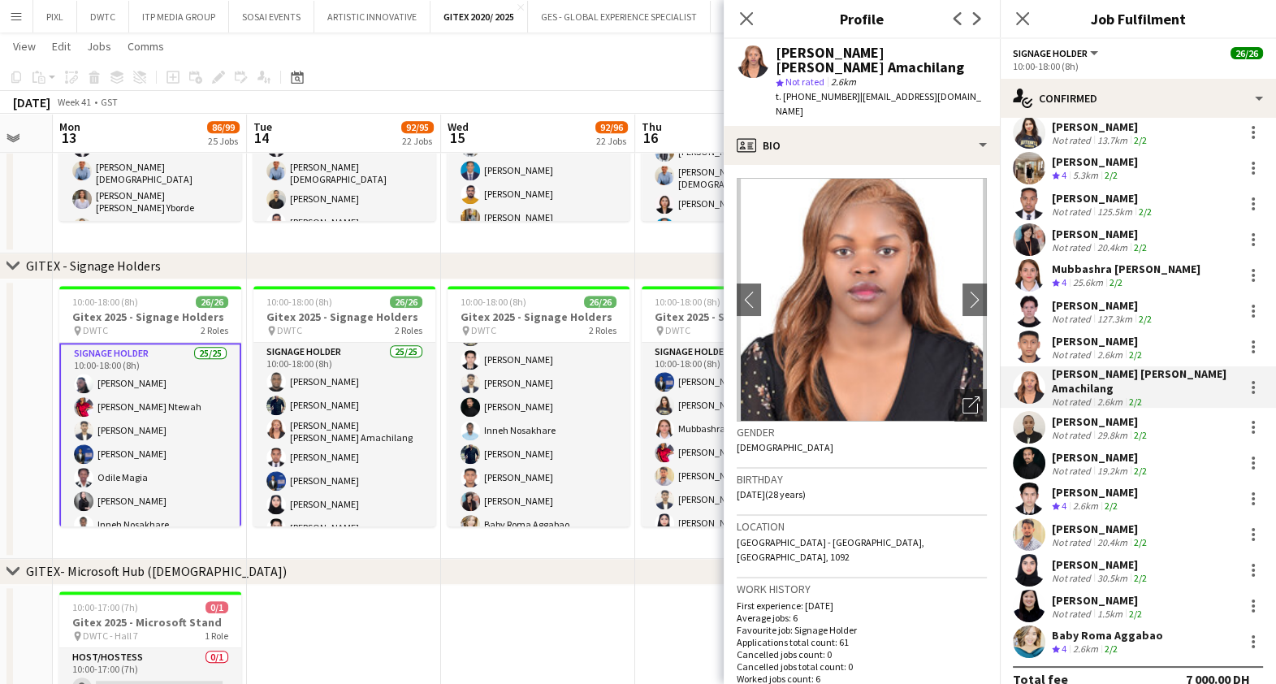
click at [1109, 414] on div "[PERSON_NAME]" at bounding box center [1101, 421] width 98 height 15
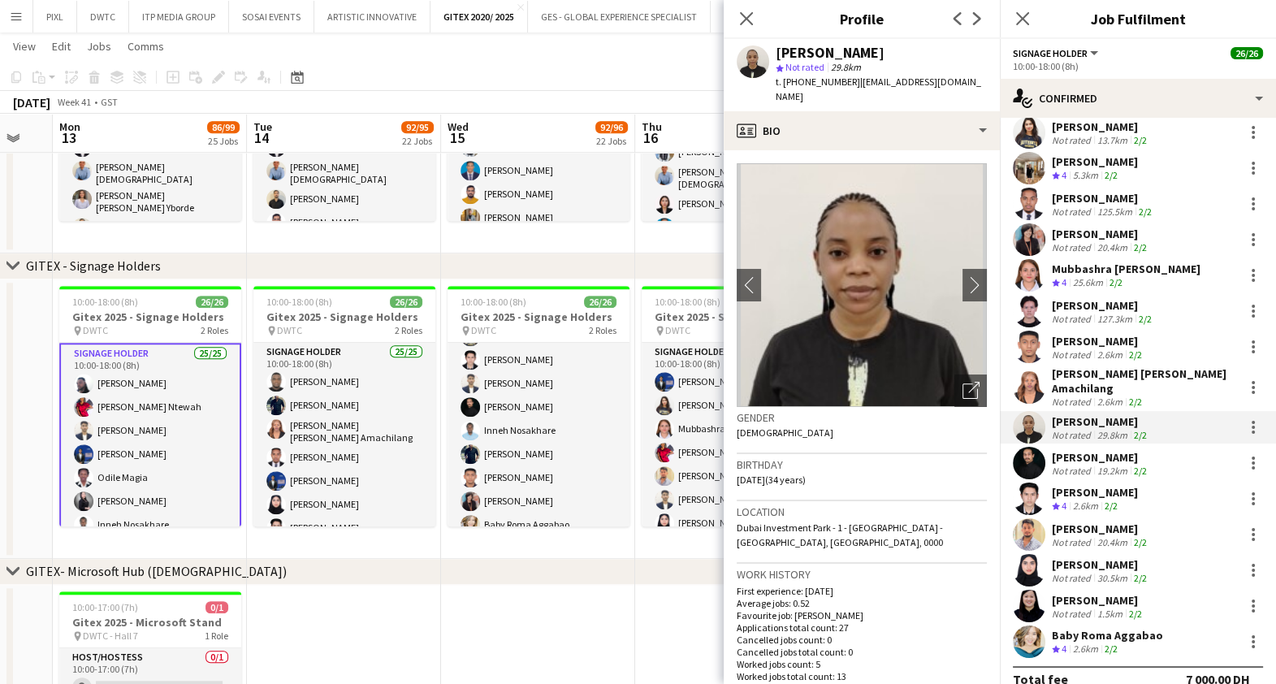
click at [1117, 451] on div "[PERSON_NAME]" at bounding box center [1101, 457] width 98 height 15
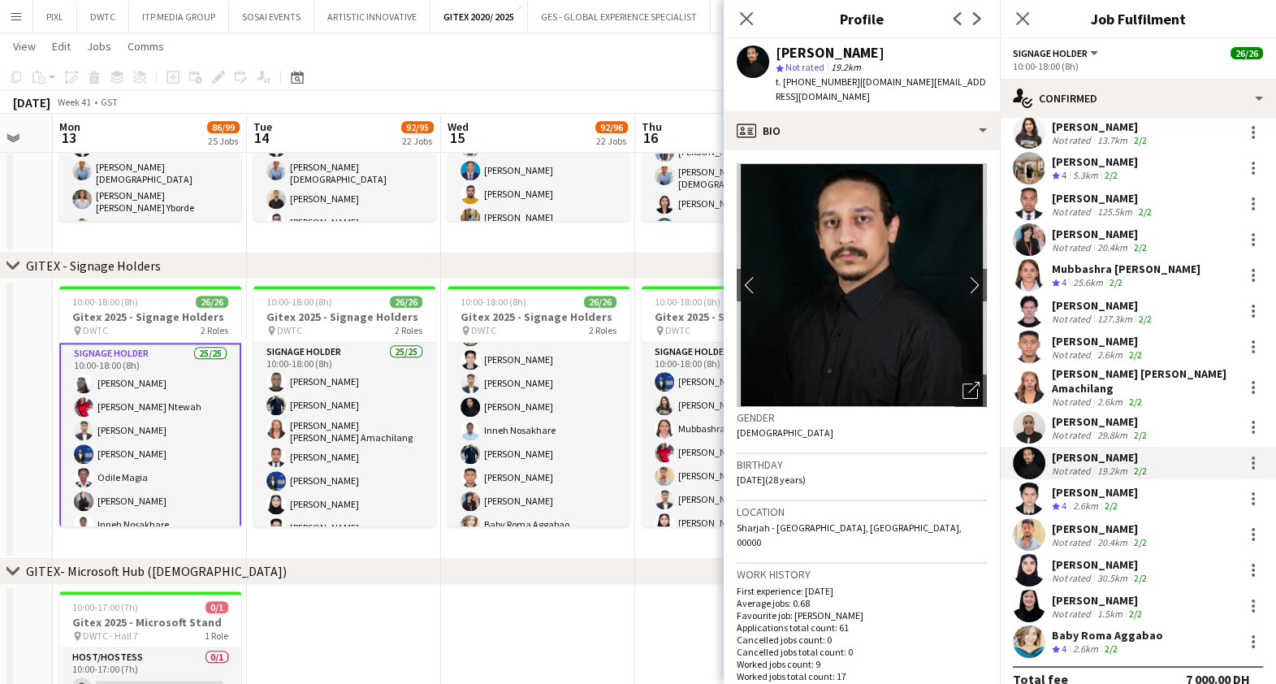
click at [1110, 485] on div "[PERSON_NAME]" at bounding box center [1095, 492] width 86 height 15
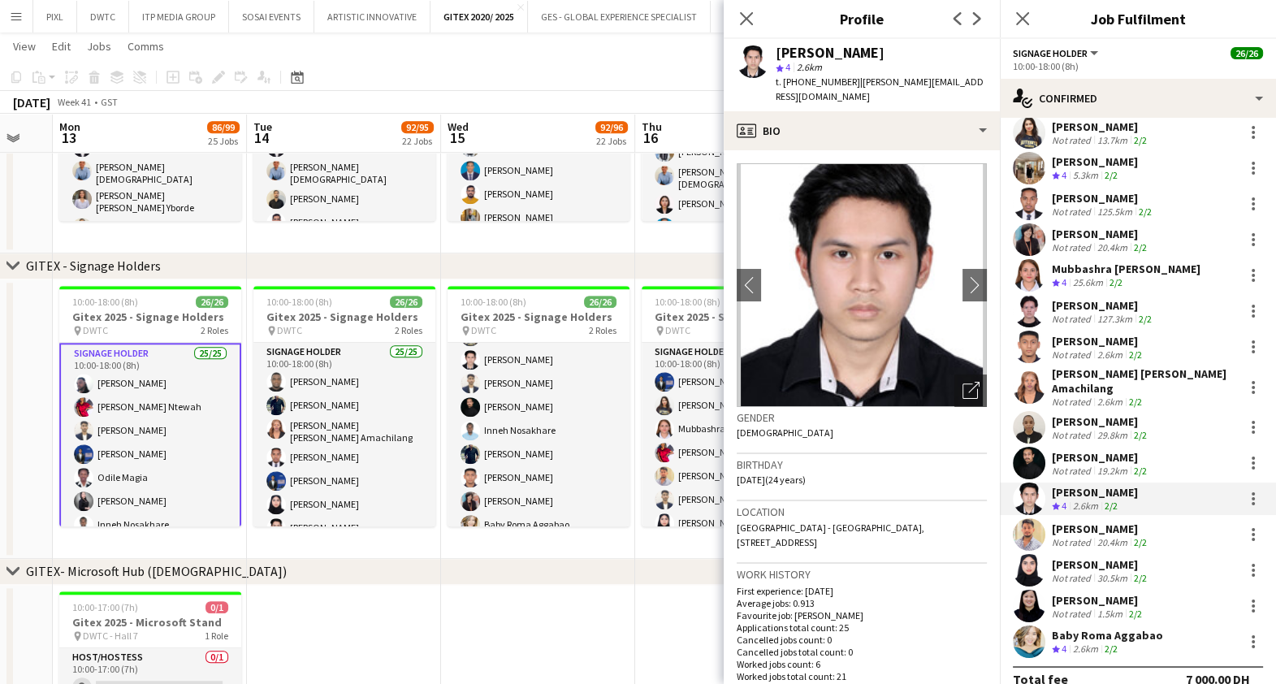
click at [1094, 522] on div "[PERSON_NAME]" at bounding box center [1101, 529] width 98 height 15
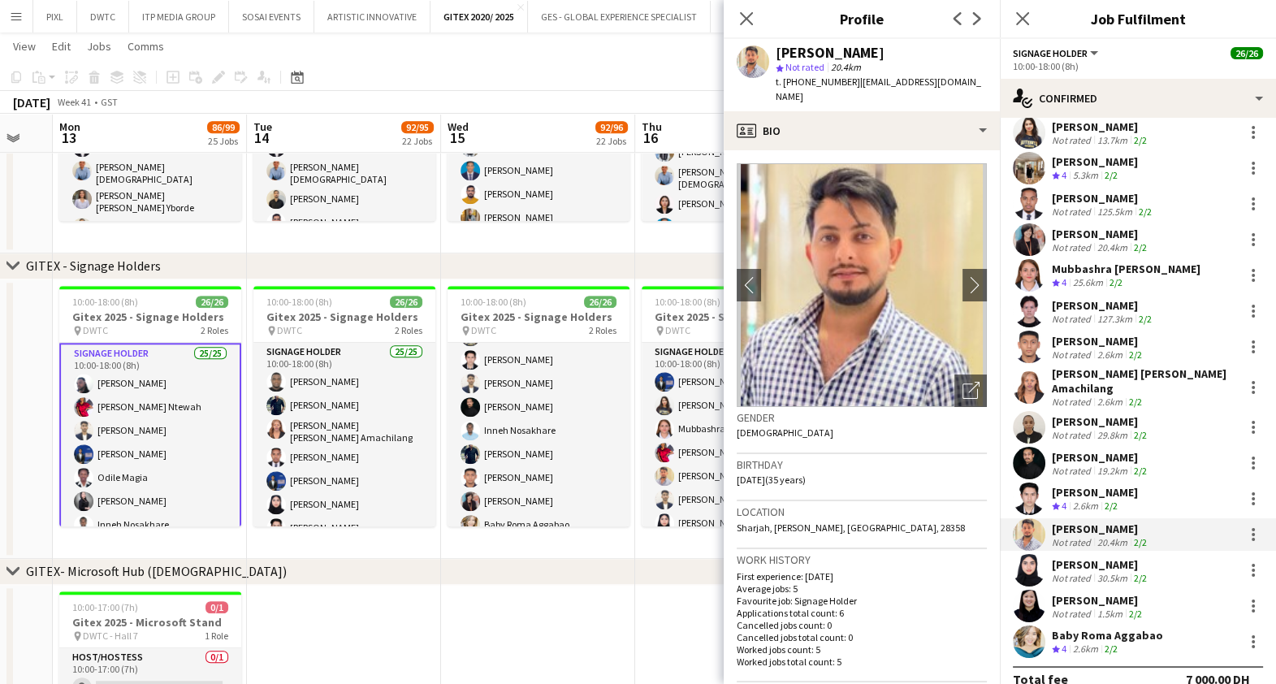
click at [1087, 560] on div "[PERSON_NAME]" at bounding box center [1101, 564] width 98 height 15
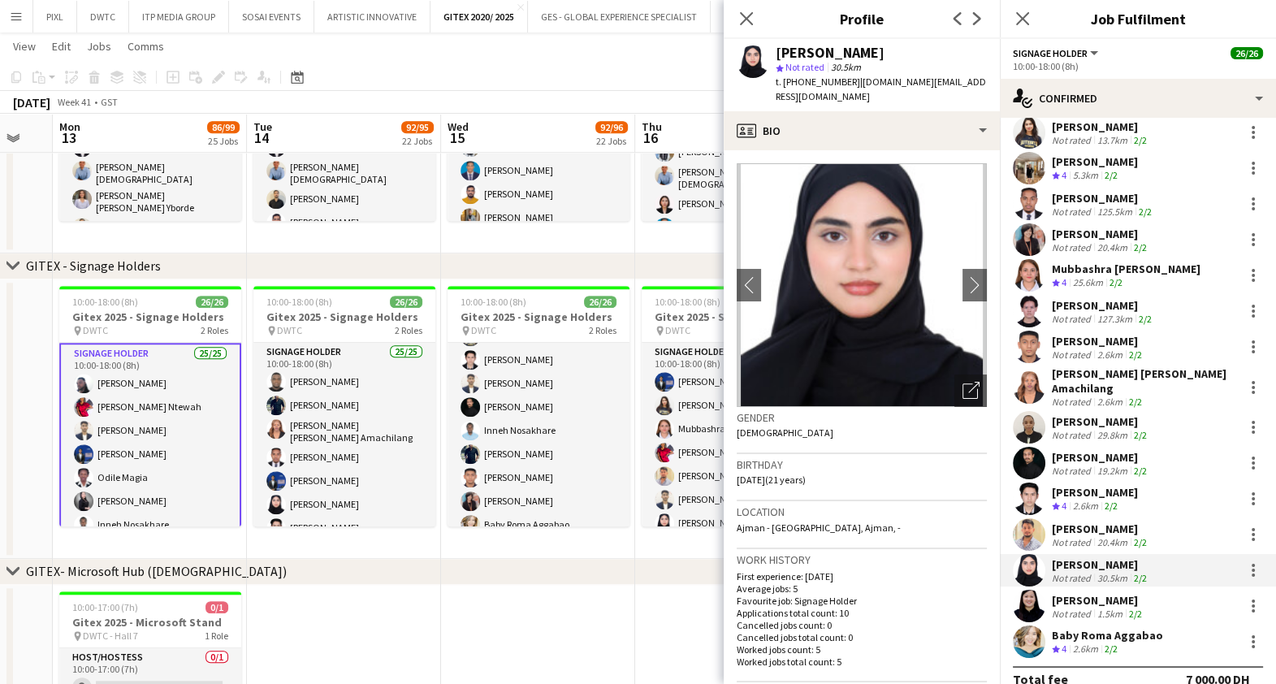
click at [1089, 593] on div "[PERSON_NAME]" at bounding box center [1098, 600] width 93 height 15
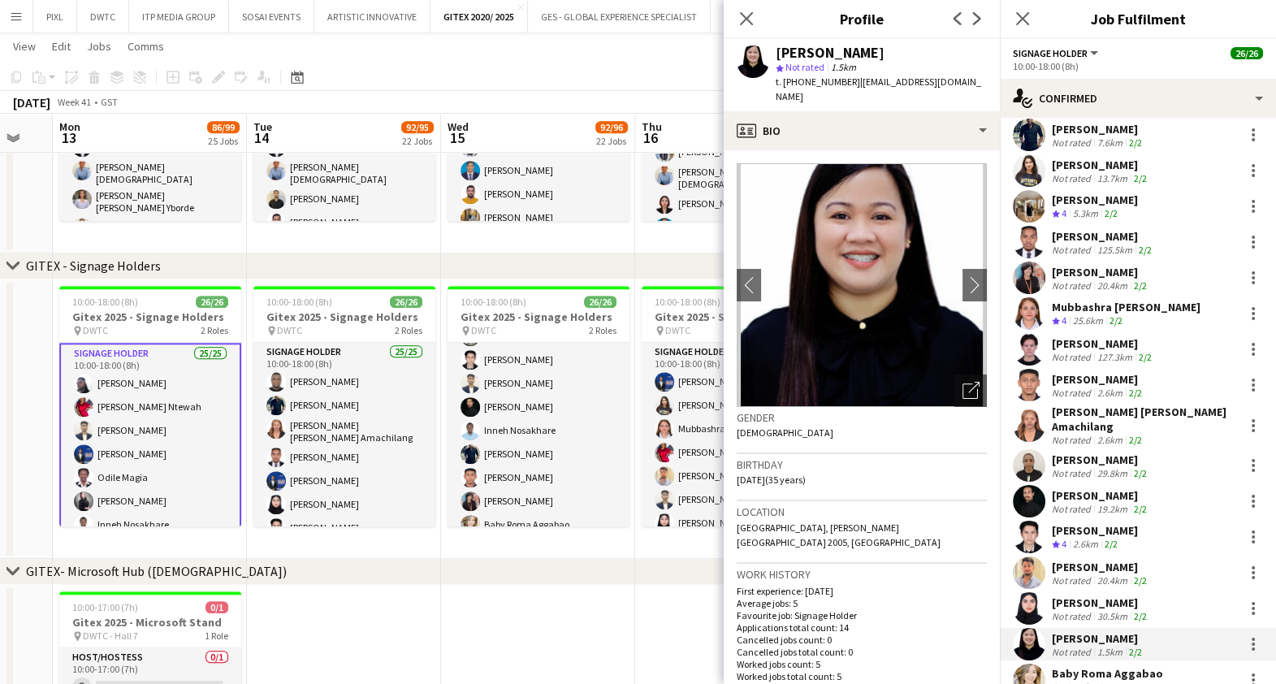
scroll to position [417, 0]
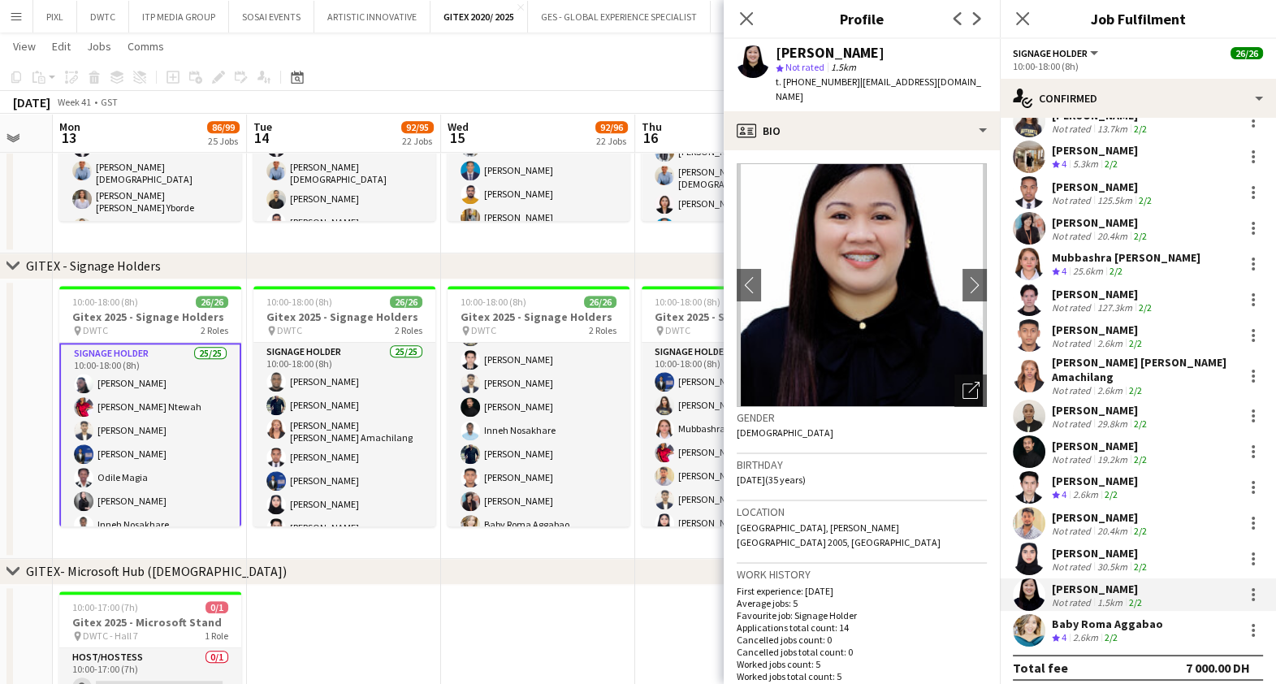
click at [1061, 474] on div "[PERSON_NAME]" at bounding box center [1095, 481] width 86 height 15
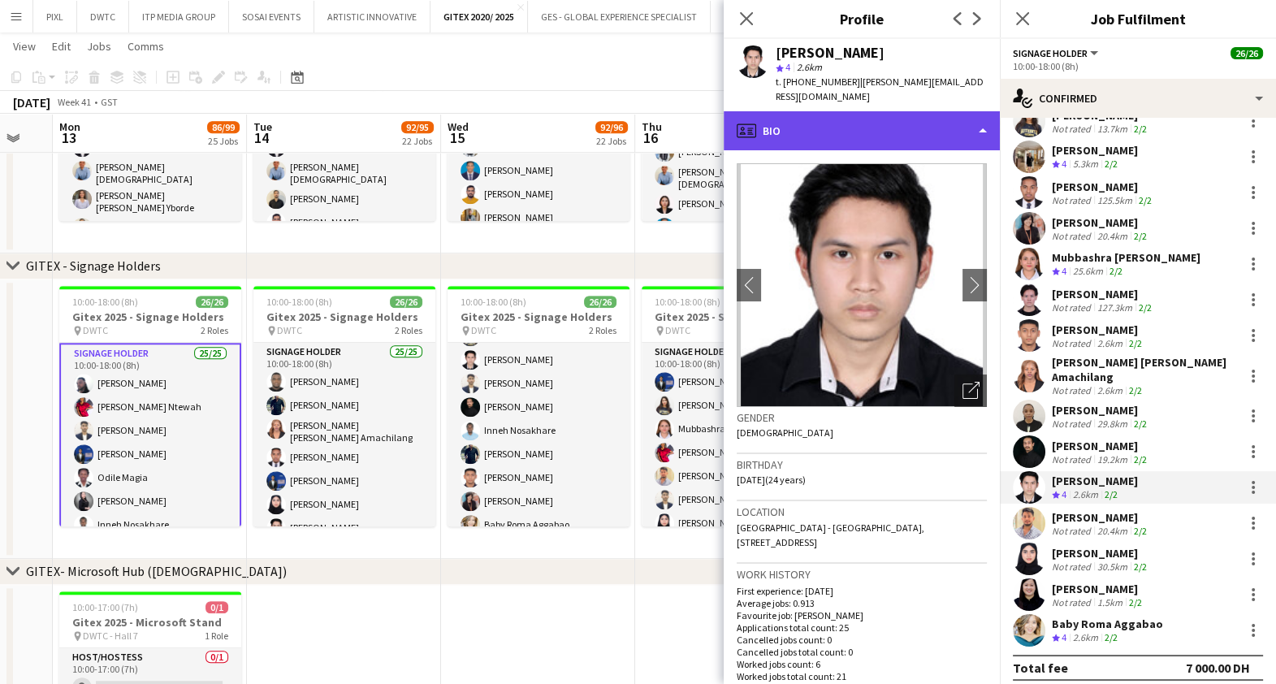
click at [841, 111] on div "profile Bio" at bounding box center [862, 130] width 276 height 39
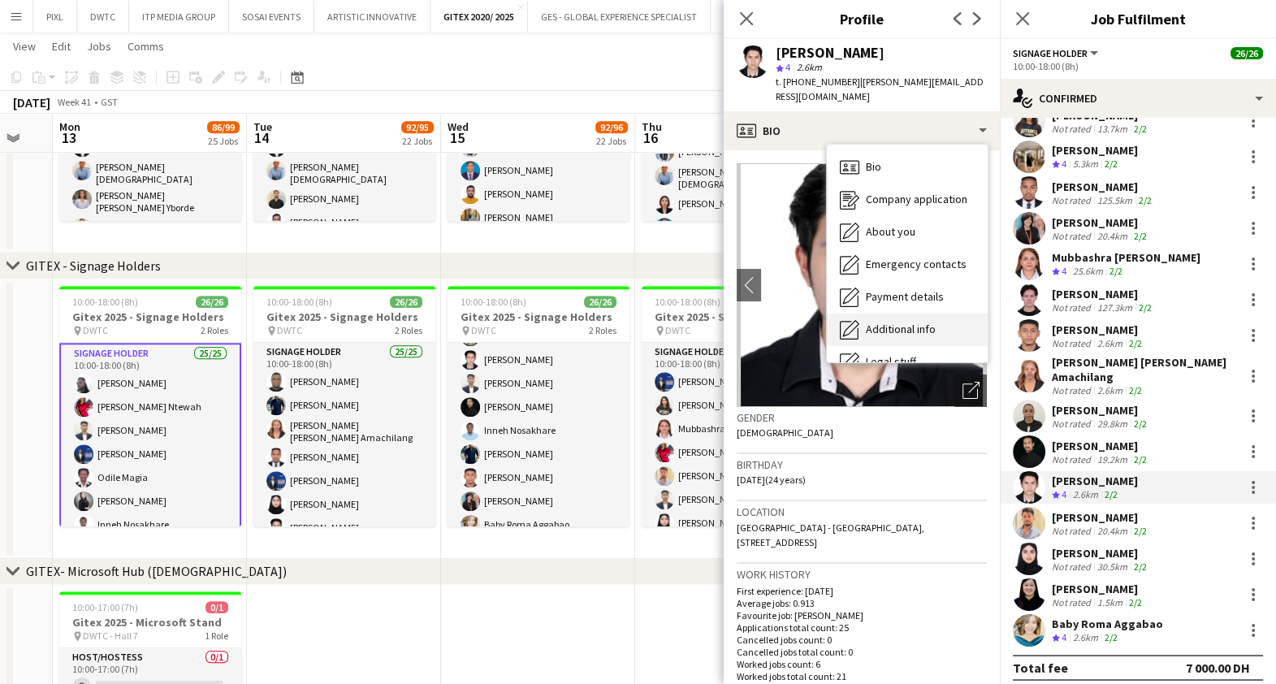
click at [919, 322] on span "Additional info" at bounding box center [901, 329] width 70 height 15
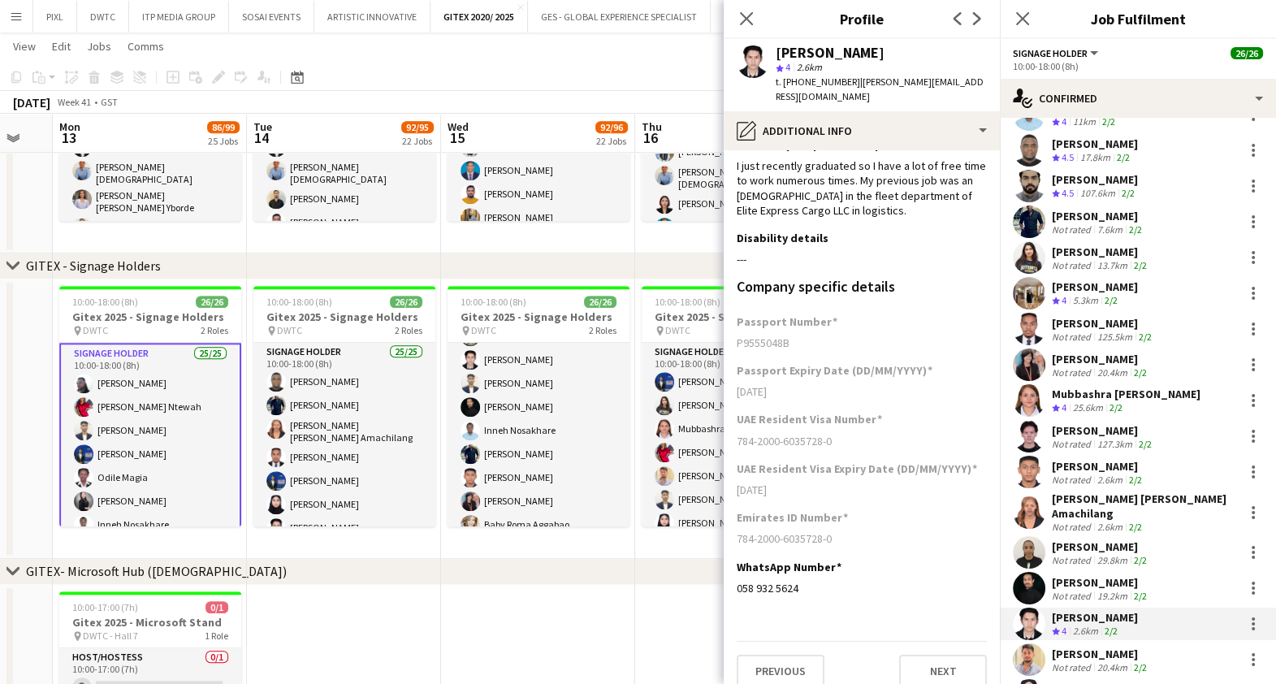
scroll to position [305, 0]
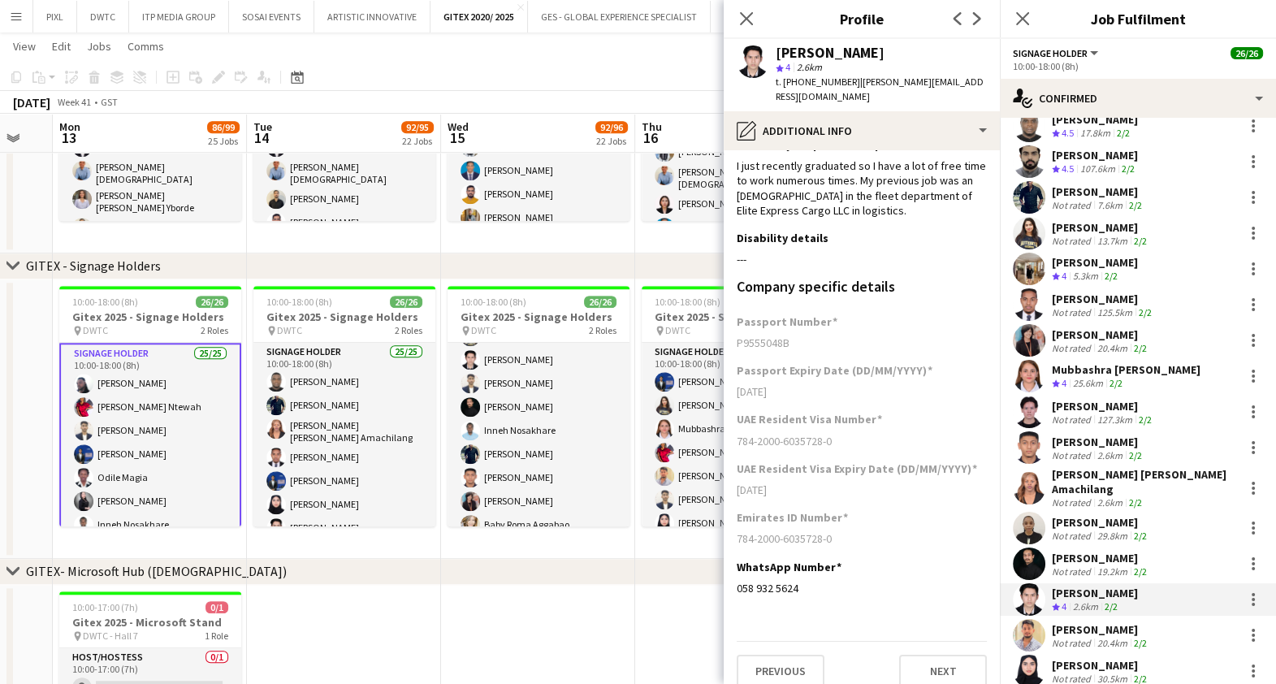
click at [1121, 496] on div "2.6km" at bounding box center [1110, 502] width 32 height 12
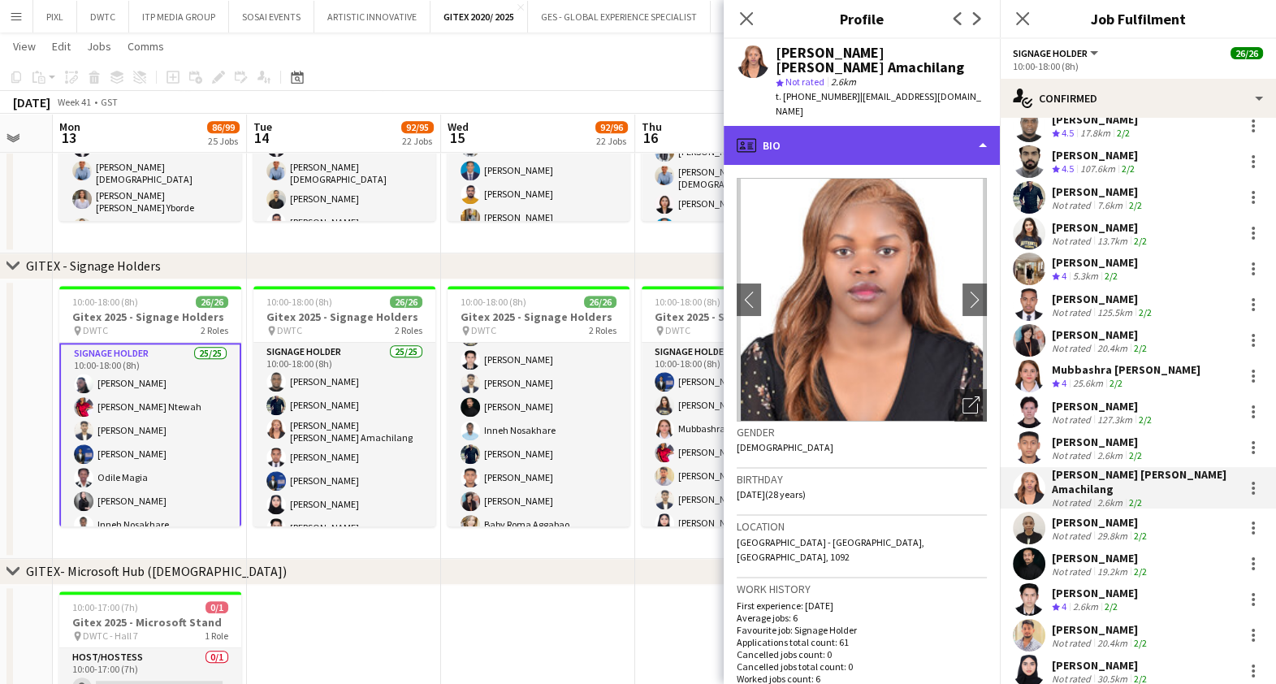
click at [863, 126] on div "profile Bio" at bounding box center [862, 145] width 276 height 39
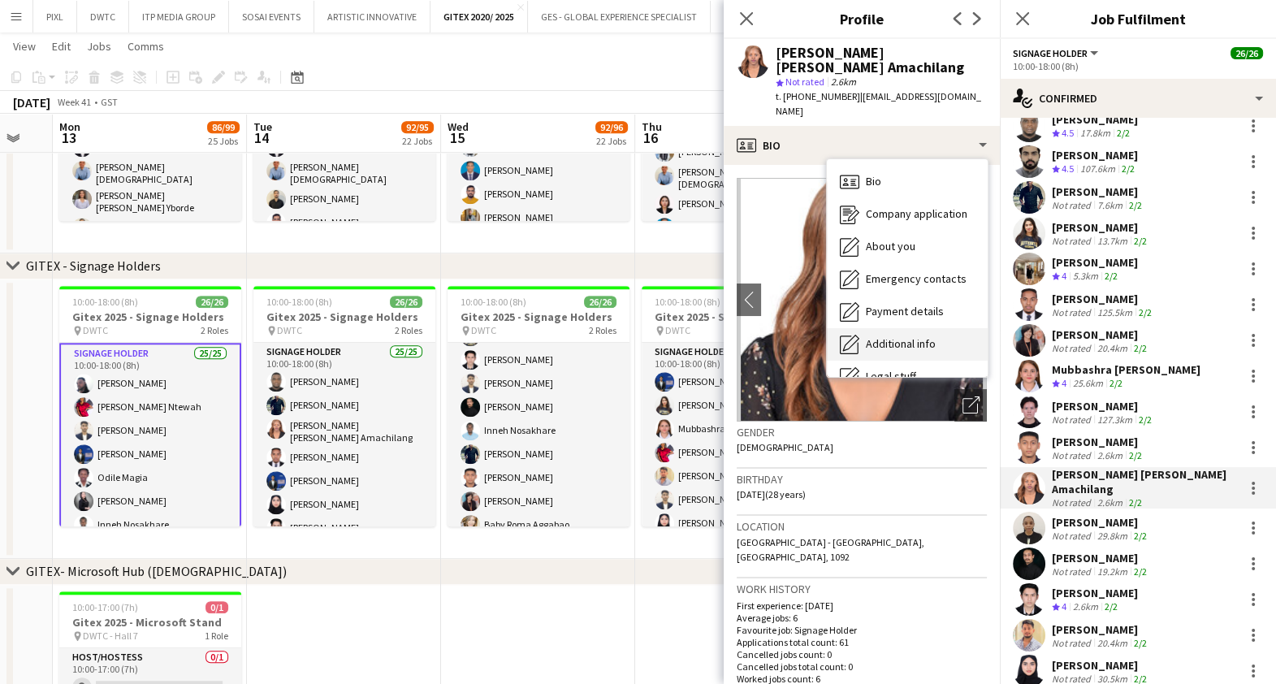
click at [903, 328] on div "Additional info Additional info" at bounding box center [907, 344] width 161 height 32
